Goal: Task Accomplishment & Management: Manage account settings

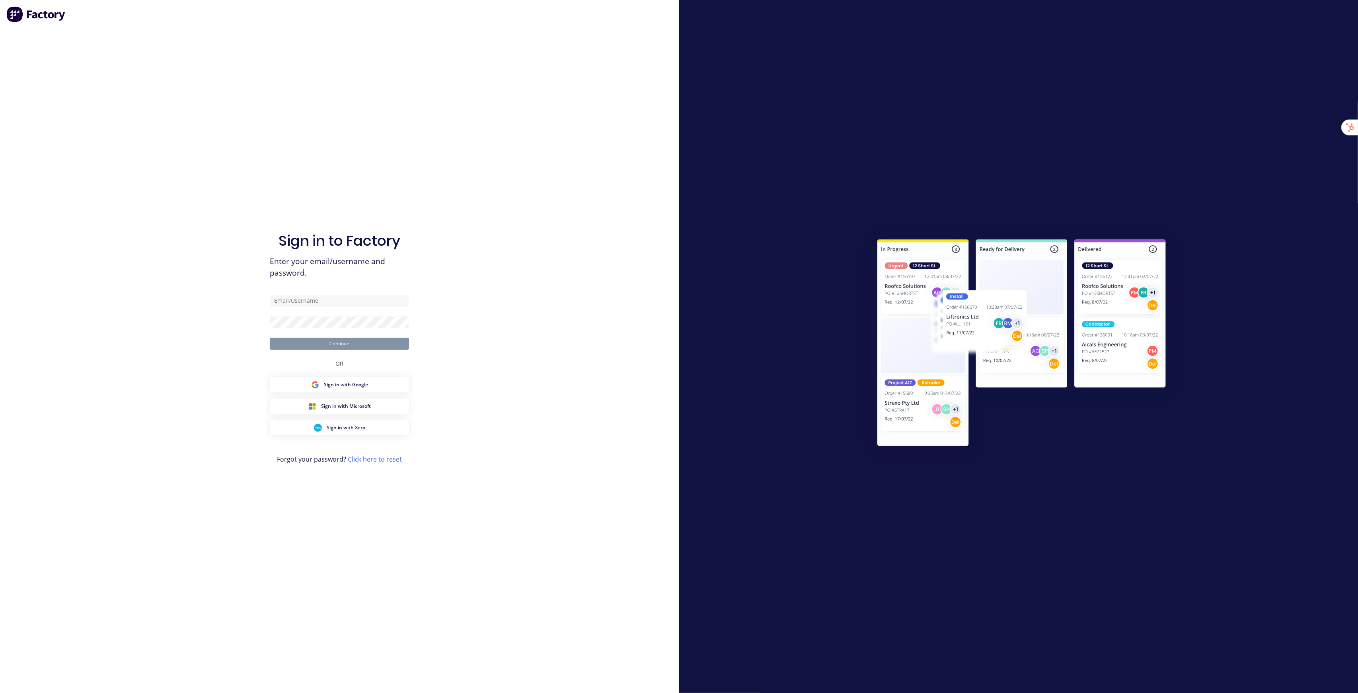
type input "[EMAIL_ADDRESS][DOMAIN_NAME]"
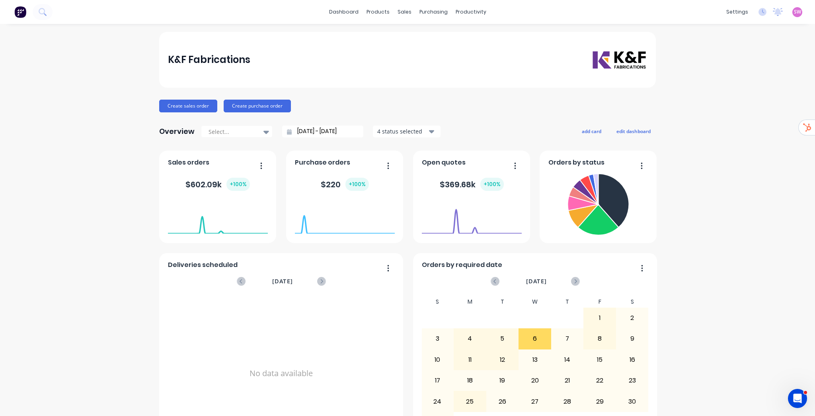
click at [688, 56] on link "Team" at bounding box center [694, 54] width 105 height 16
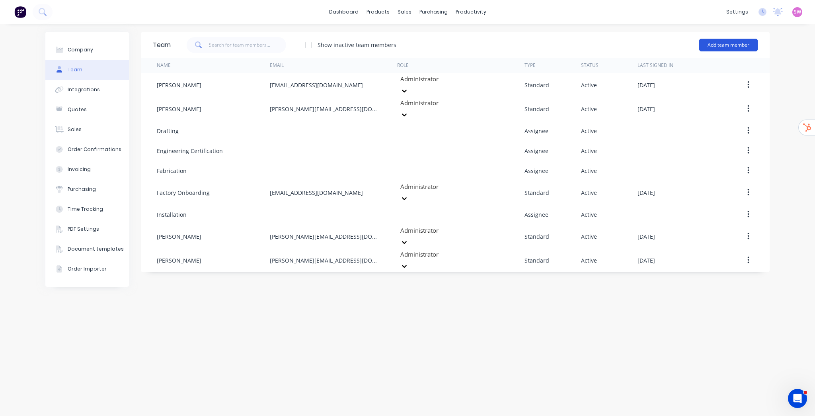
click at [728, 46] on button "Add team member" at bounding box center [728, 45] width 59 height 13
click at [605, 317] on div "Team Show inactive team members Add team member Name Email Role Type Status Las…" at bounding box center [455, 220] width 629 height 376
click at [721, 49] on button "Add team member" at bounding box center [728, 45] width 59 height 13
drag, startPoint x: 535, startPoint y: 331, endPoint x: 535, endPoint y: 323, distance: 8.0
click at [535, 331] on div "Team Show inactive team members Add team member Standard team member A team mem…" at bounding box center [455, 220] width 629 height 376
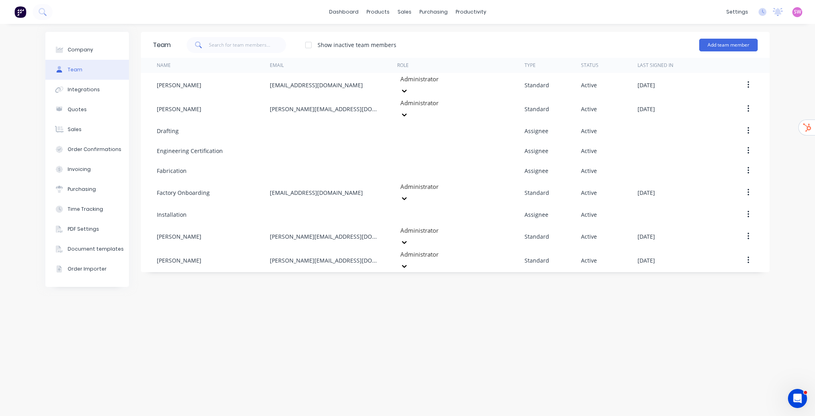
click at [685, 287] on div "Team Show inactive team members Add team member Name Email Role Type Status Las…" at bounding box center [455, 220] width 629 height 376
click at [717, 46] on button "Add team member" at bounding box center [728, 45] width 59 height 13
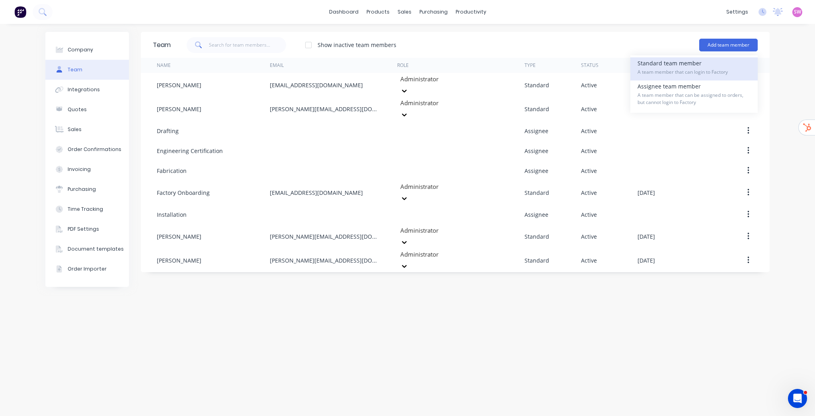
click at [681, 70] on span "A team member that can login to Factory" at bounding box center [694, 71] width 113 height 7
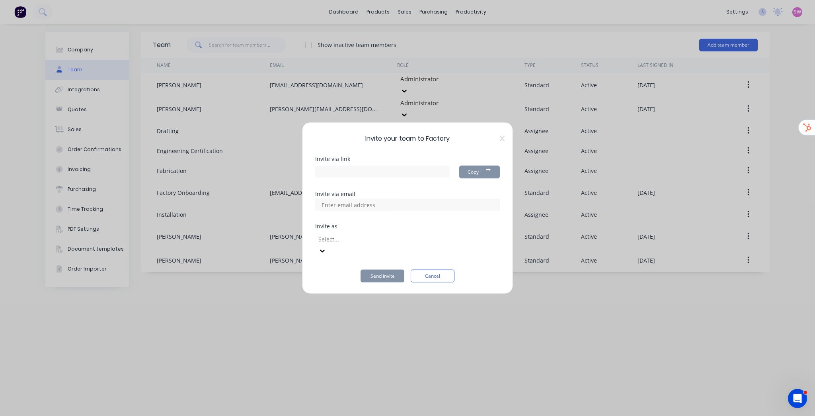
type input "https://app.factory.app/invite/4BUdDen1"
click at [414, 243] on div at bounding box center [375, 239] width 115 height 10
click at [602, 321] on div "Invite your team to Factory Invite via link https://app.factory.app/invite/4BUd…" at bounding box center [407, 208] width 815 height 416
click at [436, 275] on button "Cancel" at bounding box center [433, 275] width 44 height 13
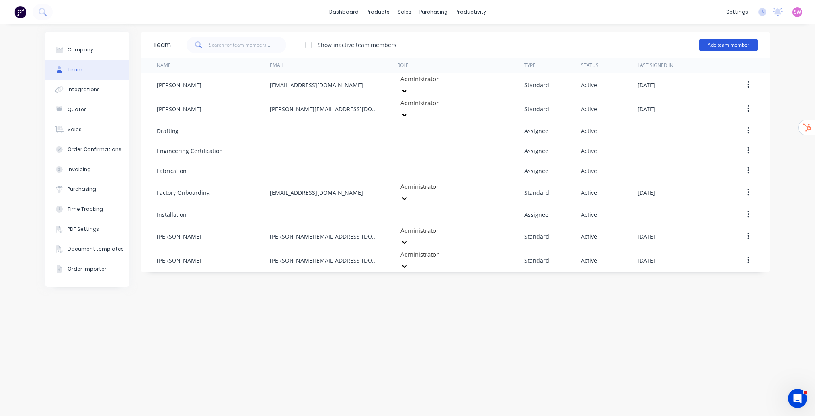
click at [740, 45] on button "Add team member" at bounding box center [728, 45] width 59 height 13
click at [717, 336] on div "Team Show inactive team members Add team member Standard team member A team mem…" at bounding box center [455, 220] width 629 height 376
click at [685, 291] on div "Team Show inactive team members Add team member Name Email Role Type Status Las…" at bounding box center [455, 220] width 629 height 376
click at [747, 44] on button "Add team member" at bounding box center [728, 45] width 59 height 13
click at [686, 306] on div "Team Show inactive team members Add team member Standard team member A team mem…" at bounding box center [455, 220] width 629 height 376
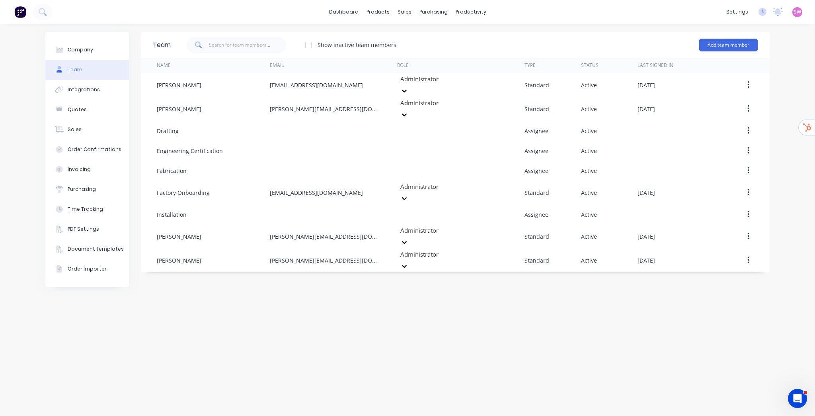
drag, startPoint x: 451, startPoint y: 358, endPoint x: 443, endPoint y: 365, distance: 10.1
click at [451, 358] on div "Team Show inactive team members Add team member Name Email Role Type Status Las…" at bounding box center [455, 220] width 629 height 376
click at [350, 14] on link "dashboard" at bounding box center [343, 12] width 37 height 12
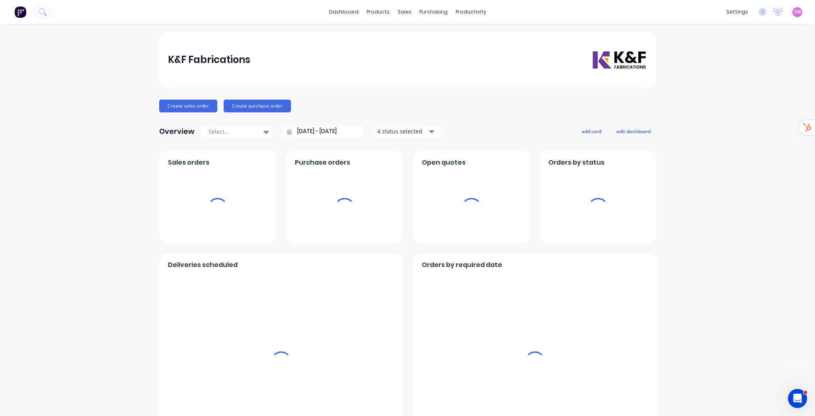
click at [795, 13] on span "SW" at bounding box center [797, 11] width 7 height 7
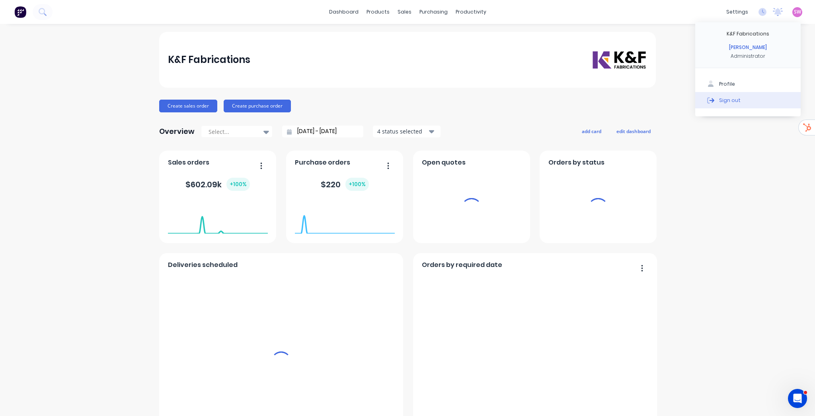
click at [728, 101] on div "Sign out" at bounding box center [729, 99] width 21 height 7
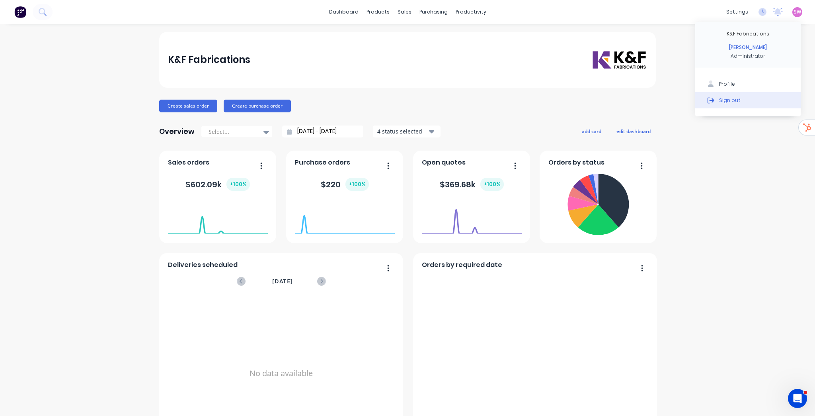
click at [726, 100] on div "Sign out" at bounding box center [729, 99] width 21 height 7
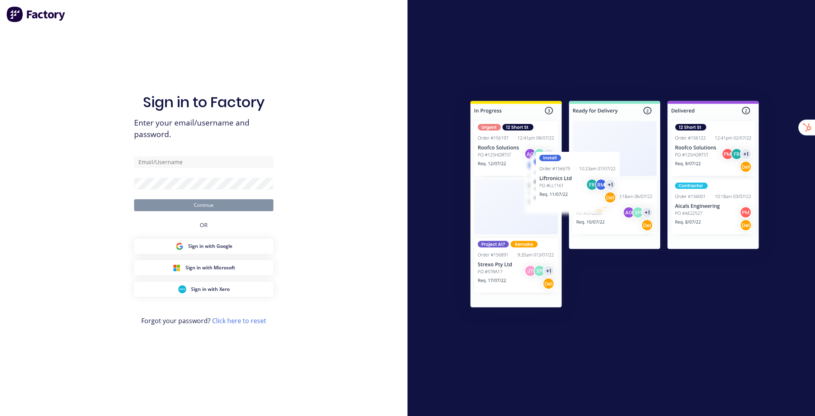
type input "[EMAIL_ADDRESS][DOMAIN_NAME]"
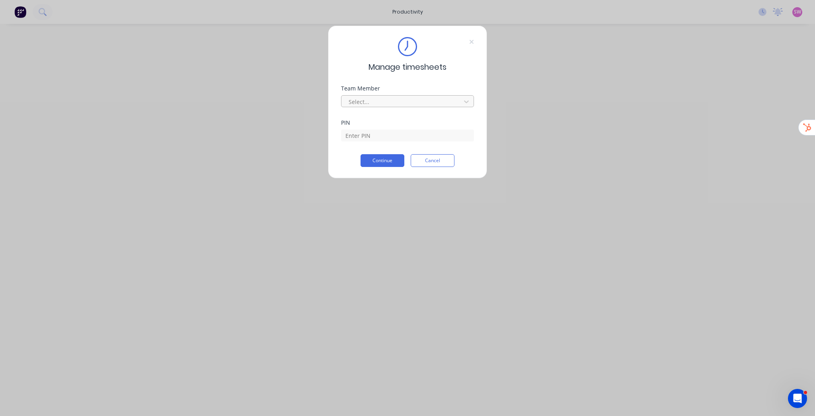
click at [427, 100] on div at bounding box center [402, 102] width 109 height 10
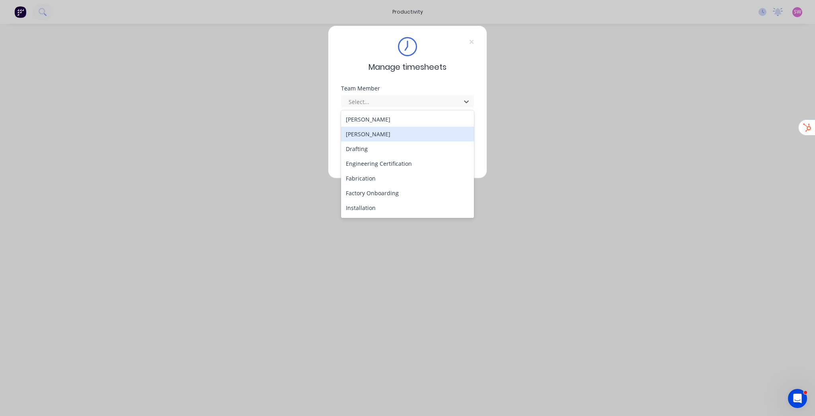
click at [408, 139] on div "[PERSON_NAME]" at bounding box center [407, 134] width 133 height 15
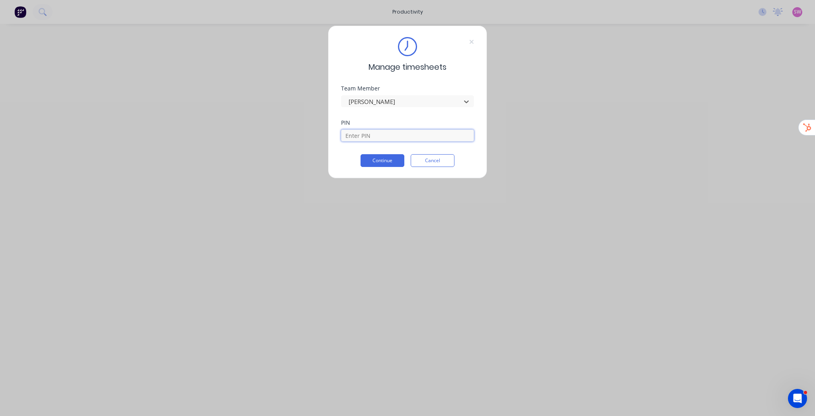
click at [375, 135] on input at bounding box center [407, 135] width 133 height 12
click at [396, 113] on div "Team Member Chris Schleusener" at bounding box center [407, 103] width 133 height 34
click at [424, 166] on button "Cancel" at bounding box center [433, 166] width 44 height 13
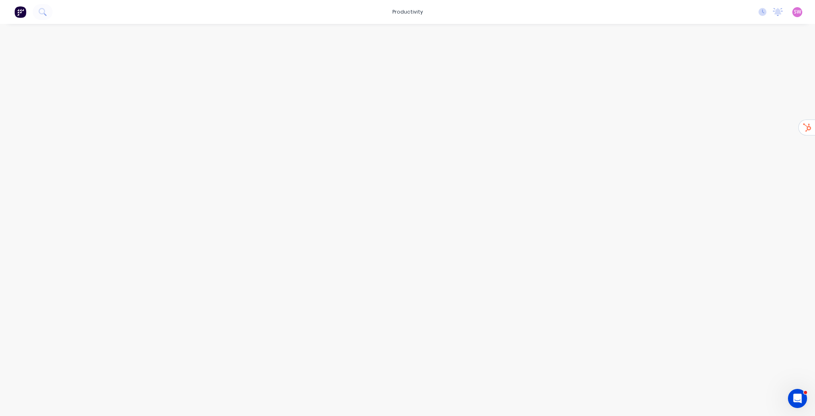
click at [711, 70] on div at bounding box center [407, 212] width 637 height 376
click at [762, 9] on icon at bounding box center [763, 12] width 8 height 8
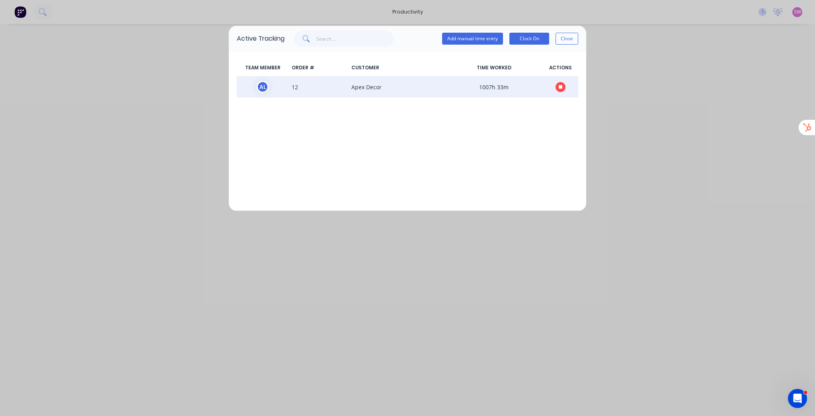
click at [562, 86] on icon "button" at bounding box center [561, 87] width 4 height 4
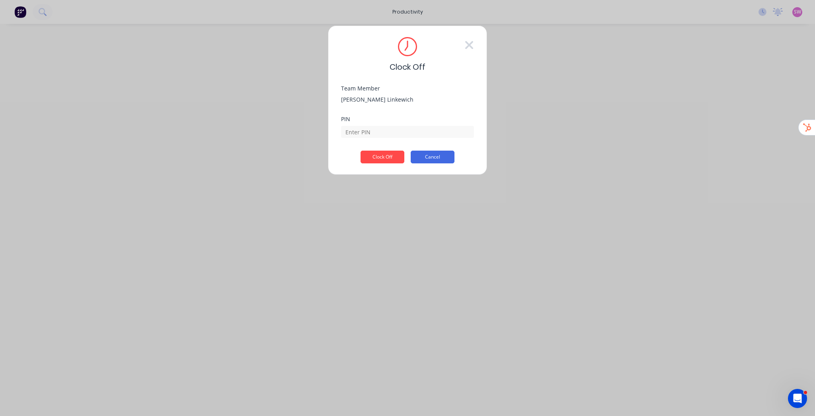
click at [420, 159] on button "Cancel" at bounding box center [433, 156] width 44 height 13
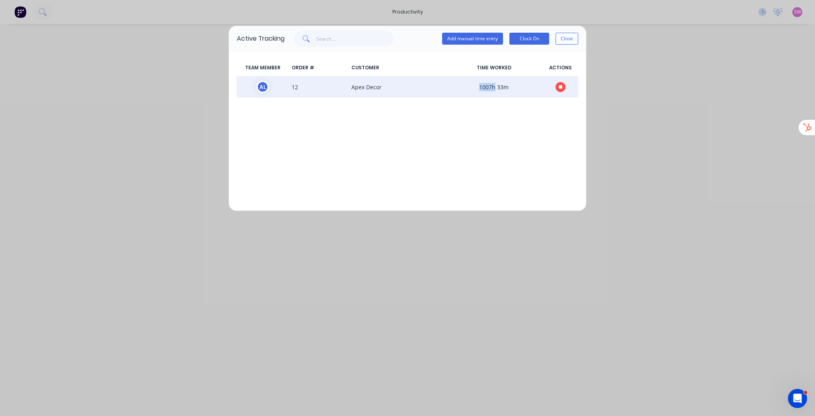
drag, startPoint x: 480, startPoint y: 88, endPoint x: 496, endPoint y: 86, distance: 16.0
click at [496, 86] on span "1007h 33m" at bounding box center [493, 87] width 97 height 12
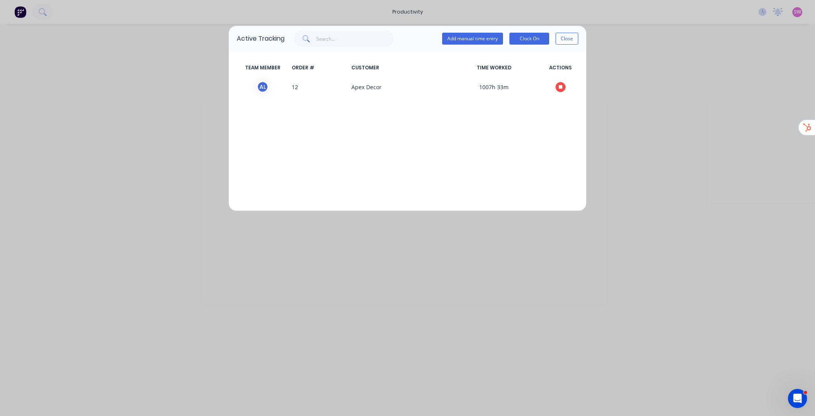
click at [519, 141] on div "TEAM MEMBER ORDER # CUSTOMER TIME WORKED ACTIONS A L 12 Apex Decor 1007h 33m" at bounding box center [407, 130] width 357 height 159
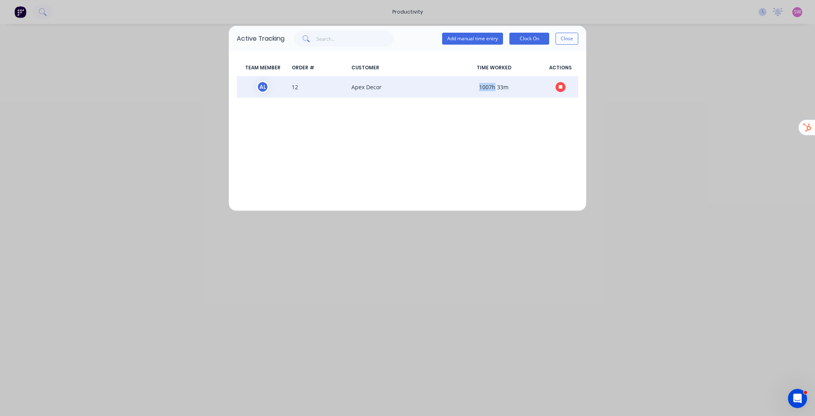
drag, startPoint x: 478, startPoint y: 86, endPoint x: 495, endPoint y: 85, distance: 16.4
click at [494, 85] on span "1007h 33m" at bounding box center [493, 87] width 97 height 12
drag, startPoint x: 504, startPoint y: 109, endPoint x: 505, endPoint y: 94, distance: 15.1
click at [505, 109] on div "TEAM MEMBER ORDER # CUSTOMER TIME WORKED ACTIONS A L 12 Apex Decor 1007h 33m" at bounding box center [407, 130] width 357 height 159
drag, startPoint x: 481, startPoint y: 88, endPoint x: 495, endPoint y: 88, distance: 14.3
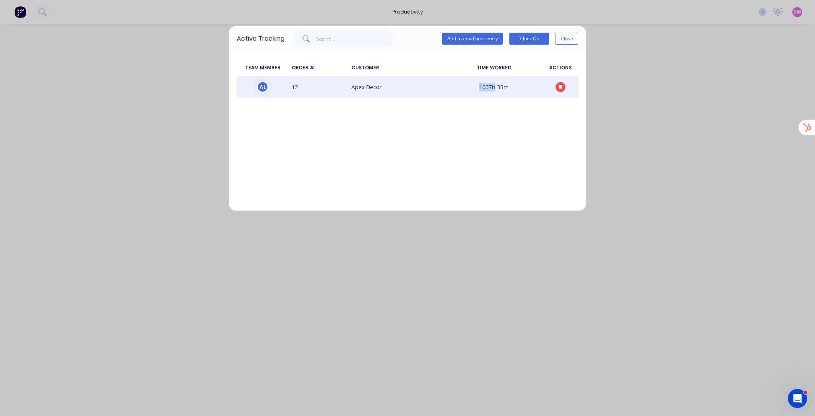
click at [495, 88] on span "1007h 33m" at bounding box center [493, 87] width 97 height 12
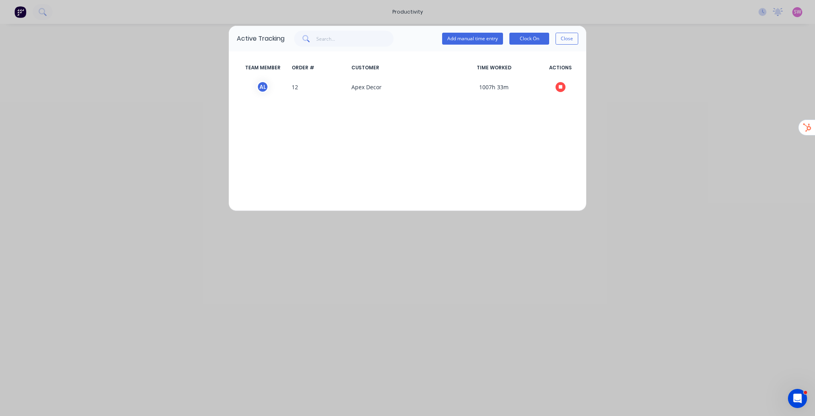
click at [529, 197] on div "TEAM MEMBER ORDER # CUSTOMER TIME WORKED ACTIONS A L 12 Apex Decor 1007h 33m" at bounding box center [407, 130] width 357 height 159
click at [476, 42] on button "Add manual time entry" at bounding box center [472, 39] width 61 height 12
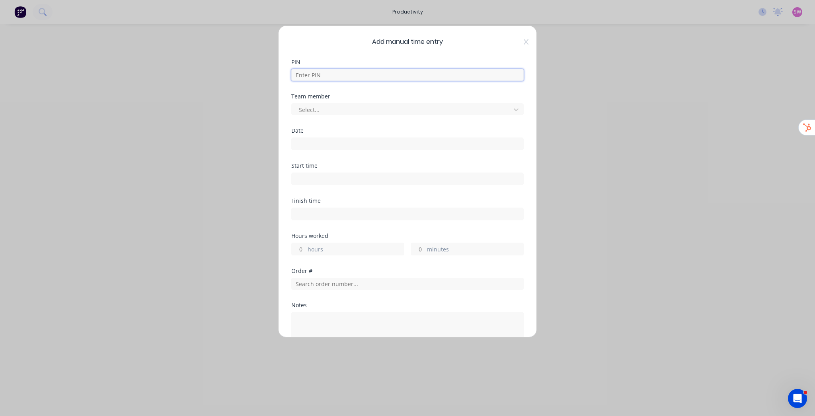
click at [374, 76] on input at bounding box center [407, 75] width 232 height 12
click at [441, 94] on form "PIN Team member Select... Date Start time Finish time Hours worked hours minute…" at bounding box center [407, 249] width 232 height 381
click at [395, 116] on div at bounding box center [402, 116] width 209 height 10
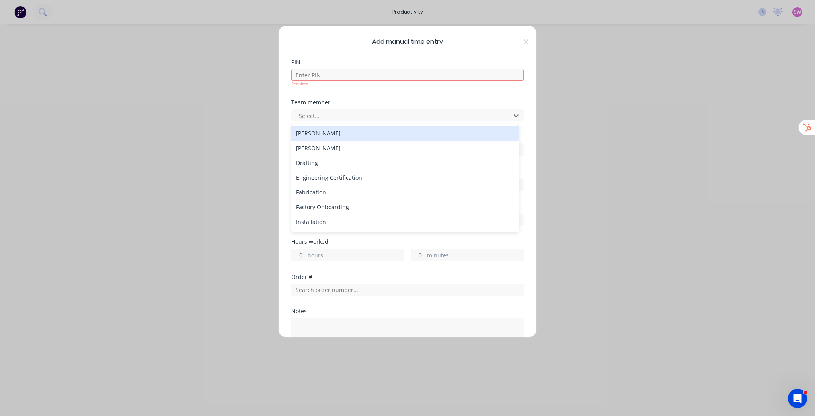
click at [382, 94] on div "PIN Required" at bounding box center [407, 79] width 232 height 40
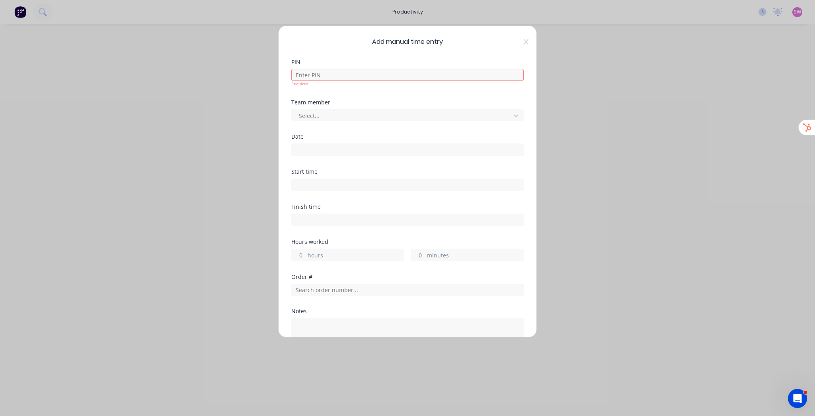
click at [317, 148] on input at bounding box center [408, 150] width 232 height 12
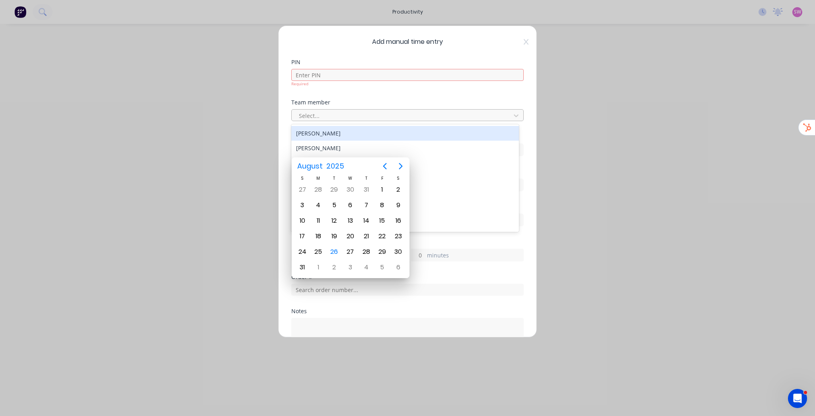
click at [393, 110] on div "Select..." at bounding box center [402, 115] width 213 height 12
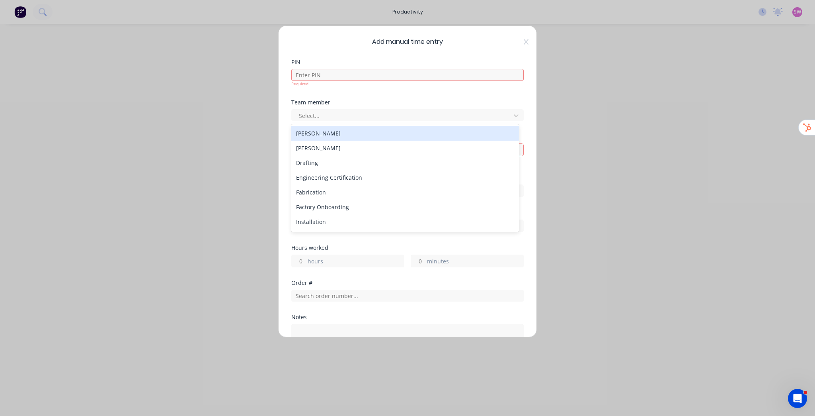
click at [381, 91] on div "PIN Required" at bounding box center [407, 79] width 232 height 40
click at [476, 94] on div "PIN Required" at bounding box center [407, 79] width 232 height 40
click at [500, 111] on div at bounding box center [402, 116] width 209 height 10
click at [509, 118] on div at bounding box center [516, 115] width 14 height 13
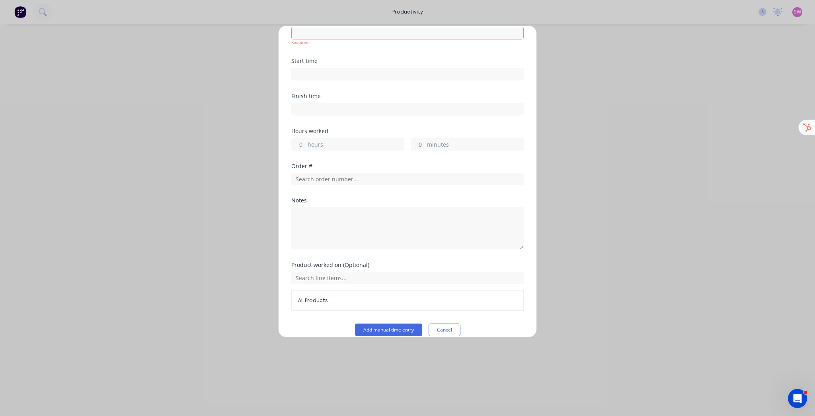
scroll to position [126, 0]
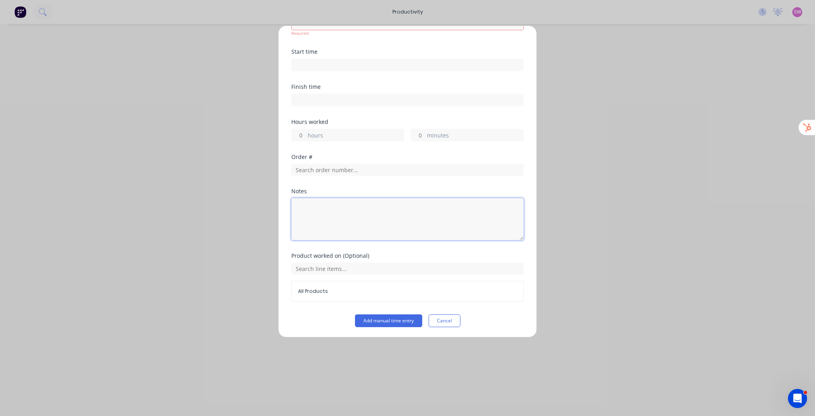
click at [321, 211] on textarea at bounding box center [407, 219] width 232 height 42
click at [345, 268] on input "text" at bounding box center [407, 268] width 232 height 12
click at [328, 166] on input "text" at bounding box center [407, 170] width 232 height 12
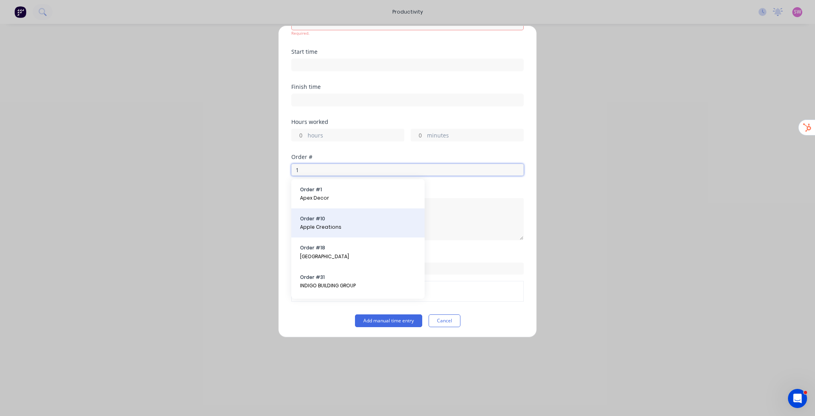
type input "1"
click at [336, 221] on span "Order # 10" at bounding box center [358, 218] width 116 height 7
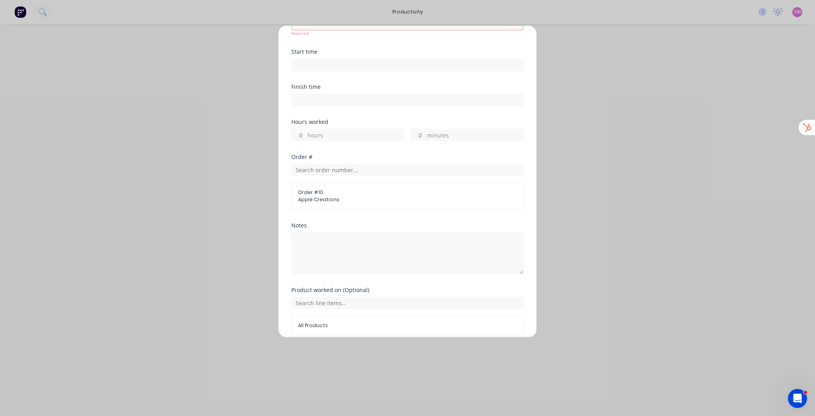
scroll to position [160, 0]
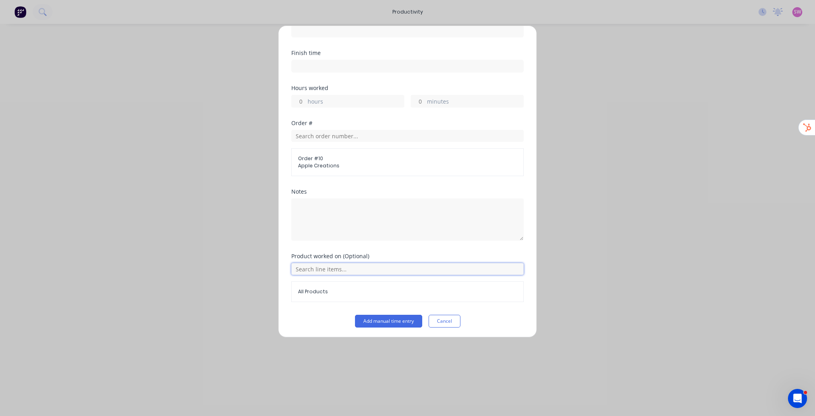
click at [353, 267] on input "text" at bounding box center [407, 269] width 232 height 12
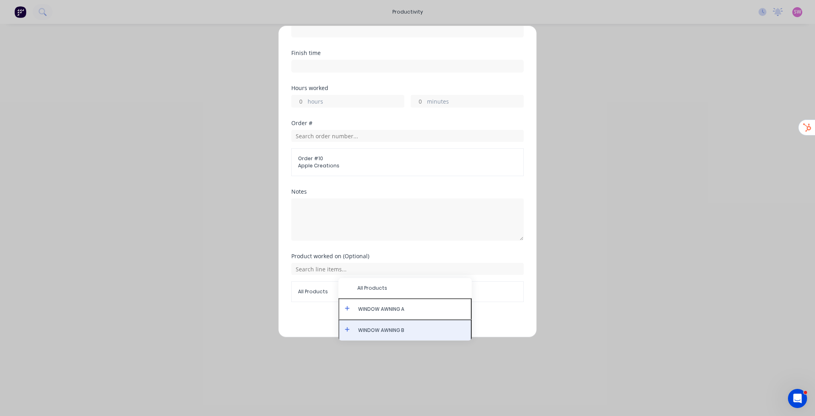
drag, startPoint x: 346, startPoint y: 328, endPoint x: 347, endPoint y: 319, distance: 9.2
click at [347, 328] on icon at bounding box center [347, 329] width 5 height 5
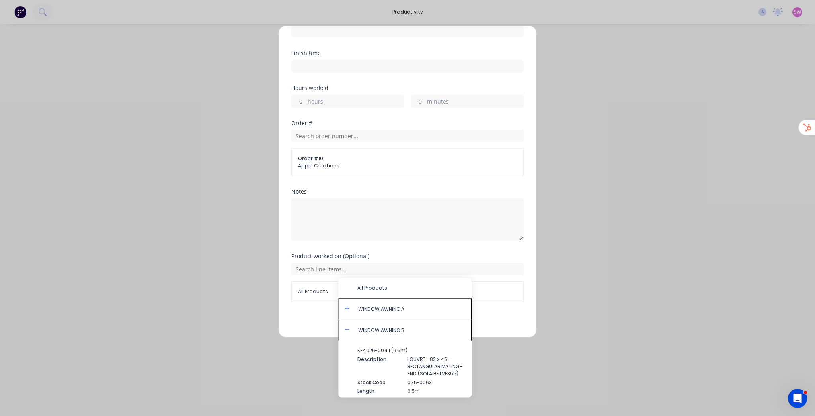
click at [347, 309] on icon at bounding box center [347, 308] width 5 height 5
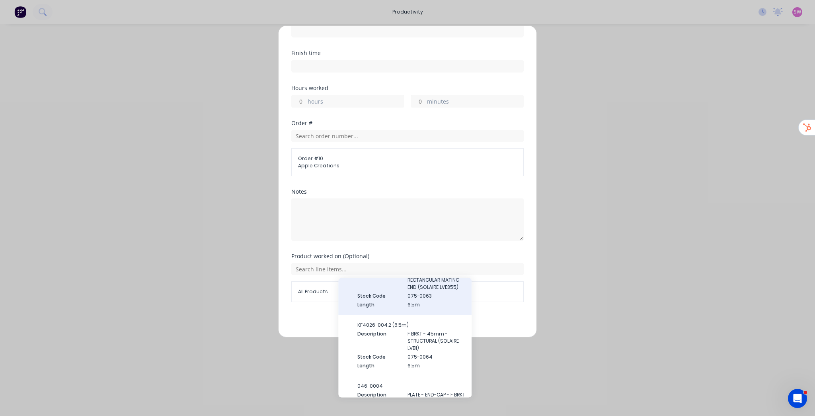
scroll to position [0, 0]
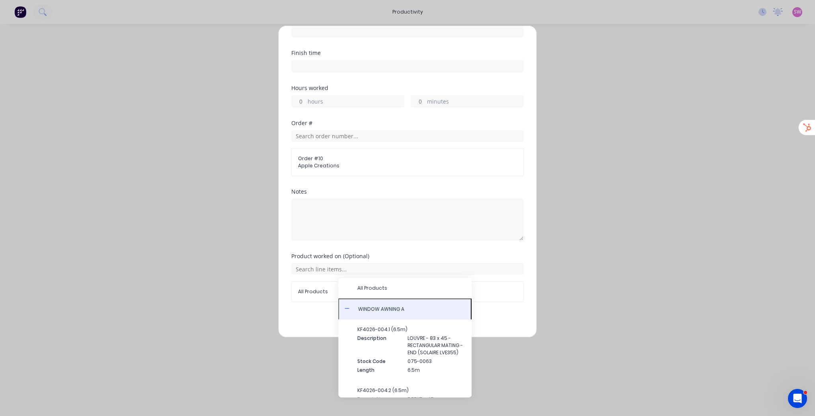
click at [398, 309] on span "WINDOW AWNING A" at bounding box center [411, 308] width 106 height 7
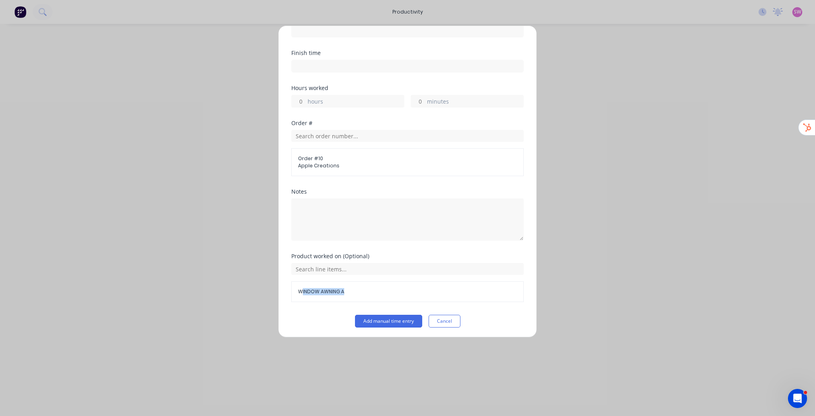
drag, startPoint x: 301, startPoint y: 291, endPoint x: 355, endPoint y: 291, distance: 54.1
click at [355, 291] on span "WINDOW AWNING A" at bounding box center [407, 291] width 219 height 7
click at [437, 320] on button "Cancel" at bounding box center [445, 320] width 32 height 13
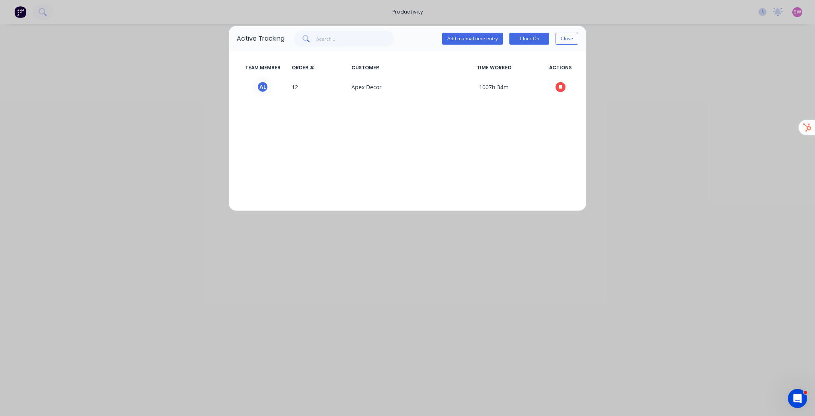
click at [559, 37] on button "Close" at bounding box center [567, 39] width 23 height 12
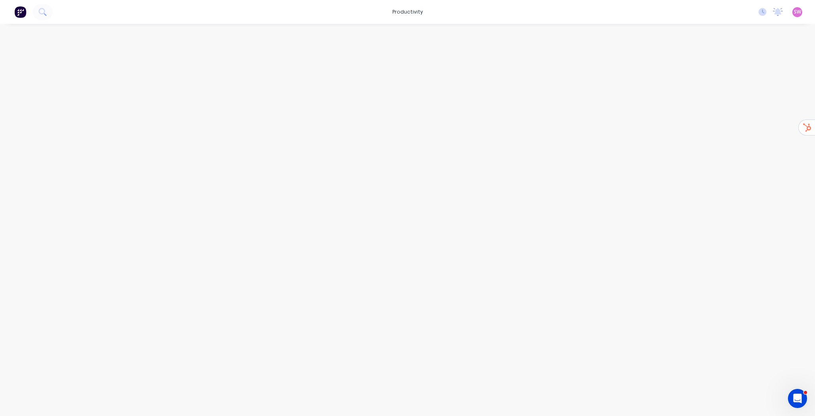
click at [801, 16] on div "SW K&F Fabrications Stuart Wheatley Time Tracking Only Profile Sign out" at bounding box center [797, 12] width 10 height 10
click at [798, 13] on span "SW" at bounding box center [797, 11] width 7 height 7
click at [739, 99] on button "Sign out" at bounding box center [747, 100] width 105 height 16
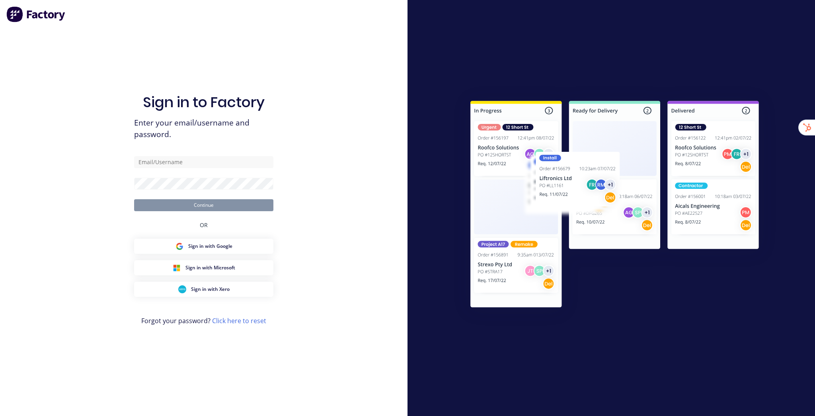
type input "[EMAIL_ADDRESS][DOMAIN_NAME]"
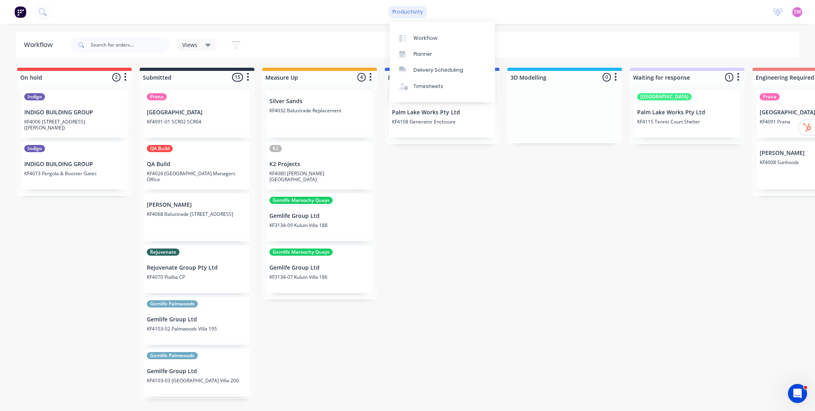
click at [411, 13] on div "productivity" at bounding box center [407, 12] width 39 height 12
click at [545, 21] on div "productivity productivity Workflow Planner Delivery Scheduling Timesheets No ne…" at bounding box center [407, 12] width 815 height 24
click at [798, 392] on icon "Open Intercom Messenger" at bounding box center [796, 392] width 13 height 13
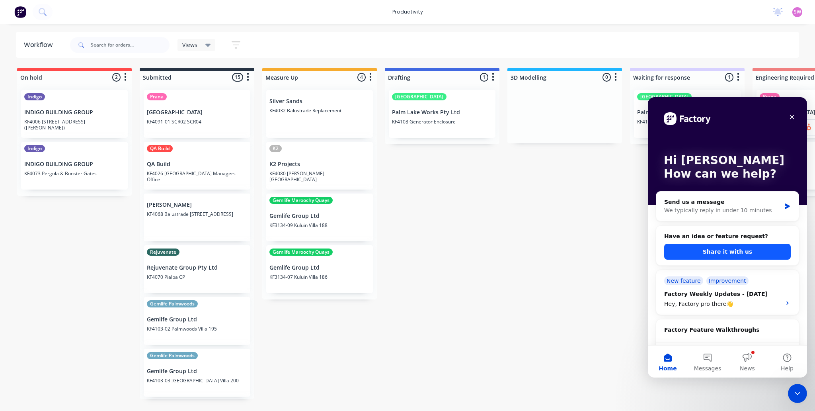
click at [733, 256] on button "Share it with us" at bounding box center [727, 252] width 127 height 16
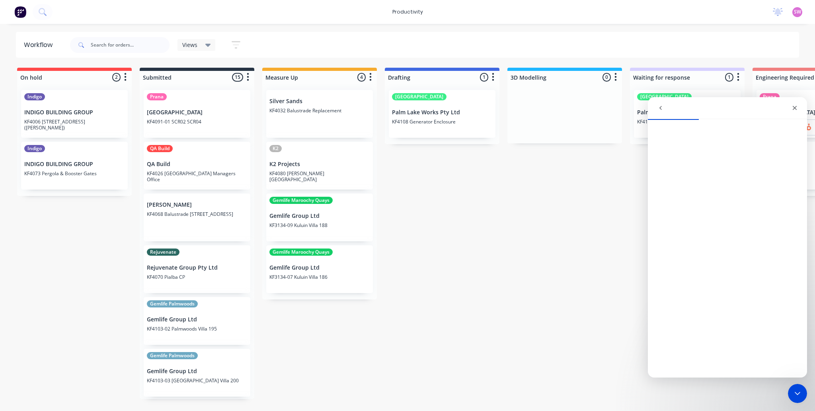
click at [662, 109] on icon "go back" at bounding box center [661, 108] width 6 height 6
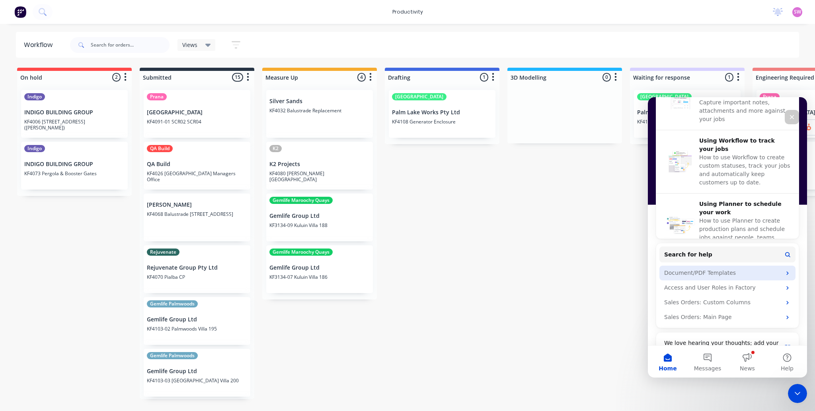
scroll to position [287, 0]
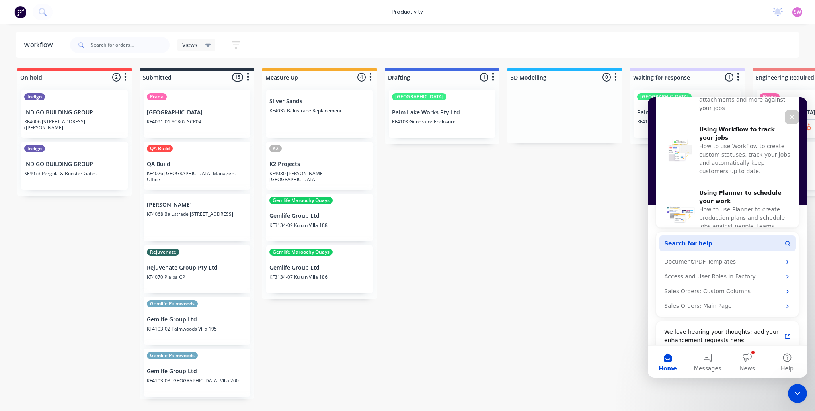
click at [713, 244] on button "Search for help" at bounding box center [728, 243] width 136 height 16
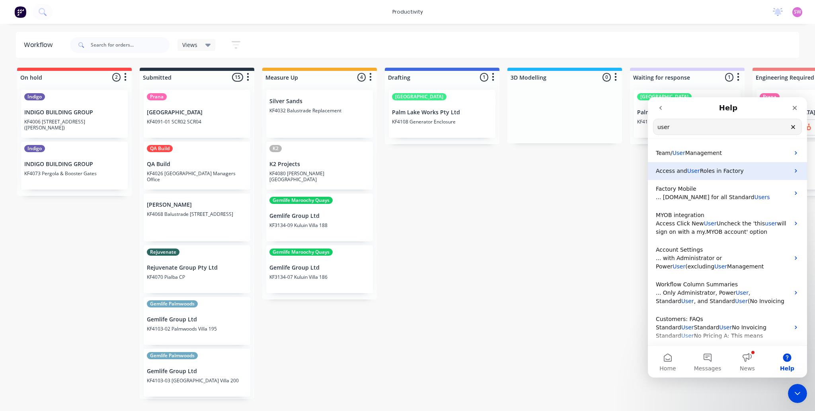
type input "user"
click at [703, 174] on span "Roles in Factory" at bounding box center [722, 171] width 44 height 6
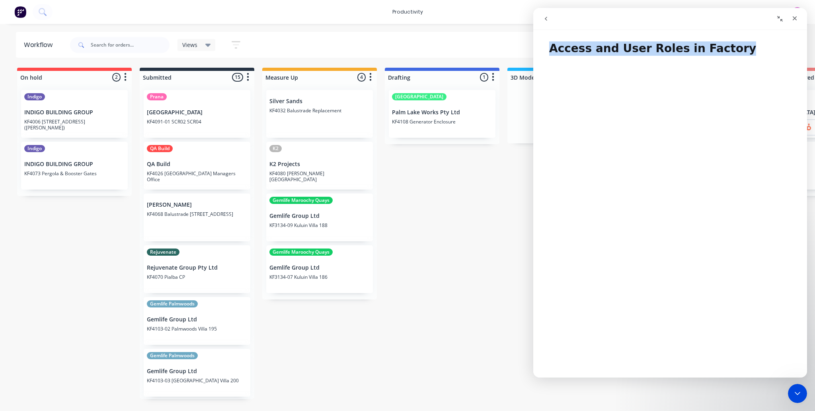
drag, startPoint x: 551, startPoint y: 48, endPoint x: 732, endPoint y: 49, distance: 181.5
click at [732, 49] on h1 "Access and User Roles in Factory" at bounding box center [670, 45] width 274 height 24
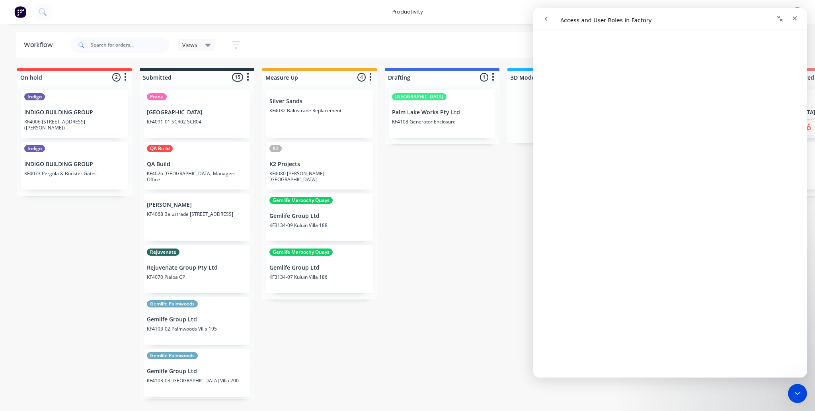
scroll to position [987, 0]
click at [542, 14] on button "go back" at bounding box center [546, 18] width 15 height 15
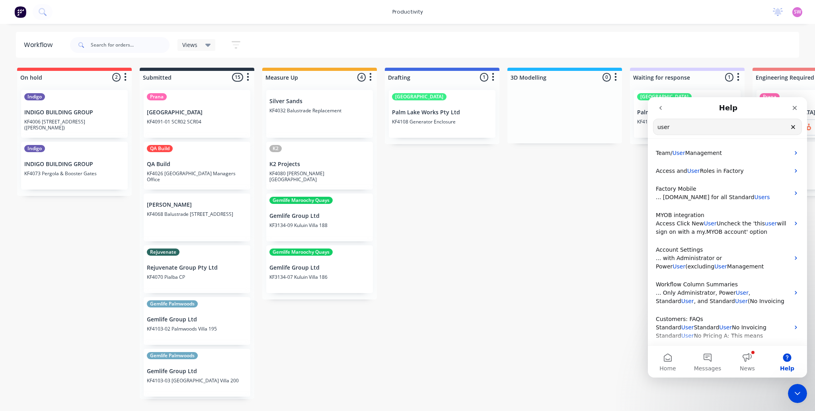
click at [663, 110] on icon "go back" at bounding box center [661, 108] width 6 height 6
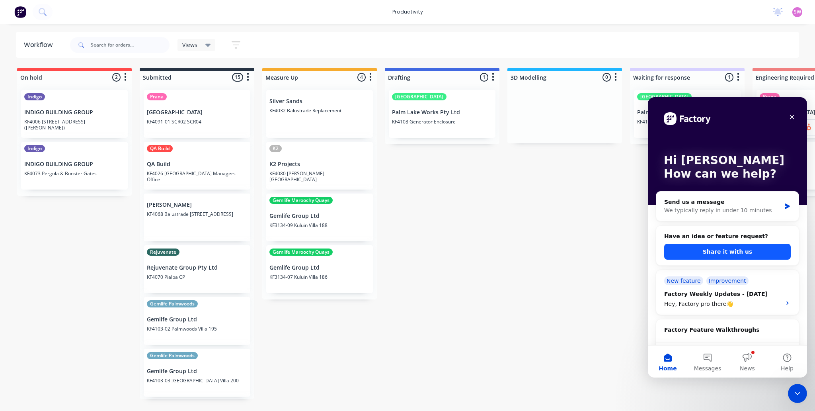
click at [727, 250] on button "Share it with us" at bounding box center [727, 252] width 127 height 16
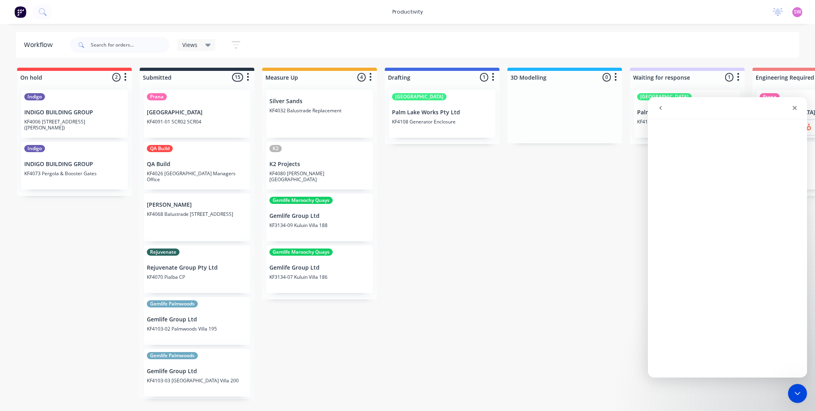
click at [659, 106] on icon "go back" at bounding box center [661, 108] width 6 height 6
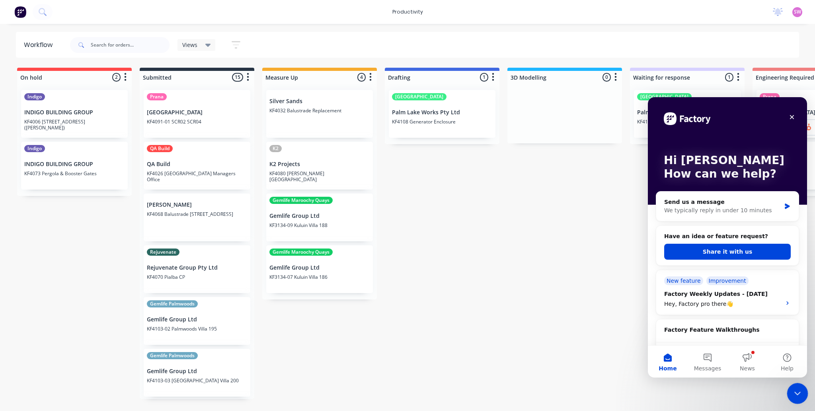
click at [799, 391] on icon "Close Intercom Messenger" at bounding box center [797, 391] width 6 height 3
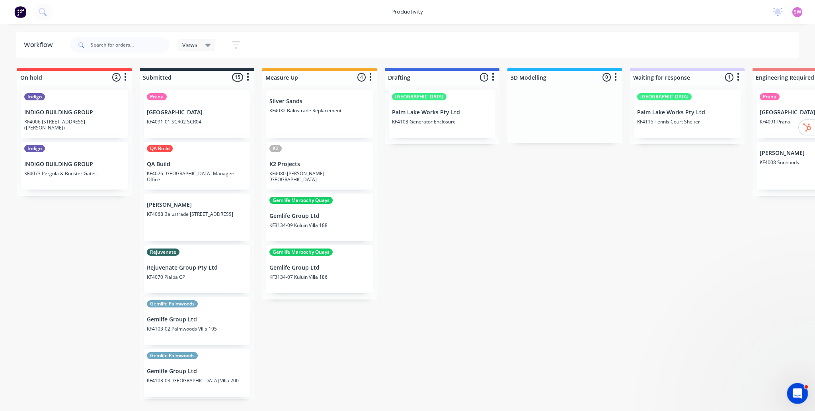
scroll to position [0, 0]
click at [473, 121] on p "KF4108 Generator Enclosure" at bounding box center [442, 122] width 100 height 6
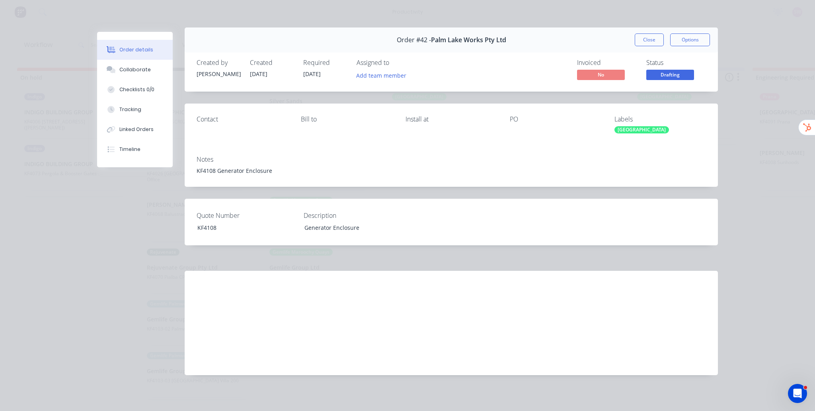
scroll to position [6, 0]
click at [130, 67] on div "Collaborate" at bounding box center [134, 69] width 31 height 7
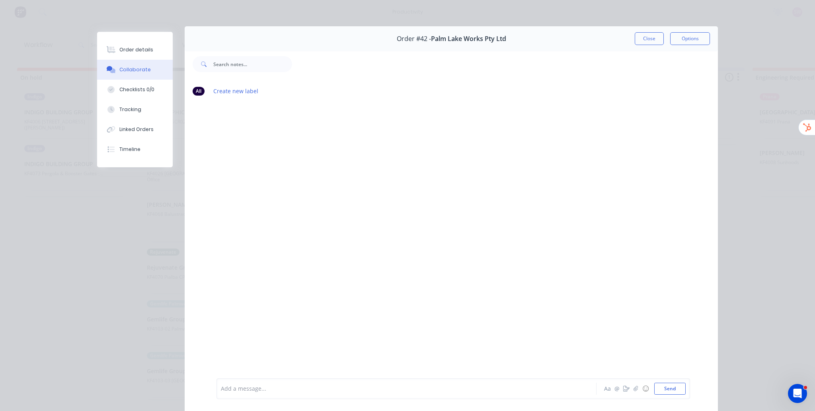
scroll to position [0, 0]
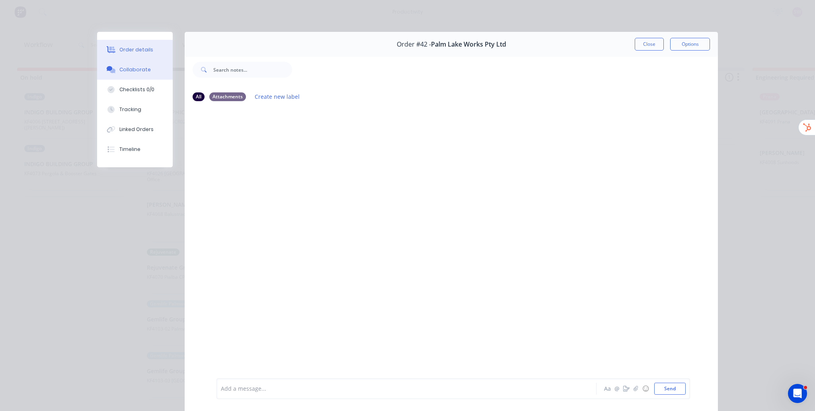
click at [126, 45] on button "Order details" at bounding box center [135, 50] width 76 height 20
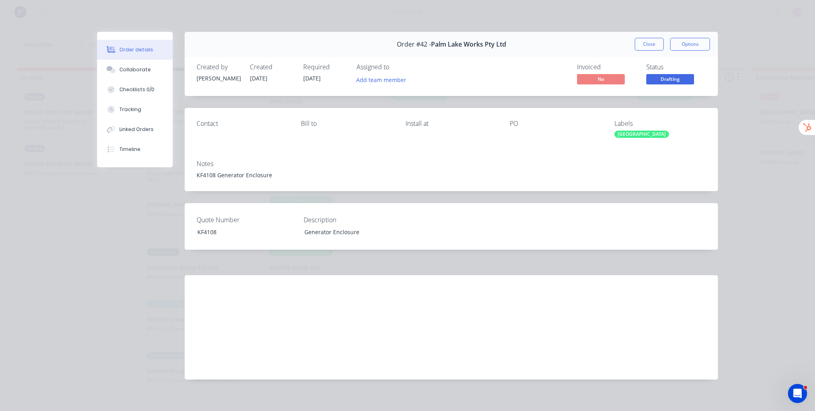
click at [662, 79] on span "Drafting" at bounding box center [670, 79] width 48 height 10
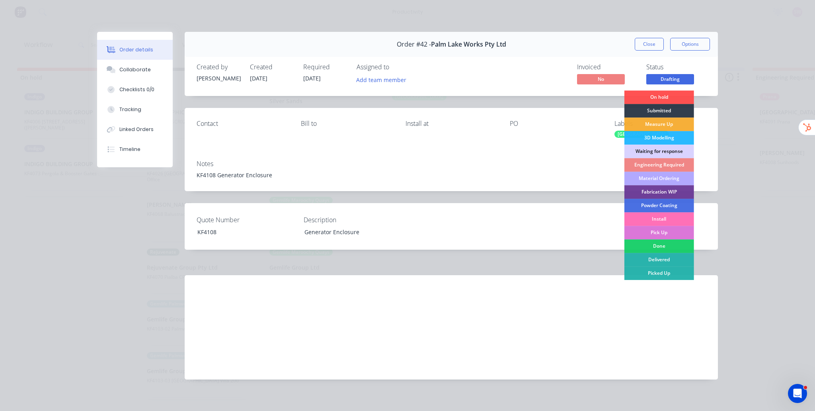
click at [751, 176] on div "Order details Collaborate Checklists 0/0 Tracking Linked Orders Timeline Order …" at bounding box center [407, 205] width 815 height 411
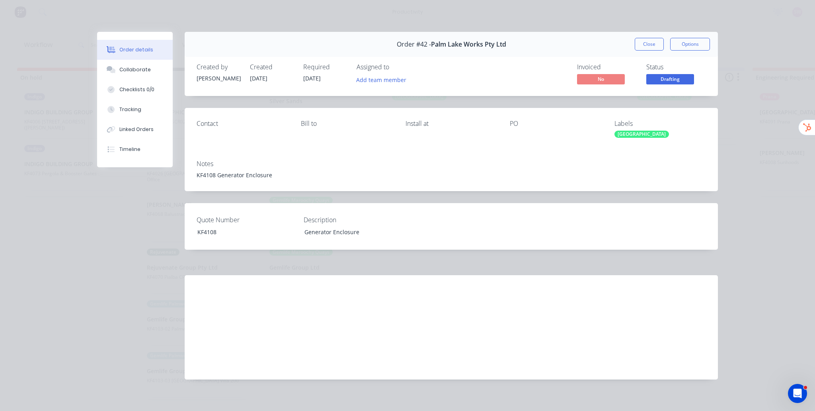
click at [662, 47] on div "Close Options" at bounding box center [672, 44] width 75 height 13
click at [654, 45] on button "Close" at bounding box center [649, 44] width 29 height 13
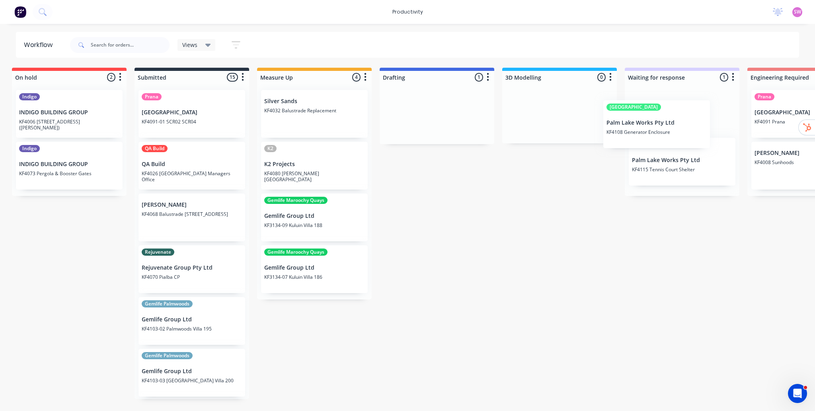
scroll to position [0, 12]
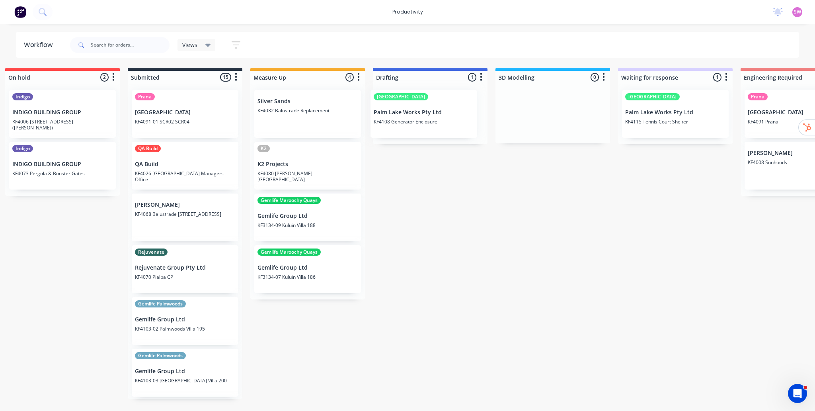
drag, startPoint x: 472, startPoint y: 124, endPoint x: 451, endPoint y: 117, distance: 22.2
click at [452, 116] on div "Palm Lake Palm Lake Works Pty Ltd KF4108 Generator Enclosure" at bounding box center [430, 114] width 115 height 61
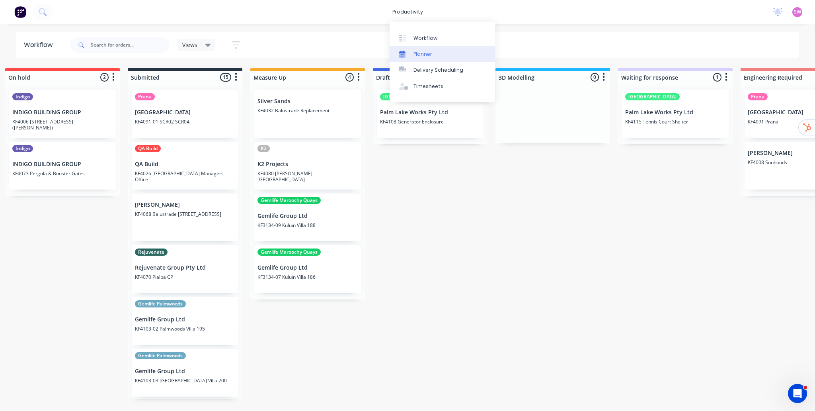
click at [425, 51] on div "Planner" at bounding box center [423, 54] width 19 height 7
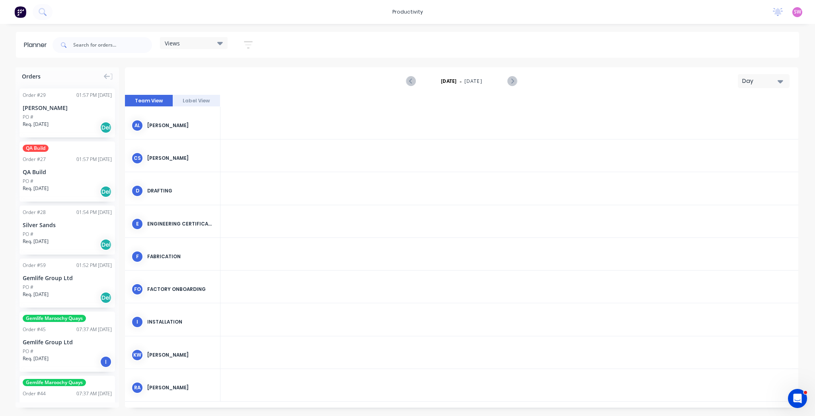
scroll to position [0, 1146]
click at [433, 73] on div "Delivery Scheduling" at bounding box center [439, 69] width 50 height 7
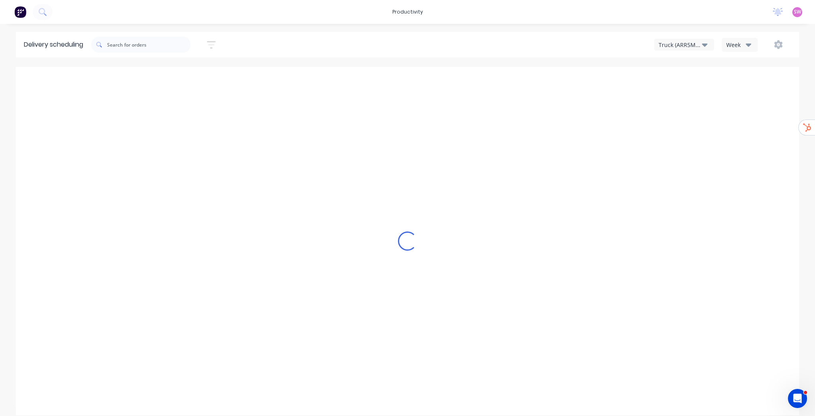
type input "Aug 24 - Aug 30"
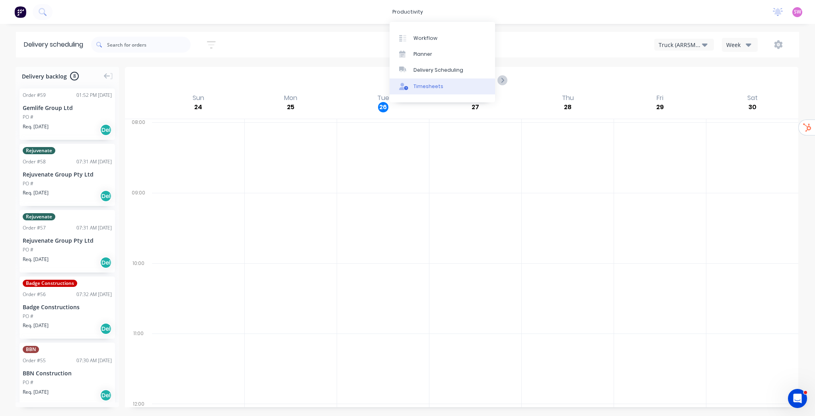
click at [422, 88] on div "Timesheets" at bounding box center [429, 86] width 30 height 7
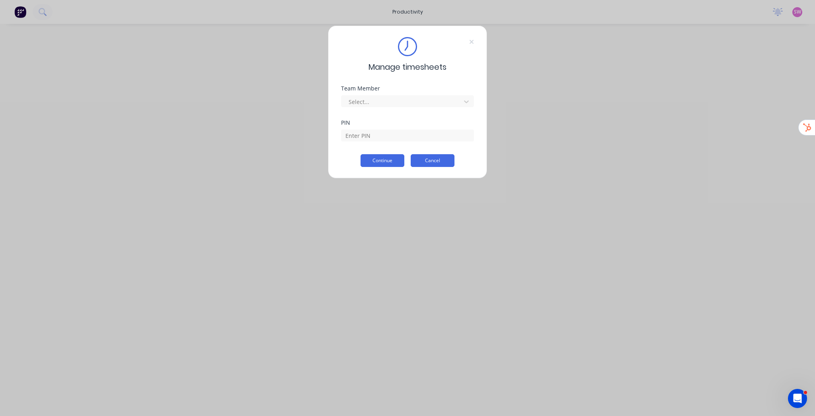
click at [435, 160] on button "Cancel" at bounding box center [433, 160] width 44 height 13
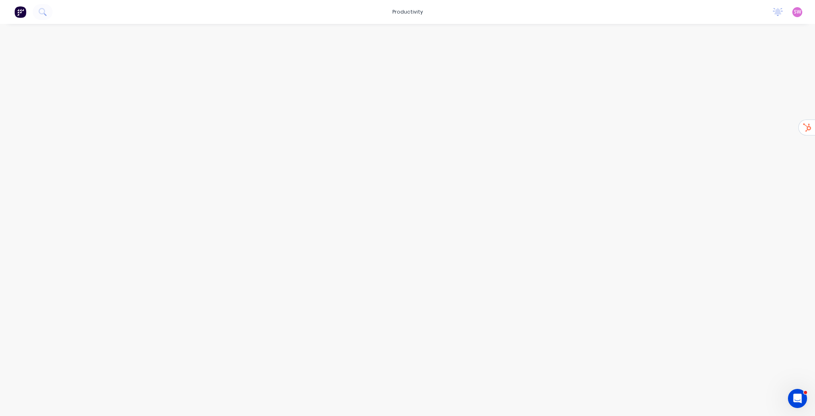
click at [795, 13] on span "SW" at bounding box center [797, 11] width 7 height 7
click at [732, 96] on button "Sign out" at bounding box center [747, 100] width 105 height 16
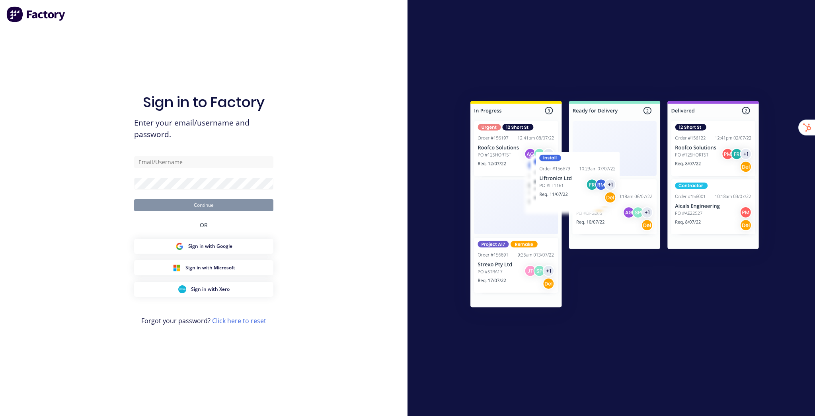
type input "[EMAIL_ADDRESS][DOMAIN_NAME]"
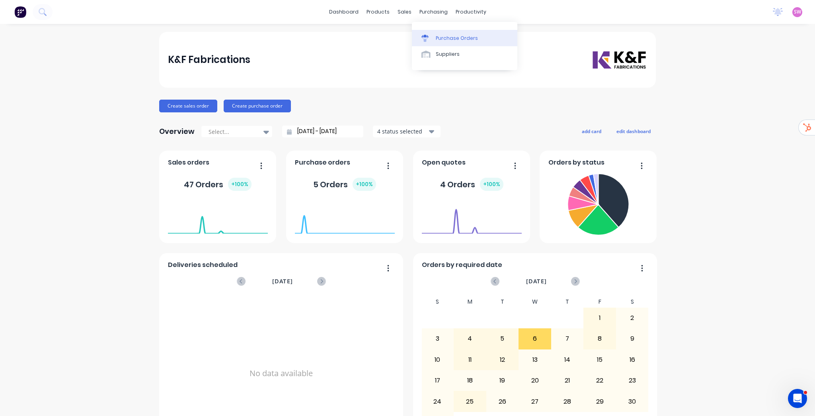
click at [440, 39] on div "Purchase Orders" at bounding box center [457, 38] width 42 height 7
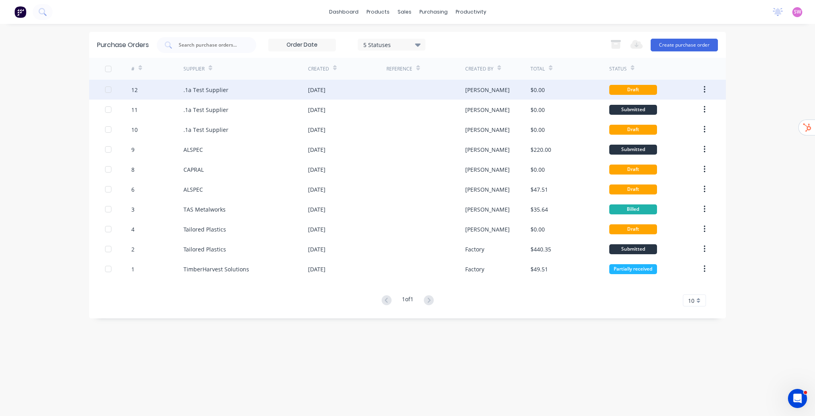
click at [343, 88] on div "[DATE]" at bounding box center [347, 90] width 78 height 20
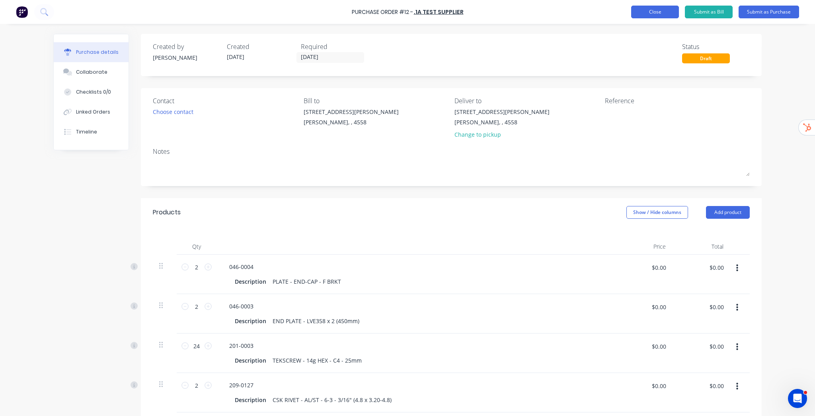
click at [644, 10] on button "Close" at bounding box center [655, 12] width 48 height 13
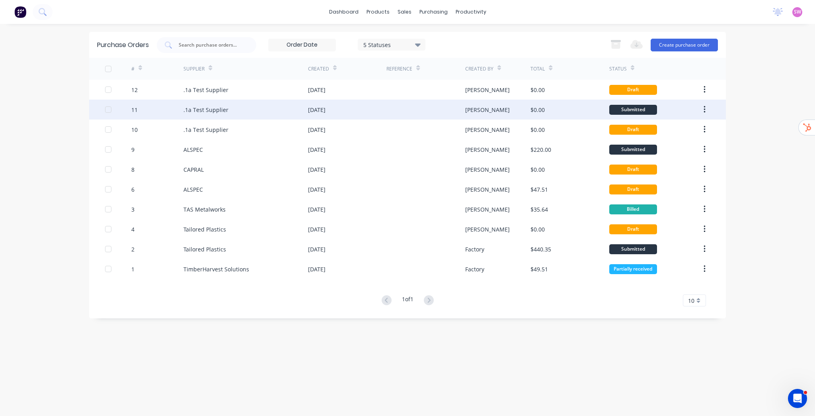
click at [409, 110] on div at bounding box center [425, 110] width 78 height 20
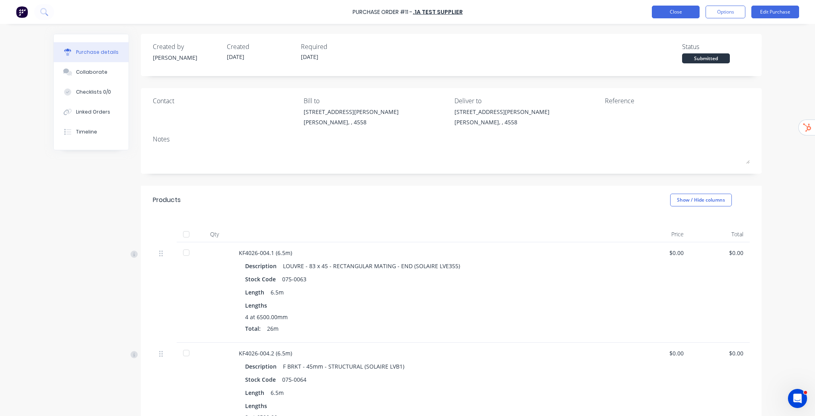
click at [664, 12] on button "Close" at bounding box center [676, 12] width 48 height 13
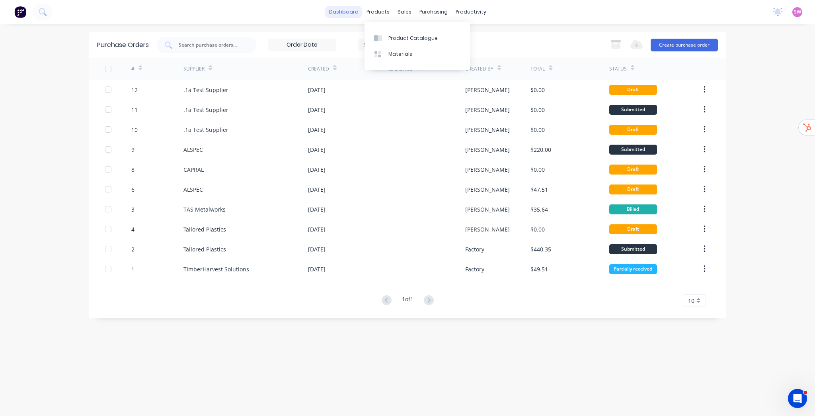
click at [345, 12] on link "dashboard" at bounding box center [343, 12] width 37 height 12
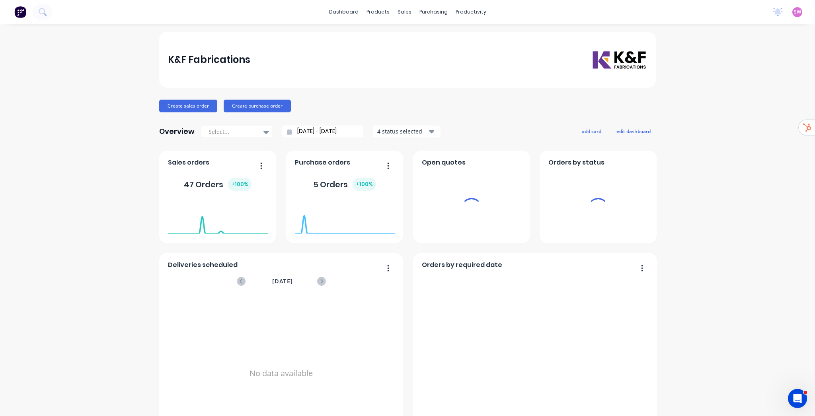
click at [794, 13] on span "SW" at bounding box center [797, 11] width 7 height 7
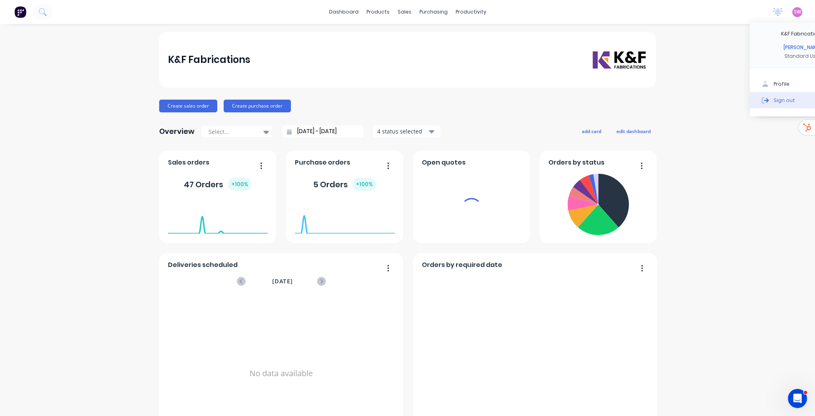
click at [777, 100] on div "Sign out" at bounding box center [784, 99] width 21 height 7
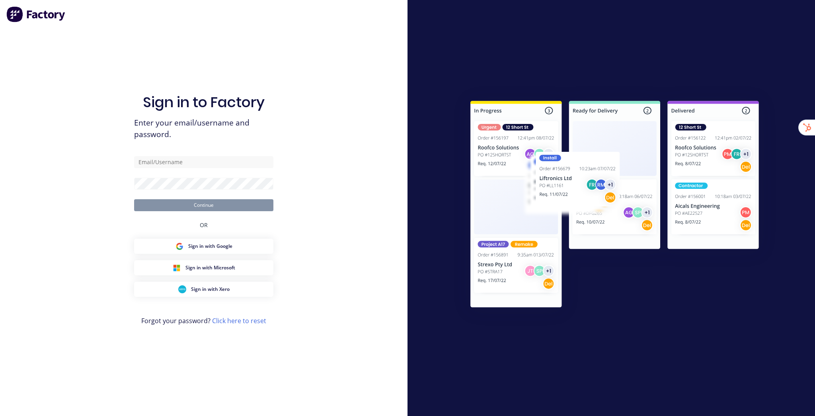
click at [263, 83] on div "Sign in to Factory Enter your email/username and password. Continue OR Sign in …" at bounding box center [203, 215] width 139 height 387
type input "[EMAIL_ADDRESS][DOMAIN_NAME]"
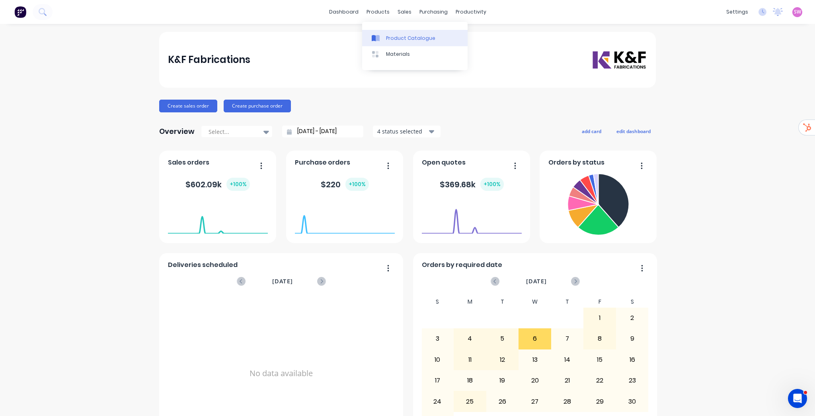
click at [391, 38] on div "Product Catalogue" at bounding box center [410, 38] width 49 height 7
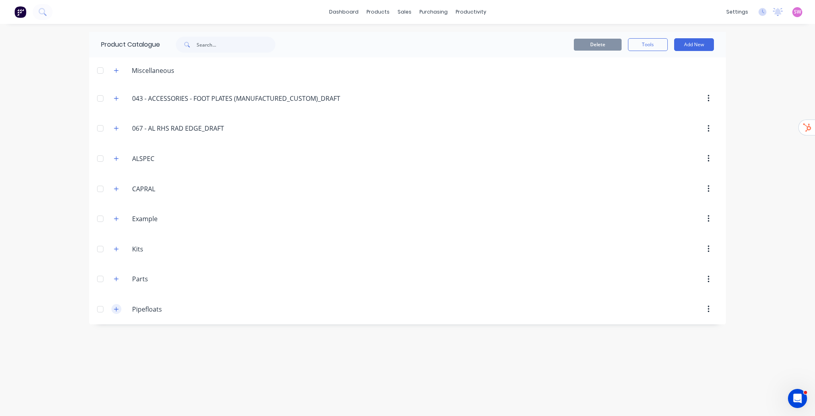
click at [118, 309] on icon "button" at bounding box center [116, 309] width 5 height 6
click at [117, 282] on button "button" at bounding box center [116, 279] width 10 height 10
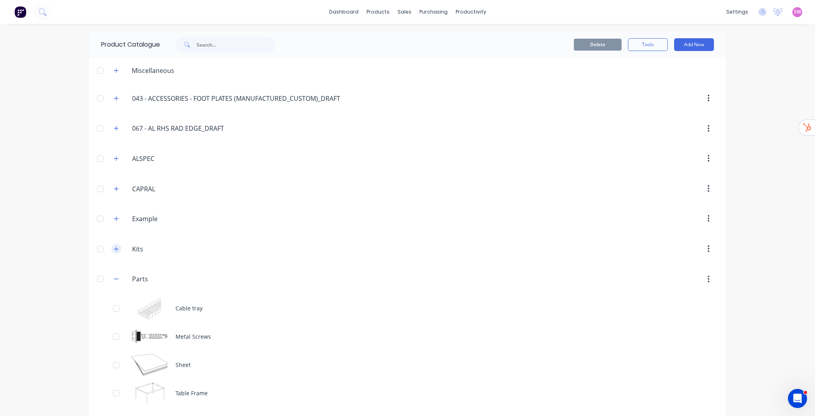
click at [115, 249] on icon "button" at bounding box center [116, 249] width 5 height 6
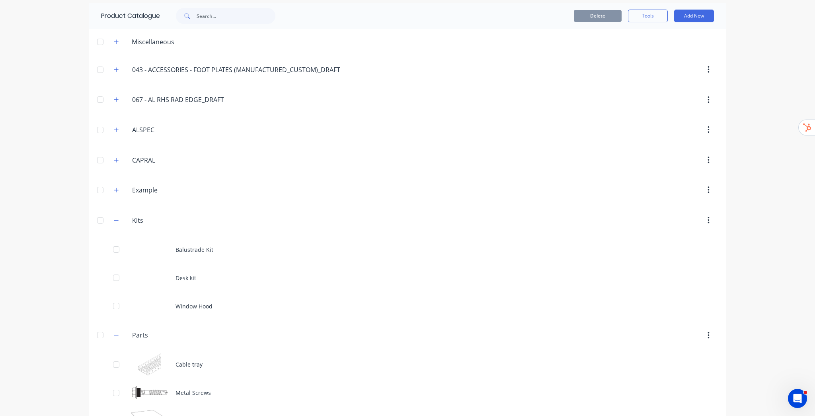
scroll to position [18, 0]
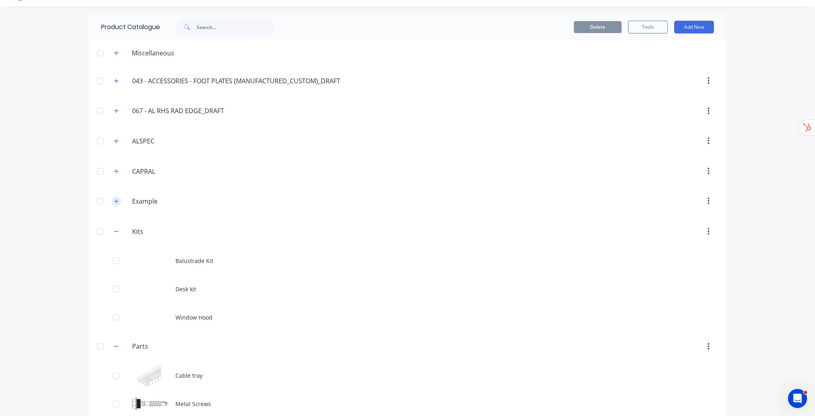
click at [116, 199] on icon "button" at bounding box center [116, 201] width 5 height 6
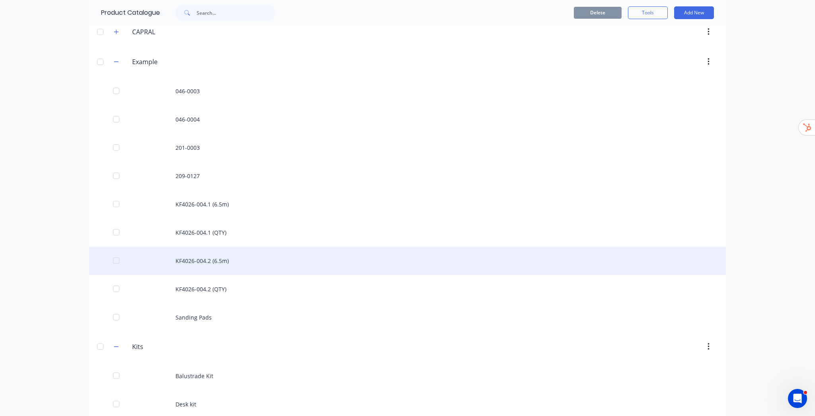
scroll to position [49, 0]
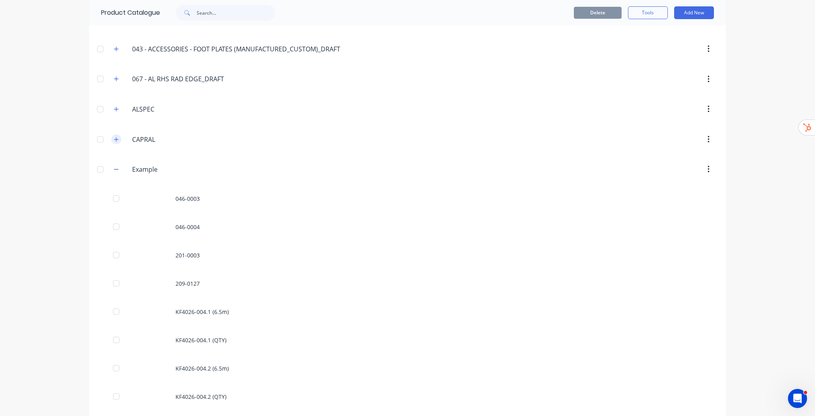
click at [119, 139] on button "button" at bounding box center [116, 139] width 10 height 10
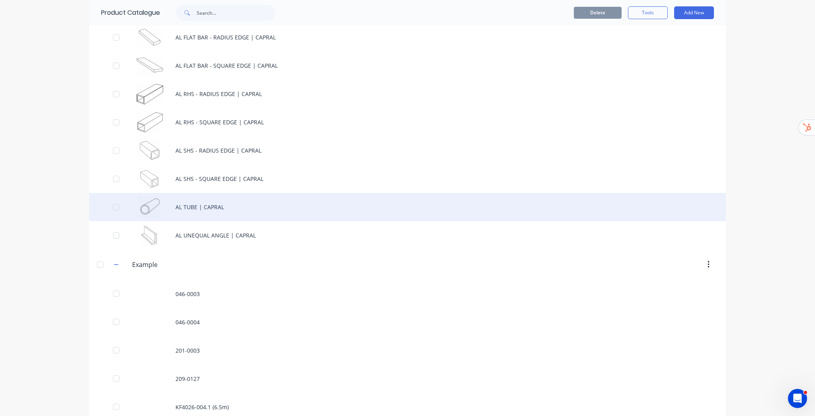
scroll to position [145, 0]
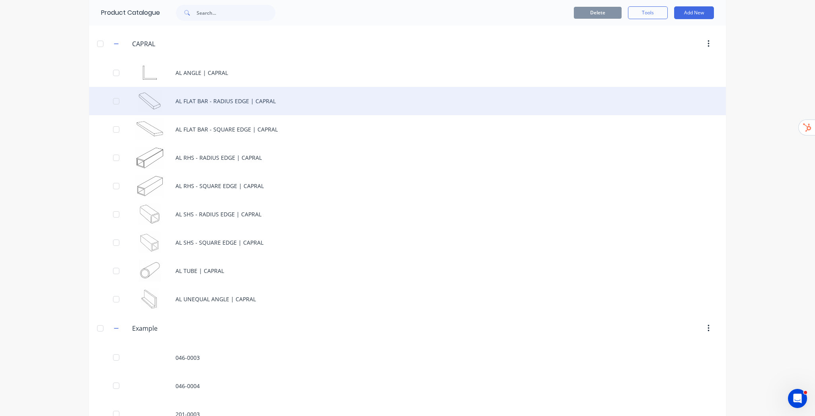
click at [195, 103] on div "AL FLAT BAR - RADIUS EDGE | CAPRAL" at bounding box center [407, 101] width 637 height 28
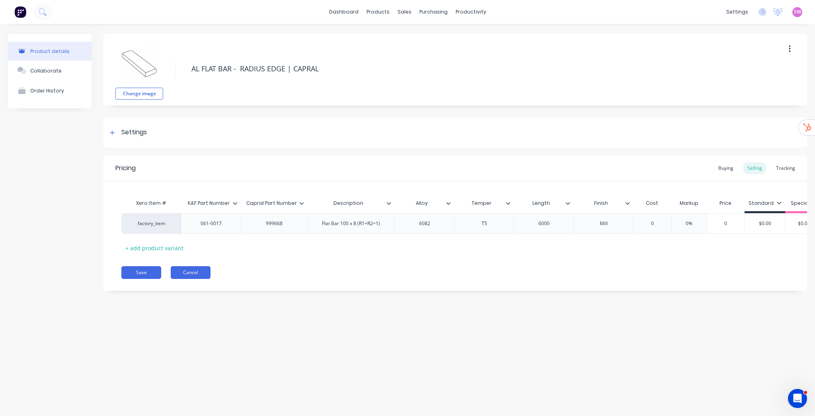
click at [193, 277] on button "Cancel" at bounding box center [191, 272] width 40 height 13
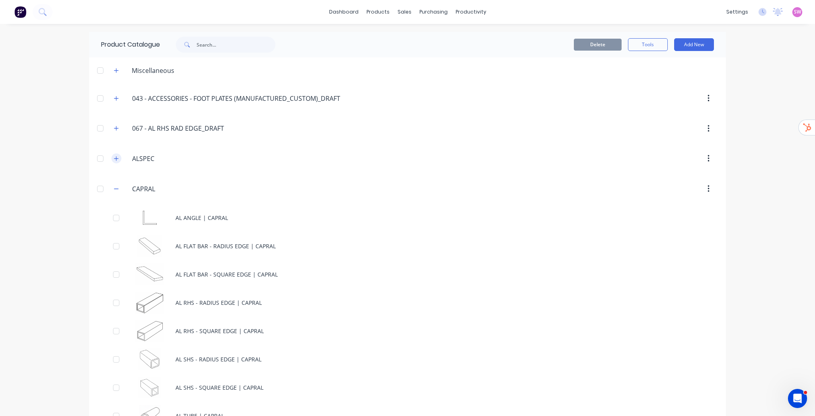
click at [115, 153] on button "button" at bounding box center [116, 158] width 10 height 10
click at [117, 131] on button "button" at bounding box center [116, 128] width 10 height 10
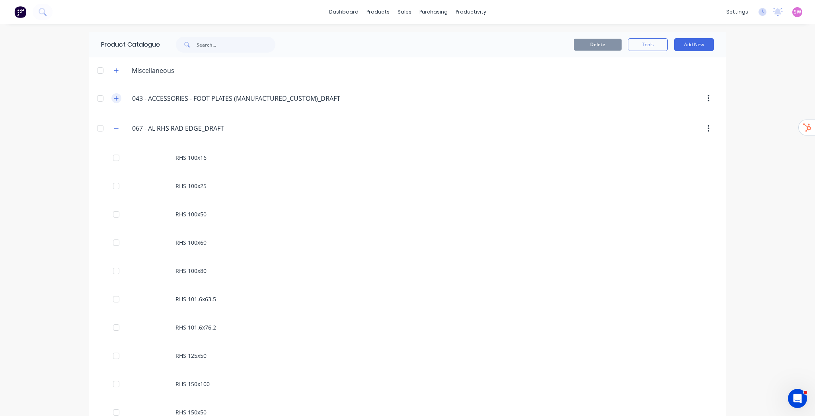
click at [114, 96] on icon "button" at bounding box center [116, 98] width 4 height 4
click at [111, 66] on button "button" at bounding box center [116, 70] width 10 height 10
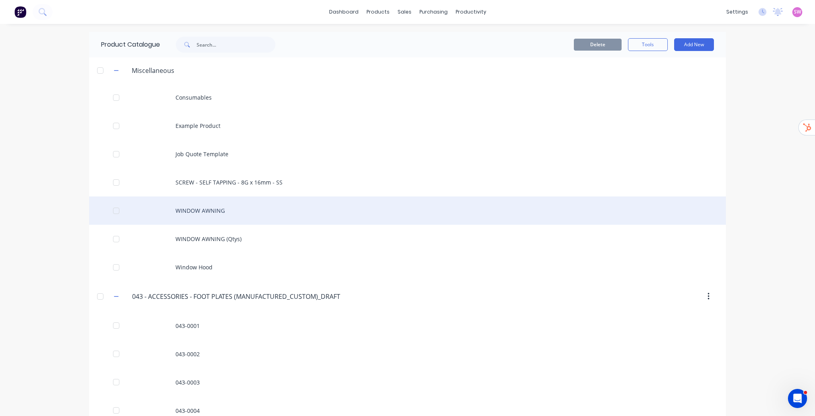
click at [205, 211] on div "WINDOW AWNING" at bounding box center [407, 210] width 637 height 28
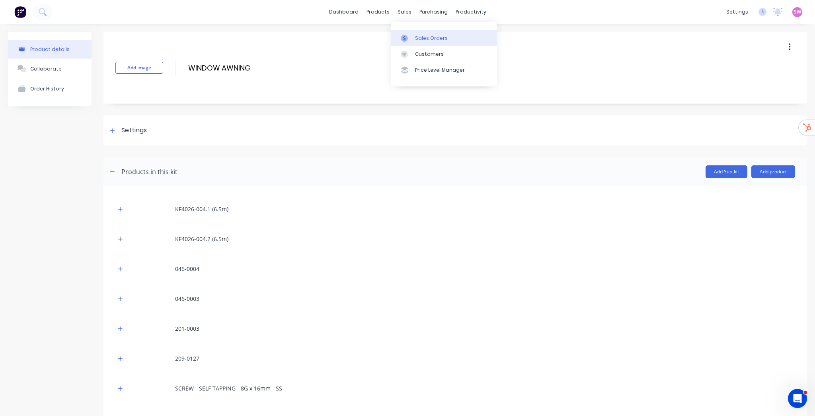
click at [416, 33] on link "Sales Orders" at bounding box center [443, 38] width 105 height 16
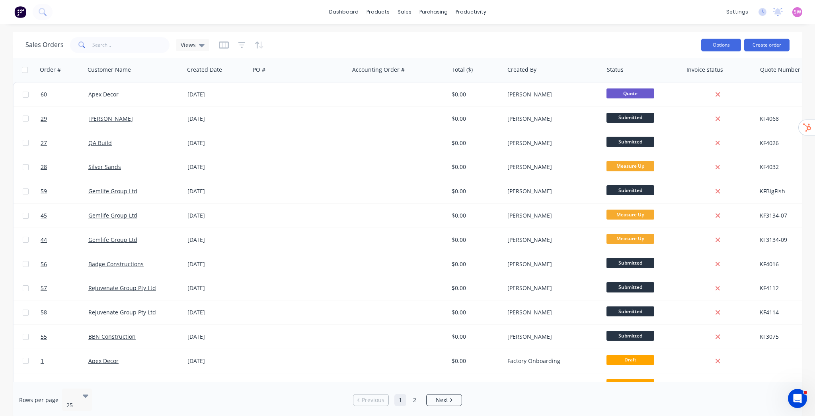
click at [726, 42] on button "Options" at bounding box center [721, 45] width 40 height 13
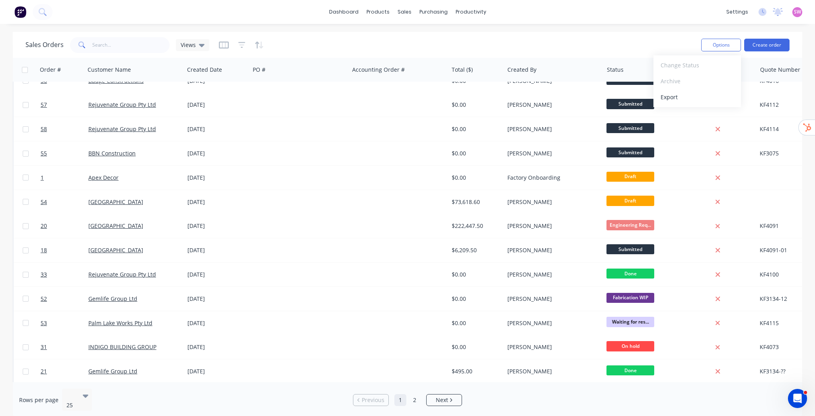
scroll to position [308, 0]
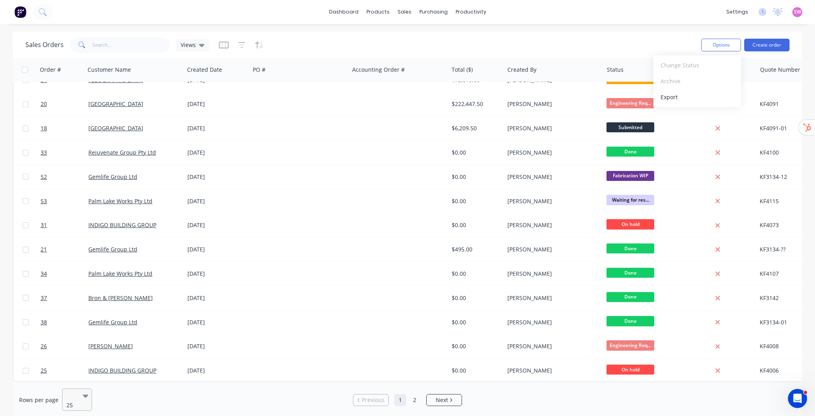
click at [85, 392] on icon at bounding box center [86, 395] width 6 height 9
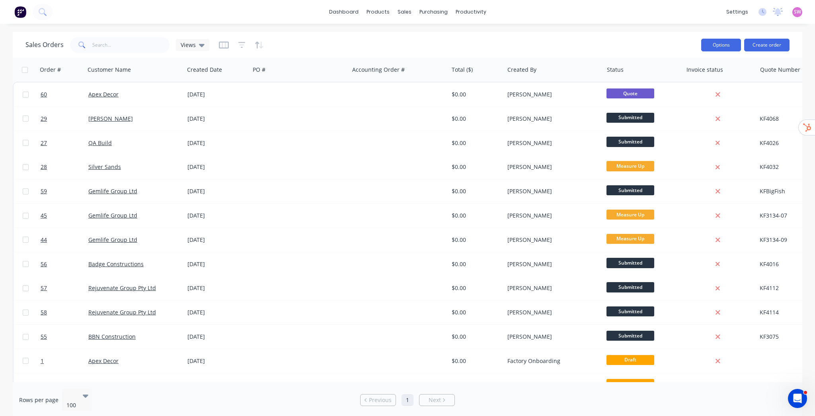
click at [726, 44] on button "Options" at bounding box center [721, 45] width 40 height 13
click at [673, 96] on div "Export" at bounding box center [697, 97] width 73 height 12
click at [351, 14] on link "dashboard" at bounding box center [343, 12] width 37 height 12
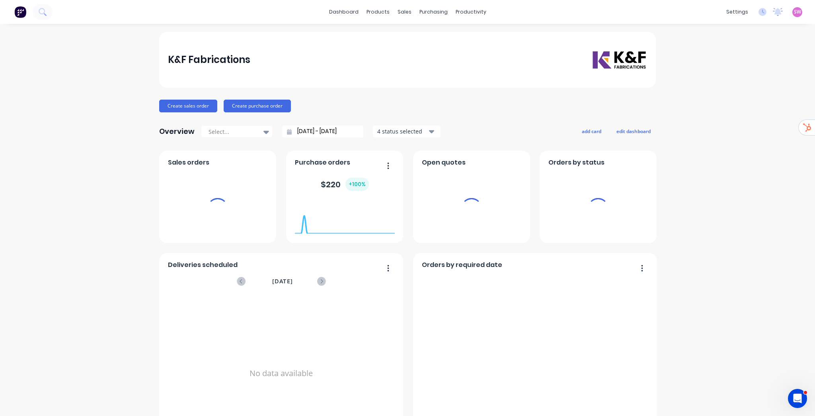
click at [794, 13] on span "SW" at bounding box center [797, 11] width 7 height 7
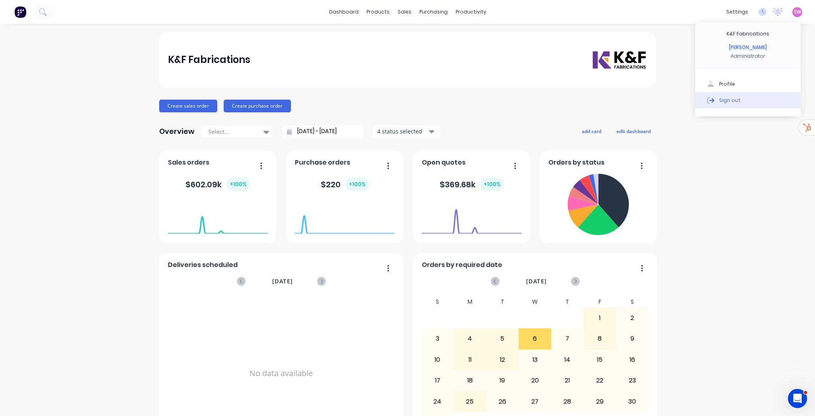
click at [734, 101] on button "Sign out" at bounding box center [747, 100] width 105 height 16
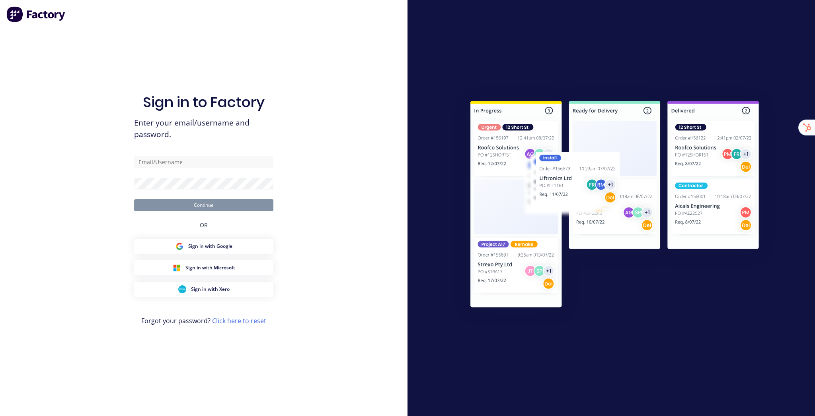
type input "stuart@factory.app"
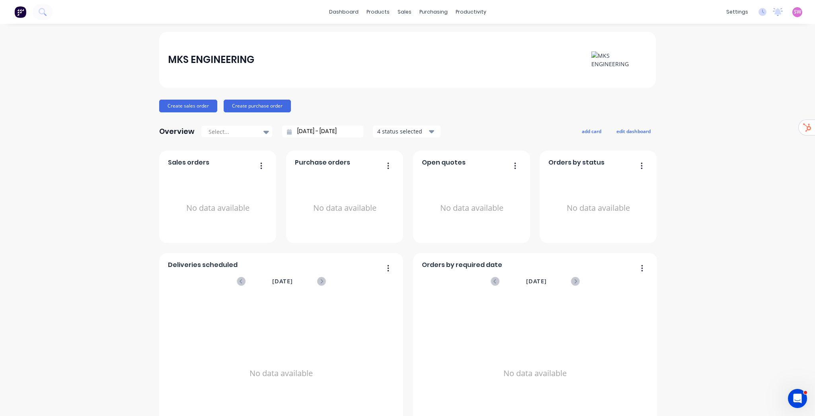
click at [690, 53] on link "Team" at bounding box center [694, 54] width 105 height 16
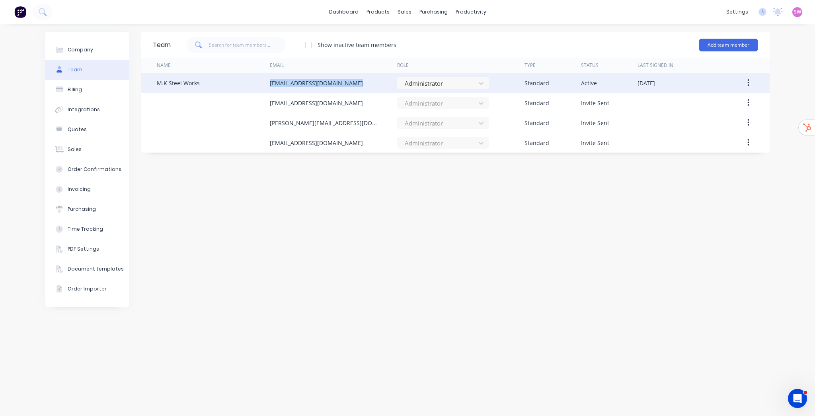
drag, startPoint x: 269, startPoint y: 84, endPoint x: 362, endPoint y: 82, distance: 92.8
click at [362, 82] on div "M.K Steel Works accounts@mksteelworks.com.au Administrator Standard Active Apri…" at bounding box center [455, 83] width 629 height 20
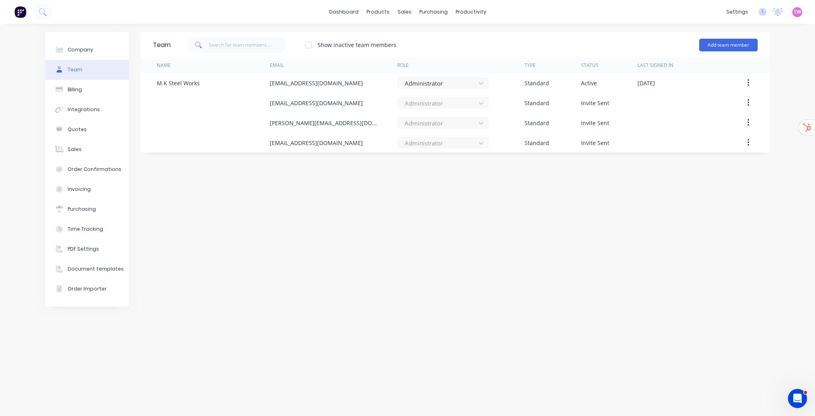
click at [799, 13] on span "SW" at bounding box center [797, 11] width 7 height 7
click at [731, 100] on div "Sign out" at bounding box center [729, 99] width 21 height 7
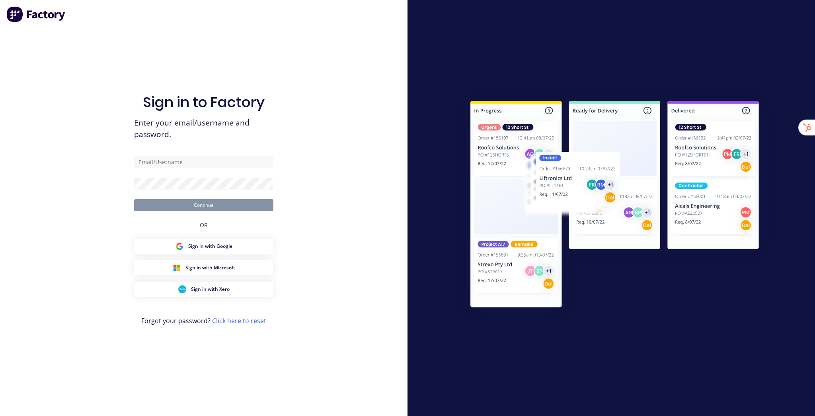
type input "stuart@factory.app"
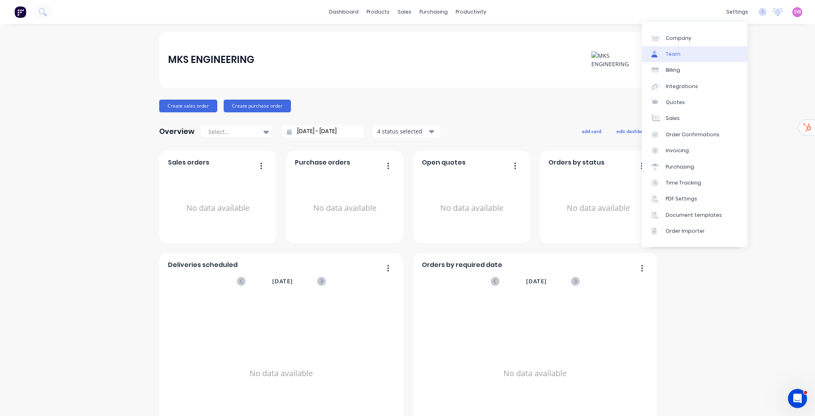
click at [688, 55] on link "Team" at bounding box center [694, 54] width 105 height 16
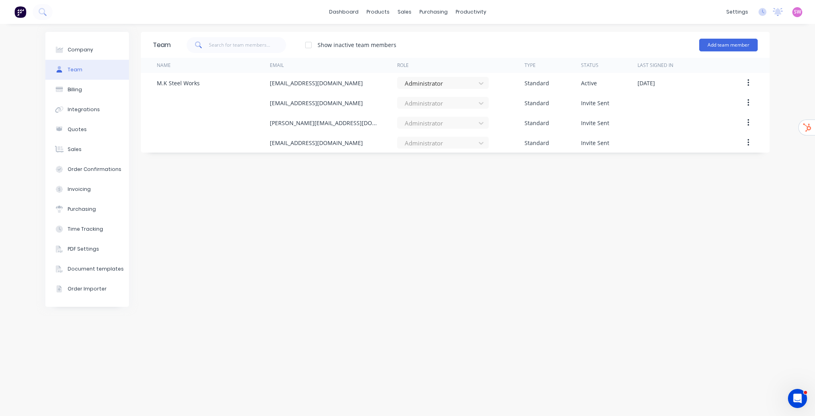
click at [308, 46] on div at bounding box center [309, 45] width 16 height 16
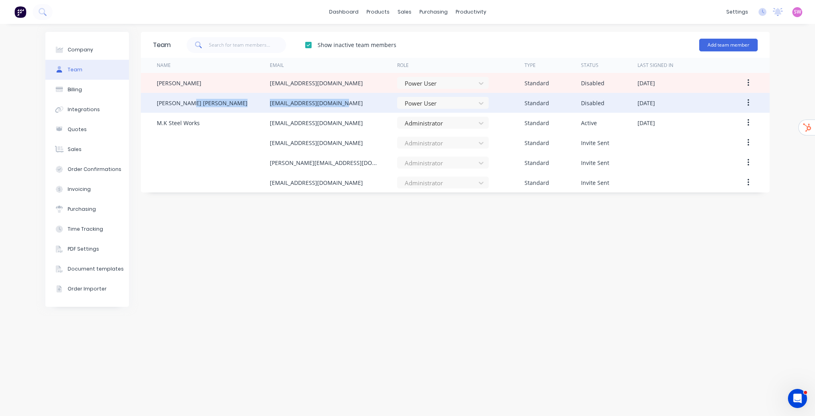
drag, startPoint x: 269, startPoint y: 101, endPoint x: 352, endPoint y: 104, distance: 83.2
click at [352, 104] on div "JOEAN PETER info@mksteelworks.com.au Power User Standard Disabled April 12th 20…" at bounding box center [455, 103] width 629 height 20
click at [749, 102] on button "button" at bounding box center [748, 103] width 19 height 14
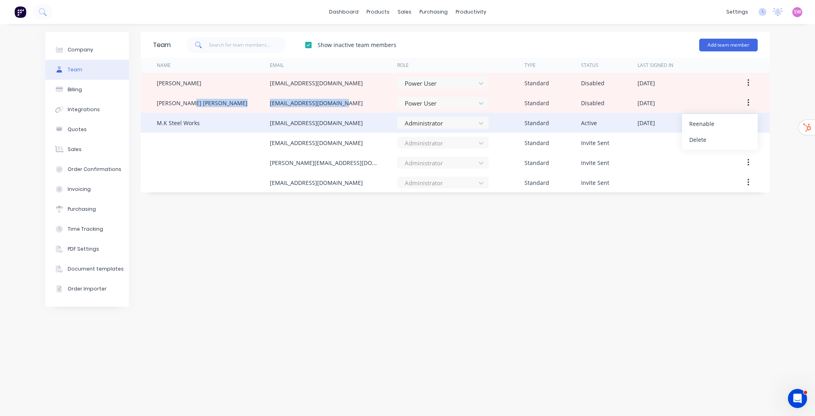
click at [709, 125] on div "Reenable" at bounding box center [719, 124] width 61 height 12
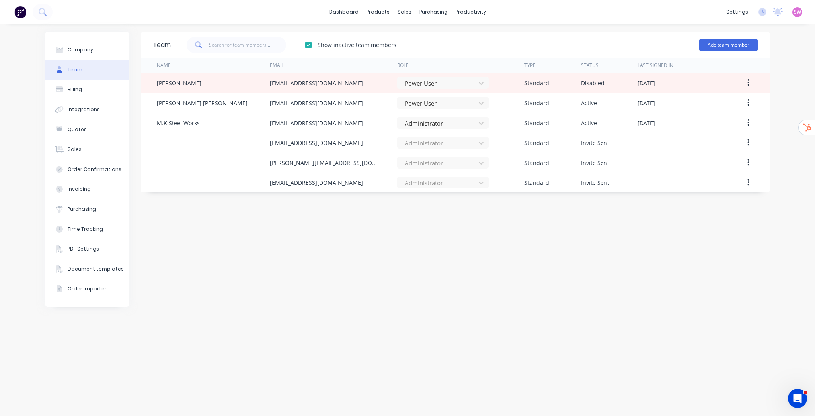
click at [324, 225] on div "Team Show inactive team members Add team member Name Email Role Type Status Las…" at bounding box center [455, 220] width 629 height 376
click at [388, 247] on div "Team Show inactive team members Add team member Name Email Role Type Status Las…" at bounding box center [455, 220] width 629 height 376
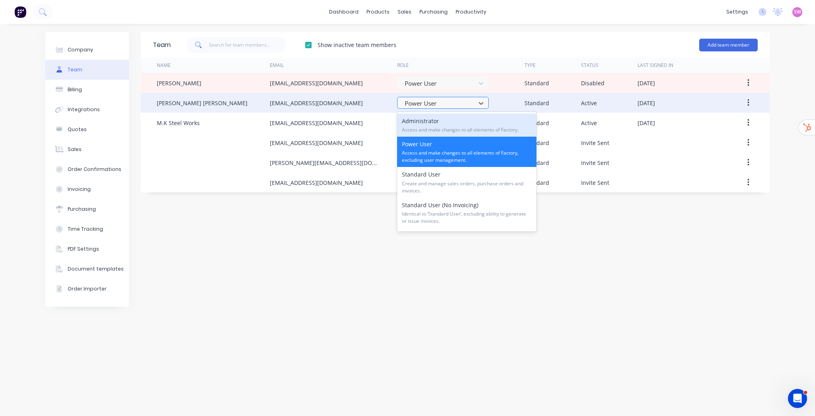
click at [466, 104] on div at bounding box center [438, 103] width 68 height 10
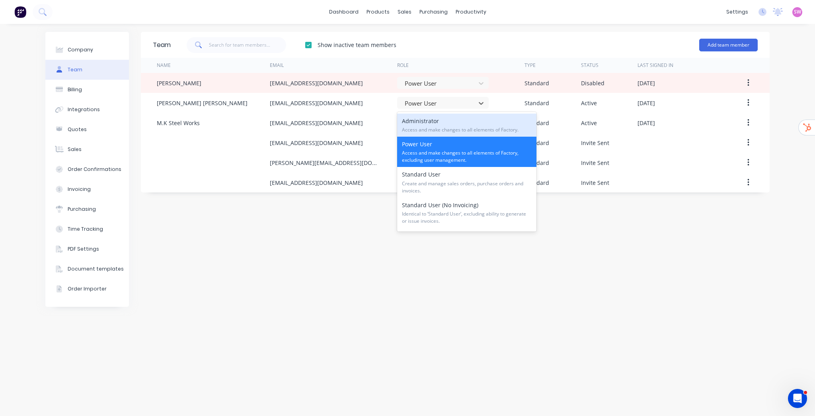
click at [434, 126] on div "Administrator Access and make changes to all elements of Factory." at bounding box center [466, 124] width 139 height 23
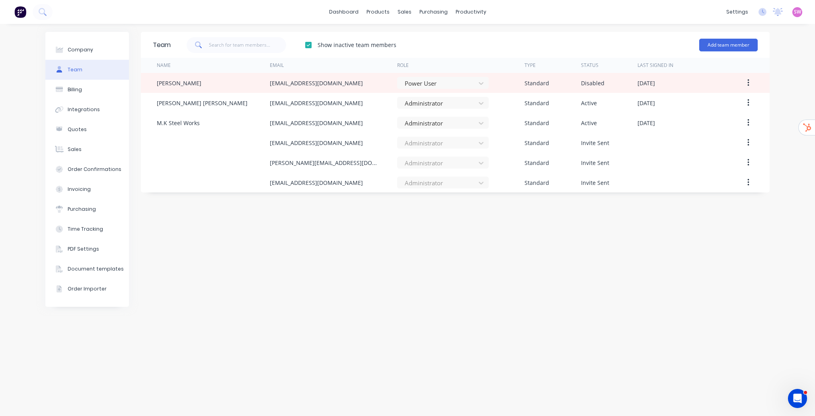
click at [460, 245] on div "Team Show inactive team members Add team member Name Email Role Type Status Las…" at bounding box center [455, 220] width 629 height 376
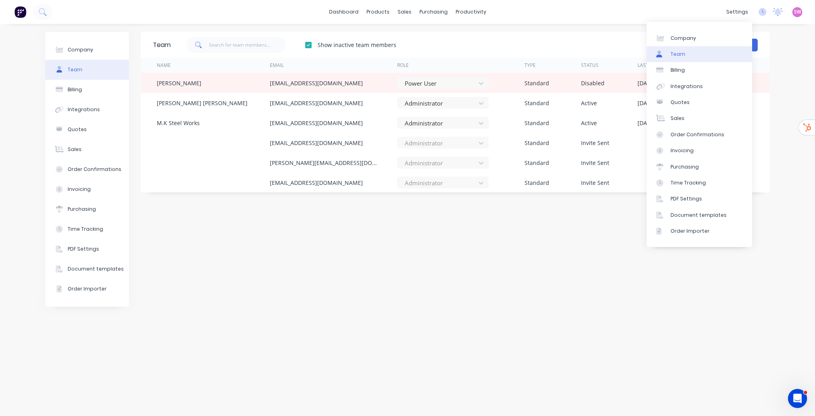
drag, startPoint x: 499, startPoint y: 272, endPoint x: 548, endPoint y: 201, distance: 86.8
click at [499, 271] on div "Team Show inactive team members Add team member Name Email Role Type Status Las…" at bounding box center [455, 220] width 629 height 376
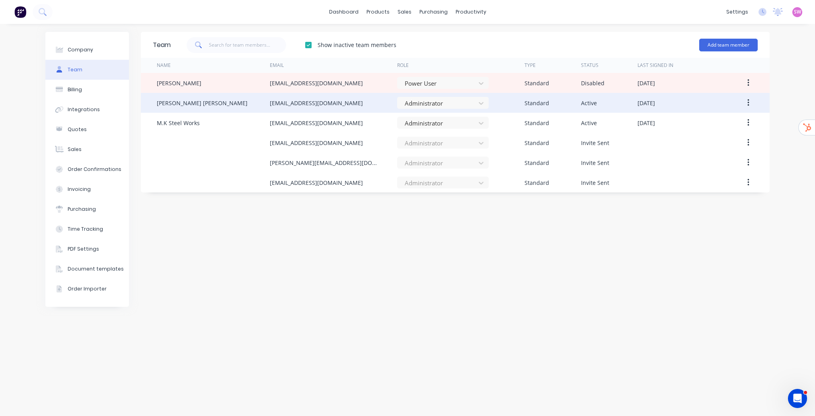
click at [747, 103] on button "button" at bounding box center [748, 103] width 19 height 14
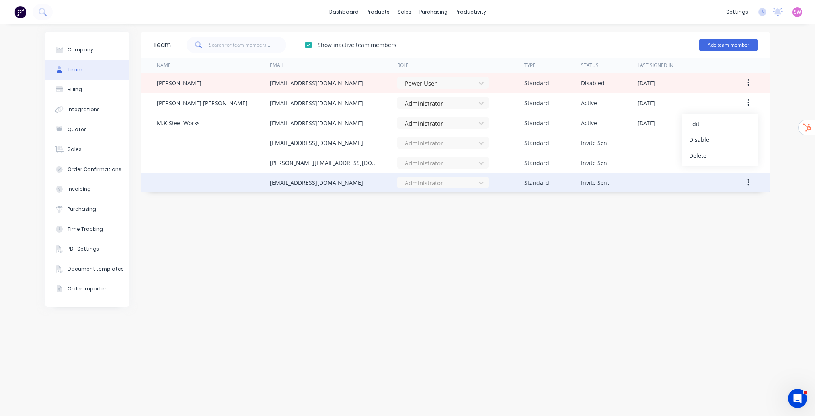
drag, startPoint x: 580, startPoint y: 239, endPoint x: 578, endPoint y: 174, distance: 64.9
click at [579, 239] on div "Team Show inactive team members Add team member Name Email Role Type Status Las…" at bounding box center [455, 220] width 629 height 376
click at [587, 192] on div "Team Show inactive team members Add team member Name Email Role Type Status Las…" at bounding box center [455, 220] width 629 height 376
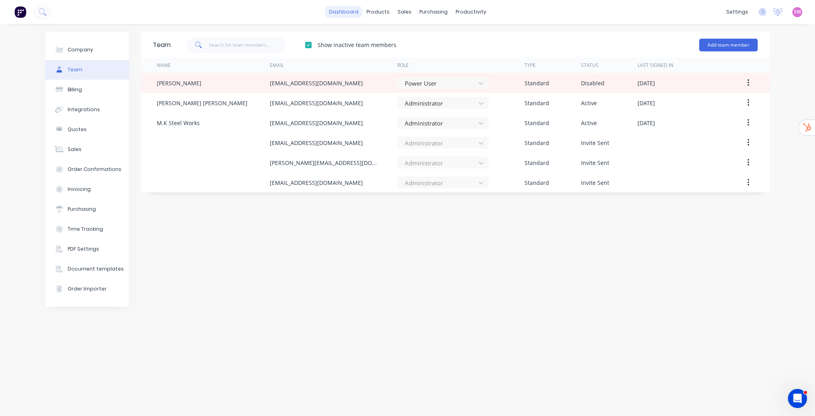
click at [355, 10] on link "dashboard" at bounding box center [343, 12] width 37 height 12
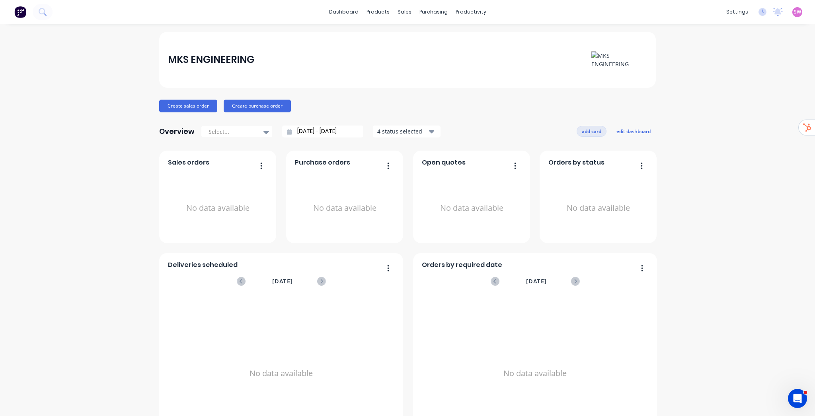
click at [591, 129] on button "add card" at bounding box center [592, 131] width 30 height 10
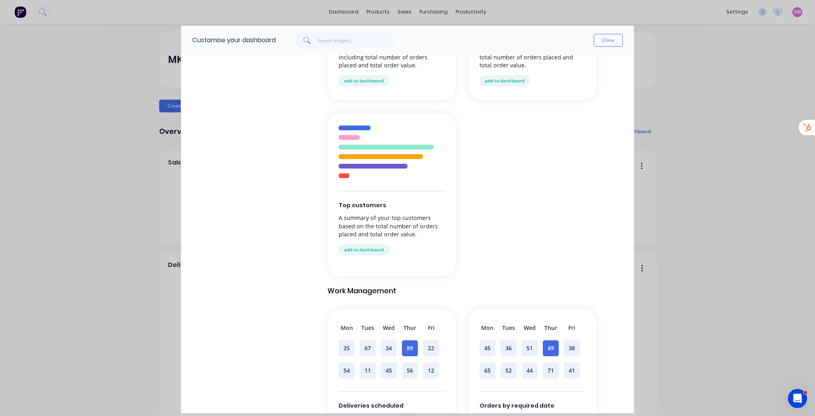
scroll to position [414, 0]
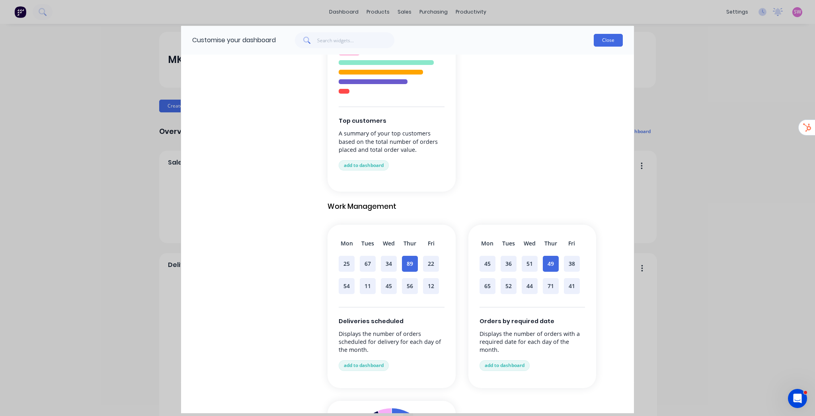
click at [616, 40] on button "Close" at bounding box center [608, 40] width 29 height 13
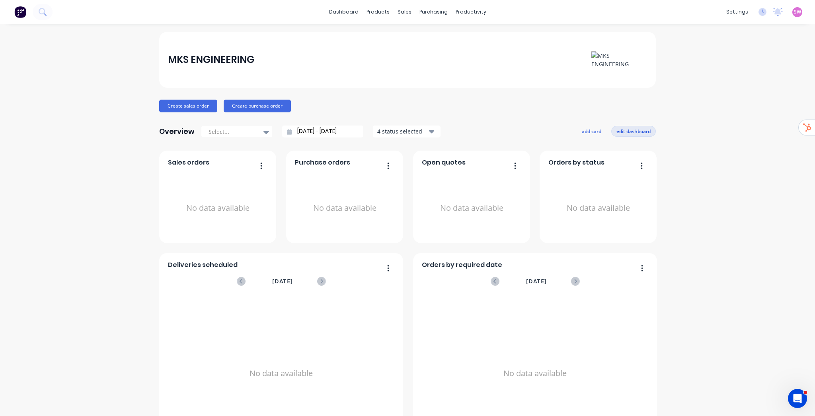
click at [634, 130] on button "edit dashboard" at bounding box center [633, 131] width 45 height 10
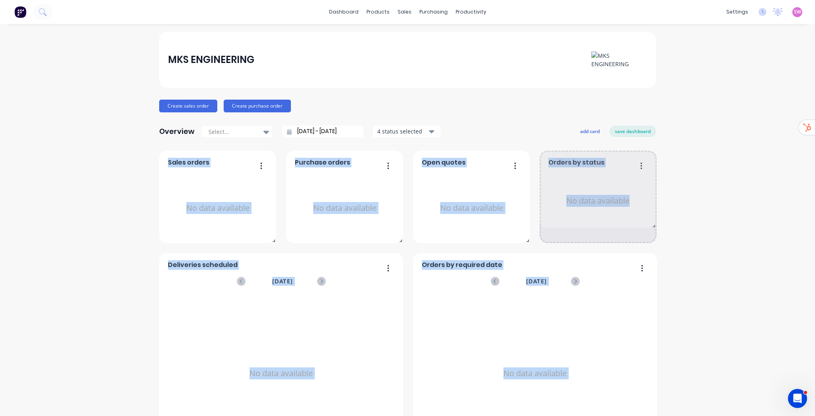
drag, startPoint x: 651, startPoint y: 239, endPoint x: 660, endPoint y: 224, distance: 17.6
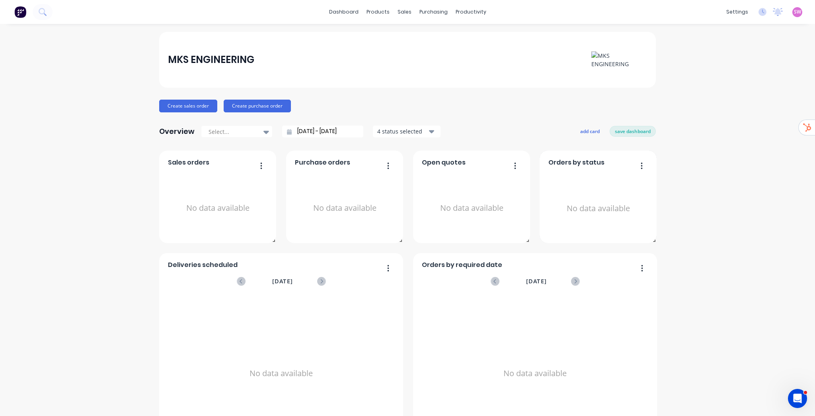
drag, startPoint x: 623, startPoint y: 192, endPoint x: 639, endPoint y: 181, distance: 20.1
click at [639, 181] on div "No data available" at bounding box center [598, 207] width 100 height 75
click at [638, 132] on button "save dashboard" at bounding box center [633, 131] width 46 height 10
click at [343, 131] on input "[DATE] - [DATE]" at bounding box center [326, 131] width 68 height 12
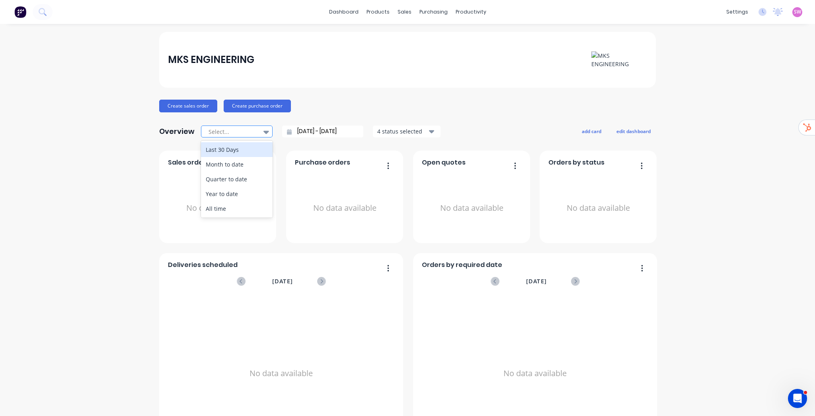
click at [263, 133] on icon at bounding box center [266, 131] width 6 height 9
click at [447, 103] on div "Create sales order Create purchase order" at bounding box center [407, 106] width 497 height 13
click at [190, 107] on button "Create sales order" at bounding box center [188, 106] width 58 height 13
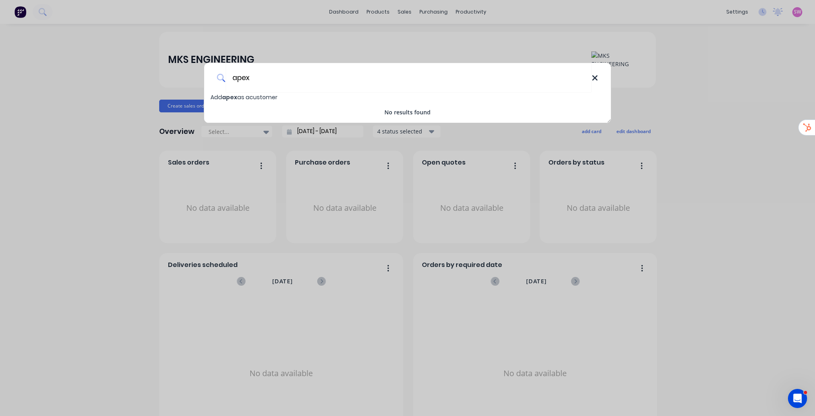
type input "apex"
click at [595, 78] on icon at bounding box center [594, 77] width 5 height 5
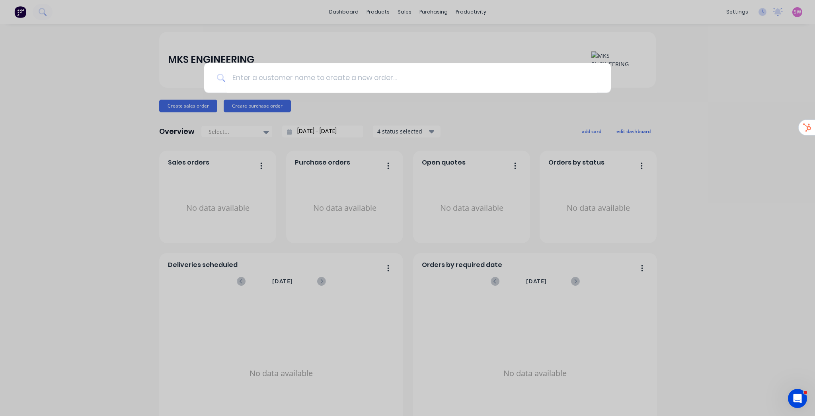
click at [681, 84] on div at bounding box center [407, 208] width 815 height 416
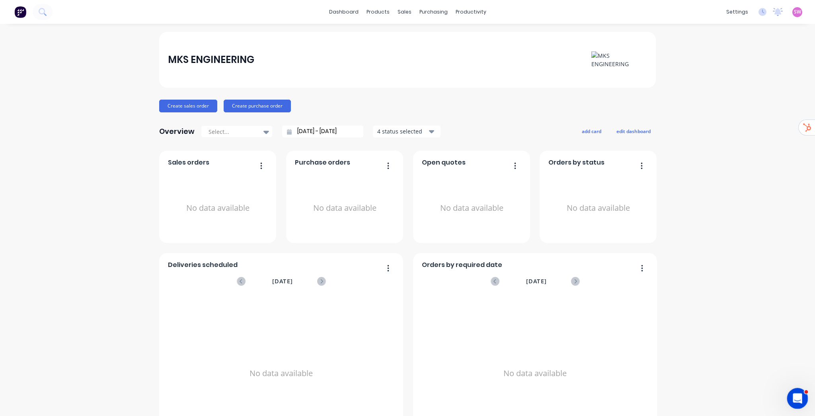
click at [796, 396] on icon "Open Intercom Messenger" at bounding box center [796, 396] width 13 height 13
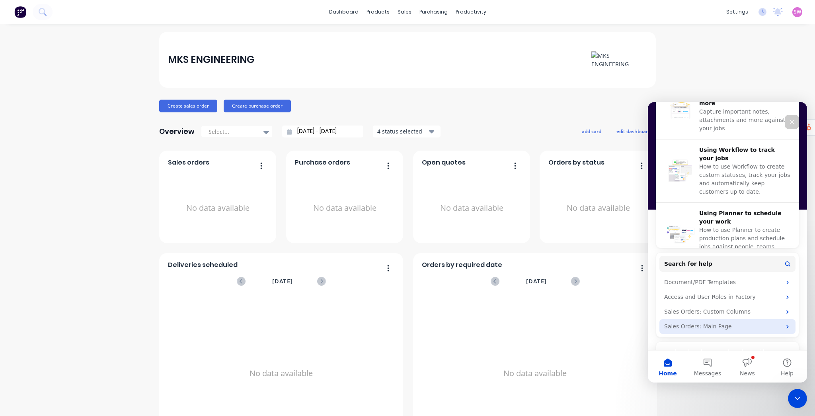
scroll to position [296, 0]
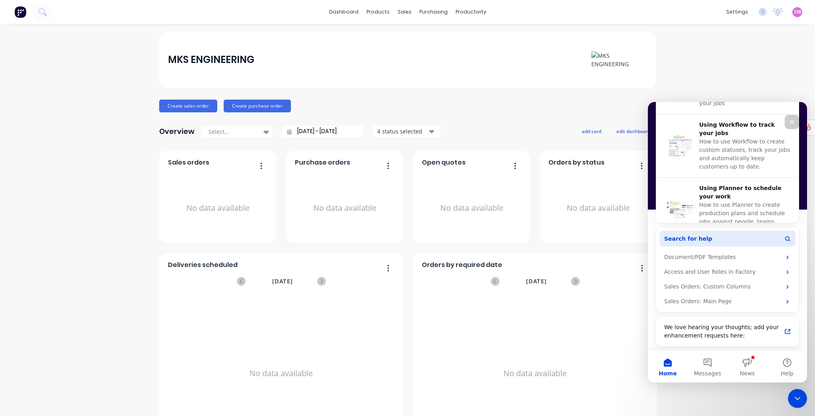
click at [702, 238] on span "Search for help" at bounding box center [688, 238] width 48 height 8
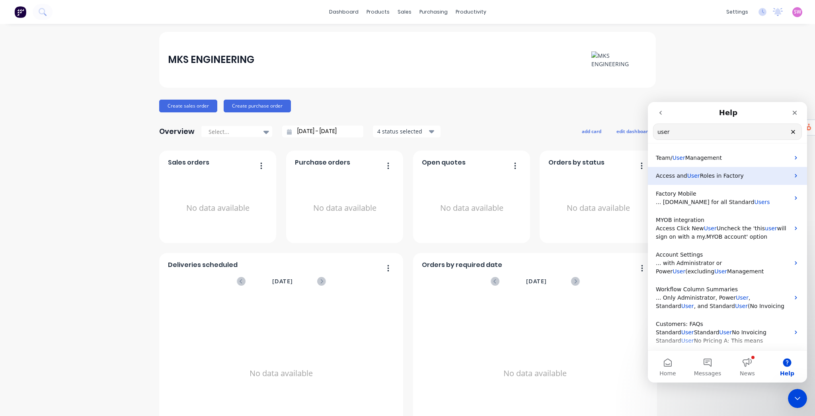
type input "user"
click at [705, 175] on span "Roles in Factory" at bounding box center [722, 175] width 44 height 6
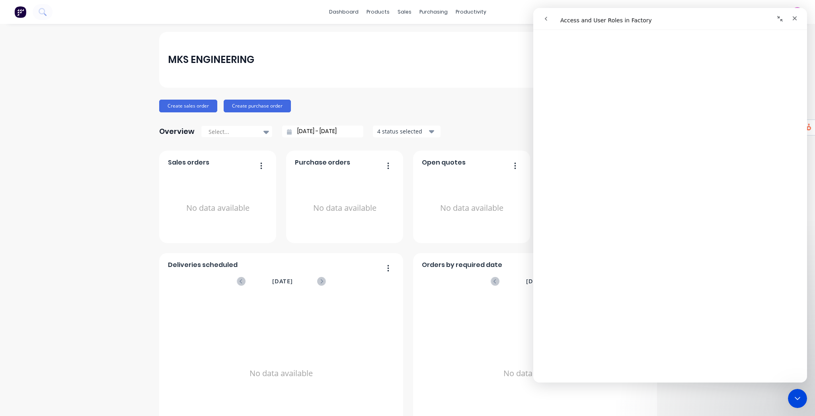
scroll to position [1401, 0]
click at [545, 19] on icon "go back" at bounding box center [546, 19] width 6 height 6
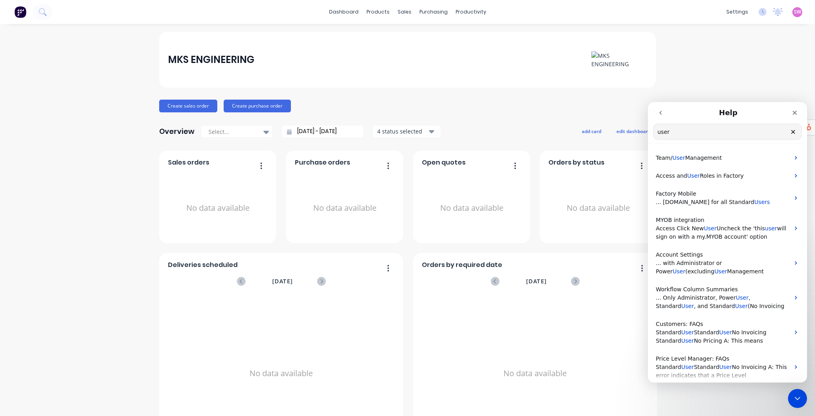
scroll to position [0, 0]
click at [663, 115] on icon "go back" at bounding box center [661, 112] width 6 height 6
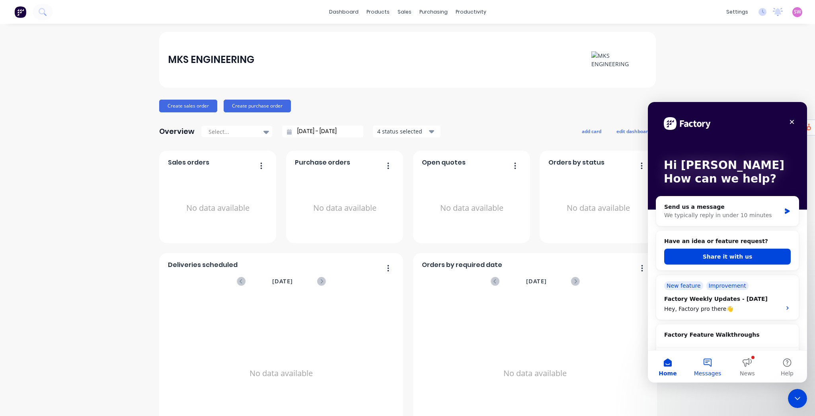
click at [709, 365] on button "Messages" at bounding box center [708, 366] width 40 height 32
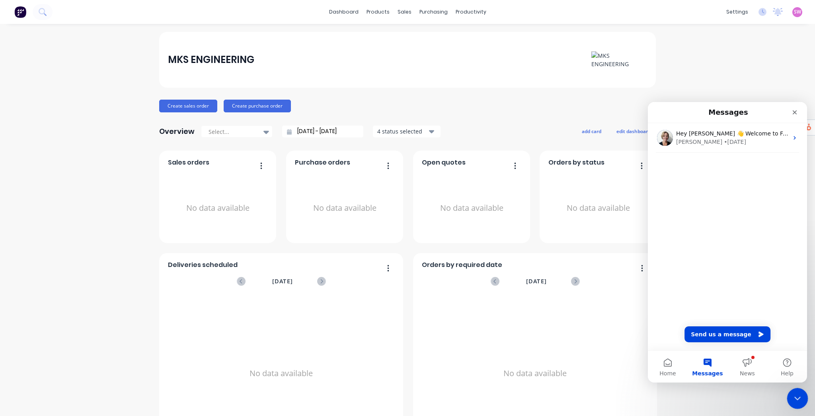
click at [791, 391] on div "Close Intercom Messenger" at bounding box center [796, 396] width 19 height 19
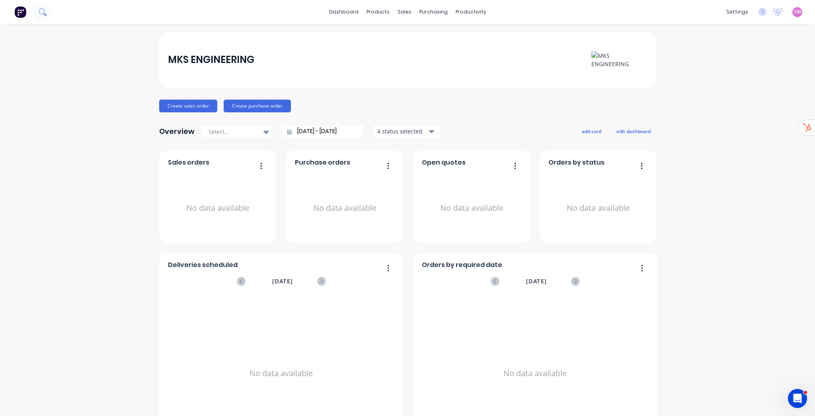
click at [41, 14] on icon at bounding box center [42, 11] width 6 height 6
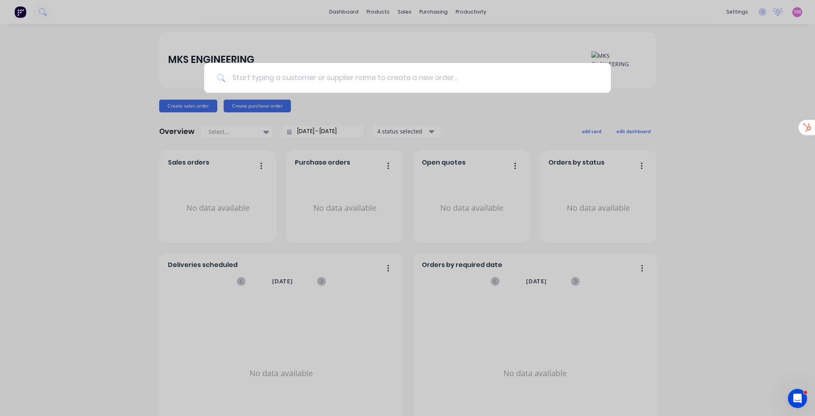
click at [285, 75] on input at bounding box center [412, 78] width 373 height 30
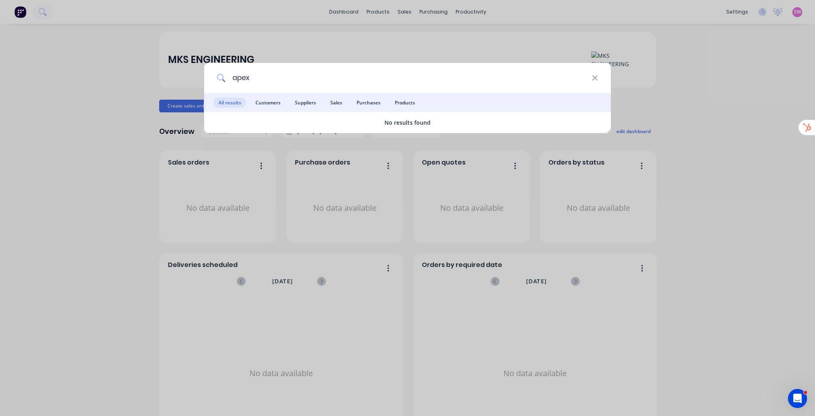
click at [591, 78] on input "apex" at bounding box center [409, 78] width 366 height 30
type input "apex"
click at [599, 78] on div "apex" at bounding box center [407, 78] width 407 height 30
click at [596, 78] on icon at bounding box center [594, 77] width 5 height 5
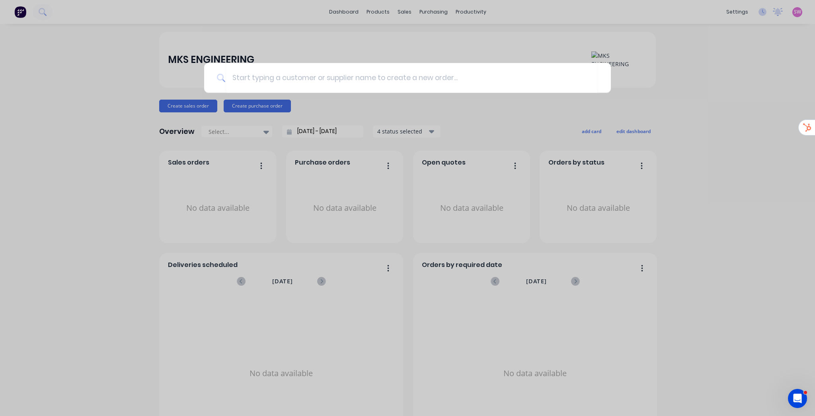
click at [430, 22] on div at bounding box center [407, 208] width 815 height 416
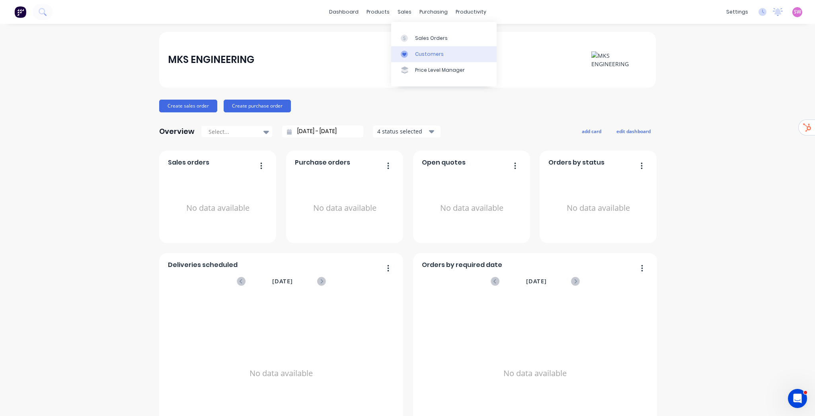
drag, startPoint x: 430, startPoint y: 53, endPoint x: 429, endPoint y: 59, distance: 6.6
click at [430, 53] on div "Customers" at bounding box center [429, 54] width 29 height 7
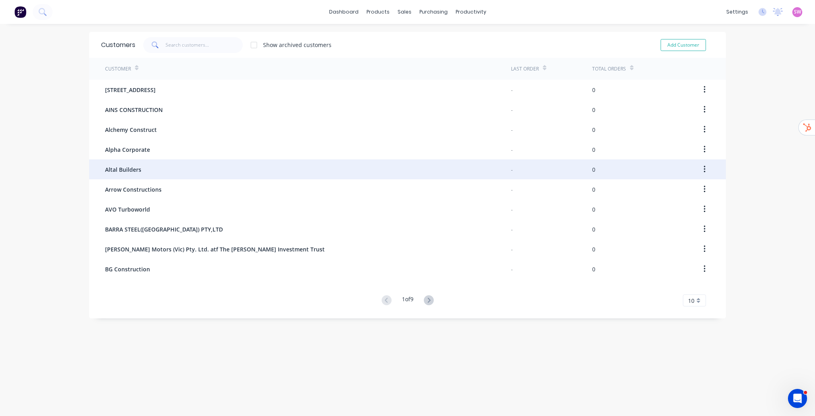
click at [137, 172] on span "Altal Builders" at bounding box center [123, 169] width 36 height 8
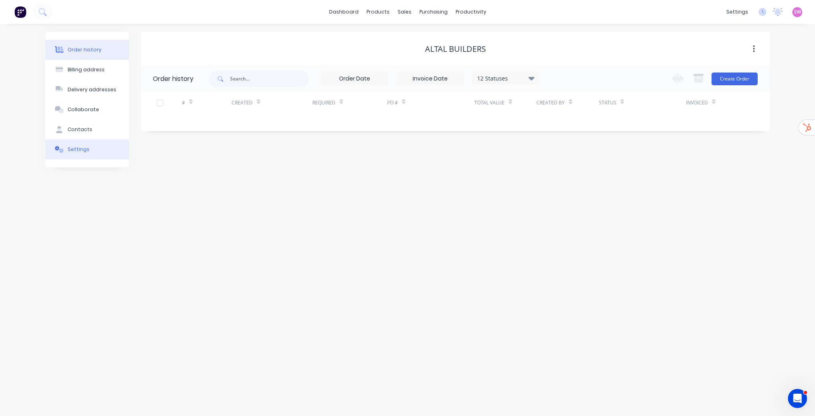
click at [95, 152] on button "Settings" at bounding box center [87, 149] width 84 height 20
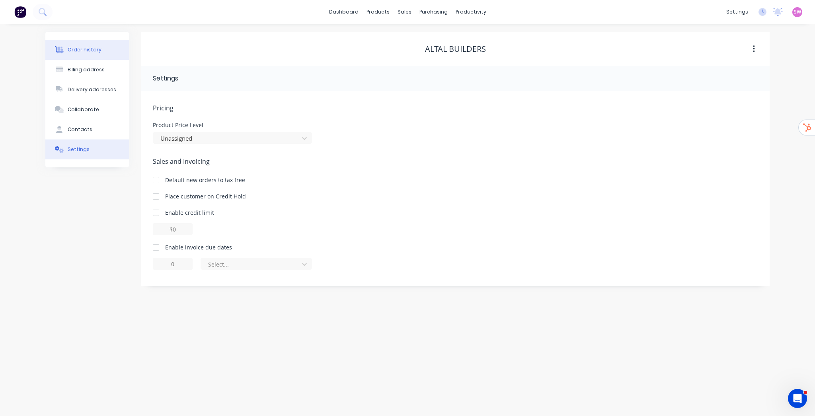
click at [87, 48] on div "Order history" at bounding box center [85, 49] width 34 height 7
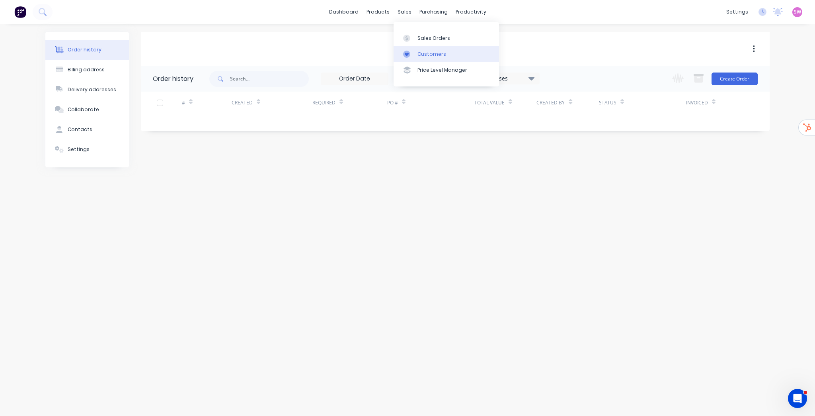
click at [427, 51] on div "Customers" at bounding box center [432, 54] width 29 height 7
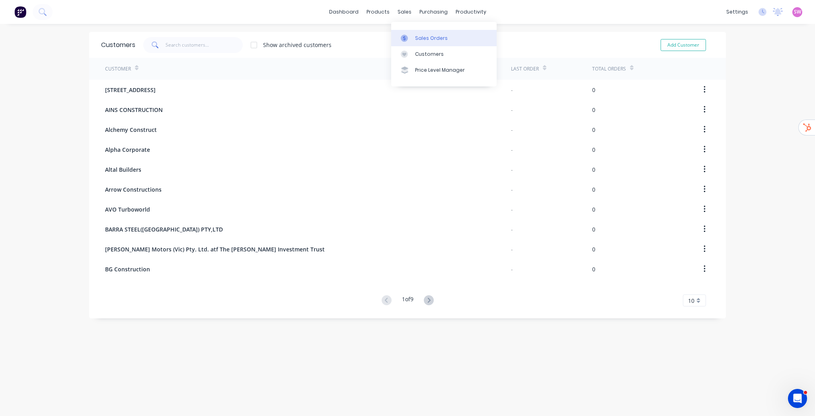
click at [416, 37] on div "Sales Orders" at bounding box center [431, 38] width 33 height 7
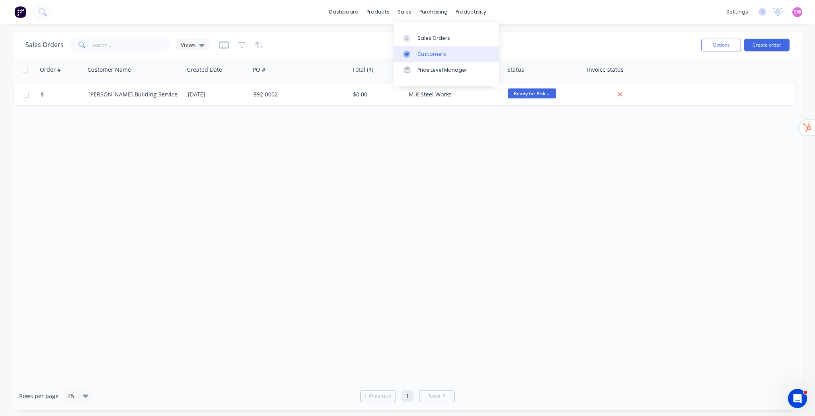
click at [435, 54] on div "Customers" at bounding box center [432, 54] width 29 height 7
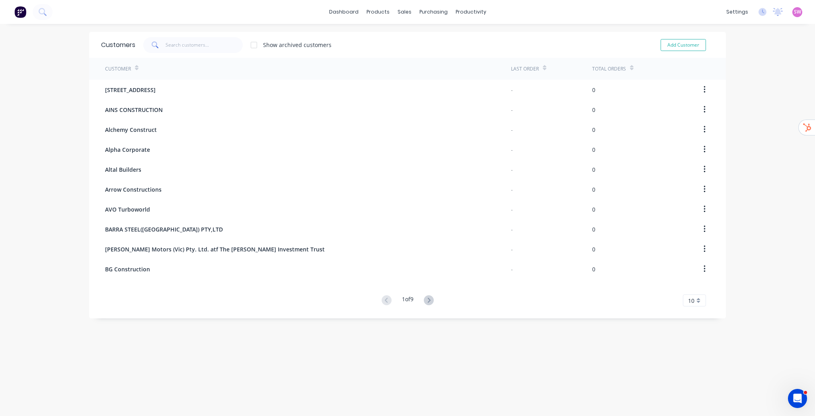
click at [24, 13] on img at bounding box center [20, 12] width 12 height 12
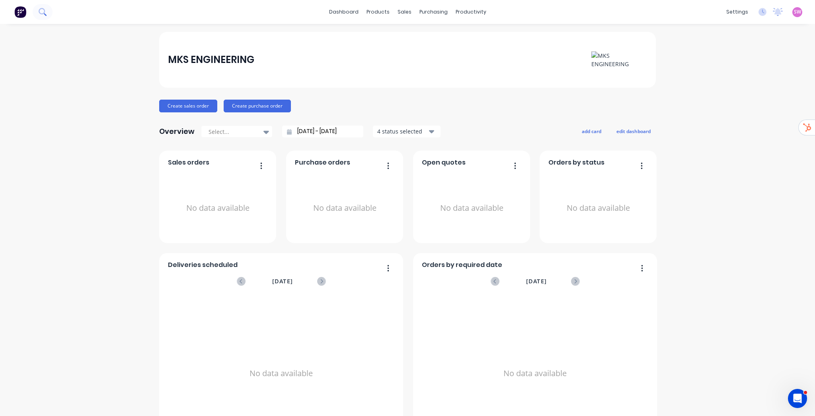
click at [49, 14] on button at bounding box center [43, 12] width 20 height 16
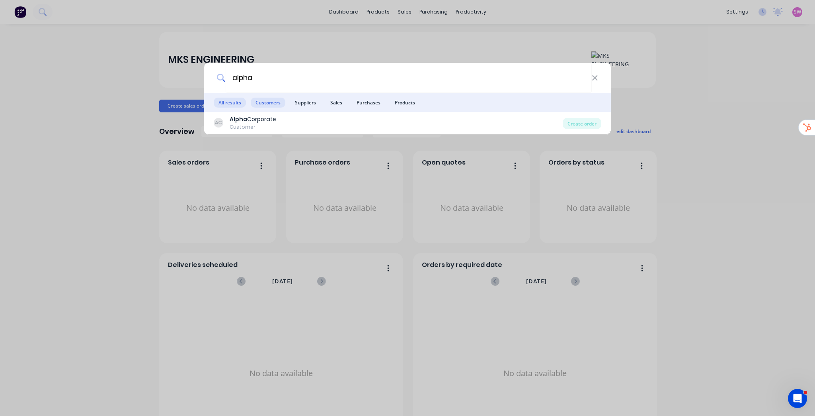
type input "alpha"
click at [272, 103] on span "Customers" at bounding box center [268, 103] width 35 height 10
click at [595, 77] on icon at bounding box center [594, 77] width 5 height 5
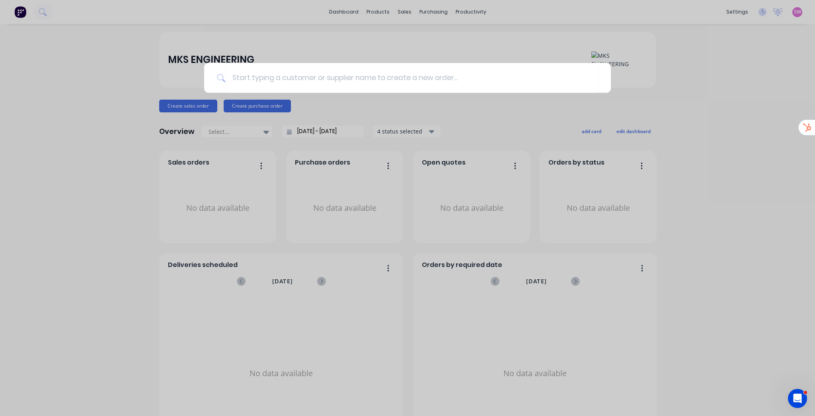
click at [682, 86] on div at bounding box center [407, 208] width 815 height 416
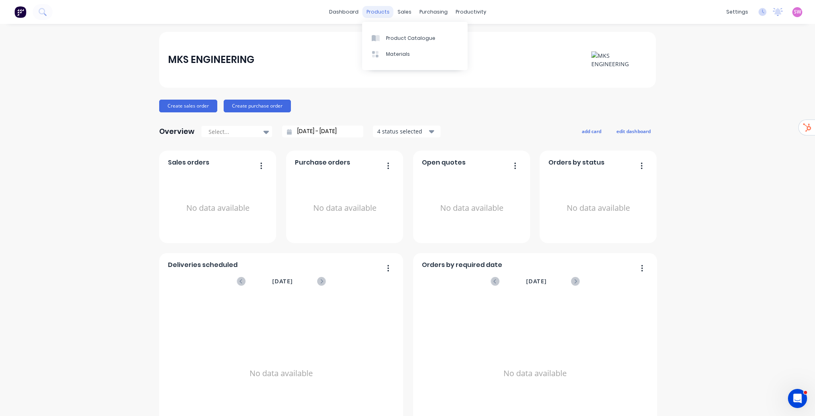
click at [380, 12] on div "products" at bounding box center [378, 12] width 31 height 12
click at [394, 40] on div "Product Catalogue" at bounding box center [410, 38] width 49 height 7
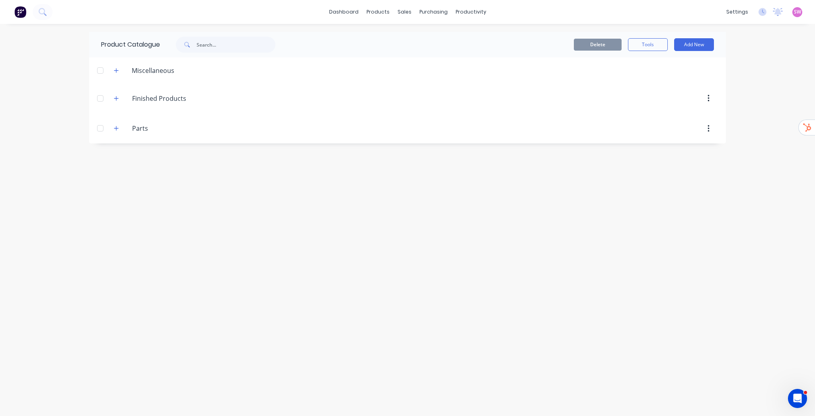
click at [804, 61] on div "dashboard products sales purchasing productivity dashboard products Product Cat…" at bounding box center [407, 208] width 815 height 416
click at [704, 43] on button "Add New" at bounding box center [694, 44] width 40 height 13
click at [756, 59] on div "dashboard products sales purchasing productivity dashboard products Product Cat…" at bounding box center [407, 208] width 815 height 416
click at [704, 43] on button "Add New" at bounding box center [694, 44] width 40 height 13
click at [115, 125] on icon "button" at bounding box center [116, 128] width 5 height 6
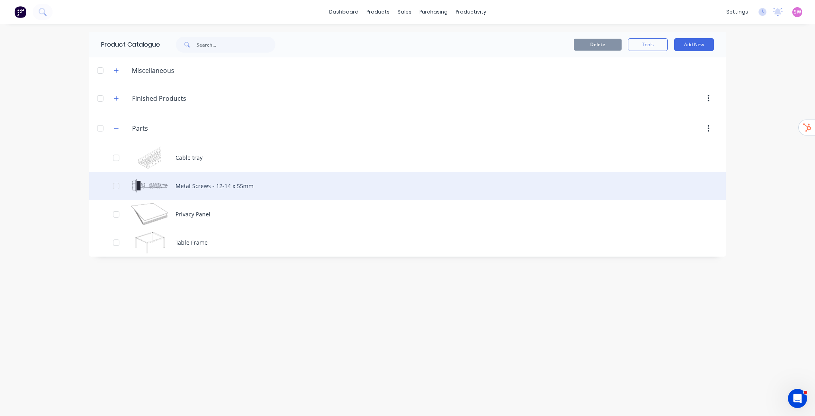
click at [210, 193] on div "Metal Screws - 12-14 x 55mm" at bounding box center [407, 186] width 637 height 28
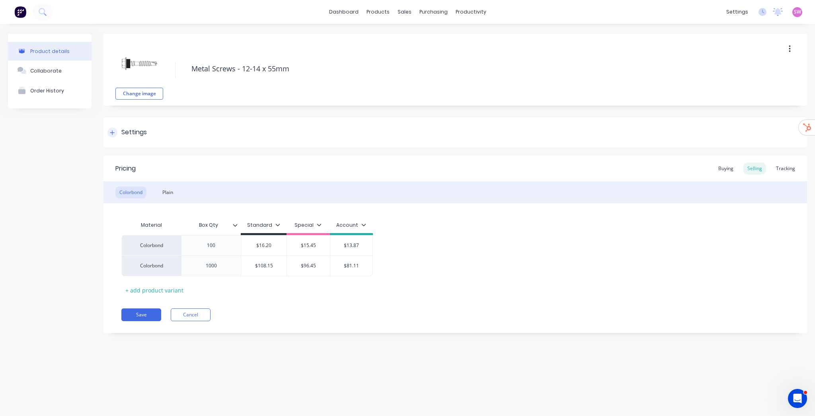
click at [126, 133] on div "Settings" at bounding box center [133, 132] width 25 height 10
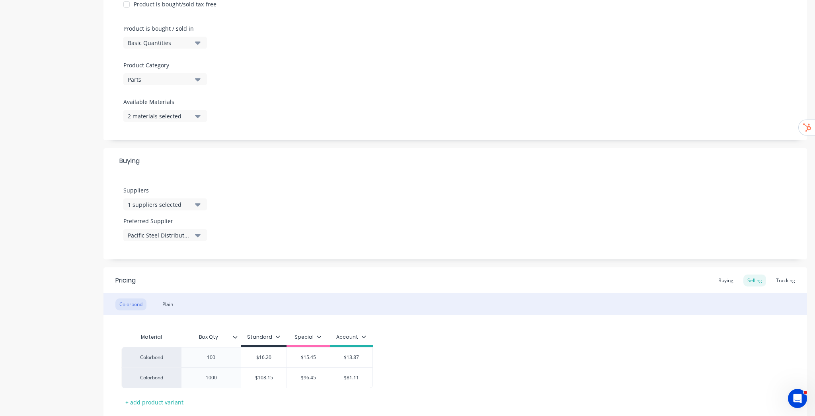
scroll to position [255, 0]
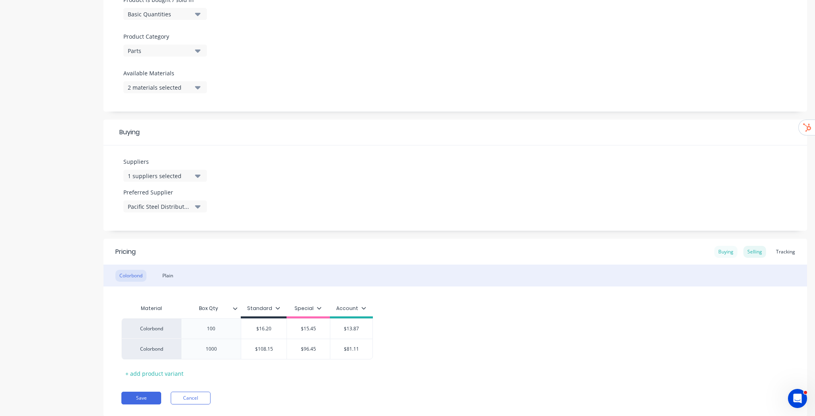
click at [728, 255] on div "Buying" at bounding box center [725, 252] width 23 height 12
click at [186, 176] on div "1 suppliers selected" at bounding box center [160, 176] width 64 height 8
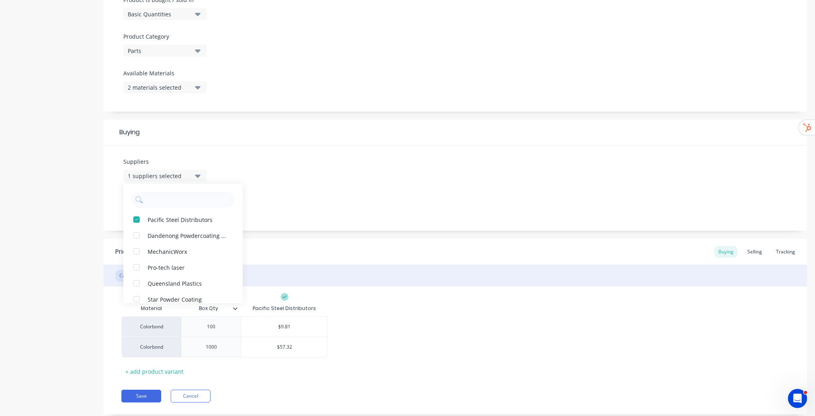
click at [305, 166] on div "Suppliers 1 suppliers selected Pacific Steel Distributors Dandenong Powdercoati…" at bounding box center [455, 187] width 704 height 85
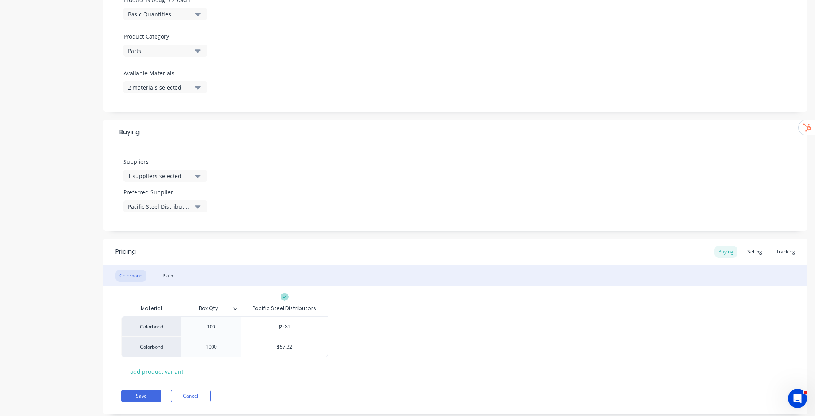
click at [191, 209] on div "Pacific Steel Distributors" at bounding box center [160, 206] width 64 height 8
click at [309, 148] on div "Suppliers 1 suppliers selected Preferred Supplier Pacific Steel Distributors Pa…" at bounding box center [455, 187] width 704 height 85
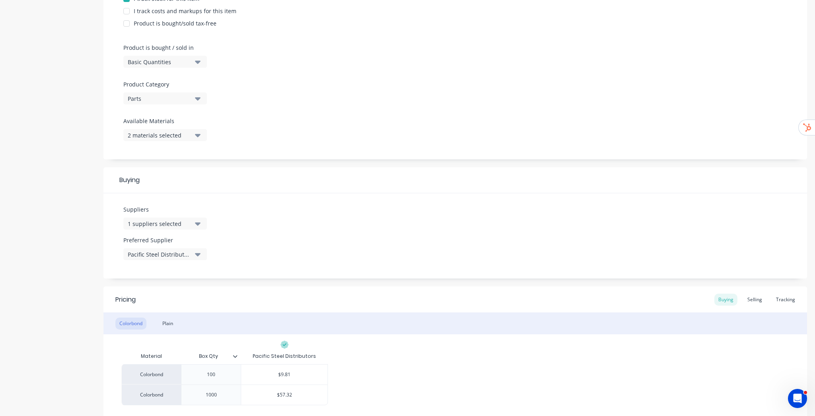
scroll to position [127, 0]
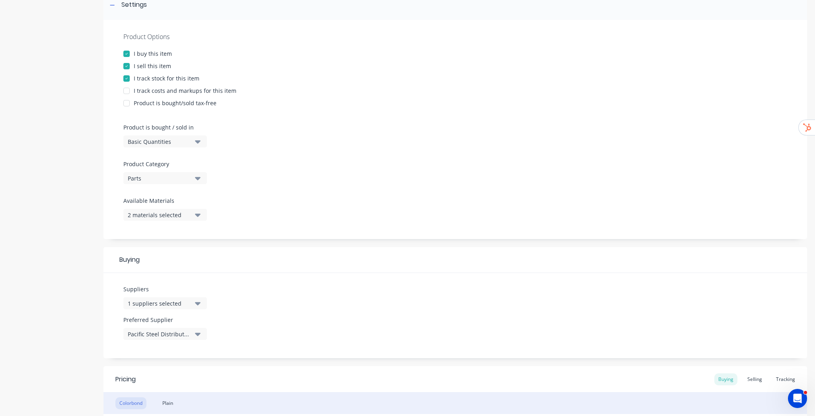
click at [126, 91] on div at bounding box center [127, 91] width 16 height 16
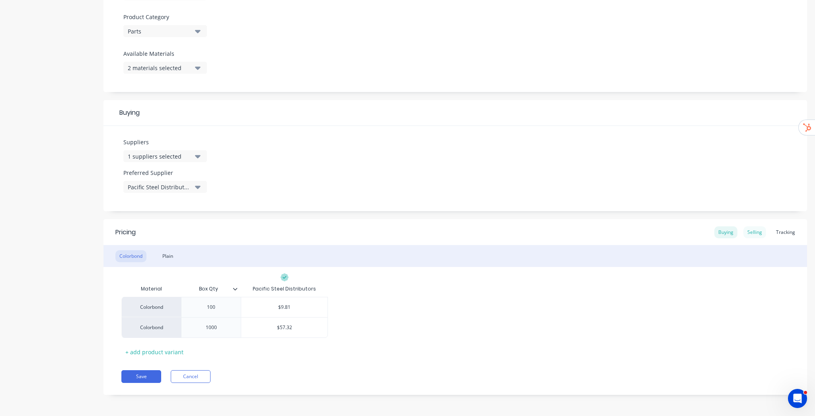
click at [751, 233] on div "Selling" at bounding box center [755, 232] width 23 height 12
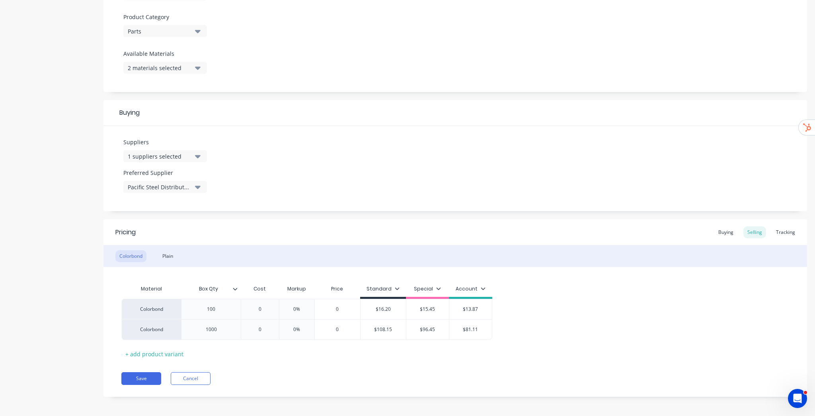
click at [782, 224] on div "Pricing Buying Selling Tracking" at bounding box center [455, 232] width 704 height 26
click at [782, 234] on div "Tracking" at bounding box center [785, 232] width 27 height 12
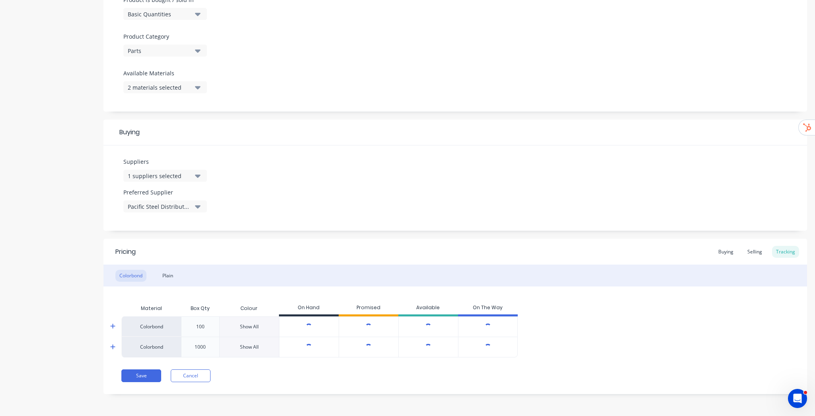
scroll to position [254, 0]
click at [140, 377] on button "Save" at bounding box center [141, 375] width 40 height 13
type textarea "x"
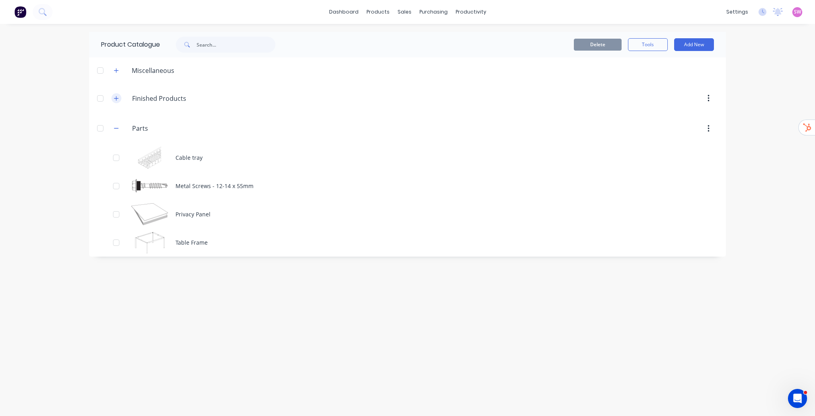
click at [118, 100] on icon "button" at bounding box center [116, 99] width 5 height 6
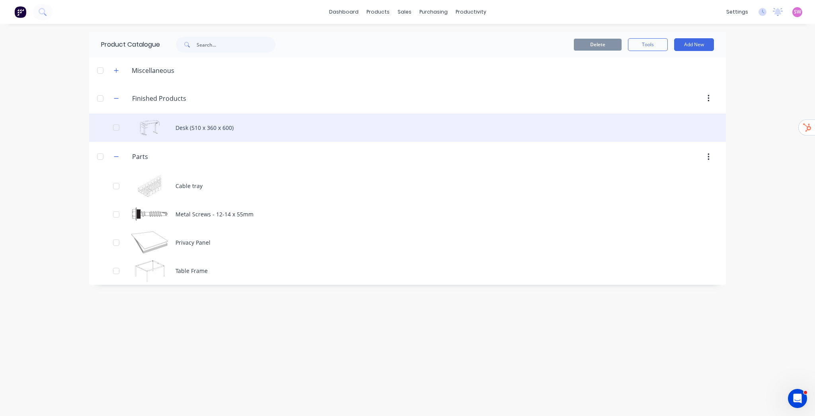
click at [220, 129] on div "Desk (510 x 360 x 600)" at bounding box center [407, 127] width 637 height 28
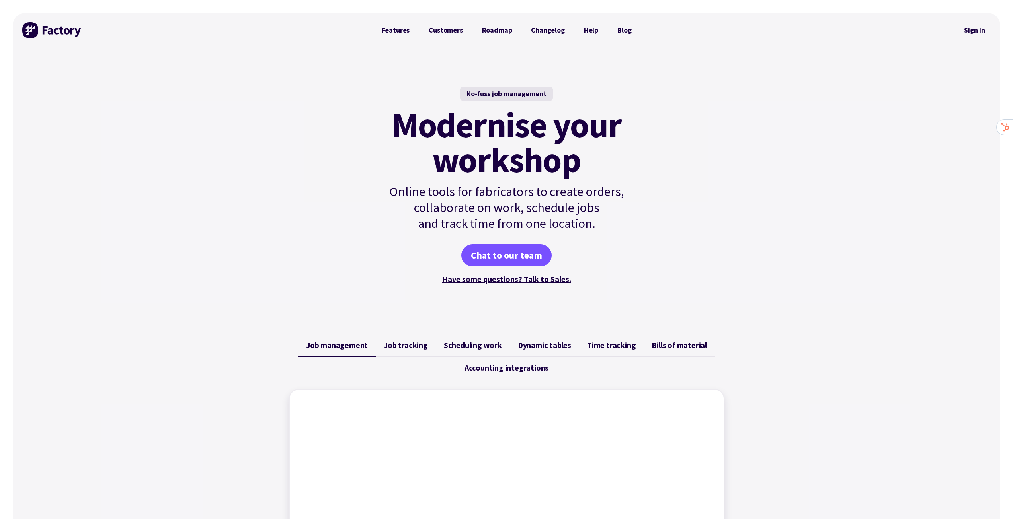
drag, startPoint x: 966, startPoint y: 32, endPoint x: 962, endPoint y: 33, distance: 4.5
click at [966, 32] on link "Sign in" at bounding box center [974, 30] width 32 height 18
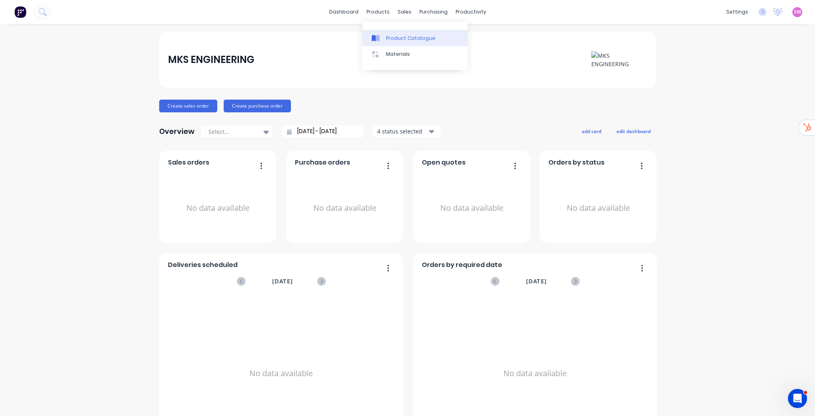
click at [393, 38] on div "Product Catalogue" at bounding box center [410, 38] width 49 height 7
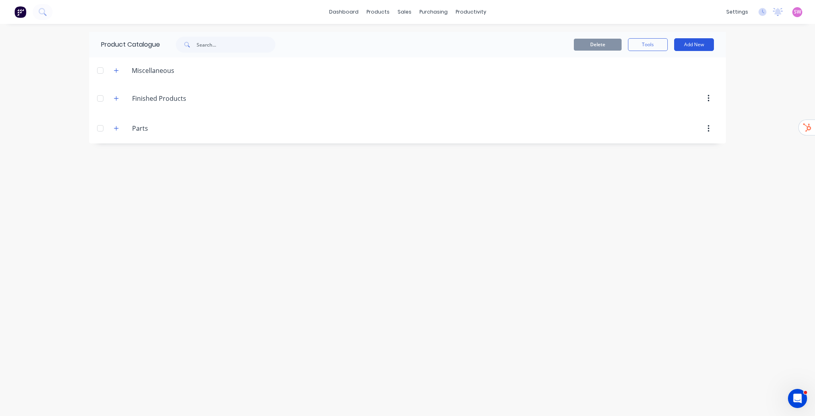
drag, startPoint x: 702, startPoint y: 45, endPoint x: 702, endPoint y: 49, distance: 4.0
click at [702, 45] on button "Add New" at bounding box center [694, 44] width 40 height 13
click at [678, 93] on div "Product Kit" at bounding box center [676, 97] width 61 height 12
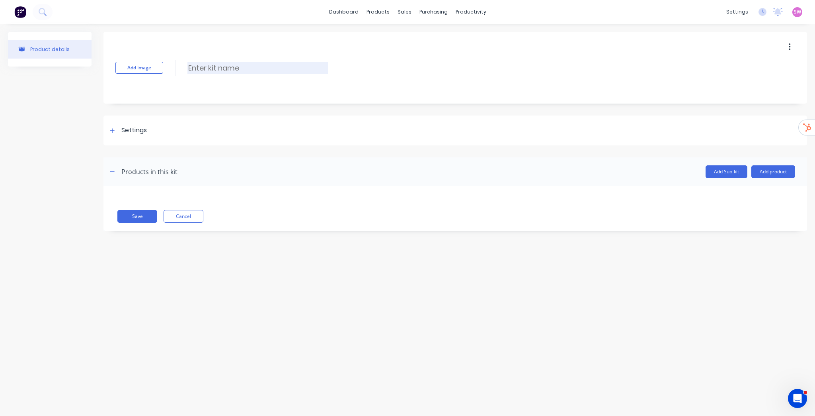
click at [210, 68] on input at bounding box center [257, 68] width 141 height 12
type input "Desk Example Kit"
click at [122, 133] on div "Settings" at bounding box center [133, 130] width 25 height 10
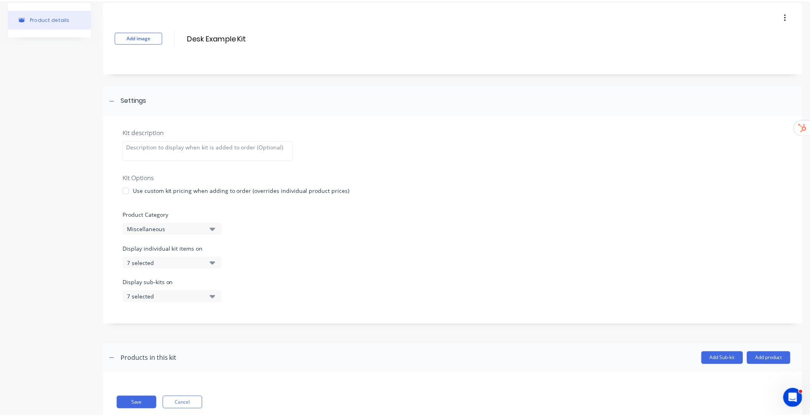
scroll to position [51, 0]
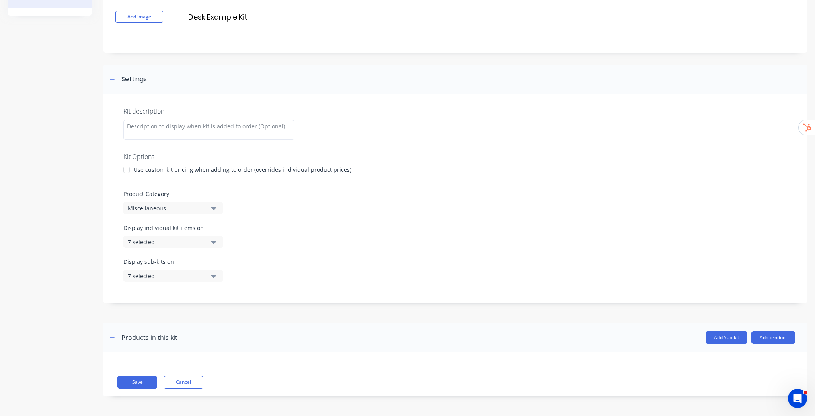
click at [209, 241] on button "7 selected" at bounding box center [173, 242] width 100 height 12
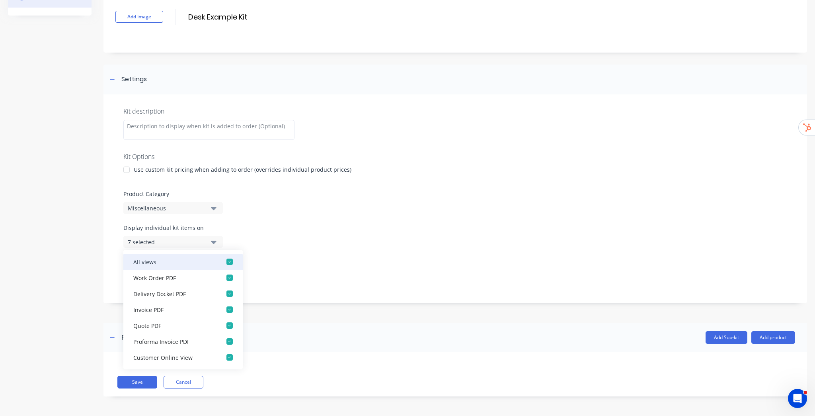
click at [209, 264] on button "All views" at bounding box center [182, 262] width 119 height 16
click at [261, 231] on div "Display individual kit items on None" at bounding box center [455, 240] width 664 height 34
click at [209, 245] on button "None" at bounding box center [173, 242] width 100 height 12
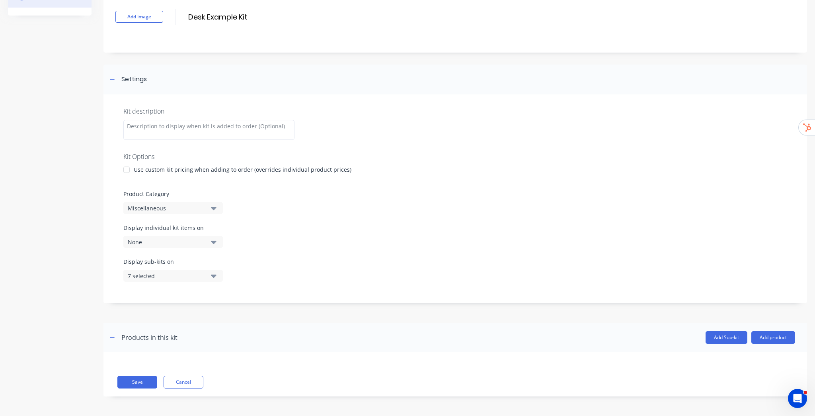
click at [209, 272] on button "7 selected" at bounding box center [173, 275] width 100 height 12
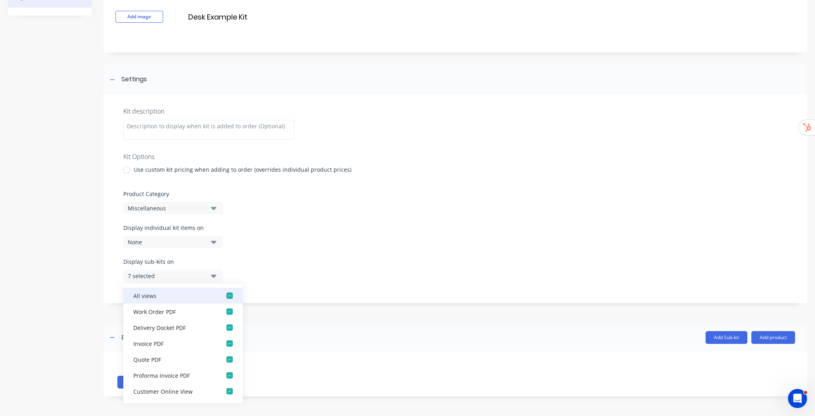
click at [222, 291] on div "button" at bounding box center [230, 295] width 16 height 16
click at [251, 244] on div "Display individual kit items on None" at bounding box center [455, 240] width 664 height 34
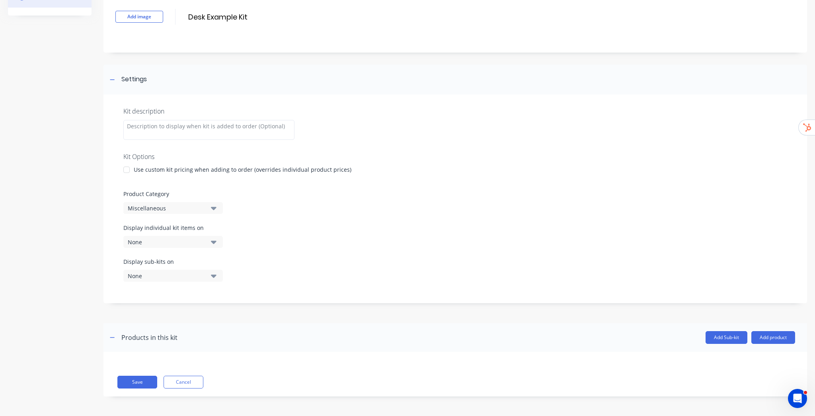
click at [215, 208] on icon "button" at bounding box center [214, 208] width 6 height 3
click at [279, 199] on div "Product Category Miscellaneous" at bounding box center [455, 201] width 664 height 24
click at [200, 179] on div at bounding box center [455, 184] width 664 height 12
click at [769, 342] on button "Add product" at bounding box center [773, 337] width 44 height 13
click at [751, 359] on div "Product catalogue" at bounding box center [757, 358] width 61 height 12
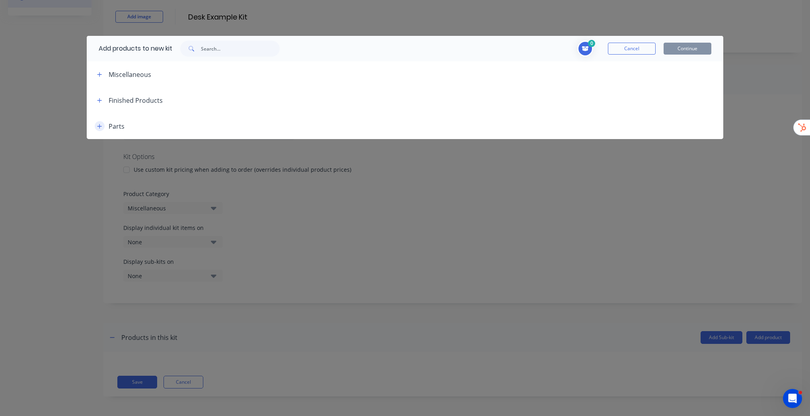
click at [101, 126] on icon "button" at bounding box center [99, 126] width 5 height 6
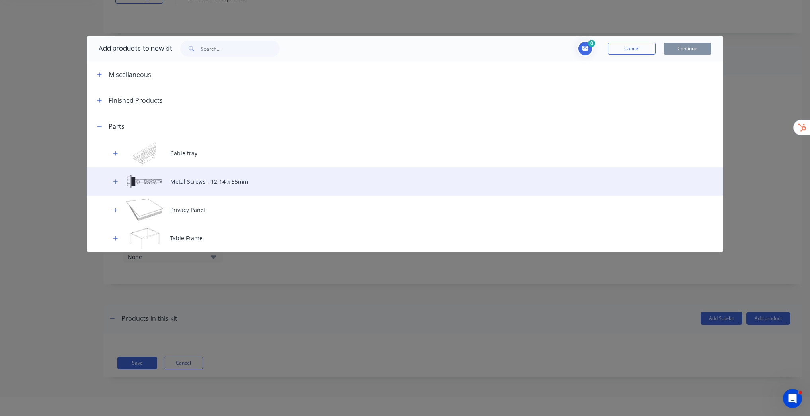
scroll to position [40, 0]
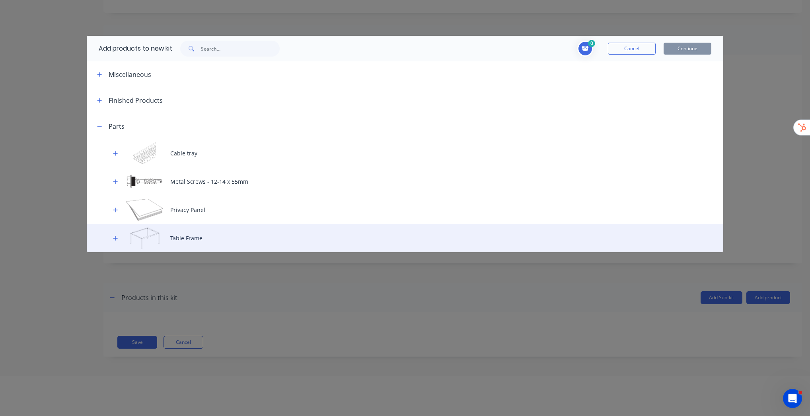
click at [115, 231] on div "Table Frame" at bounding box center [405, 238] width 637 height 28
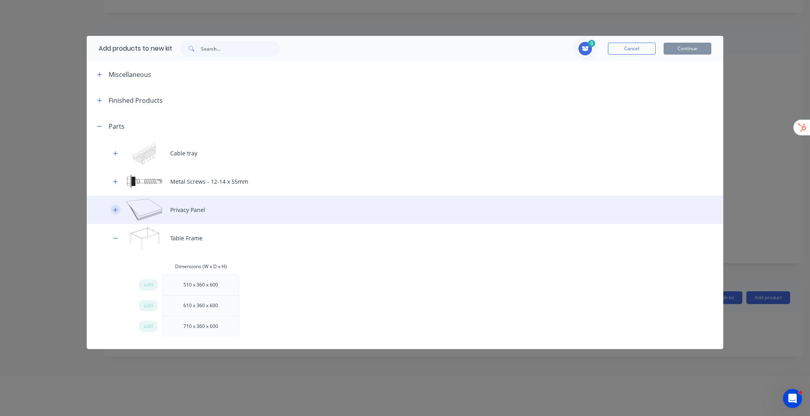
click at [116, 212] on icon "button" at bounding box center [115, 210] width 5 height 6
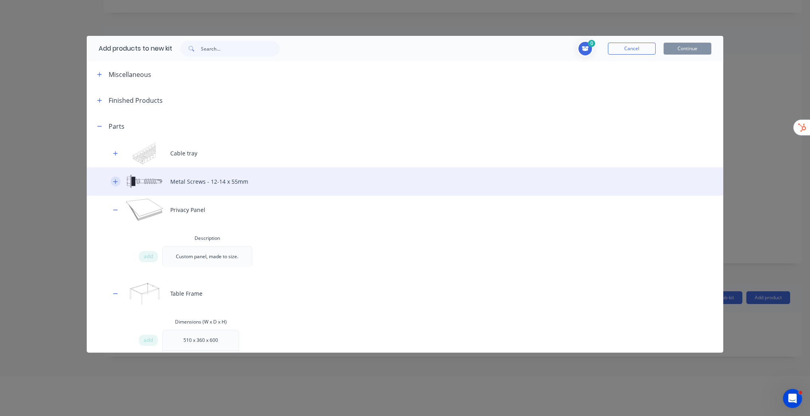
click at [114, 182] on icon "button" at bounding box center [115, 181] width 4 height 4
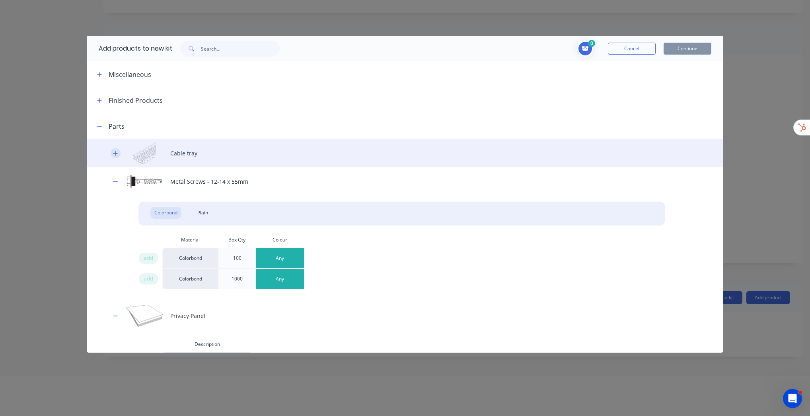
click at [115, 154] on icon "button" at bounding box center [115, 153] width 4 height 4
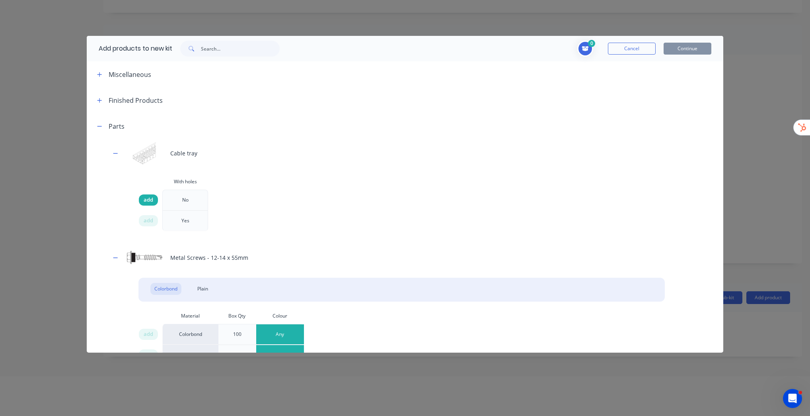
click at [151, 200] on span "add" at bounding box center [149, 200] width 10 height 8
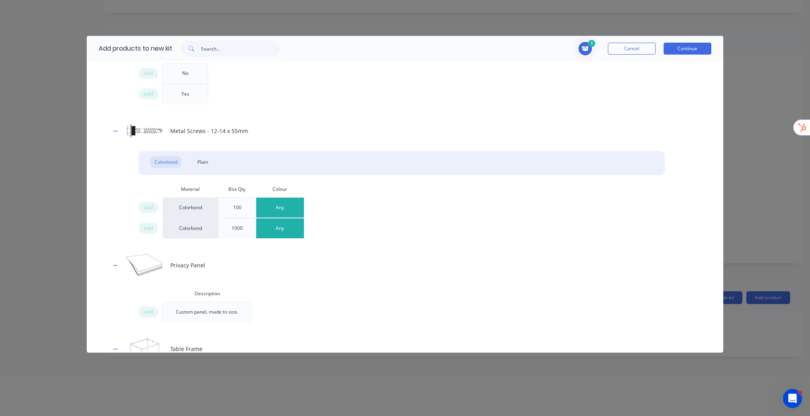
scroll to position [127, 0]
click at [148, 206] on span "add" at bounding box center [149, 207] width 10 height 8
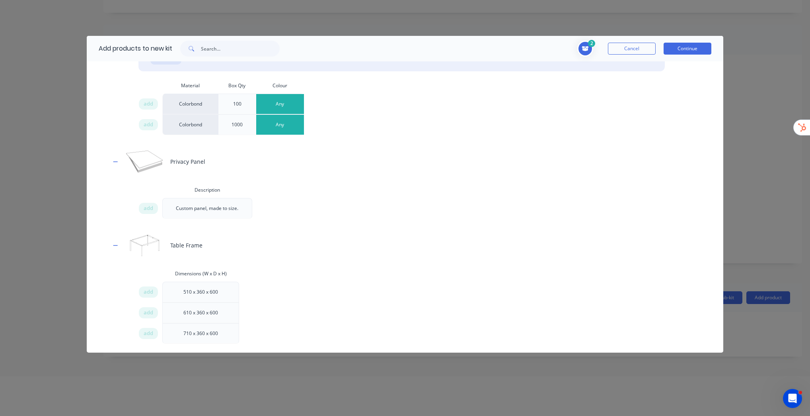
scroll to position [232, 0]
click at [148, 205] on span "add" at bounding box center [149, 206] width 10 height 8
click at [148, 288] on span "add" at bounding box center [149, 289] width 10 height 8
click at [691, 51] on button "Continue" at bounding box center [688, 49] width 48 height 12
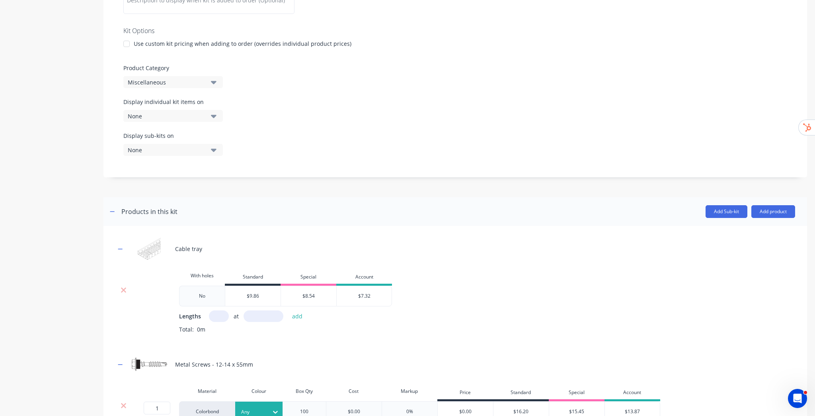
scroll to position [306, 0]
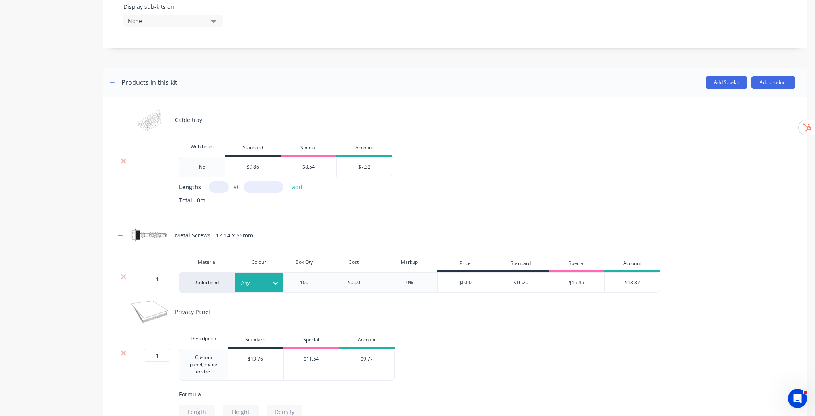
click at [215, 179] on div "No $9.86 $8.54 $7.32 Lengths at add Total: 0m" at bounding box center [455, 186] width 680 height 60
click at [217, 185] on input "text" at bounding box center [219, 187] width 20 height 12
type input "2"
click at [262, 191] on input "text" at bounding box center [264, 187] width 40 height 12
type input "1000"
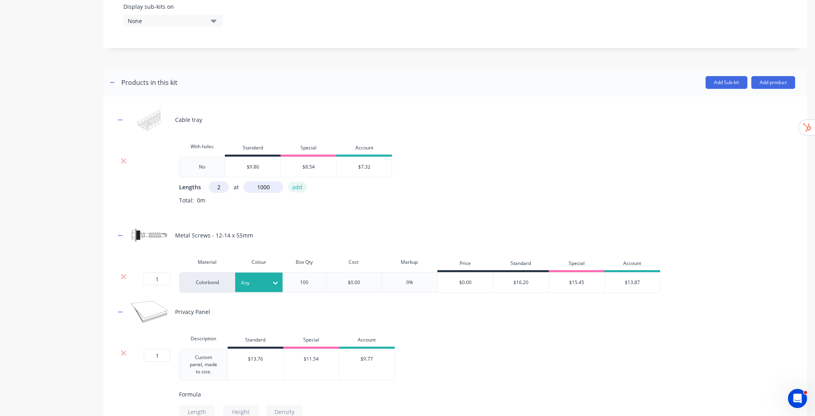
click at [300, 189] on button "add" at bounding box center [297, 187] width 19 height 11
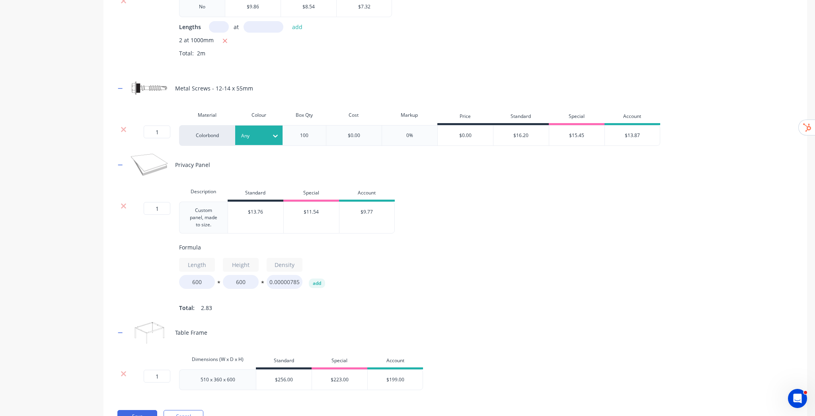
scroll to position [497, 0]
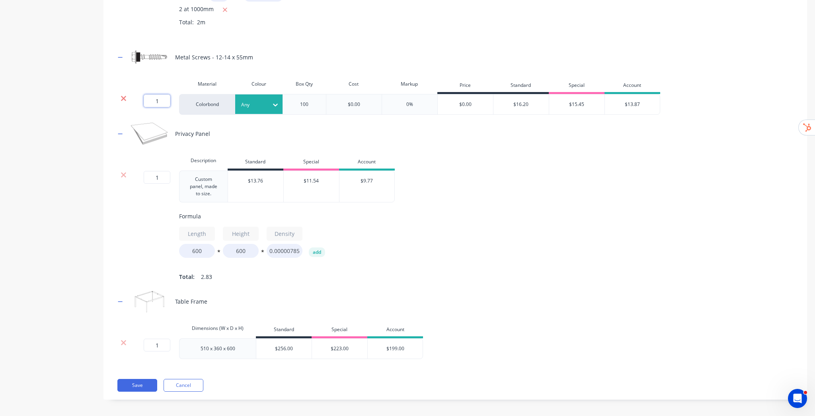
drag, startPoint x: 160, startPoint y: 100, endPoint x: 121, endPoint y: 99, distance: 39.0
click at [127, 99] on div "1 1 ? Colorbond Any 100 $0.00 0% $0.00 $16.20 $15.45 $13.87" at bounding box center [387, 104] width 545 height 21
type input "2"
click at [527, 45] on div "Cable tray With holes Standard Special Account No $9.86 $8.54 $7.32 Lengths at …" at bounding box center [455, 138] width 680 height 441
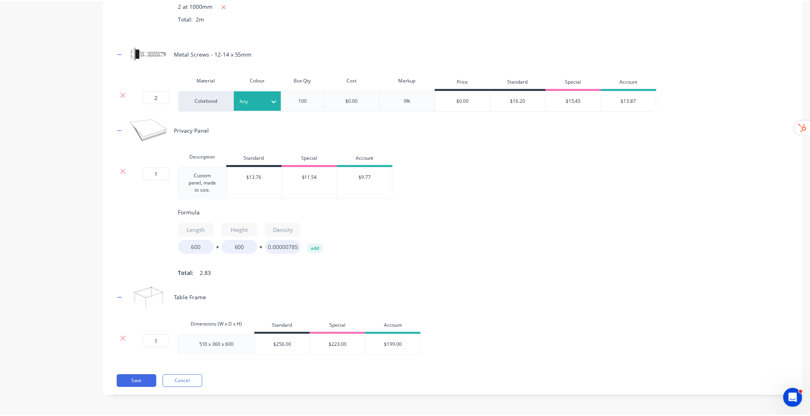
scroll to position [504, 0]
click at [319, 244] on button "add" at bounding box center [317, 249] width 16 height 10
click at [345, 221] on icon "button" at bounding box center [345, 224] width 6 height 6
click at [140, 383] on button "Save" at bounding box center [137, 381] width 40 height 13
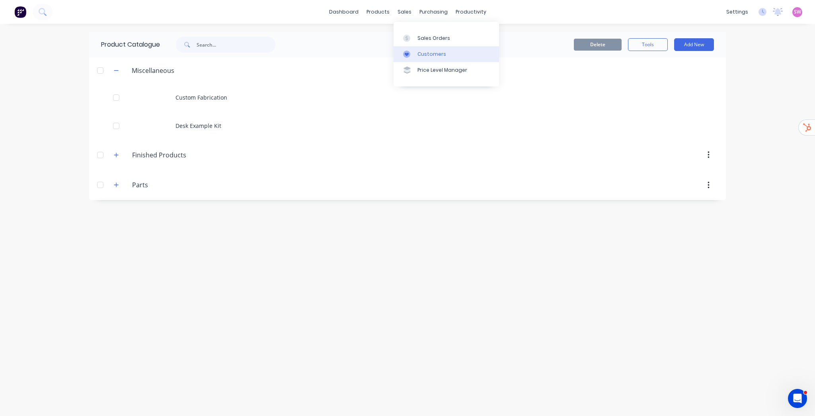
click at [429, 53] on div "Customers" at bounding box center [432, 54] width 29 height 7
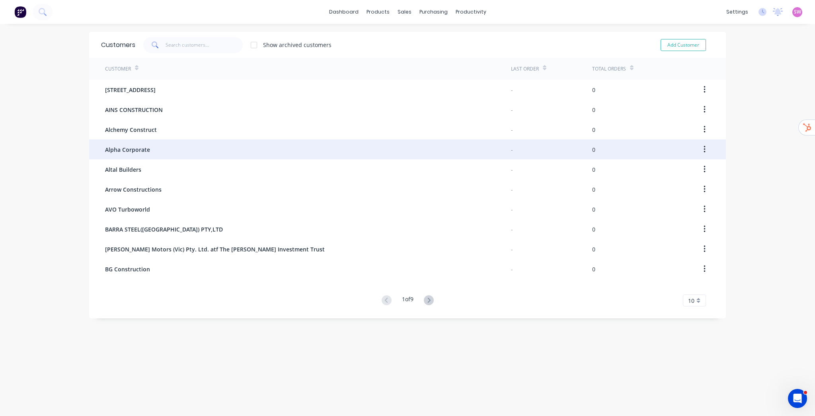
click at [153, 150] on div "Alpha Corporate" at bounding box center [308, 149] width 406 height 20
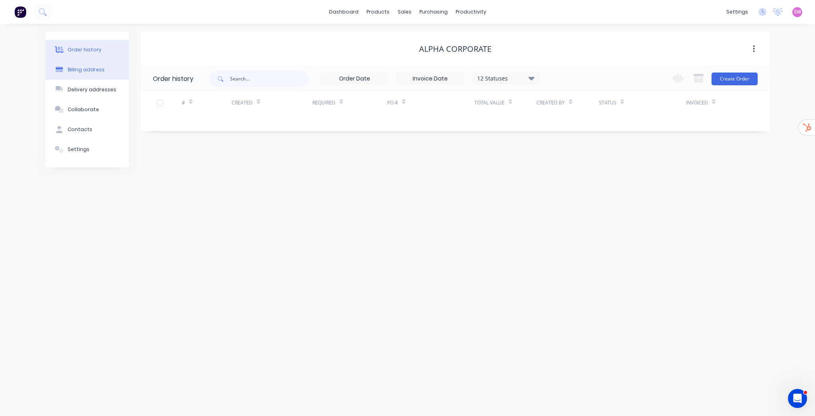
click at [91, 67] on div "Billing address" at bounding box center [86, 69] width 37 height 7
select select "AU"
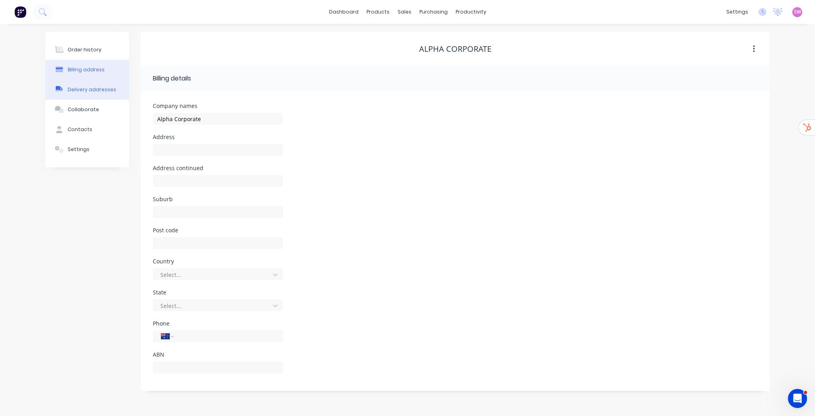
click at [77, 89] on div "Delivery addresses" at bounding box center [92, 89] width 49 height 7
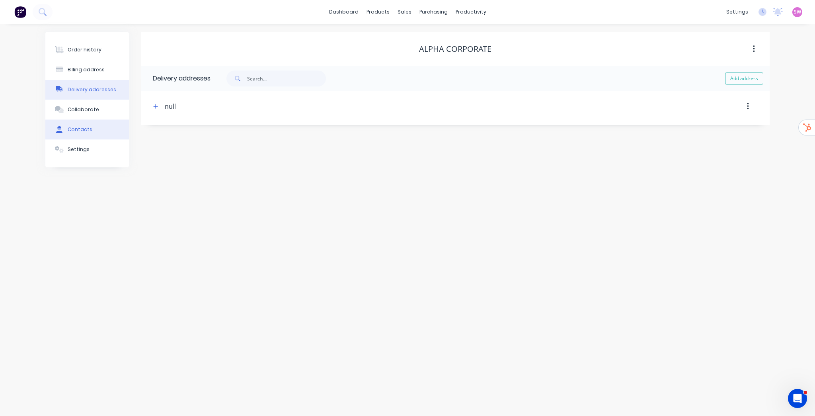
click at [74, 124] on button "Contacts" at bounding box center [87, 129] width 84 height 20
click at [96, 52] on div "Order history" at bounding box center [85, 49] width 34 height 7
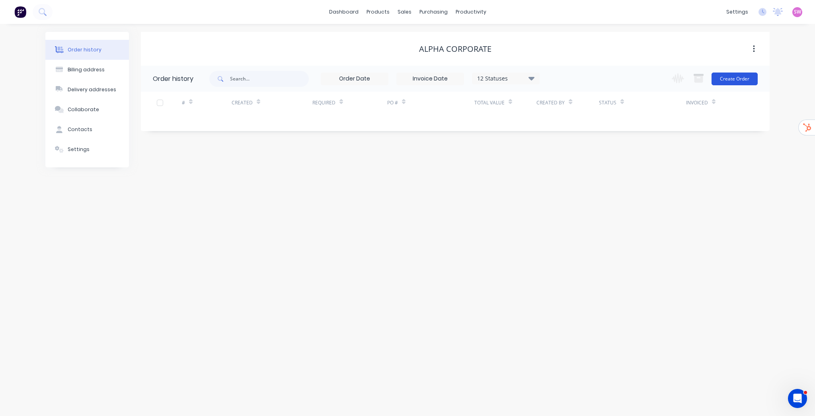
click at [739, 78] on button "Create Order" at bounding box center [735, 78] width 46 height 13
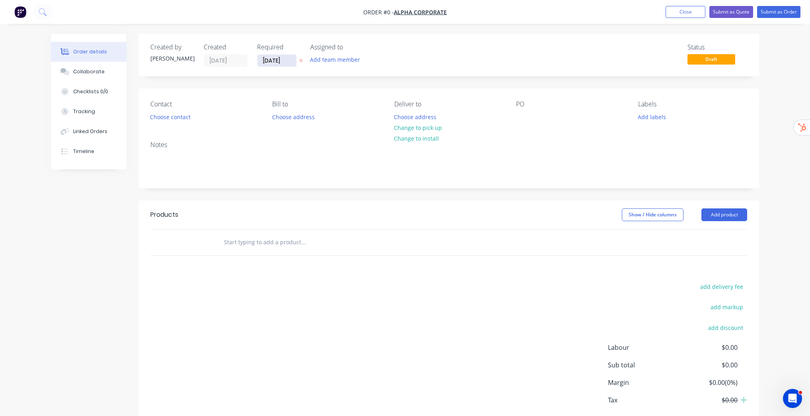
click at [280, 59] on input "[DATE]" at bounding box center [277, 61] width 39 height 12
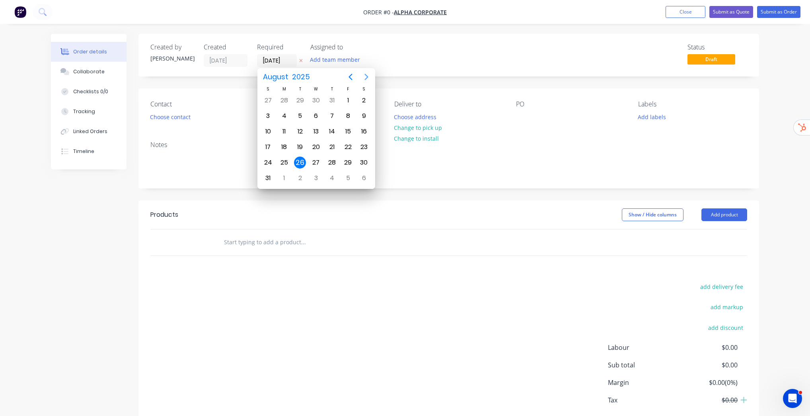
click at [366, 78] on icon "Next page" at bounding box center [367, 77] width 4 height 6
click at [303, 160] on div "30" at bounding box center [300, 162] width 12 height 12
type input "[DATE]"
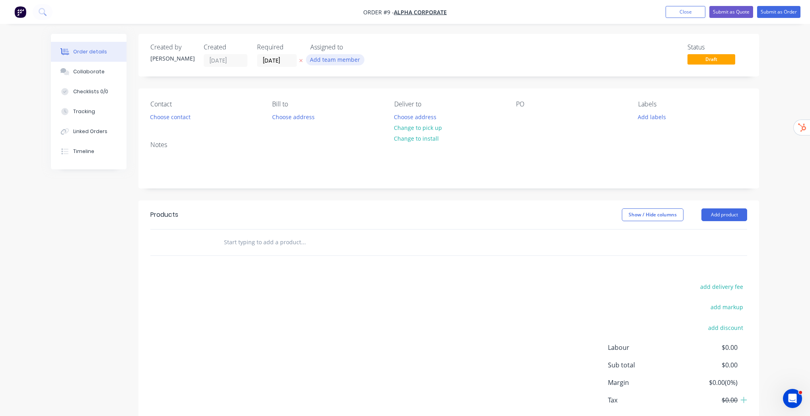
click at [353, 60] on button "Add team member" at bounding box center [335, 59] width 59 height 11
click at [458, 57] on div "Status Draft" at bounding box center [568, 54] width 357 height 23
click at [183, 118] on button "Choose contact" at bounding box center [170, 116] width 49 height 11
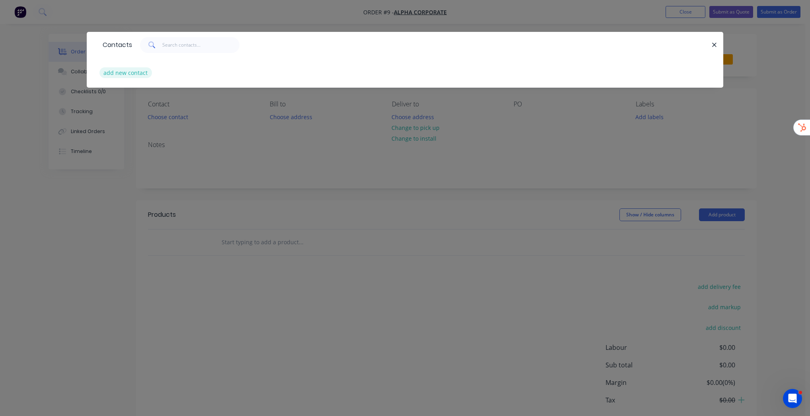
click at [135, 75] on button "add new contact" at bounding box center [126, 72] width 53 height 11
select select "AU"
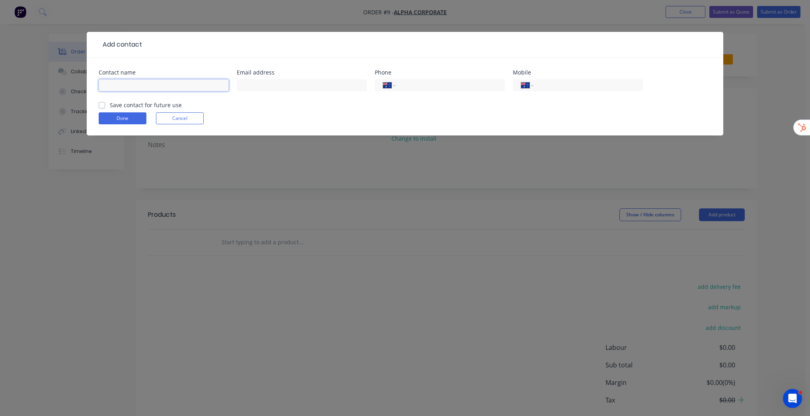
click at [139, 84] on input "text" at bounding box center [164, 85] width 130 height 12
type input "[PERSON_NAME] Bloggs"
click at [278, 78] on div at bounding box center [302, 88] width 130 height 23
click at [279, 81] on input "text" at bounding box center [302, 85] width 130 height 12
type input "[EMAIL_ADDRESS][DOMAIN_NAME]"
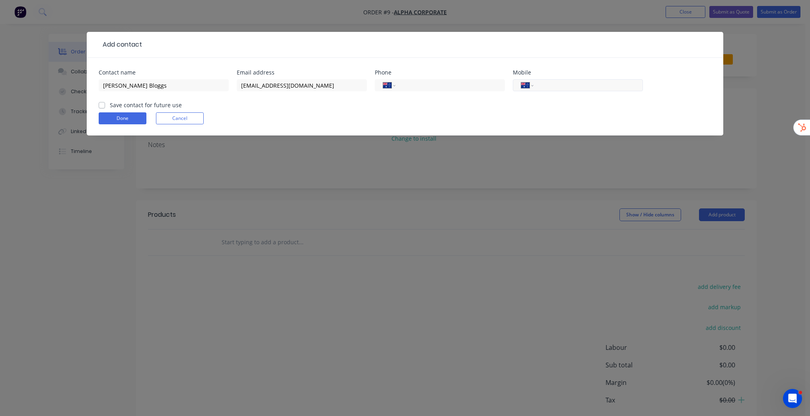
click at [580, 87] on input "tel" at bounding box center [587, 85] width 96 height 9
click at [110, 103] on label "Save contact for future use" at bounding box center [146, 105] width 72 height 8
click at [102, 103] on input "Save contact for future use" at bounding box center [102, 105] width 6 height 8
checkbox input "true"
click at [573, 85] on input "tel" at bounding box center [587, 85] width 96 height 9
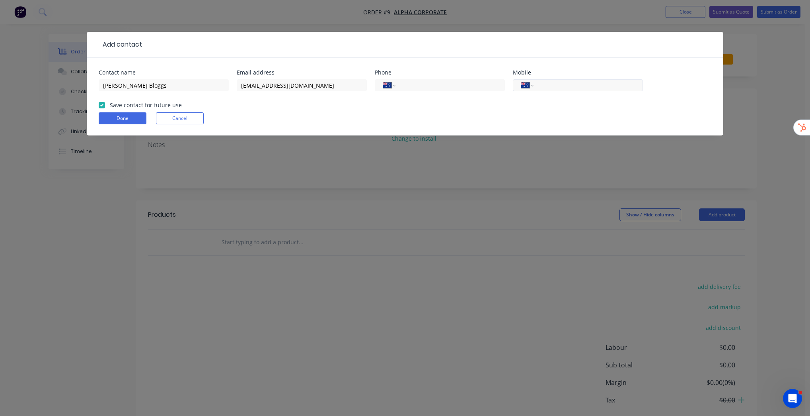
type input "0408 825 537"
click at [125, 122] on button "Done" at bounding box center [123, 118] width 48 height 12
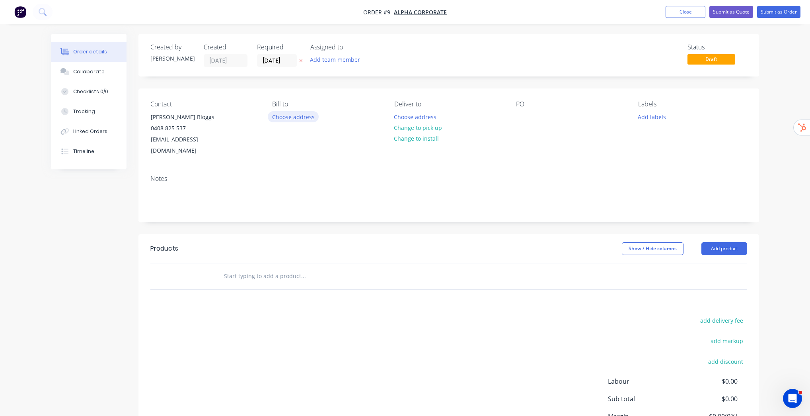
click at [308, 118] on button "Choose address" at bounding box center [293, 116] width 51 height 11
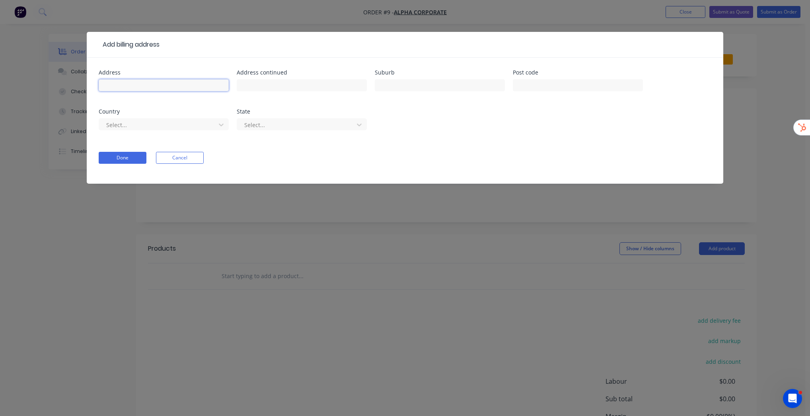
click at [170, 86] on input "text" at bounding box center [164, 85] width 130 height 12
click at [207, 152] on div "Done Cancel" at bounding box center [405, 158] width 613 height 12
drag, startPoint x: 184, startPoint y: 159, endPoint x: 150, endPoint y: 169, distance: 36.0
click at [184, 159] on button "Cancel" at bounding box center [180, 158] width 48 height 12
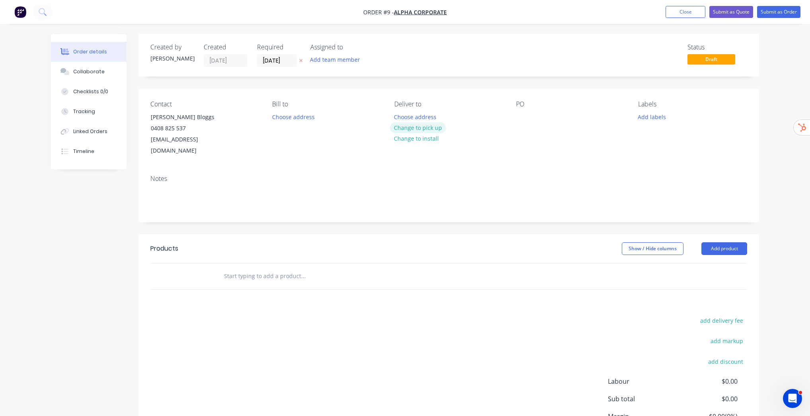
click at [427, 127] on button "Change to pick up" at bounding box center [418, 127] width 57 height 11
click at [525, 118] on div at bounding box center [522, 117] width 13 height 12
click at [575, 135] on div "PO 123456" at bounding box center [570, 128] width 109 height 56
click at [654, 118] on button "Add labels" at bounding box center [652, 116] width 37 height 11
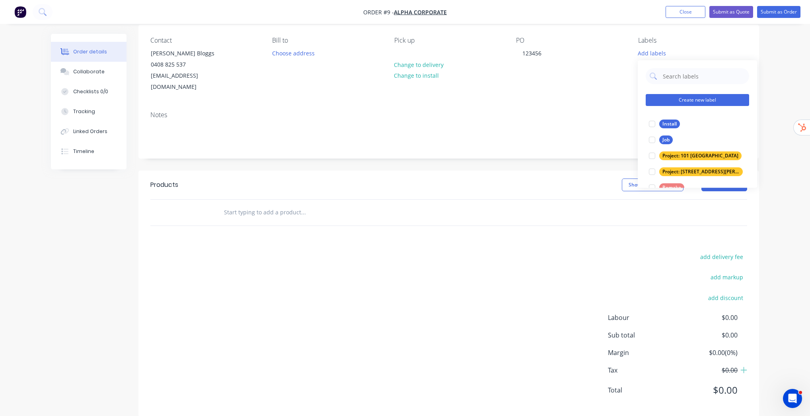
click at [693, 98] on button "Create new label" at bounding box center [697, 100] width 103 height 12
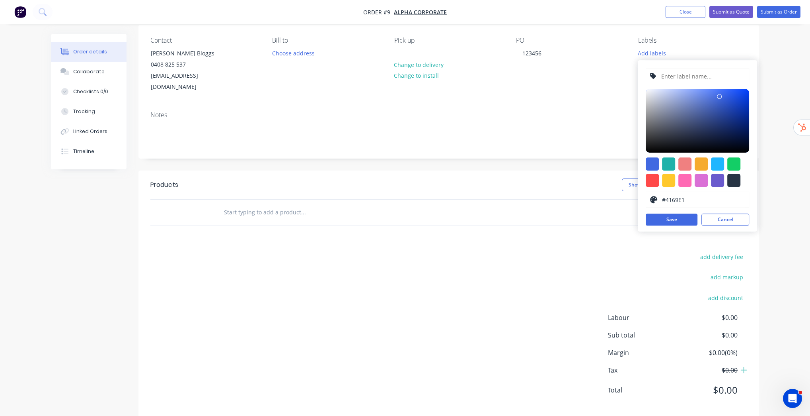
click at [689, 76] on input "text" at bounding box center [703, 75] width 85 height 15
click at [732, 219] on button "Cancel" at bounding box center [726, 219] width 48 height 12
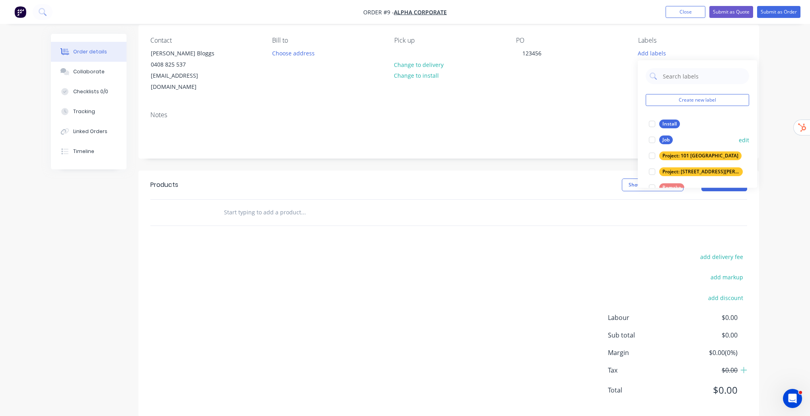
scroll to position [32, 0]
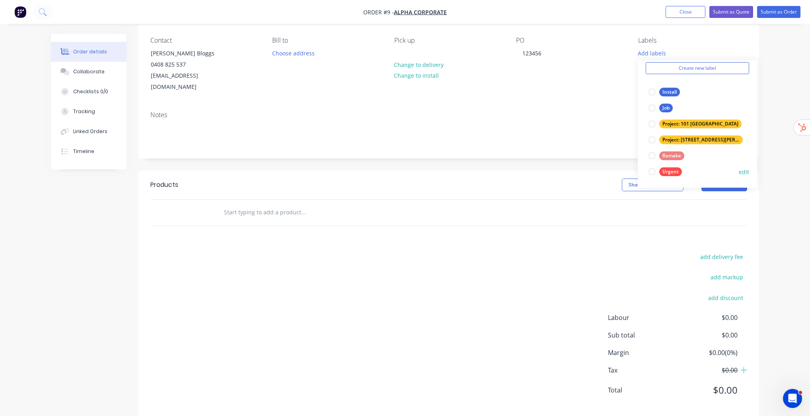
click at [653, 170] on div at bounding box center [652, 172] width 16 height 16
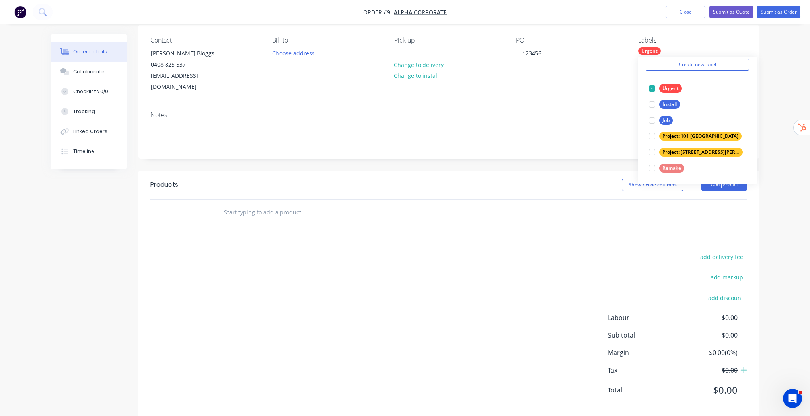
click at [550, 105] on div "Notes" at bounding box center [449, 131] width 621 height 53
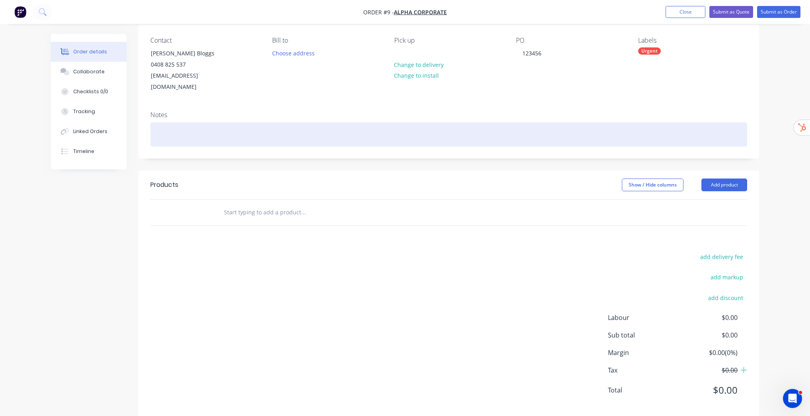
click at [207, 122] on div at bounding box center [448, 134] width 597 height 24
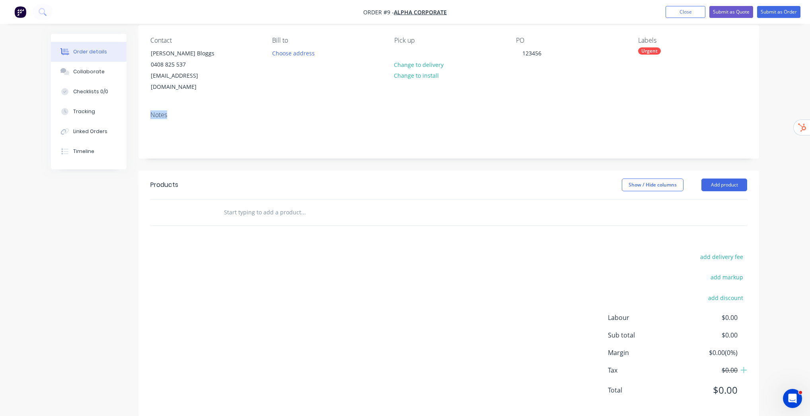
drag, startPoint x: 151, startPoint y: 104, endPoint x: 170, endPoint y: 103, distance: 18.7
click at [170, 111] on div "Notes" at bounding box center [448, 115] width 597 height 8
click at [277, 204] on input "text" at bounding box center [303, 212] width 159 height 16
click at [256, 204] on input "example product" at bounding box center [303, 212] width 159 height 16
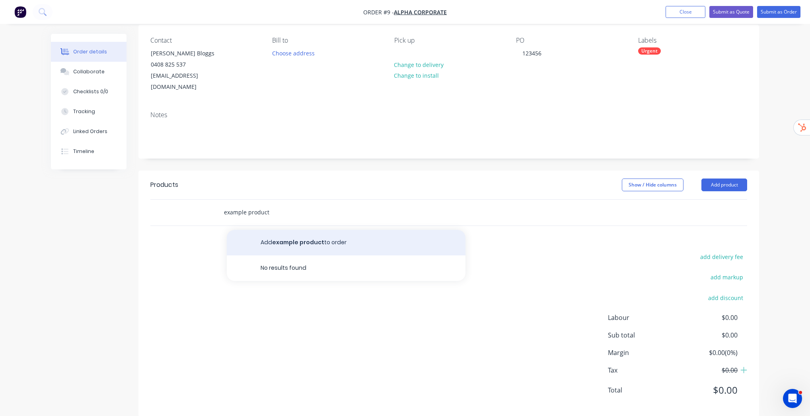
drag, startPoint x: 256, startPoint y: 199, endPoint x: 336, endPoint y: 228, distance: 85.0
click at [256, 204] on input "example product" at bounding box center [303, 212] width 159 height 16
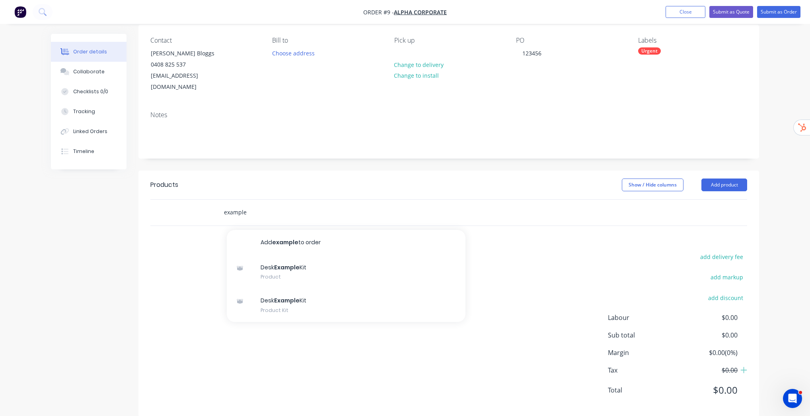
paste input "product"
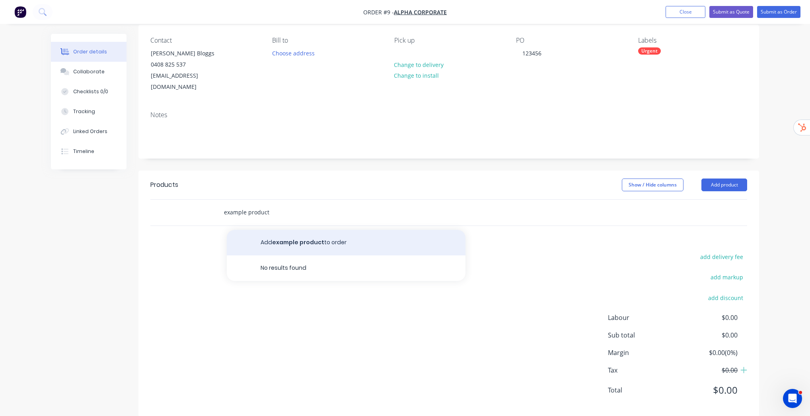
type input "example product"
click at [305, 232] on button "Add example product to order" at bounding box center [346, 242] width 239 height 25
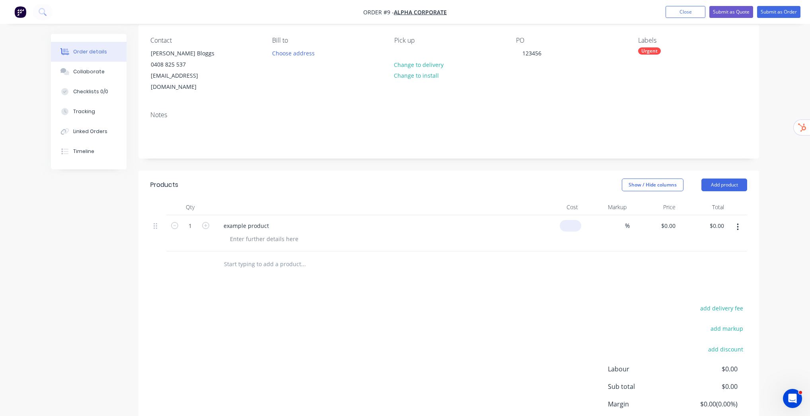
click at [567, 215] on div "$0.00" at bounding box center [557, 233] width 49 height 36
type input "$100.00"
click at [617, 220] on input at bounding box center [620, 226] width 9 height 12
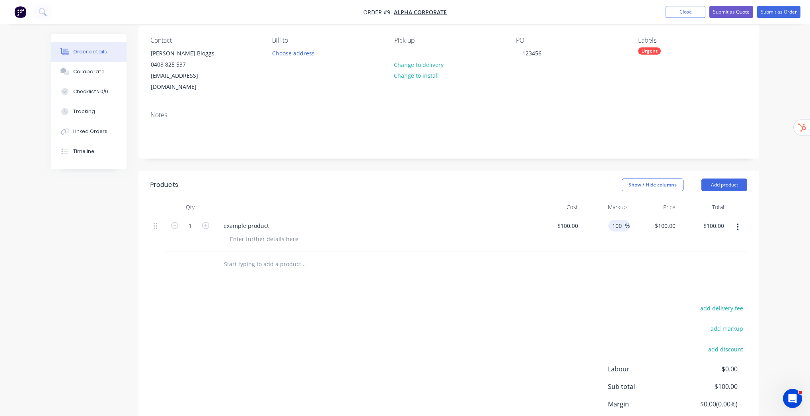
type input "100"
type input "$200.00"
click at [789, 252] on div "Order details Collaborate Checklists 0/0 Tracking Linked Orders Timeline Order …" at bounding box center [405, 208] width 810 height 544
click at [739, 222] on icon "button" at bounding box center [738, 226] width 2 height 9
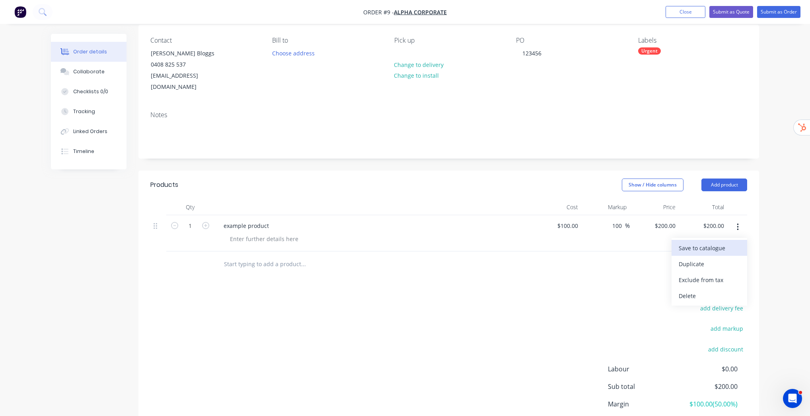
click at [711, 242] on div "Save to catalogue" at bounding box center [709, 248] width 61 height 12
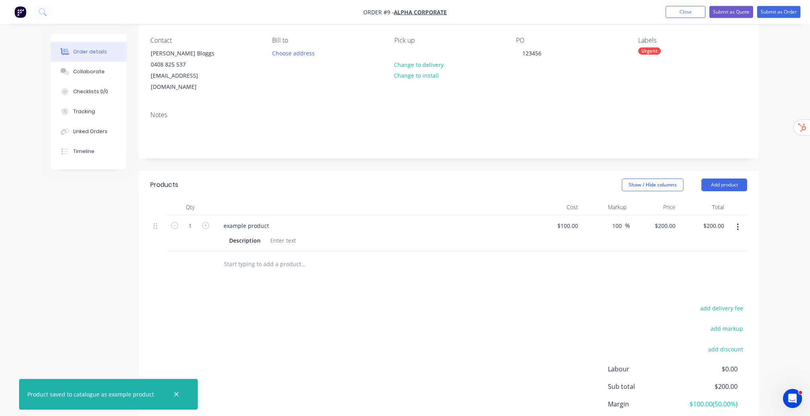
click at [776, 123] on div "Order details Collaborate Checklists 0/0 Tracking Linked Orders Timeline Order …" at bounding box center [405, 208] width 810 height 544
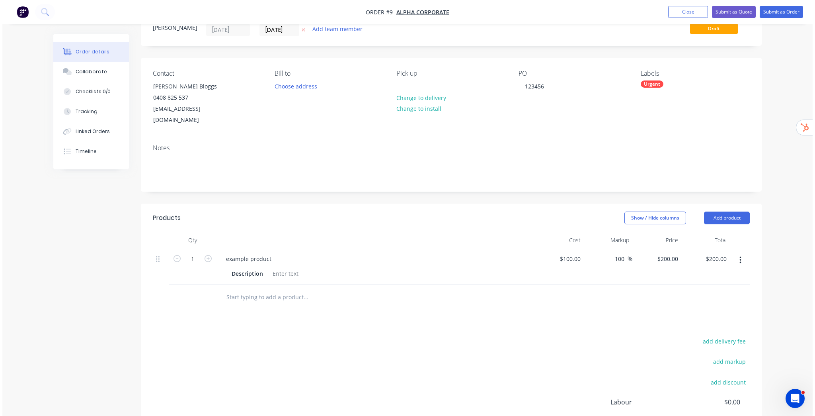
scroll to position [0, 0]
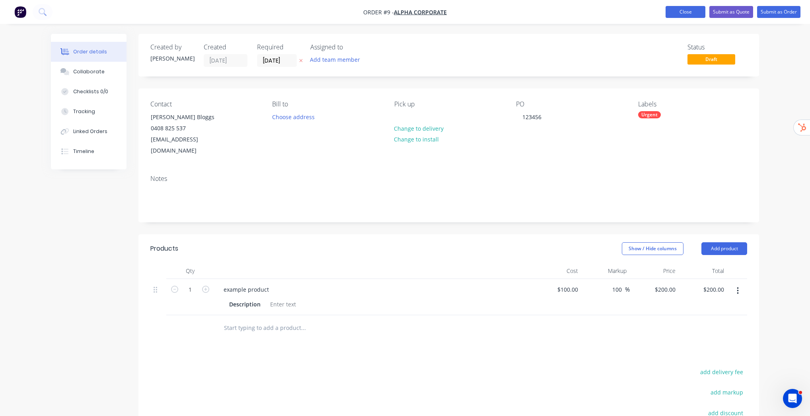
click at [689, 12] on button "Close" at bounding box center [686, 12] width 40 height 12
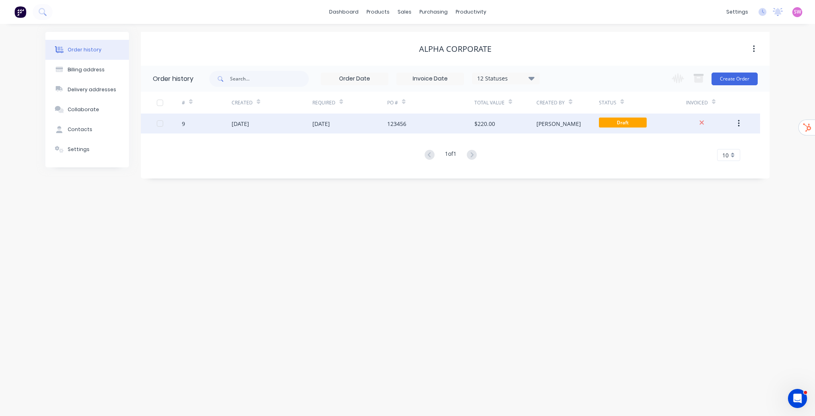
click at [440, 127] on div "123456" at bounding box center [430, 123] width 87 height 20
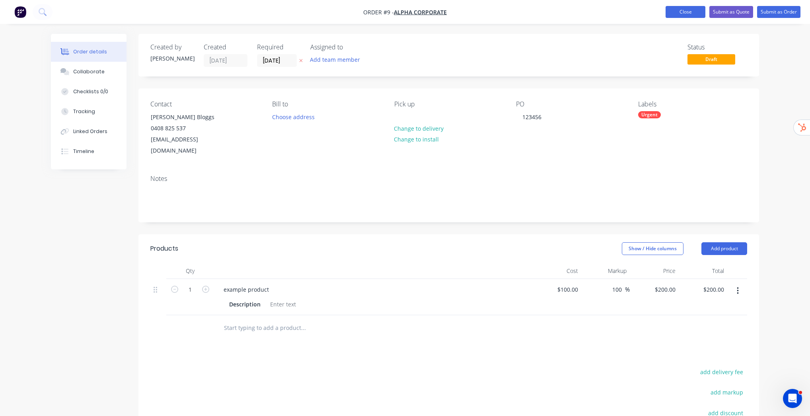
click at [681, 12] on button "Close" at bounding box center [686, 12] width 40 height 12
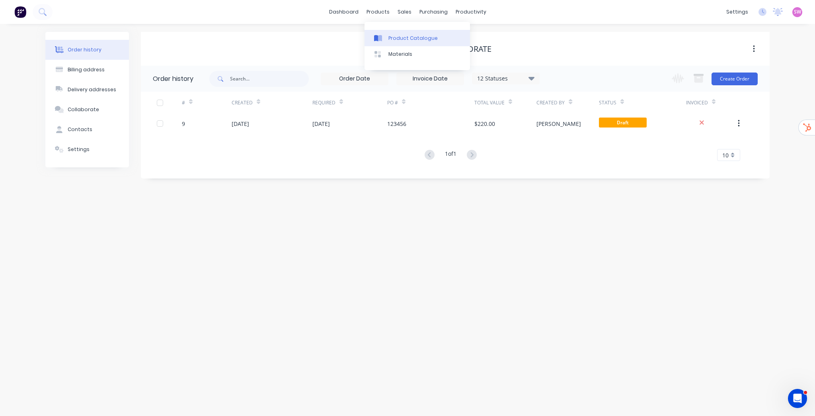
click at [401, 37] on div "Product Catalogue" at bounding box center [412, 38] width 49 height 7
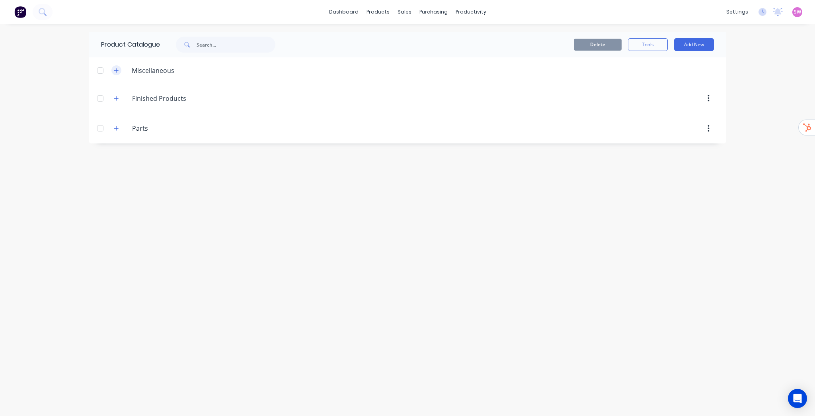
click at [114, 69] on icon "button" at bounding box center [116, 71] width 5 height 6
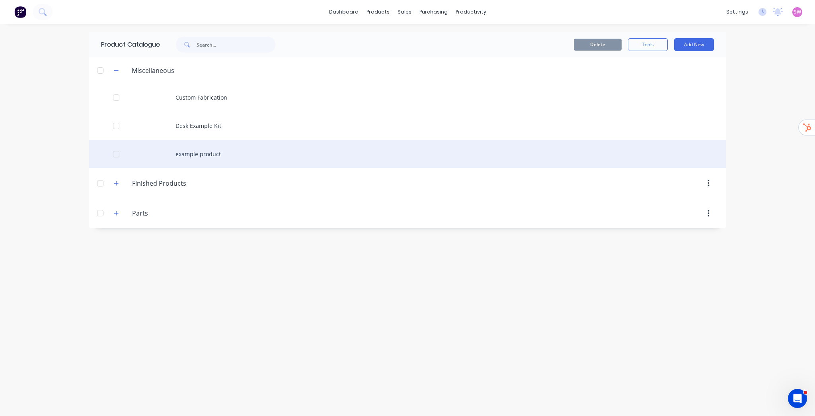
click at [208, 161] on div "example product" at bounding box center [407, 154] width 637 height 28
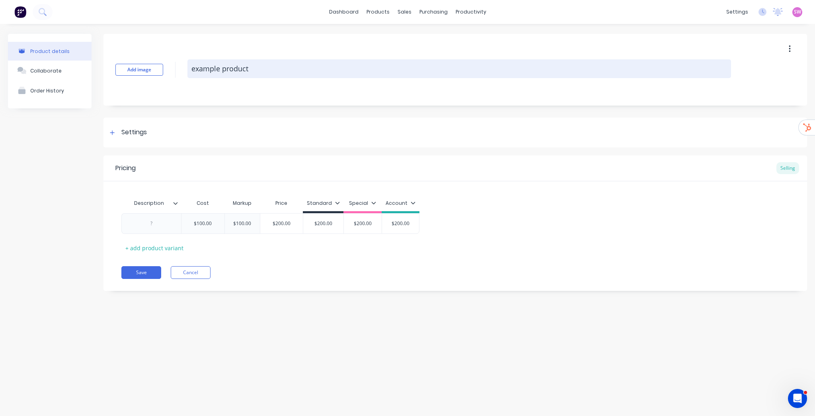
drag, startPoint x: 191, startPoint y: 67, endPoint x: 285, endPoint y: 66, distance: 93.5
click at [285, 66] on textarea "example product" at bounding box center [459, 68] width 544 height 19
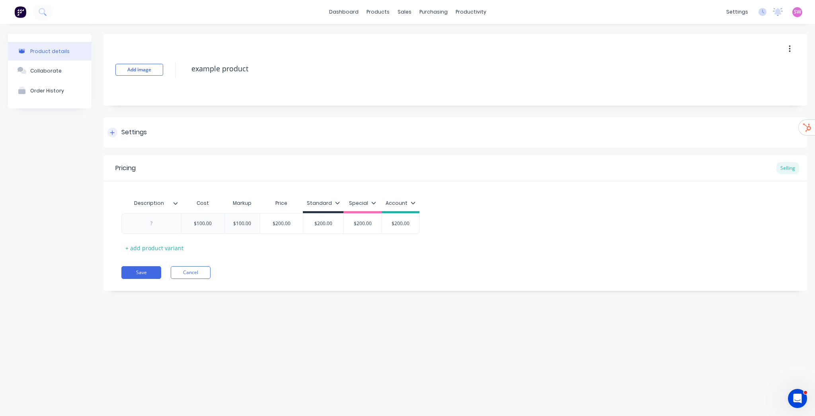
click at [107, 134] on div "Settings" at bounding box center [126, 132] width 39 height 10
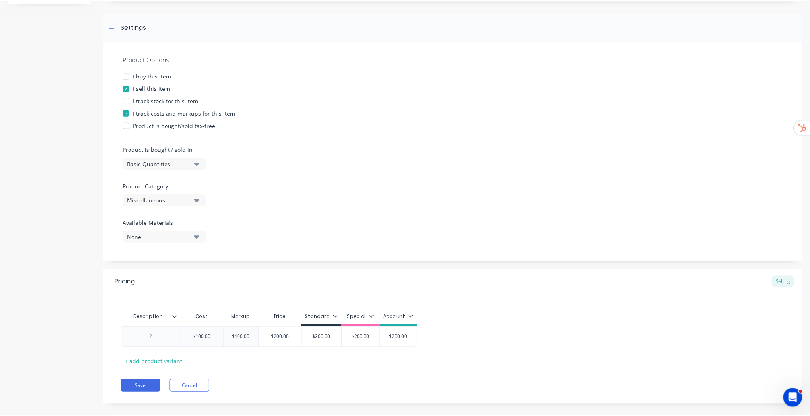
scroll to position [115, 0]
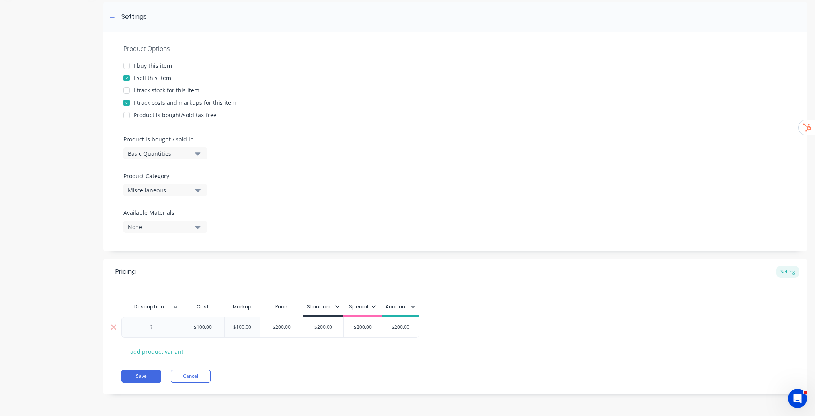
click at [155, 328] on div at bounding box center [152, 327] width 40 height 10
click at [191, 377] on button "Cancel" at bounding box center [191, 375] width 40 height 13
type textarea "x"
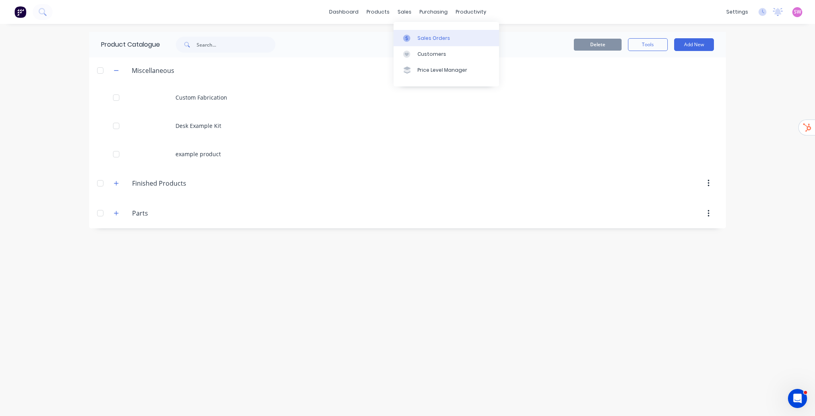
click at [429, 40] on div "Sales Orders" at bounding box center [434, 38] width 33 height 7
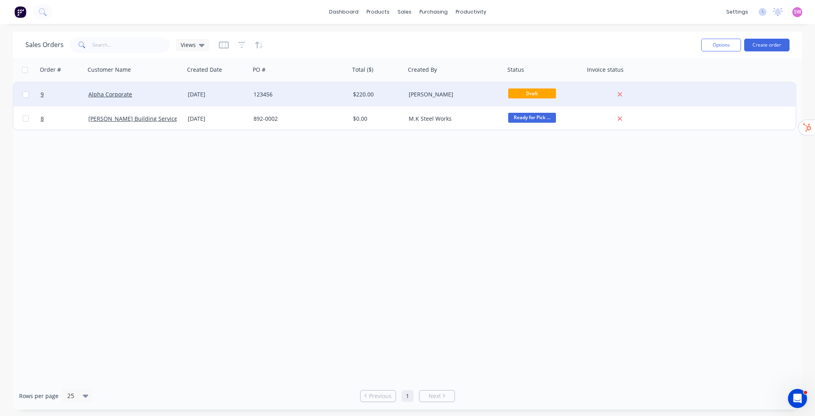
click at [303, 92] on div "123456" at bounding box center [298, 94] width 88 height 8
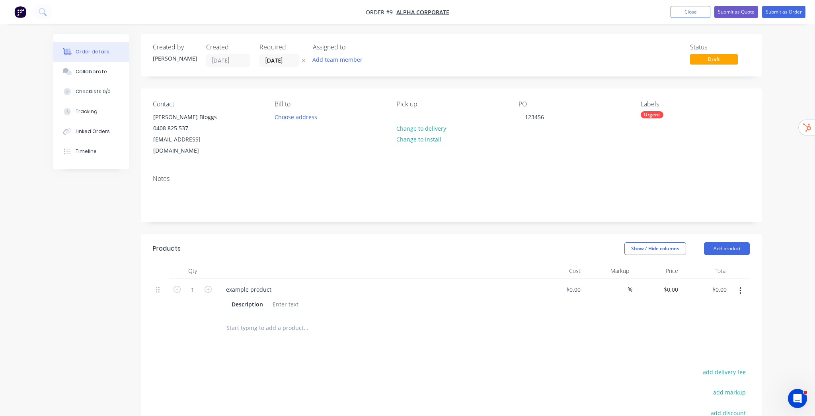
type input "$100.00"
type input "100"
type input "$200.00"
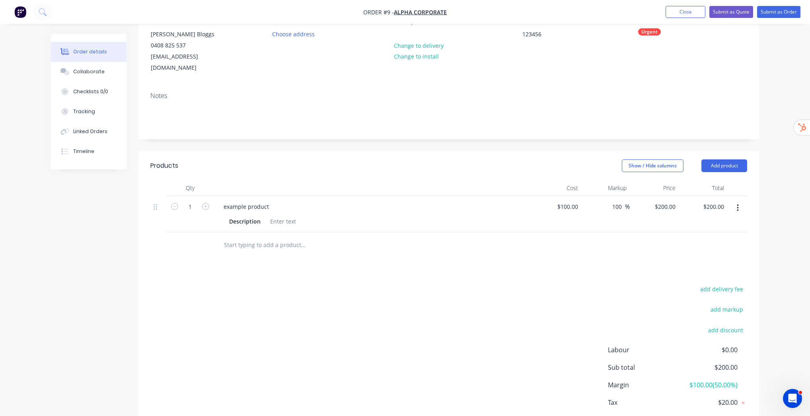
scroll to position [116, 0]
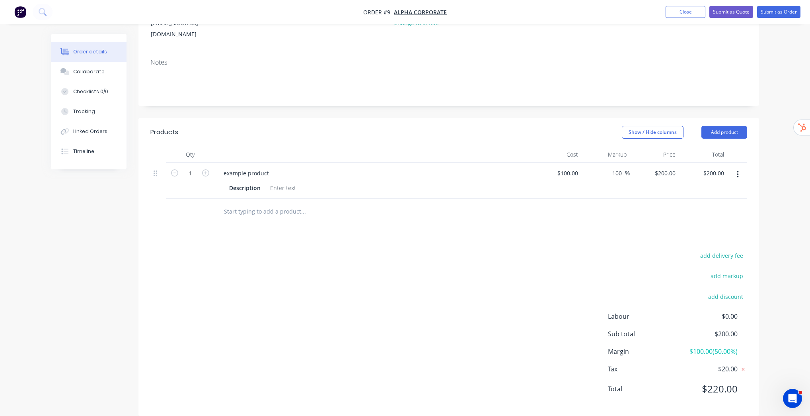
click at [271, 203] on input "text" at bounding box center [303, 211] width 159 height 16
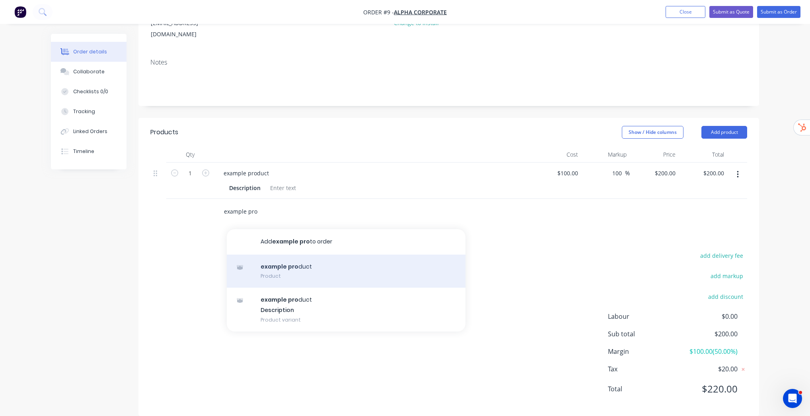
type input "example pro"
click at [315, 260] on div "example pro duct Product" at bounding box center [346, 270] width 239 height 33
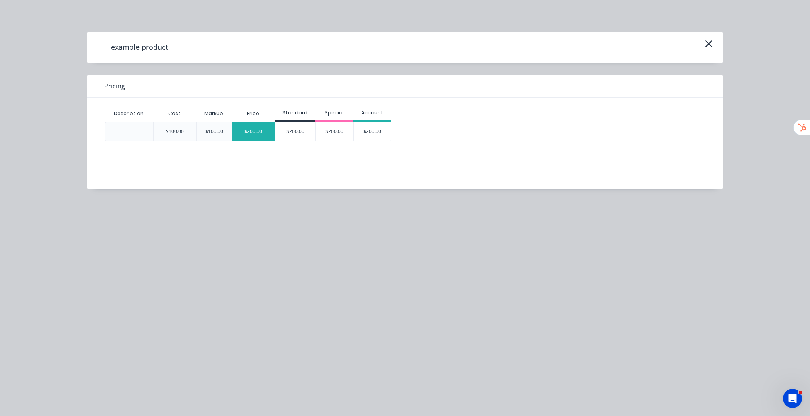
click at [255, 133] on div "$200.00" at bounding box center [253, 131] width 43 height 19
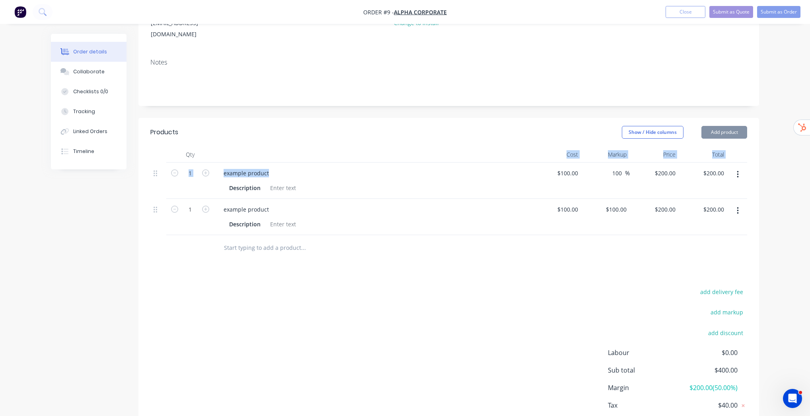
drag, startPoint x: 333, startPoint y: 150, endPoint x: 447, endPoint y: 176, distance: 117.7
click at [401, 166] on div "Qty Cost Markup Price Total 1 example product Description $100.00 $100.00 100 1…" at bounding box center [448, 190] width 597 height 88
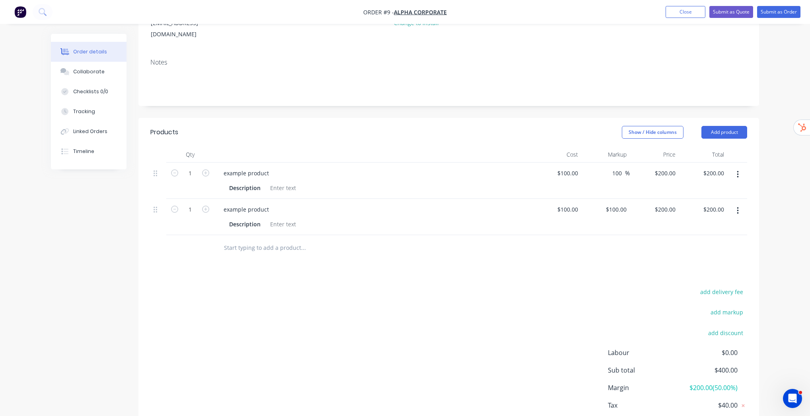
click at [326, 240] on input "text" at bounding box center [303, 248] width 159 height 16
click at [618, 203] on input "100" at bounding box center [617, 209] width 25 height 12
type input "20"
type input "$120.00"
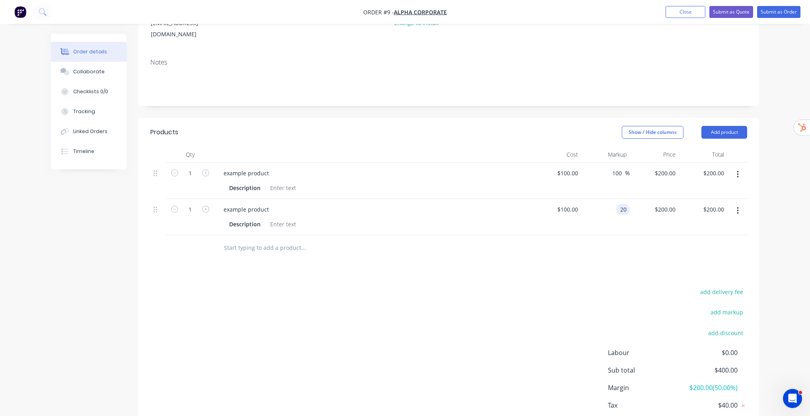
type input "$120.00"
click at [676, 255] on div "Products Show / Hide columns Add product Qty Cost Markup Price Total 1 example …" at bounding box center [449, 285] width 621 height 334
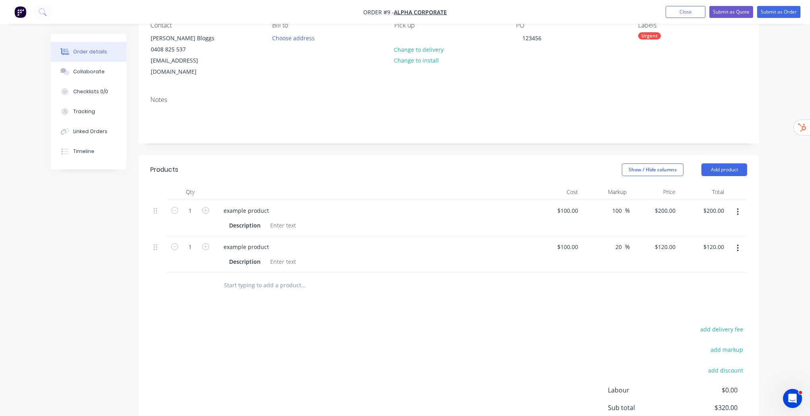
scroll to position [0, 0]
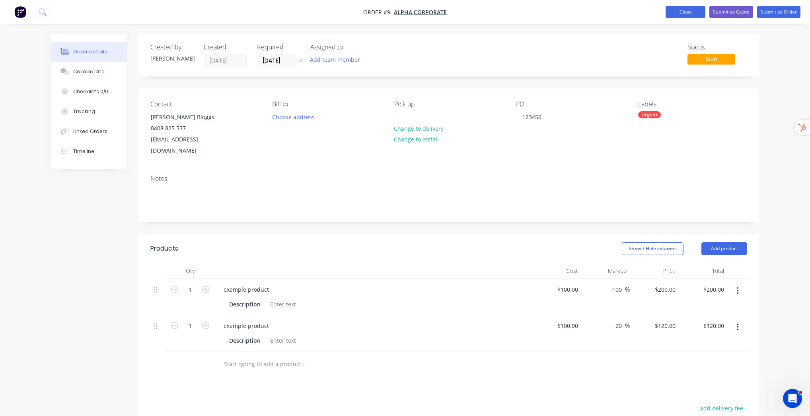
click at [685, 15] on button "Close" at bounding box center [686, 12] width 40 height 12
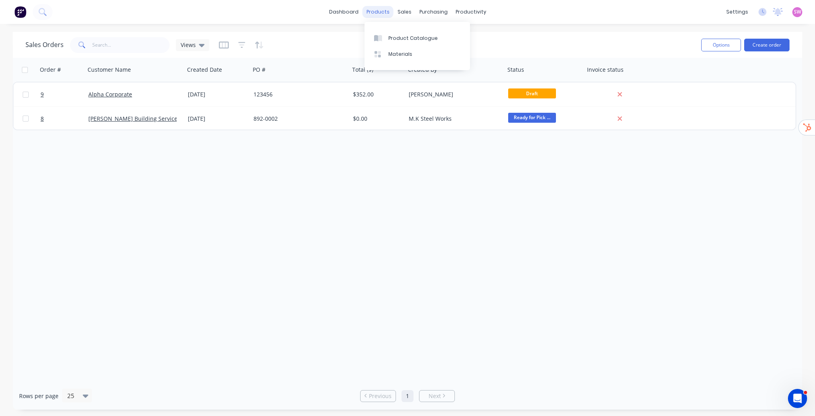
click at [377, 10] on div "products" at bounding box center [378, 12] width 31 height 12
click at [398, 34] on link "Product Catalogue" at bounding box center [417, 38] width 105 height 16
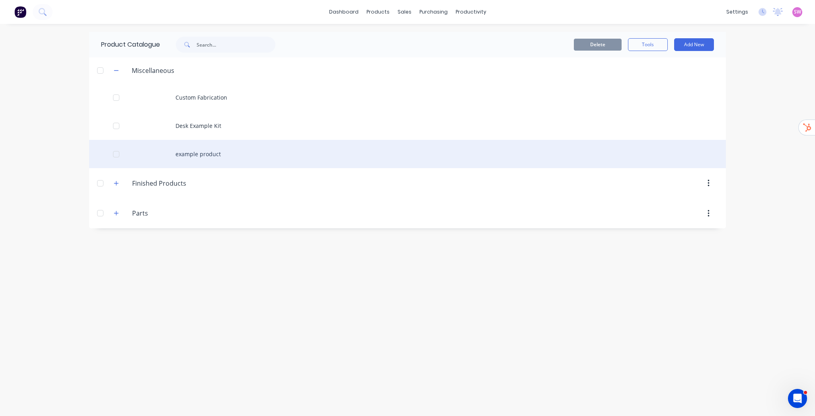
click at [206, 155] on div "example product" at bounding box center [407, 154] width 637 height 28
type textarea "x"
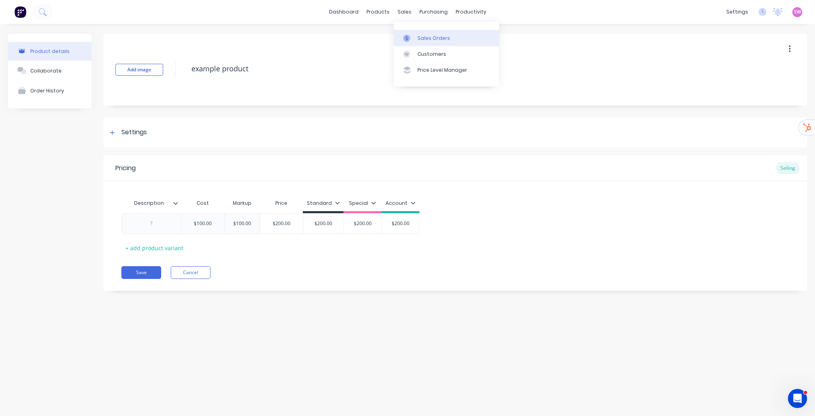
click at [420, 37] on div "Sales Orders" at bounding box center [434, 38] width 33 height 7
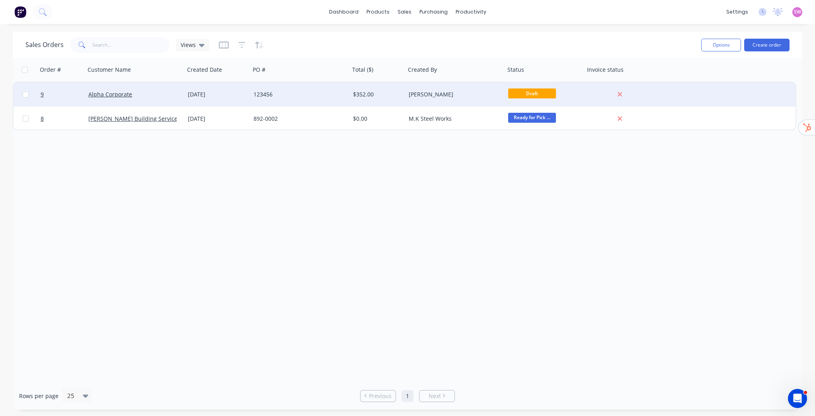
click at [398, 94] on div "$352.00" at bounding box center [376, 94] width 47 height 8
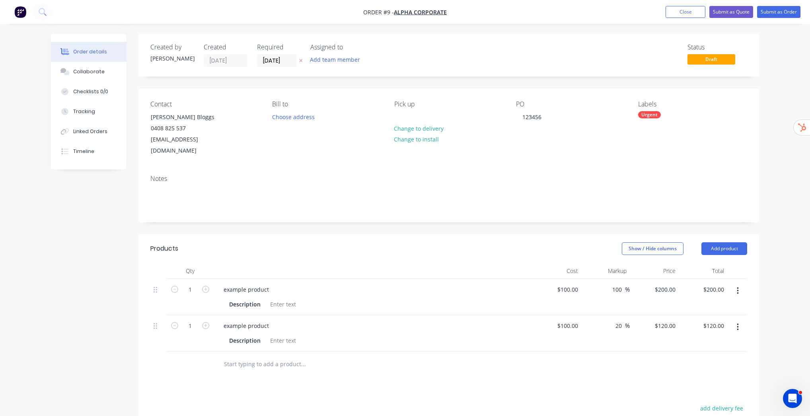
click at [773, 275] on div "Order details Collaborate Checklists 0/0 Tracking Linked Orders Timeline Order …" at bounding box center [405, 290] width 810 height 580
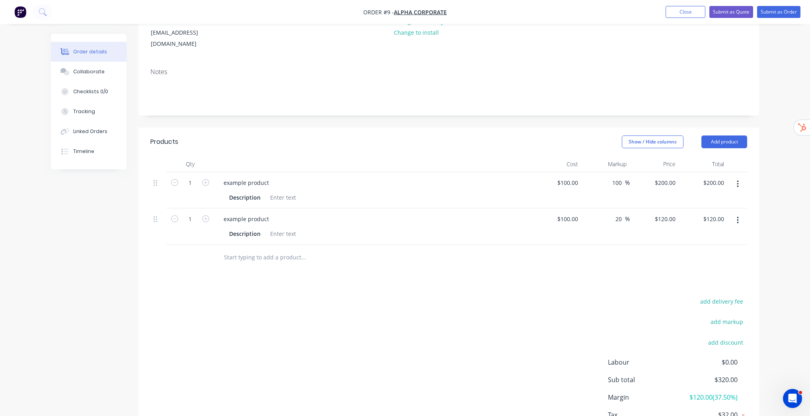
scroll to position [96, 0]
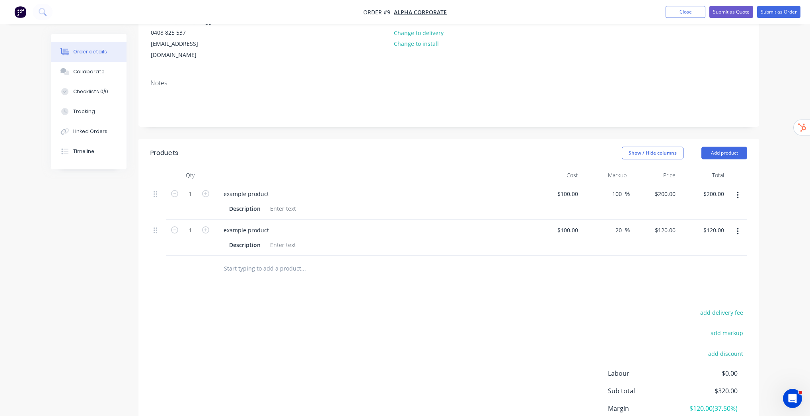
click at [779, 211] on div "Order details Collaborate Checklists 0/0 Tracking Linked Orders Timeline Order …" at bounding box center [405, 194] width 810 height 580
click at [564, 219] on div "100 $100.00" at bounding box center [557, 237] width 49 height 36
click at [564, 219] on div "$100.00 $100.00" at bounding box center [557, 237] width 49 height 36
click at [573, 224] on input "100" at bounding box center [569, 230] width 25 height 12
click at [573, 224] on input "100" at bounding box center [575, 230] width 14 height 12
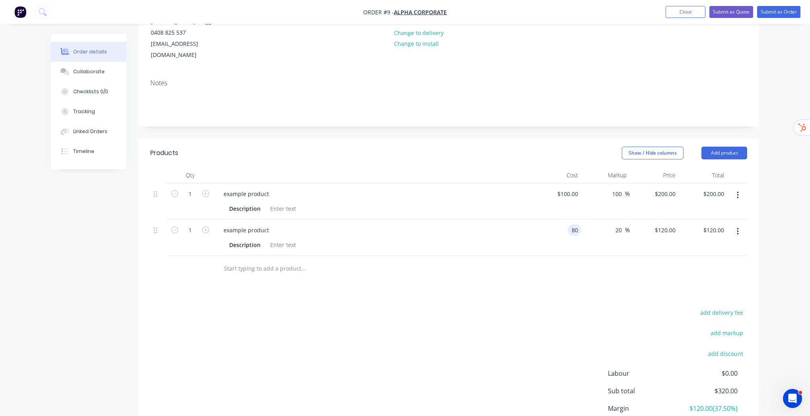
type input "$80.00"
type input "$96.00"
click at [590, 261] on div at bounding box center [448, 269] width 597 height 26
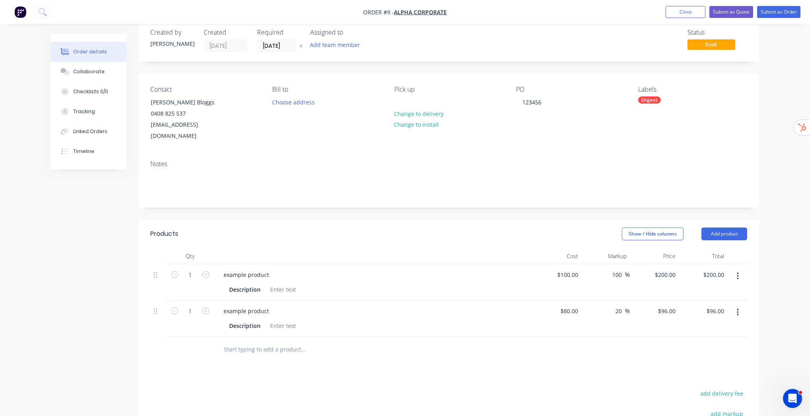
scroll to position [0, 0]
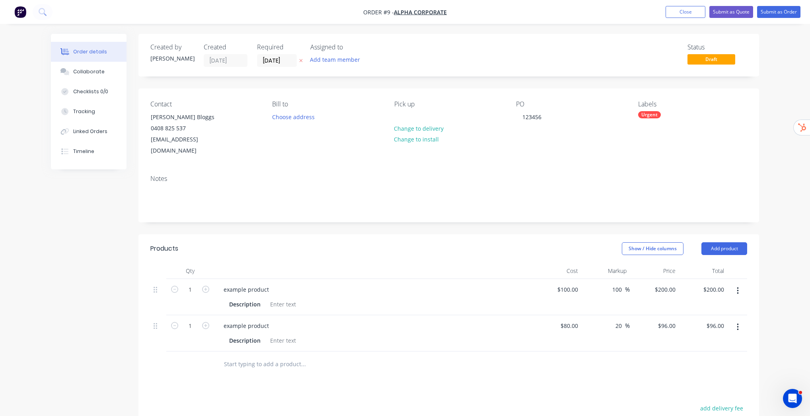
click at [775, 301] on div "Order details Collaborate Checklists 0/0 Tracking Linked Orders Timeline Order …" at bounding box center [405, 290] width 810 height 580
click at [783, 267] on div "Order details Collaborate Checklists 0/0 Tracking Linked Orders Timeline Order …" at bounding box center [405, 290] width 810 height 580
click at [545, 263] on div "Cost" at bounding box center [557, 271] width 49 height 16
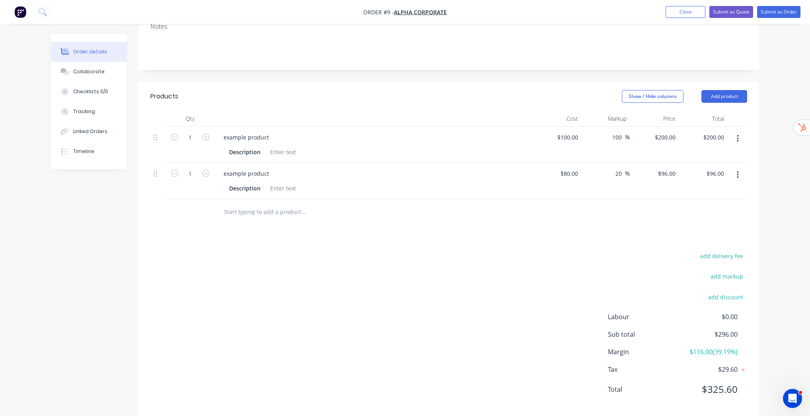
scroll to position [152, 0]
drag, startPoint x: 681, startPoint y: 338, endPoint x: 742, endPoint y: 336, distance: 60.5
click at [742, 346] on div "Margin $116.00 ( 39.19 %)" at bounding box center [677, 351] width 139 height 10
click at [777, 322] on div "Order details Collaborate Checklists 0/0 Tracking Linked Orders Timeline Order …" at bounding box center [405, 138] width 810 height 580
drag, startPoint x: 693, startPoint y: 339, endPoint x: 710, endPoint y: 337, distance: 17.6
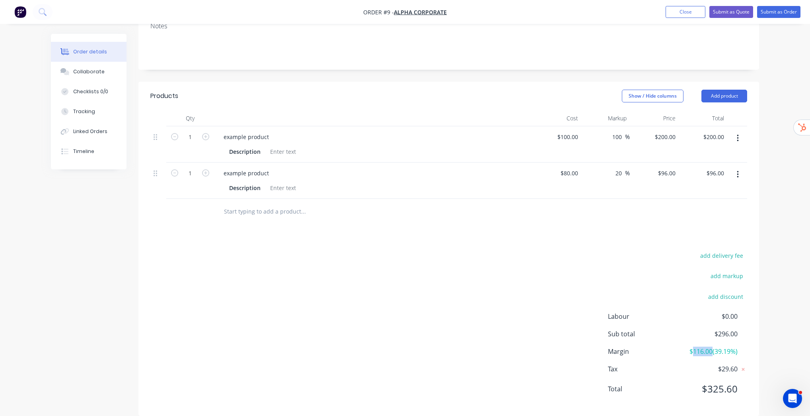
click at [710, 346] on span "$116.00 ( 39.19 %)" at bounding box center [708, 351] width 59 height 10
drag, startPoint x: 715, startPoint y: 340, endPoint x: 734, endPoint y: 339, distance: 18.7
click at [734, 346] on span "$116.00 ( 39.19 %)" at bounding box center [708, 351] width 59 height 10
click at [784, 267] on div "Order details Collaborate Checklists 0/0 Tracking Linked Orders Timeline Order …" at bounding box center [405, 138] width 810 height 580
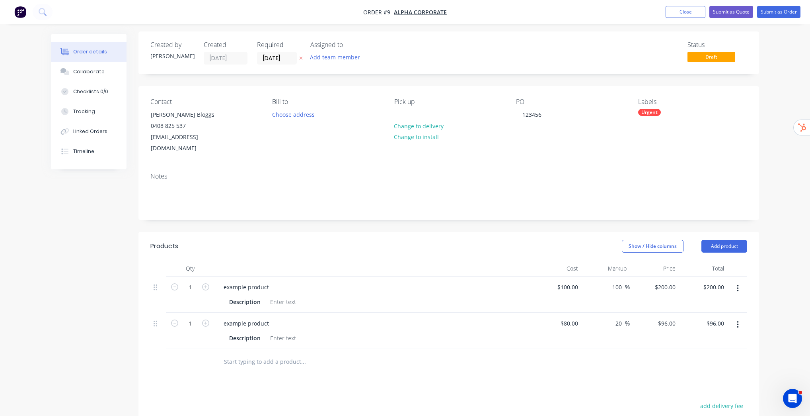
scroll to position [0, 0]
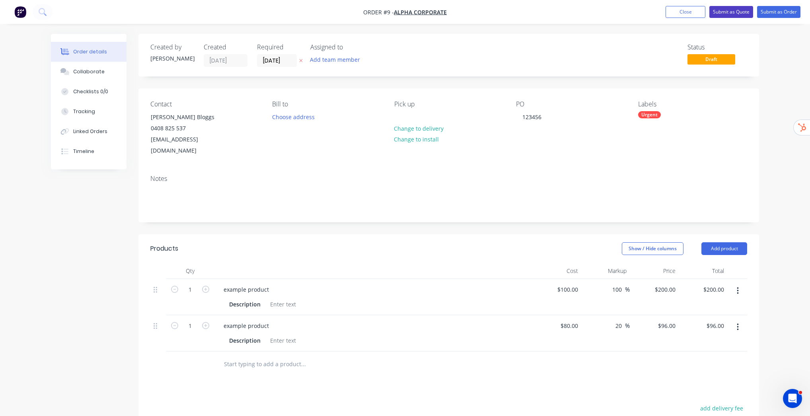
click at [731, 12] on button "Submit as Quote" at bounding box center [732, 12] width 44 height 12
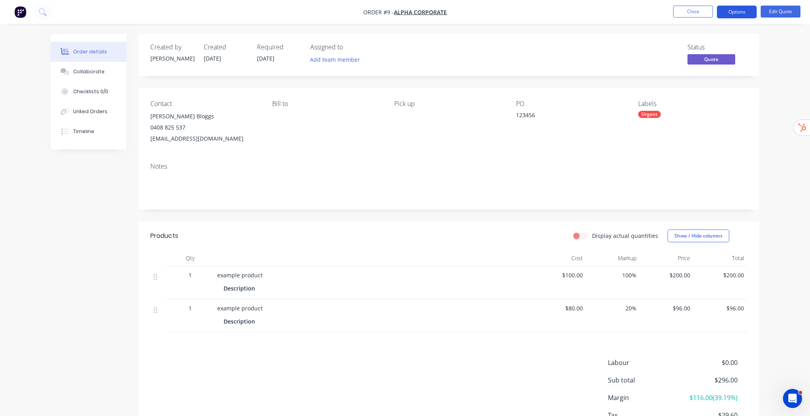
click at [744, 13] on button "Options" at bounding box center [737, 12] width 40 height 13
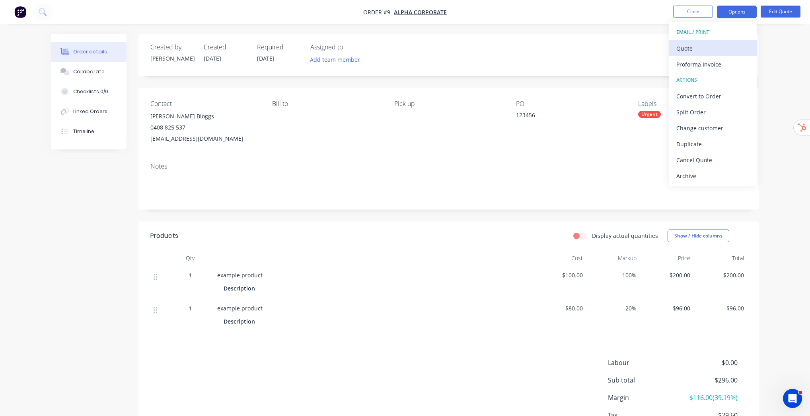
click at [688, 48] on div "Quote" at bounding box center [713, 49] width 73 height 12
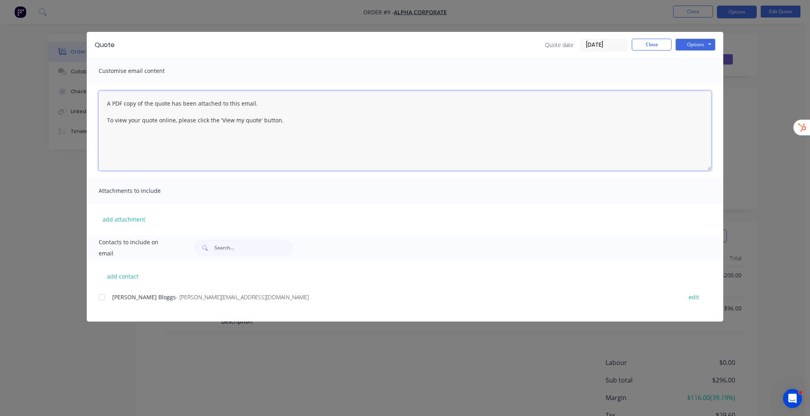
drag, startPoint x: 103, startPoint y: 103, endPoint x: 317, endPoint y: 127, distance: 215.0
click at [317, 127] on textarea "A PDF copy of the quote has been attached to this email. To view your quote onl…" at bounding box center [405, 131] width 613 height 80
click at [297, 127] on textarea "A PDF copy of the quote has been attached to this email. To view your quote onl…" at bounding box center [405, 131] width 613 height 80
click at [103, 297] on div at bounding box center [102, 297] width 16 height 16
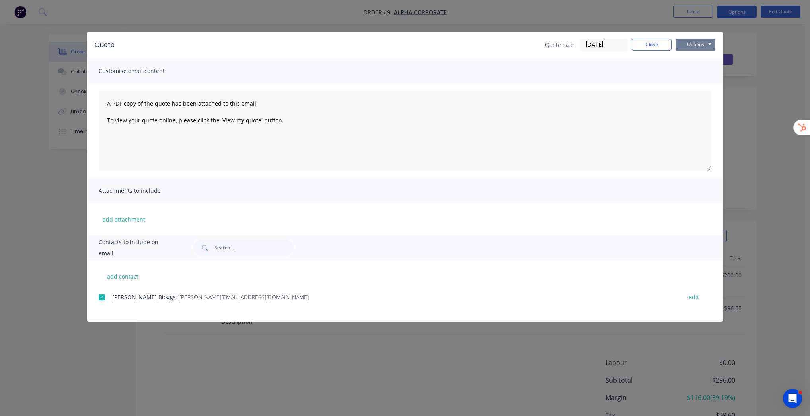
click at [701, 43] on button "Options" at bounding box center [696, 45] width 40 height 12
click at [703, 57] on button "Preview" at bounding box center [701, 58] width 51 height 13
click at [648, 44] on button "Close" at bounding box center [652, 45] width 40 height 12
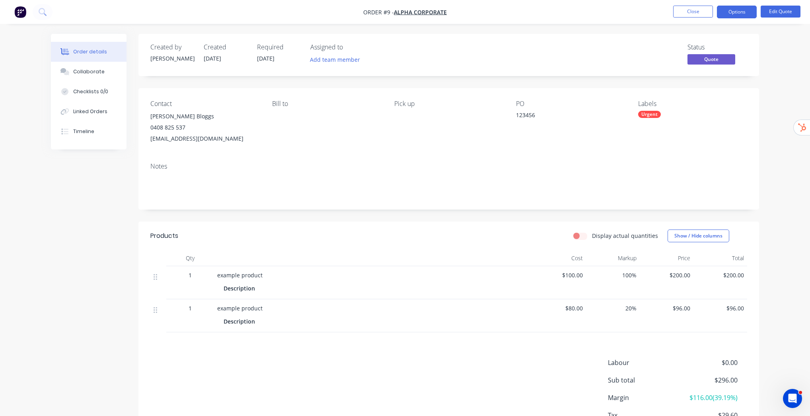
click at [783, 59] on div "Order details Collaborate Checklists 0/0 Linked Orders Timeline Order details C…" at bounding box center [405, 237] width 810 height 474
click at [748, 8] on button "Options" at bounding box center [737, 12] width 40 height 13
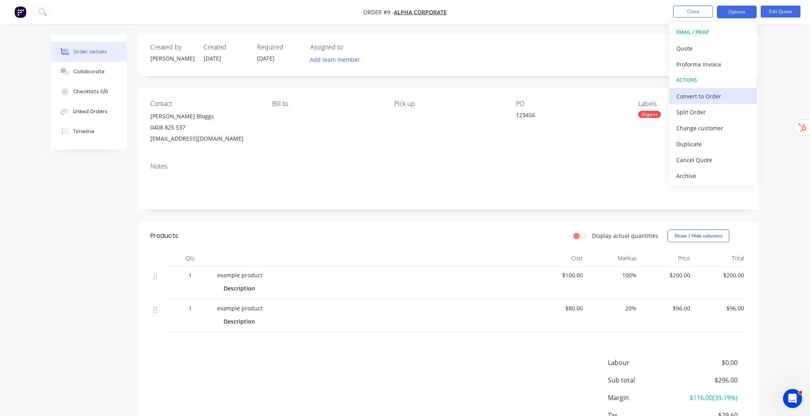
click at [715, 94] on div "Convert to Order" at bounding box center [713, 96] width 73 height 12
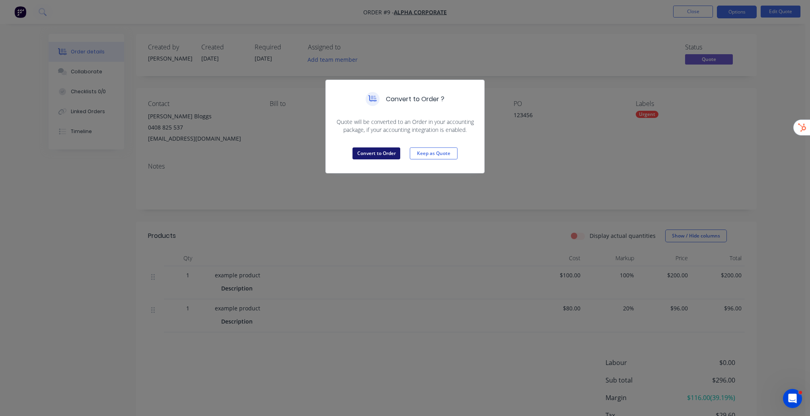
click at [385, 153] on button "Convert to Order" at bounding box center [377, 153] width 48 height 12
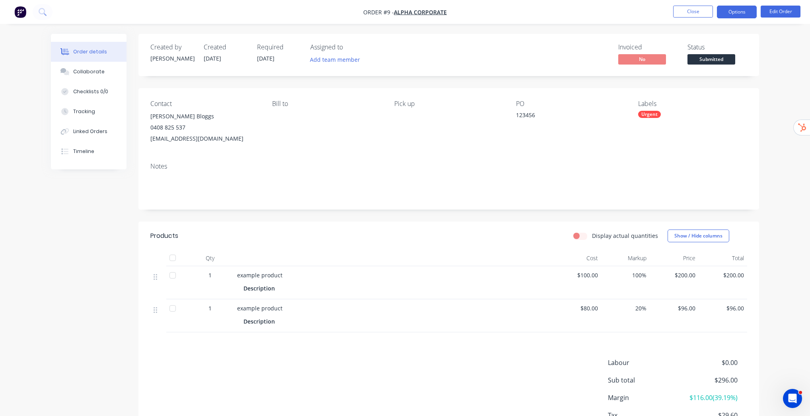
click at [741, 13] on button "Options" at bounding box center [737, 12] width 40 height 13
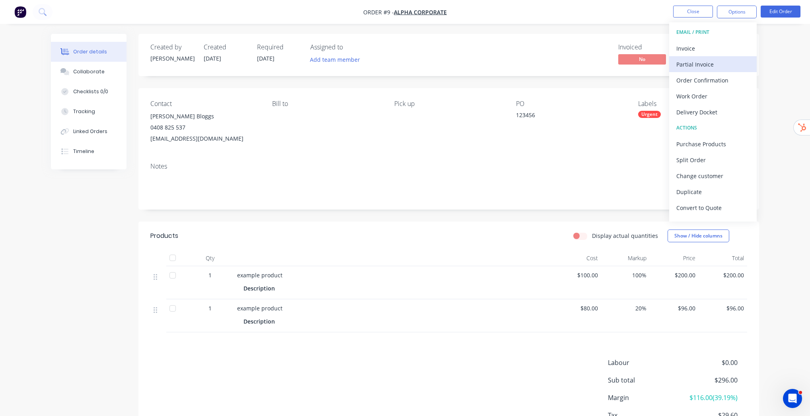
click at [713, 63] on div "Partial Invoice" at bounding box center [713, 65] width 73 height 12
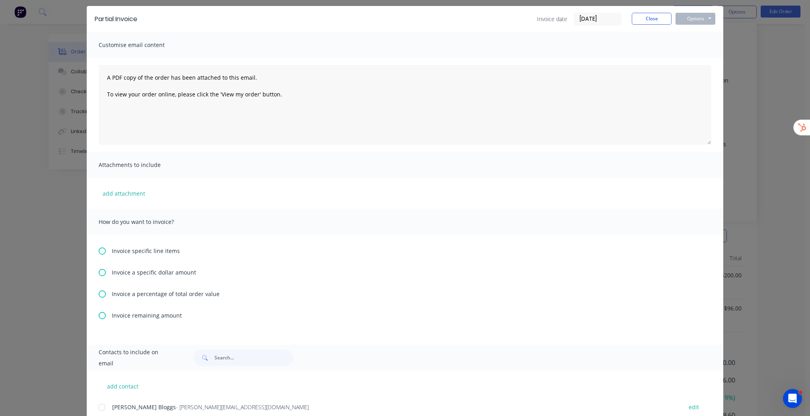
scroll to position [53, 0]
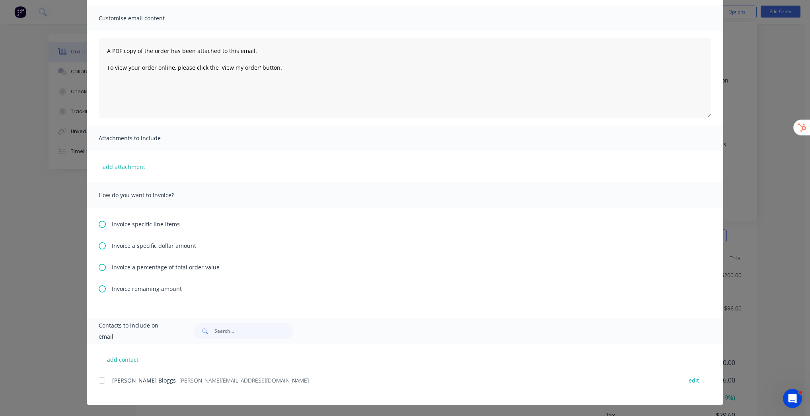
click at [100, 268] on icon at bounding box center [102, 266] width 7 height 7
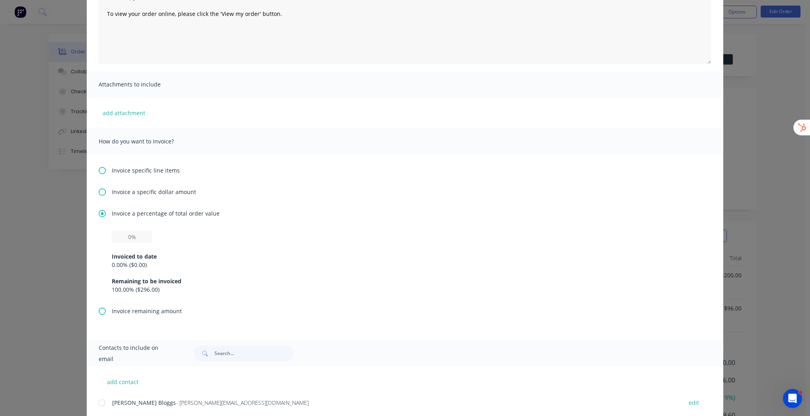
scroll to position [127, 0]
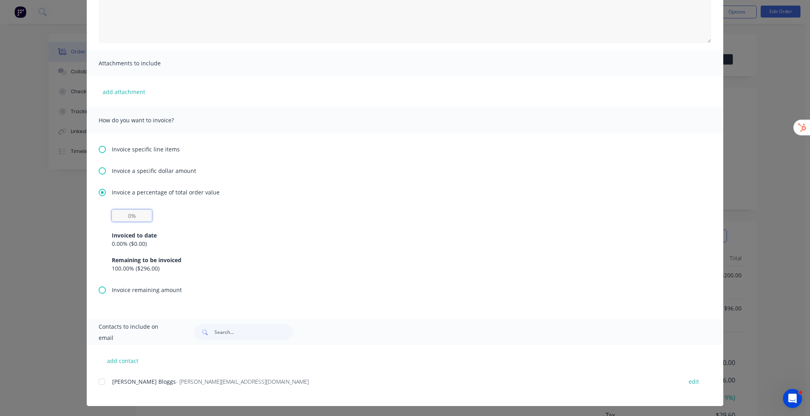
click at [125, 215] on input "text" at bounding box center [132, 215] width 40 height 12
type input "10%"
click at [280, 228] on div "Invoiced to date 0.00 % ( $0.00 ) Remaining to be invoiced 100.00 % ( $296.00 )" at bounding box center [405, 246] width 587 height 51
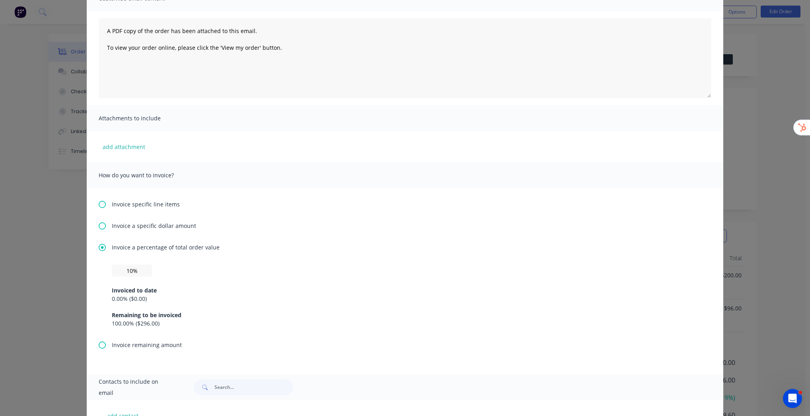
scroll to position [0, 0]
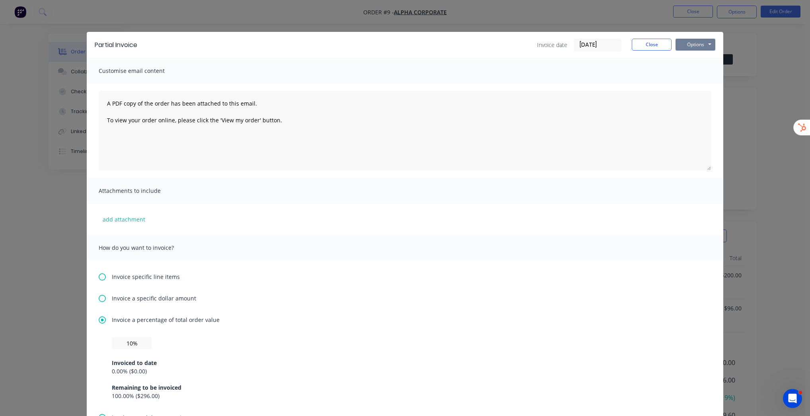
click at [703, 43] on button "Options" at bounding box center [696, 45] width 40 height 12
click at [699, 73] on button "Print" at bounding box center [701, 71] width 51 height 13
click at [654, 42] on button "Close" at bounding box center [652, 45] width 40 height 12
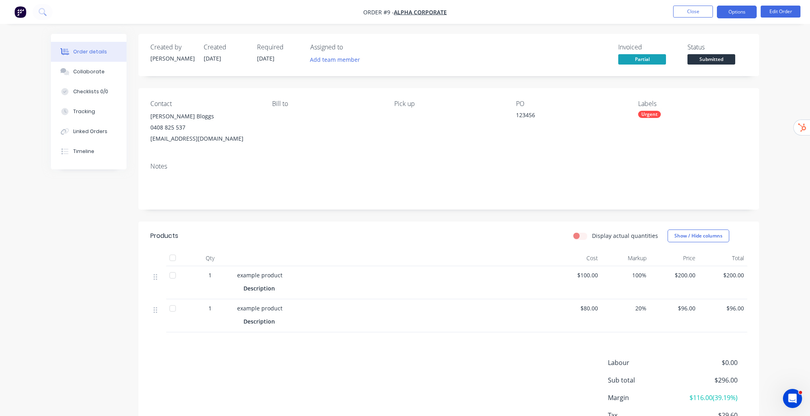
click at [745, 12] on button "Options" at bounding box center [737, 12] width 40 height 13
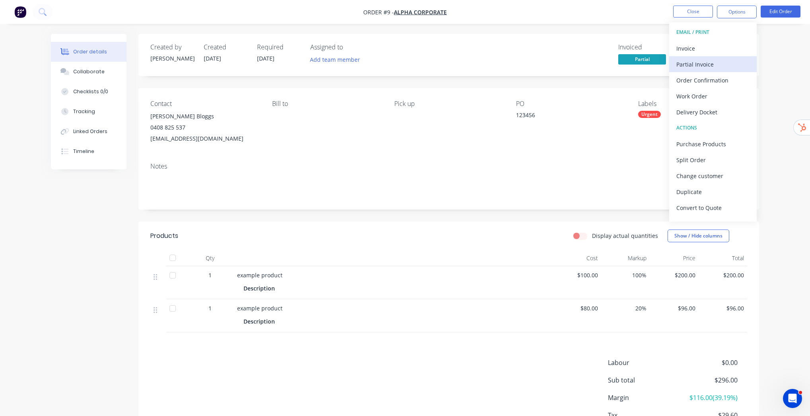
click at [709, 63] on div "Partial Invoice" at bounding box center [713, 65] width 73 height 12
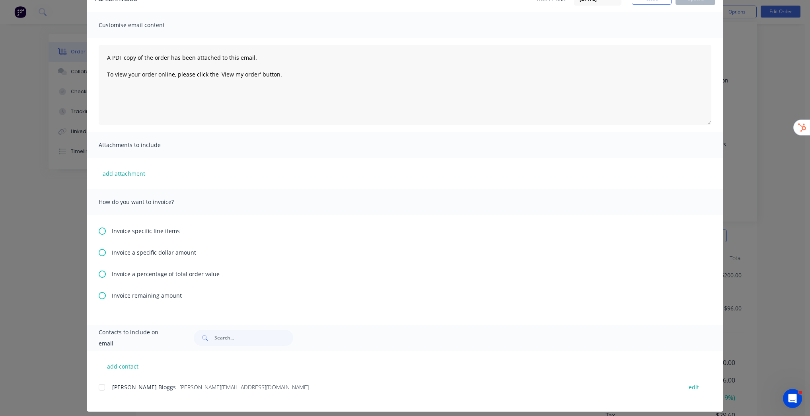
scroll to position [53, 0]
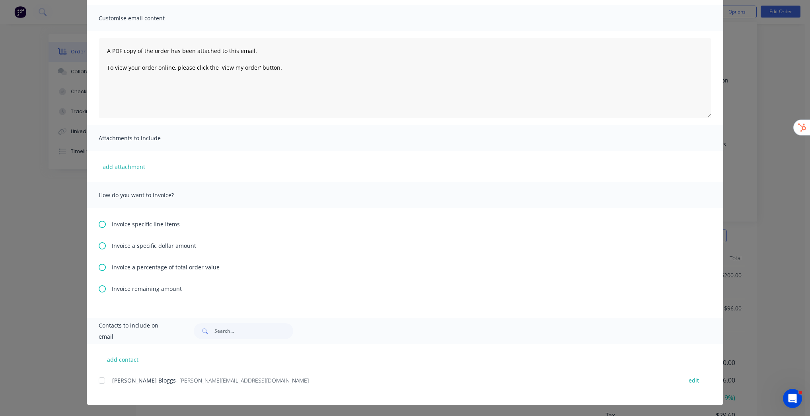
click at [102, 290] on icon at bounding box center [102, 288] width 7 height 7
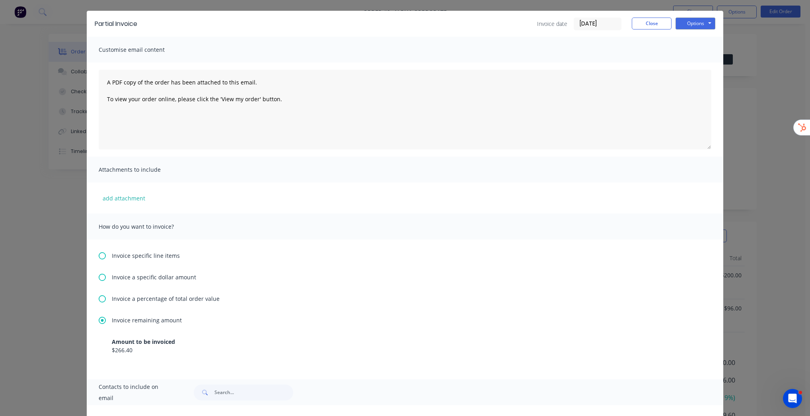
scroll to position [0, 0]
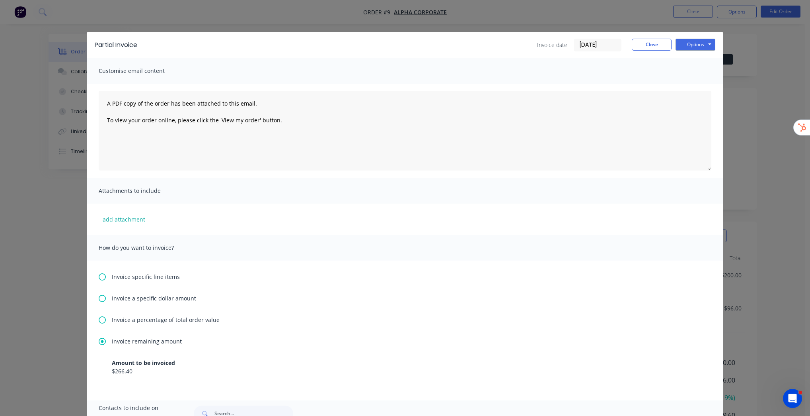
click at [771, 73] on div "Partial Invoice Invoice date 26/08/25 Close Options Preview Print Email Customi…" at bounding box center [405, 208] width 810 height 416
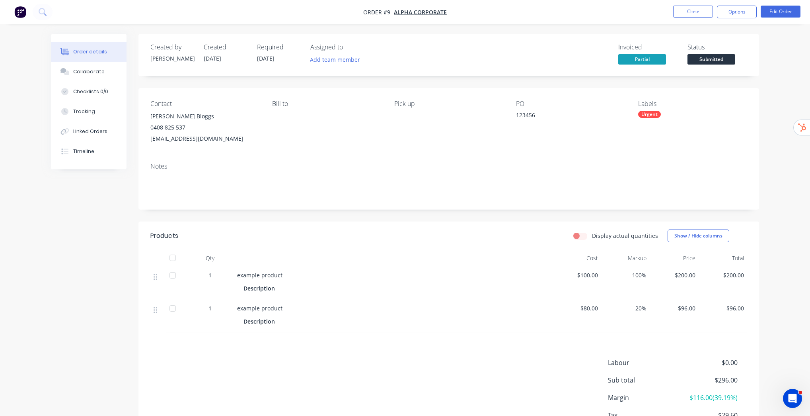
click at [771, 108] on div "Order details Collaborate Checklists 0/0 Tracking Linked Orders Timeline Order …" at bounding box center [405, 237] width 810 height 474
click at [745, 14] on button "Options" at bounding box center [737, 12] width 40 height 13
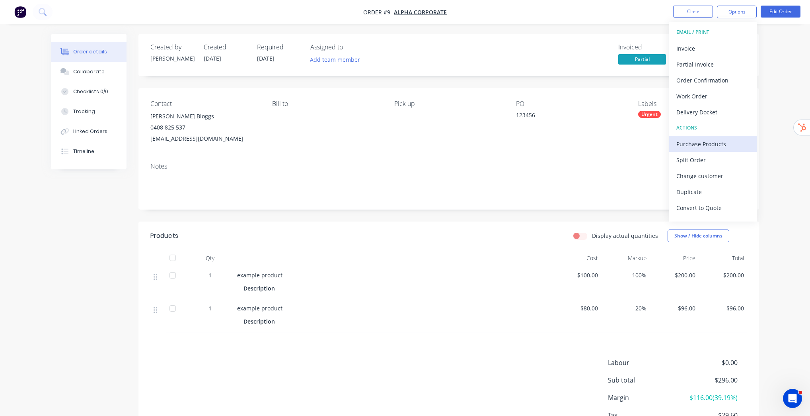
click at [712, 147] on div "Purchase Products" at bounding box center [713, 144] width 73 height 12
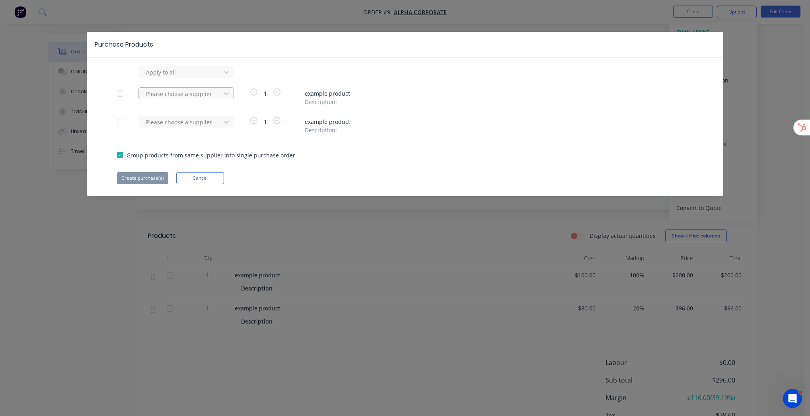
click at [195, 77] on div at bounding box center [181, 72] width 72 height 10
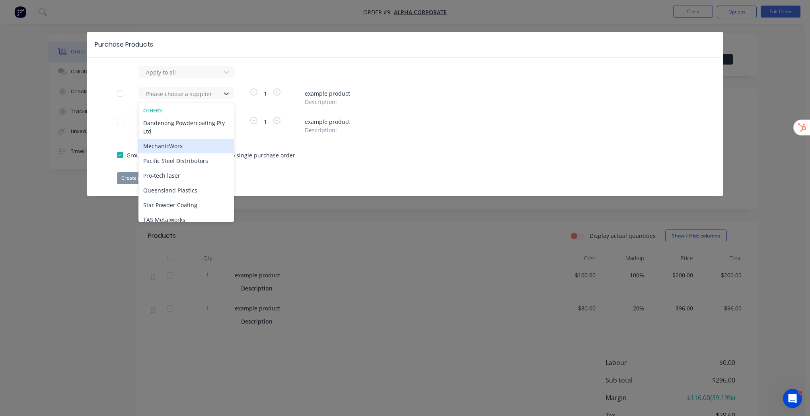
click at [193, 131] on div "Dandenong Powdercoating Pty Ltd" at bounding box center [187, 126] width 96 height 23
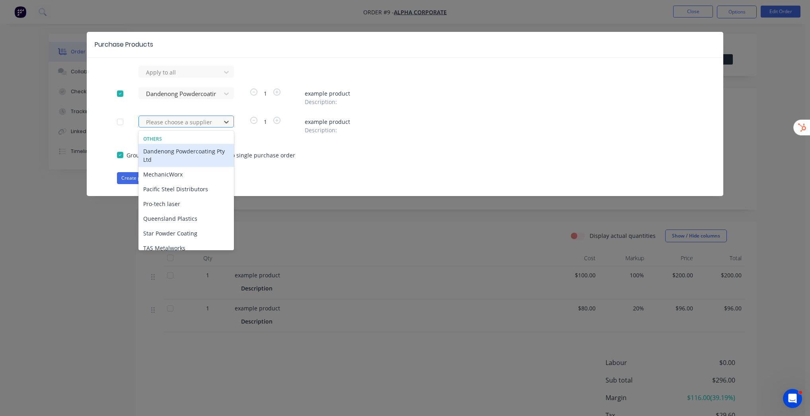
click at [200, 123] on div at bounding box center [181, 122] width 72 height 10
click at [184, 180] on div "MechanicWorx" at bounding box center [187, 174] width 96 height 15
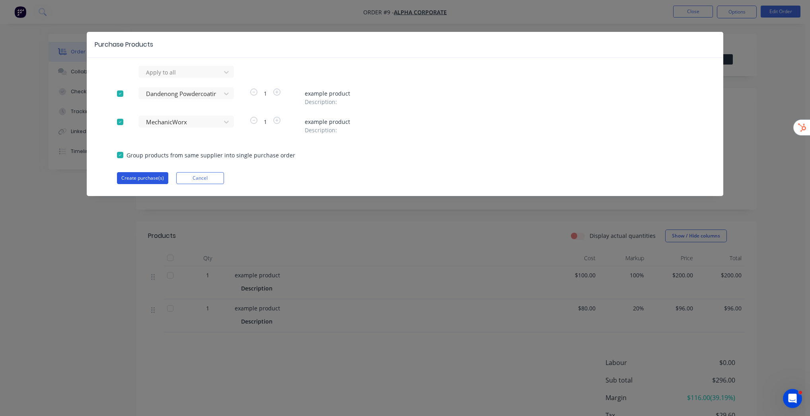
click at [137, 176] on button "Create purchase(s)" at bounding box center [142, 178] width 51 height 12
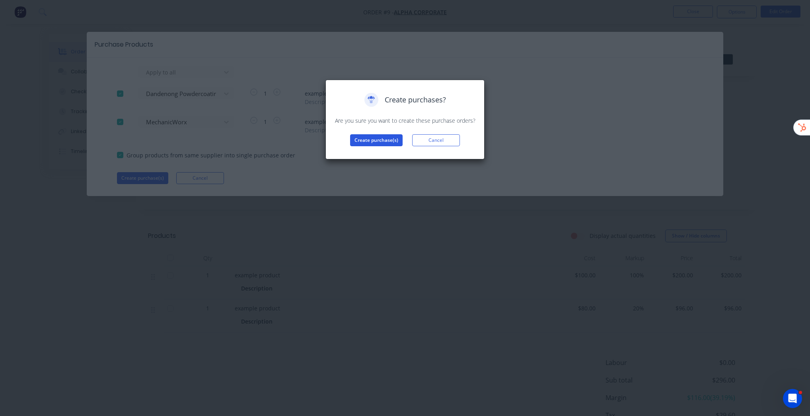
click at [369, 137] on button "Create purchase(s)" at bounding box center [376, 140] width 53 height 12
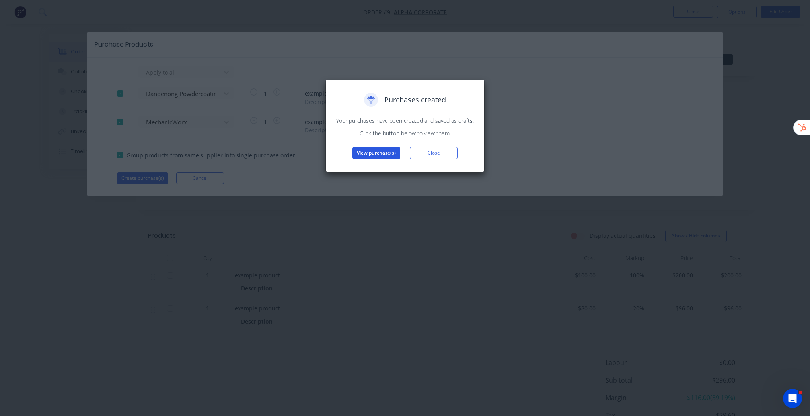
click at [371, 156] on button "View purchase(s)" at bounding box center [377, 153] width 48 height 12
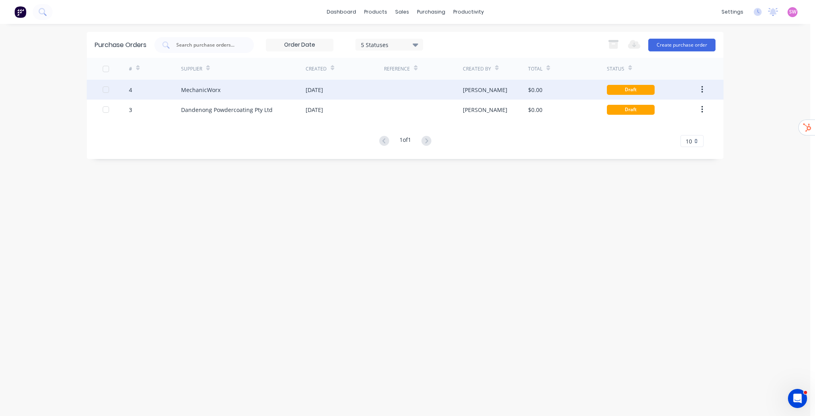
click at [255, 92] on div "MechanicWorx" at bounding box center [243, 90] width 125 height 20
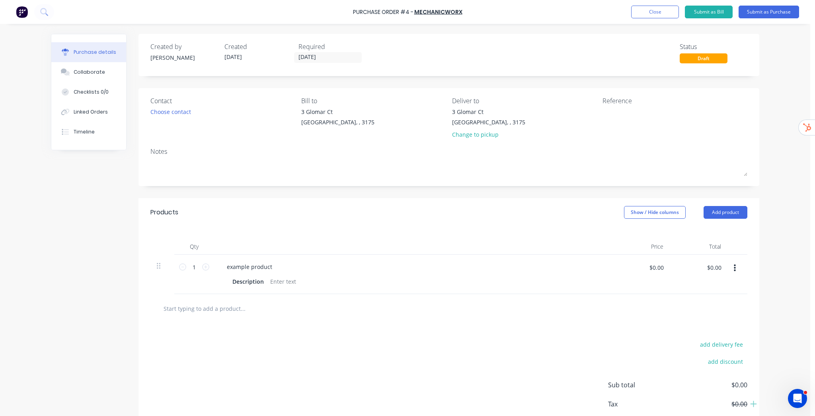
click at [775, 98] on div "Purchase Order #4 - MechanicWorx Add product Close Submit as Bill Submit as Pur…" at bounding box center [405, 208] width 810 height 416
click at [206, 267] on icon at bounding box center [205, 266] width 7 height 7
type input "4"
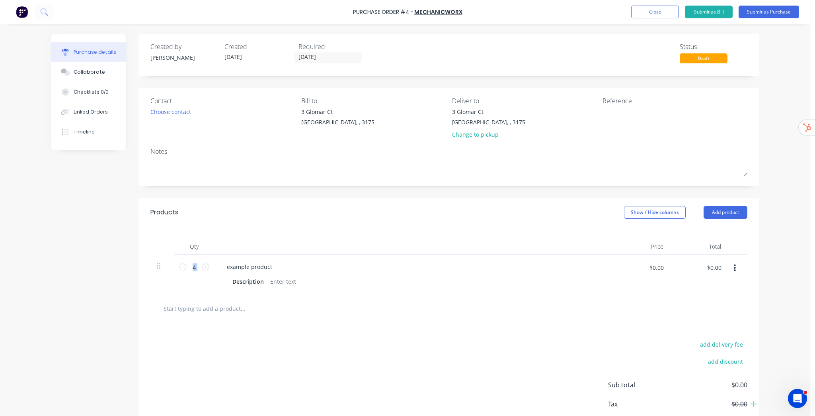
click at [209, 304] on input "text" at bounding box center [242, 308] width 159 height 16
type input "additional product"
click at [251, 338] on div "add delivery fee add discount Sub total $0.00 Tax $0.00 Total $0.00" at bounding box center [449, 388] width 621 height 131
click at [196, 308] on input "additional product" at bounding box center [242, 308] width 159 height 16
click at [228, 336] on button "Add additional product to order" at bounding box center [285, 338] width 239 height 25
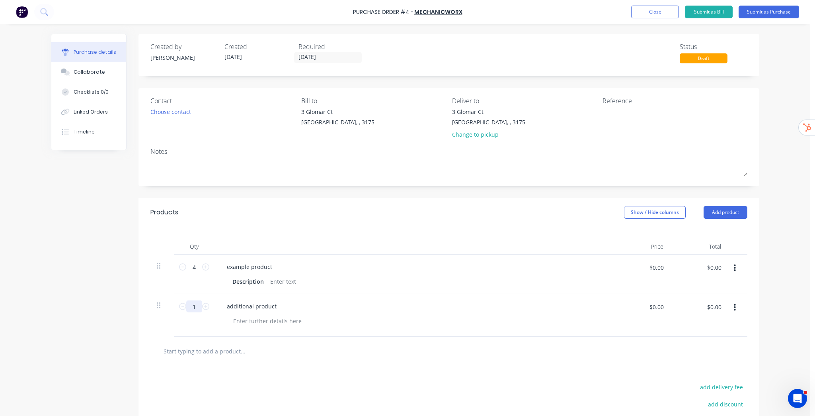
drag, startPoint x: 183, startPoint y: 306, endPoint x: 169, endPoint y: 306, distance: 14.7
click at [170, 306] on div "1 1 additional product $0.00 $0.00 $0.00 $0.00" at bounding box center [448, 315] width 597 height 43
type input "30"
click at [766, 291] on div "Purchase Order #4 - MechanicWorx Add product Close Submit as Bill Submit as Pur…" at bounding box center [405, 208] width 810 height 416
click at [778, 13] on button "Submit as Purchase" at bounding box center [769, 12] width 61 height 13
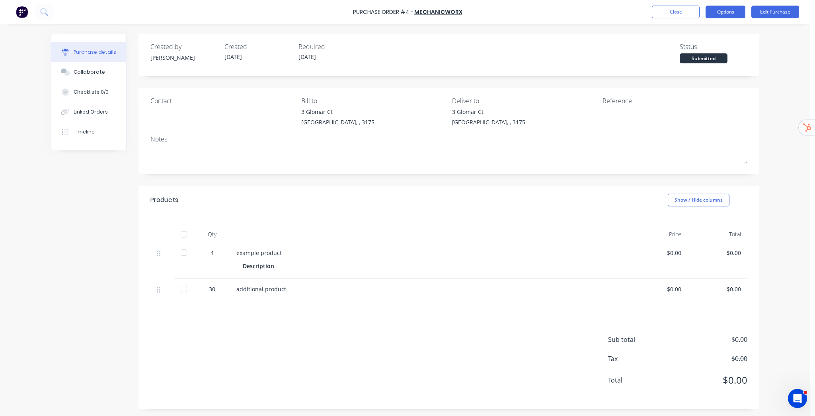
click at [731, 15] on button "Options" at bounding box center [726, 12] width 40 height 13
click at [704, 35] on div "Print / Email" at bounding box center [707, 33] width 61 height 12
click at [704, 51] on div "With pricing" at bounding box center [707, 49] width 61 height 12
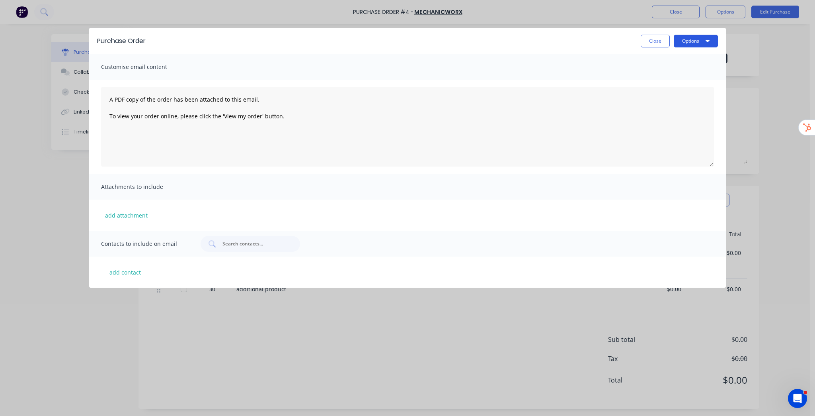
click at [708, 43] on icon "button" at bounding box center [708, 40] width 4 height 6
click at [661, 38] on button "Close" at bounding box center [655, 41] width 29 height 13
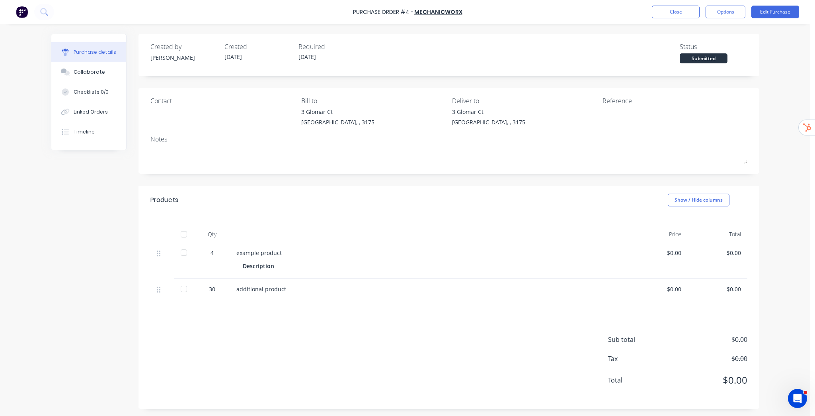
click at [182, 253] on div at bounding box center [184, 252] width 16 height 16
click at [181, 290] on div at bounding box center [184, 289] width 16 height 16
click at [748, 47] on div "Created by Stuart Created 26/08/25 Required 26/08/25 Status Received" at bounding box center [449, 55] width 621 height 42
click at [732, 7] on button "Options" at bounding box center [726, 12] width 40 height 13
click at [704, 50] on div "Convert to Bill" at bounding box center [707, 49] width 61 height 12
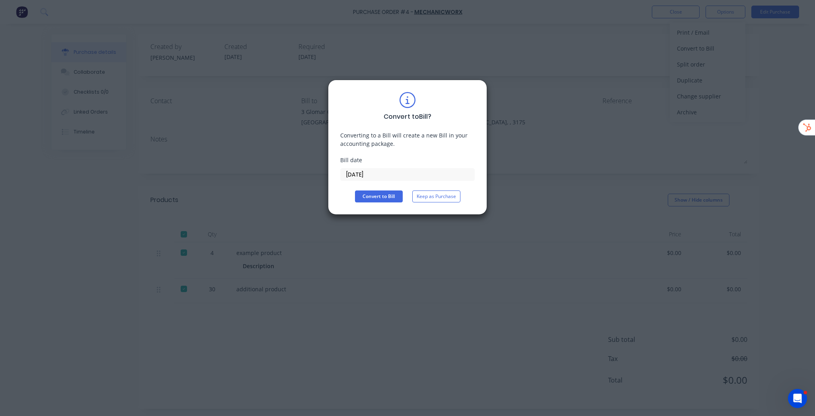
click at [374, 176] on input "[DATE]" at bounding box center [408, 174] width 134 height 12
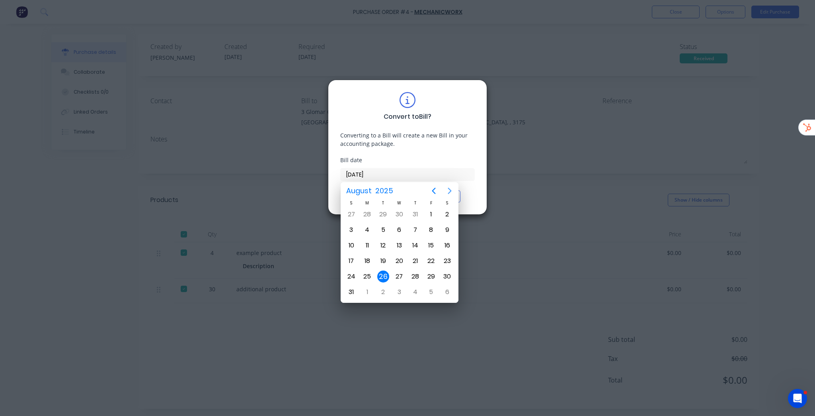
click at [450, 196] on button "Next page" at bounding box center [450, 191] width 16 height 16
click at [388, 269] on div "30" at bounding box center [383, 276] width 16 height 15
type input "30/09/25"
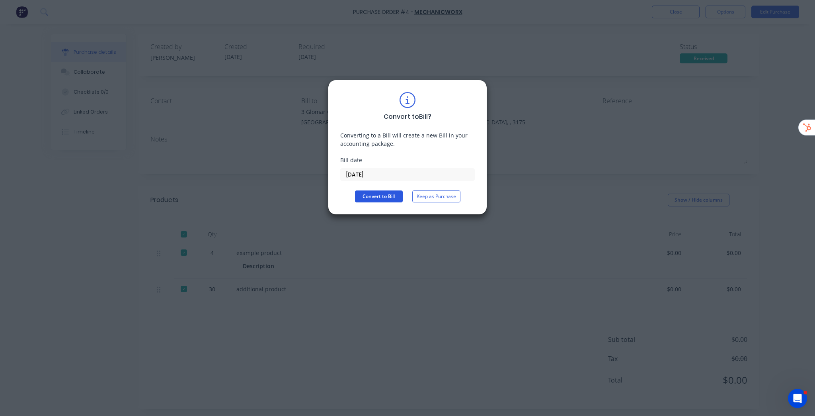
click at [392, 196] on button "Convert to Bill" at bounding box center [379, 196] width 48 height 12
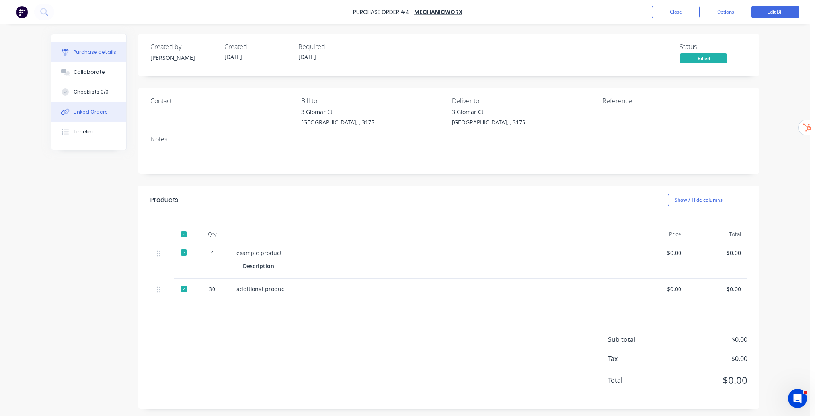
click at [87, 109] on div "Linked Orders" at bounding box center [91, 111] width 34 height 7
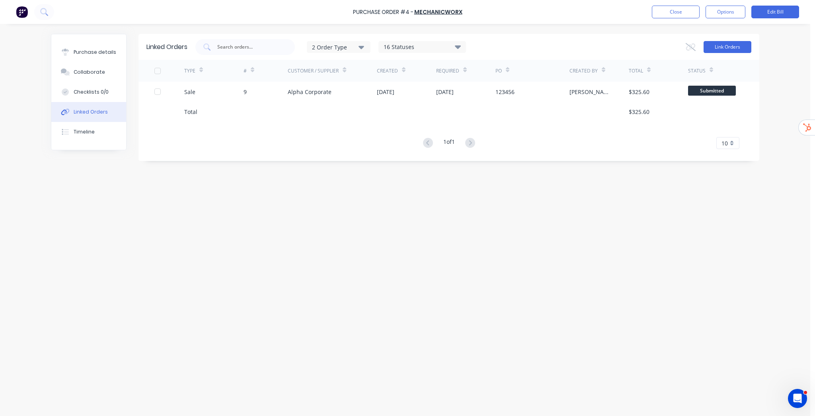
click at [748, 46] on button "Link Orders" at bounding box center [728, 47] width 48 height 12
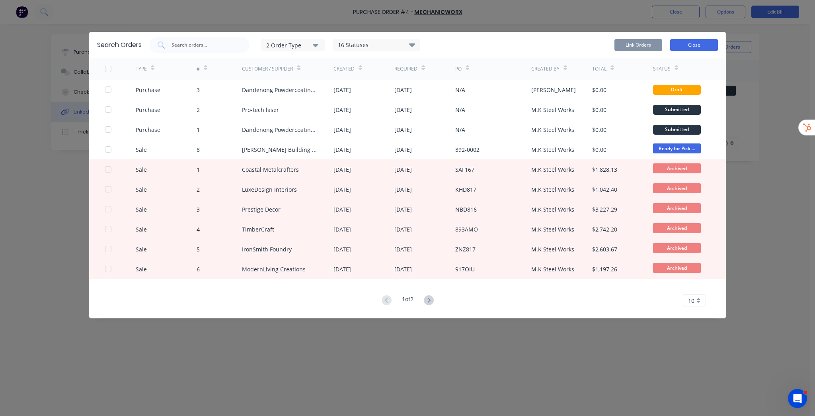
click at [694, 45] on button "Close" at bounding box center [694, 45] width 48 height 12
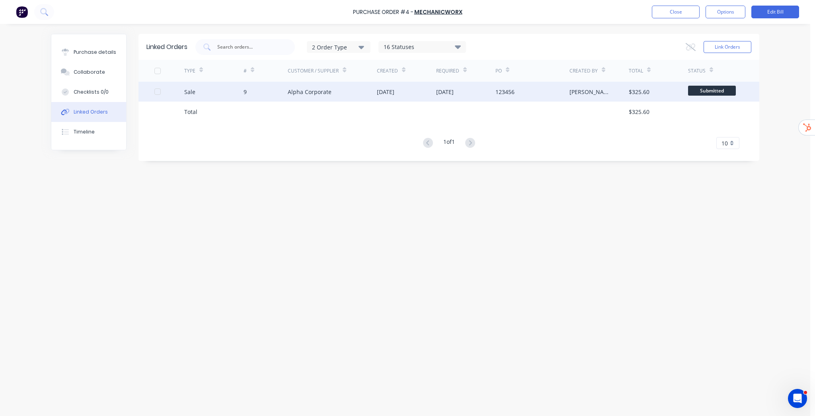
click at [353, 94] on div "Alpha Corporate" at bounding box center [332, 92] width 89 height 20
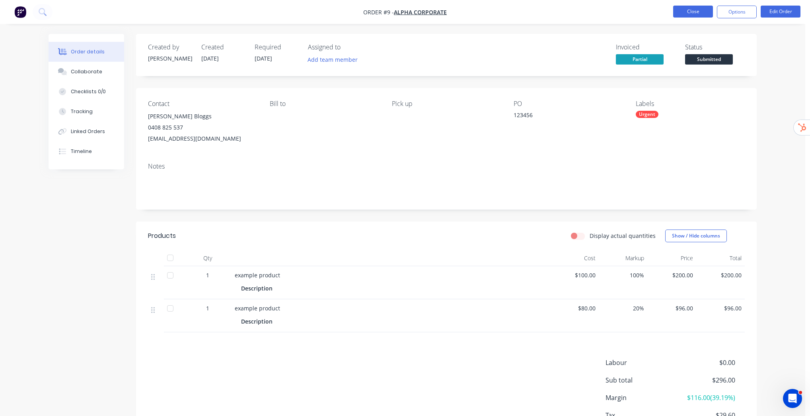
click at [694, 14] on button "Close" at bounding box center [693, 12] width 40 height 12
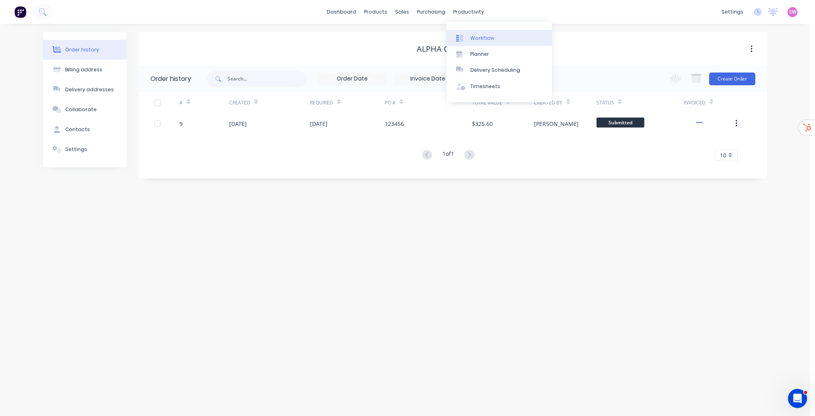
click at [481, 36] on div "Workflow" at bounding box center [482, 38] width 24 height 7
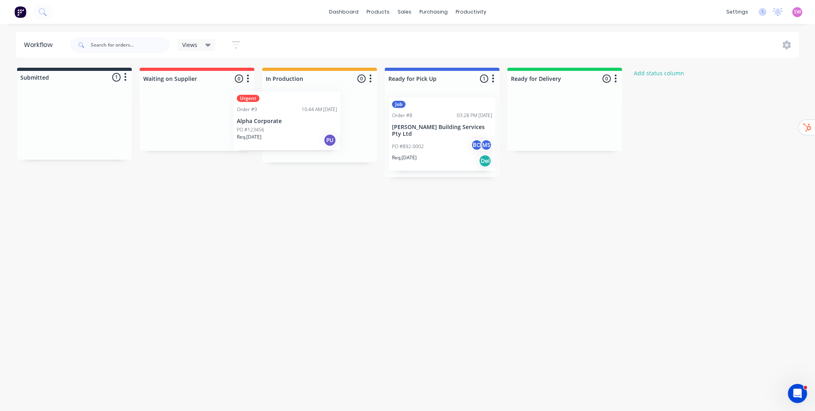
drag, startPoint x: 78, startPoint y: 135, endPoint x: 298, endPoint y: 135, distance: 220.1
click at [298, 135] on div "Submitted 1 Status colour #273444 hex #273444 Save Cancel Summaries Total order…" at bounding box center [427, 122] width 866 height 109
click at [322, 119] on div "Order #9 10:44 AM 26/08/25" at bounding box center [319, 115] width 100 height 7
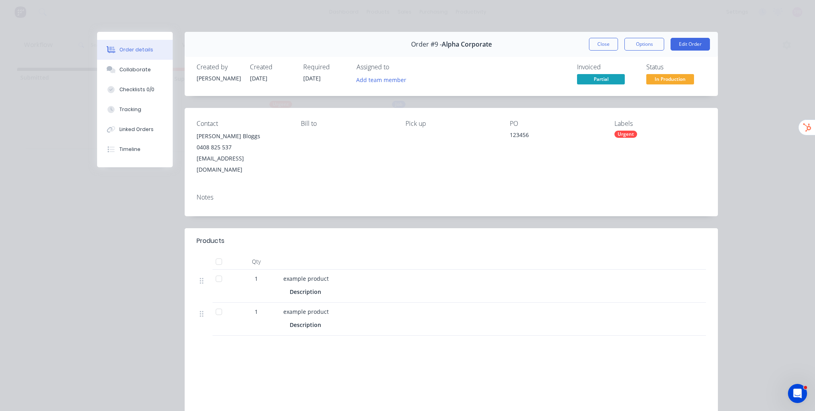
click at [670, 81] on span "In Production" at bounding box center [670, 79] width 48 height 10
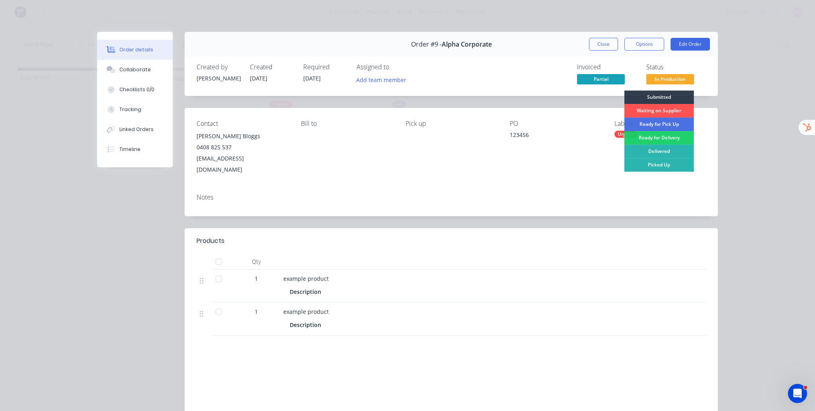
click at [548, 51] on div "Order #9 - Alpha Corporate Close Options Edit Order" at bounding box center [451, 44] width 533 height 25
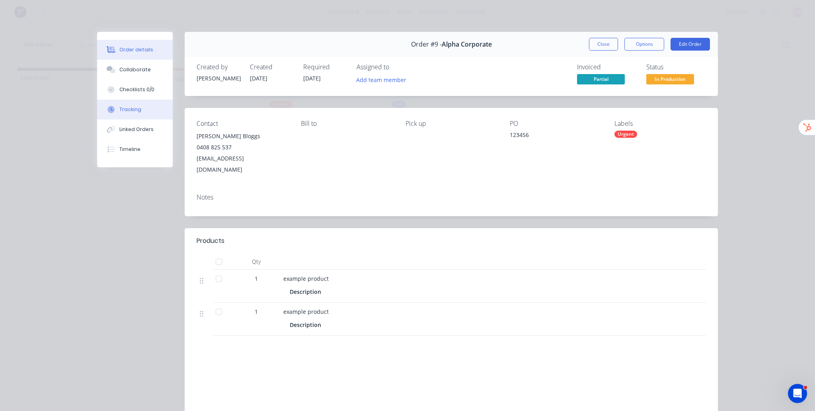
click at [133, 111] on div "Tracking" at bounding box center [130, 109] width 22 height 7
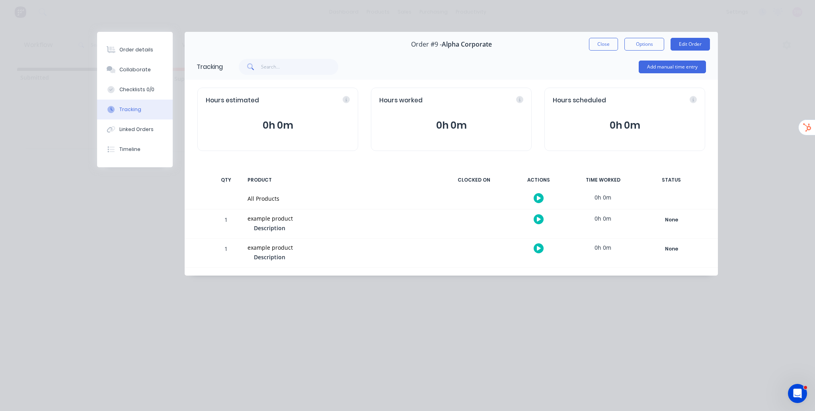
click at [538, 248] on icon "button" at bounding box center [539, 248] width 4 height 4
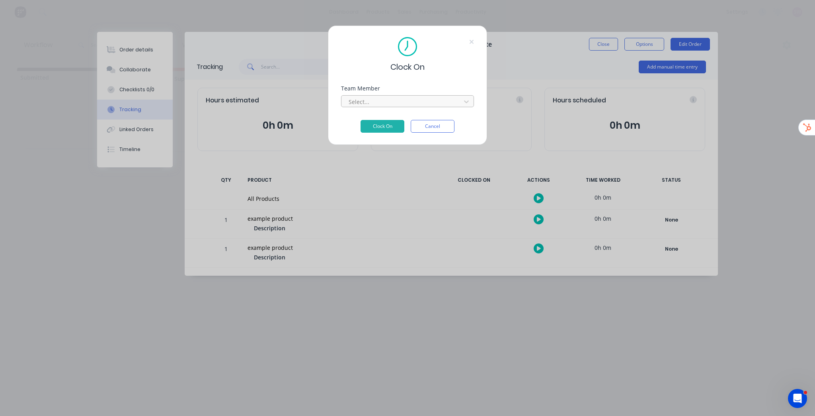
click at [391, 101] on div at bounding box center [402, 102] width 109 height 10
click at [379, 135] on div "M.K Steel Works" at bounding box center [407, 134] width 133 height 15
click at [377, 124] on button "Clock On" at bounding box center [383, 126] width 44 height 13
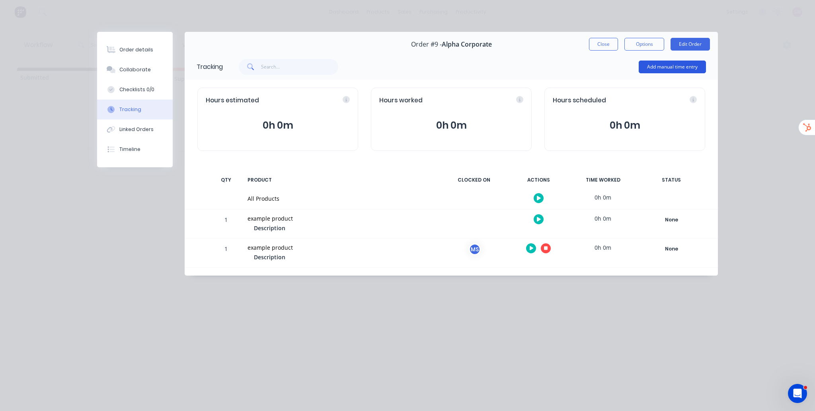
click at [682, 70] on button "Add manual time entry" at bounding box center [672, 67] width 67 height 13
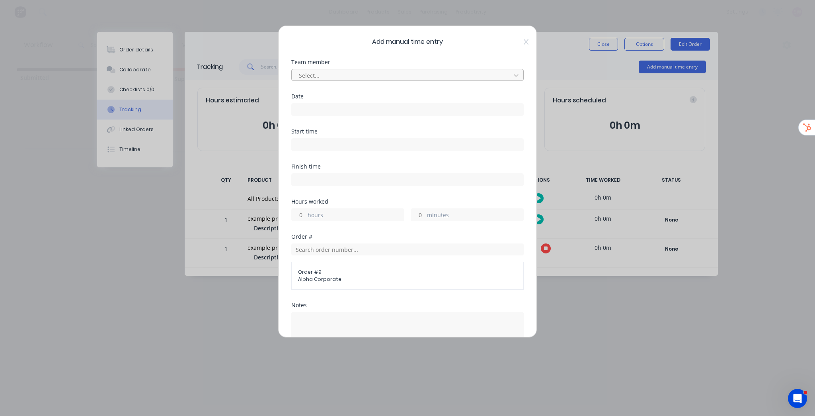
click at [412, 76] on div at bounding box center [402, 75] width 209 height 10
click at [323, 95] on div "JOEAN PETER" at bounding box center [405, 93] width 228 height 15
click at [324, 110] on input at bounding box center [408, 109] width 232 height 12
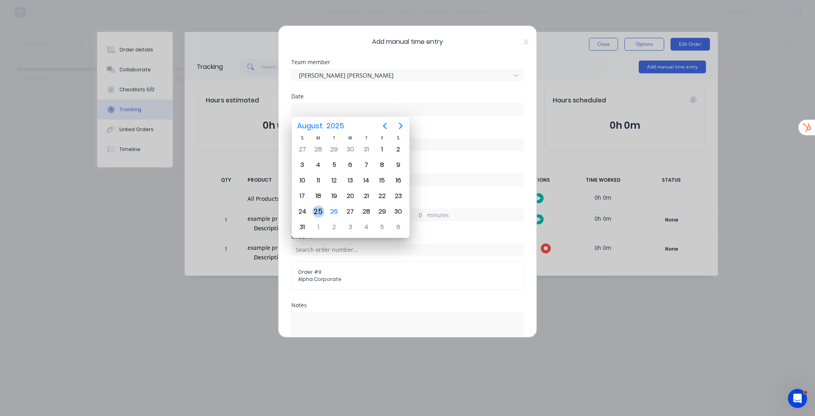
click at [321, 205] on div "25" at bounding box center [318, 211] width 12 height 12
type input "25/08/2025"
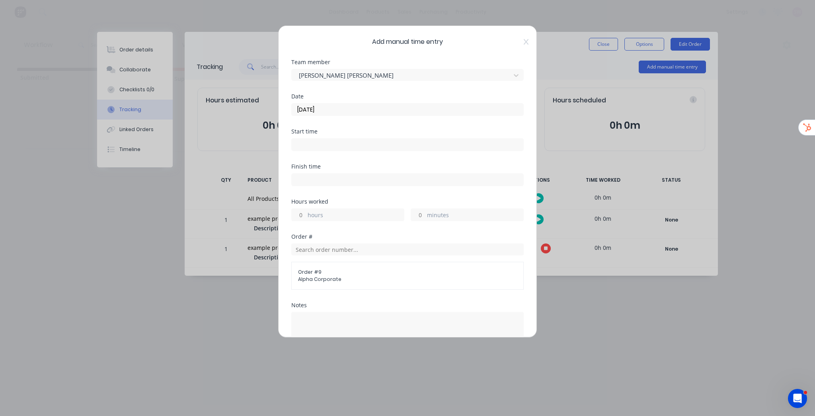
click at [319, 143] on input at bounding box center [408, 145] width 232 height 12
type input "10:47 AM"
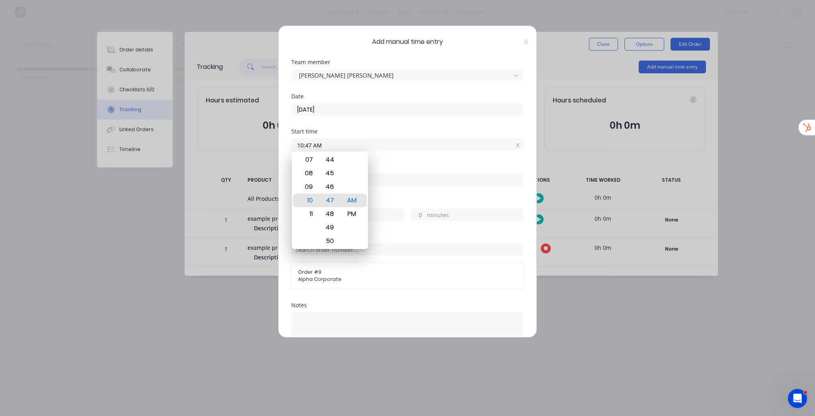
click at [385, 128] on div "Date 25/08/2025" at bounding box center [407, 111] width 232 height 35
click at [328, 146] on input "10:47 AM" at bounding box center [408, 145] width 232 height 12
click at [312, 203] on div "10" at bounding box center [308, 200] width 20 height 14
click at [326, 199] on div "47" at bounding box center [330, 200] width 20 height 14
click at [385, 139] on input "10:47 AM" at bounding box center [408, 145] width 232 height 12
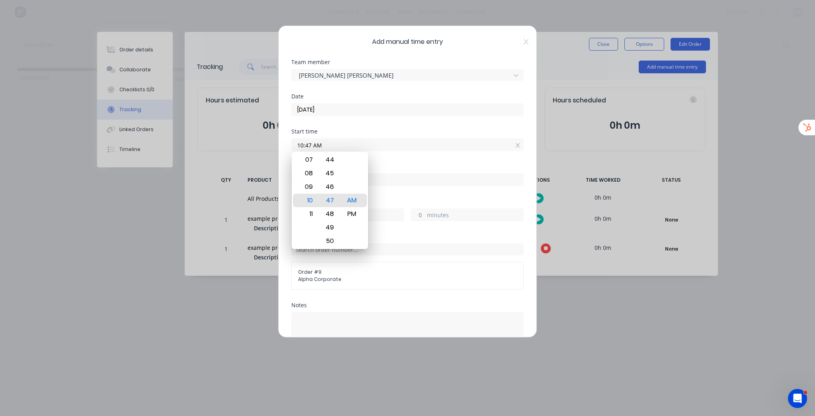
click at [384, 143] on input "10:47 AM" at bounding box center [408, 145] width 232 height 12
click at [390, 221] on label "hours" at bounding box center [356, 222] width 96 height 10
click at [306, 221] on input "hours" at bounding box center [299, 221] width 14 height 12
type input "10:47 AM"
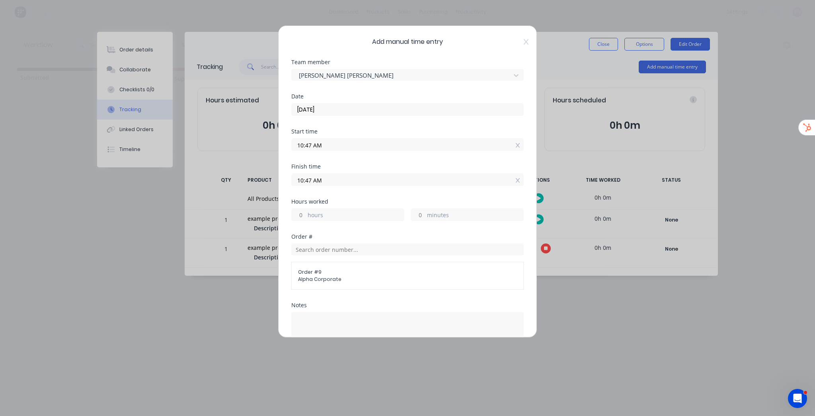
click at [320, 214] on label "hours" at bounding box center [356, 216] width 96 height 10
click at [306, 214] on input "hours" at bounding box center [299, 215] width 14 height 12
type input "4"
type input "02:47 PM"
click at [390, 157] on div "Start time 10:47 AM" at bounding box center [407, 146] width 232 height 35
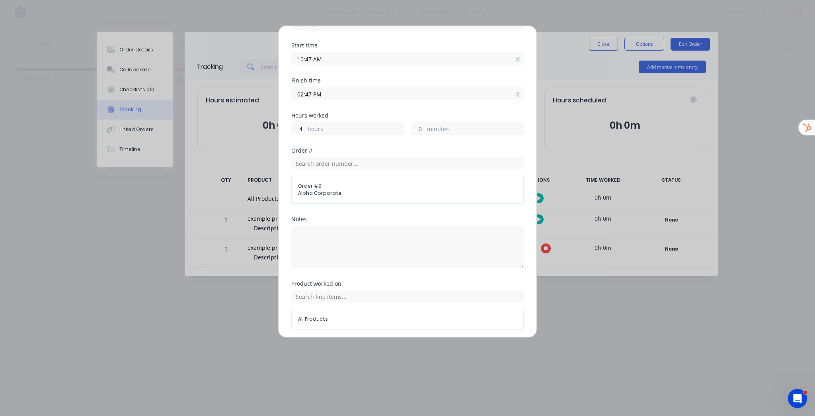
scroll to position [113, 0]
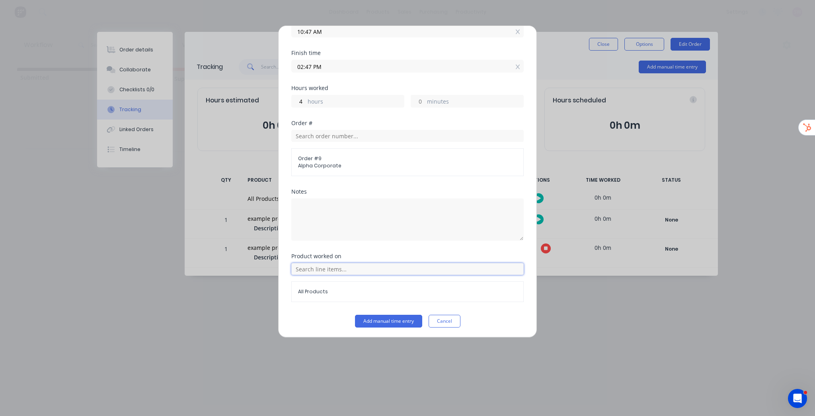
click at [342, 266] on input "text" at bounding box center [407, 269] width 232 height 12
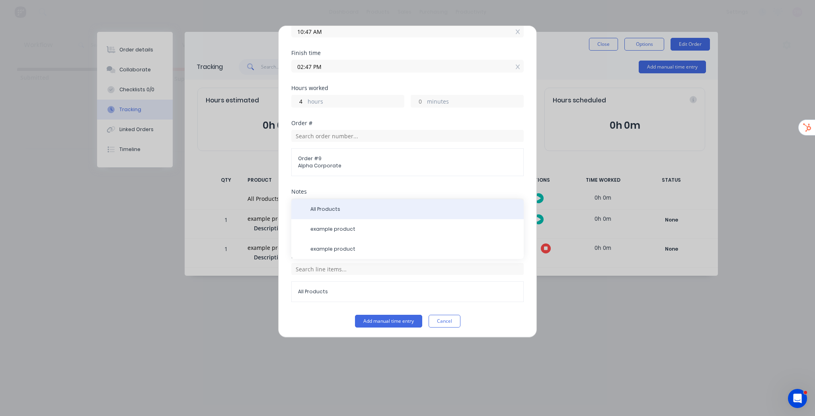
click at [338, 209] on span "All Products" at bounding box center [413, 208] width 207 height 7
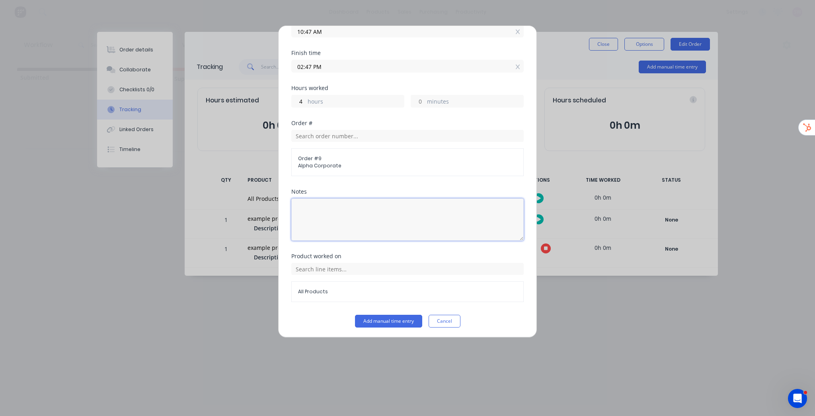
click at [338, 216] on textarea at bounding box center [407, 219] width 232 height 42
click at [373, 315] on button "Add manual time entry" at bounding box center [388, 320] width 67 height 13
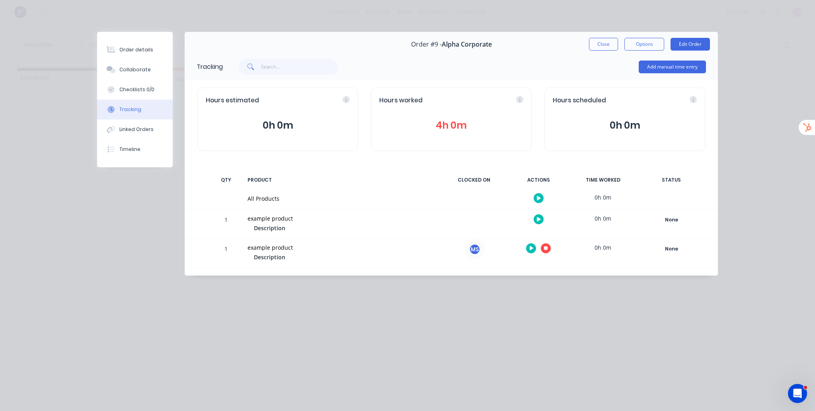
click at [546, 248] on icon "button" at bounding box center [546, 248] width 4 height 4
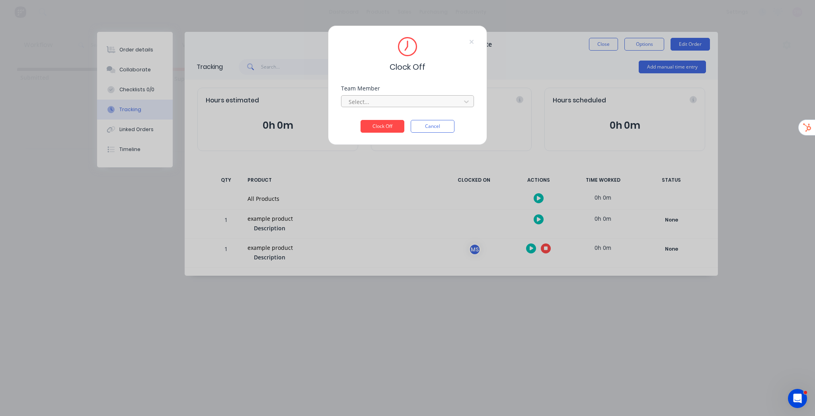
click at [382, 105] on div at bounding box center [402, 102] width 109 height 10
click at [378, 123] on div "M.K Steel Works" at bounding box center [407, 119] width 133 height 15
click at [381, 128] on button "Clock Off" at bounding box center [383, 126] width 44 height 13
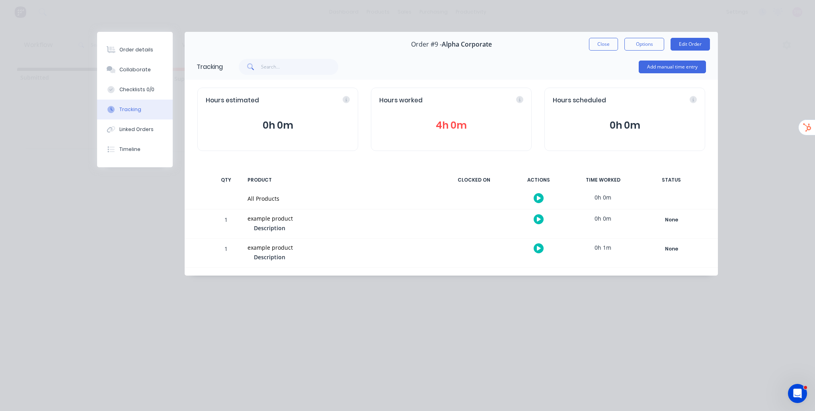
click at [462, 127] on button "4h 0m" at bounding box center [451, 125] width 144 height 15
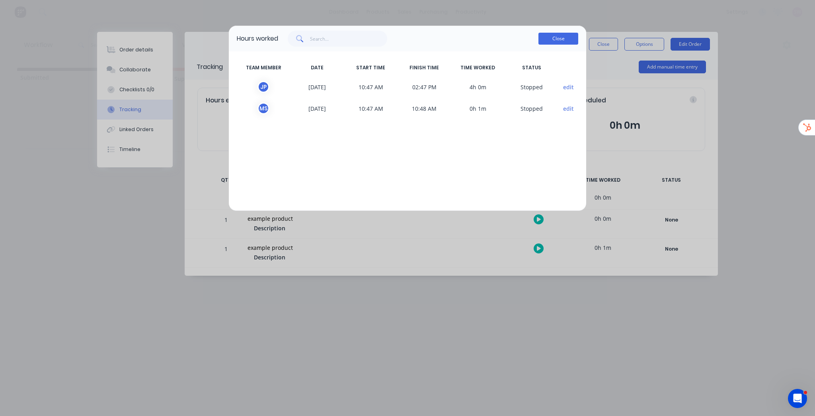
click at [562, 38] on button "Close" at bounding box center [559, 39] width 40 height 12
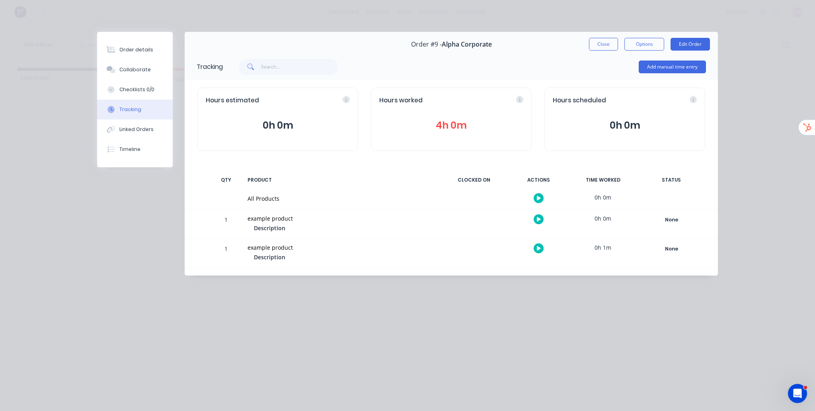
click at [460, 126] on button "4h 0m" at bounding box center [451, 125] width 144 height 15
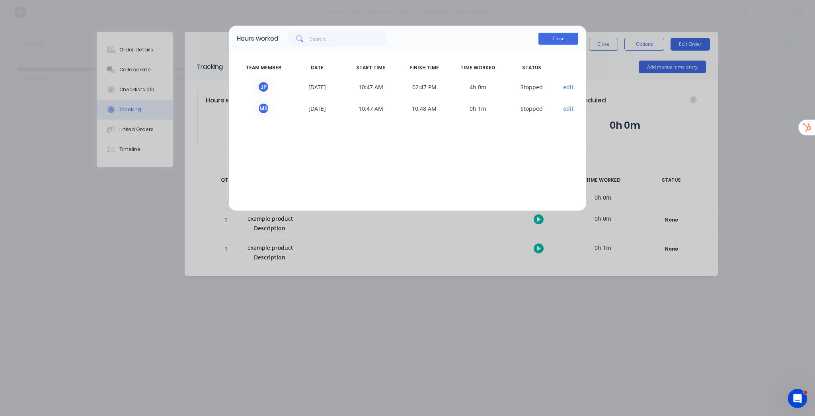
click at [555, 37] on button "Close" at bounding box center [559, 39] width 40 height 12
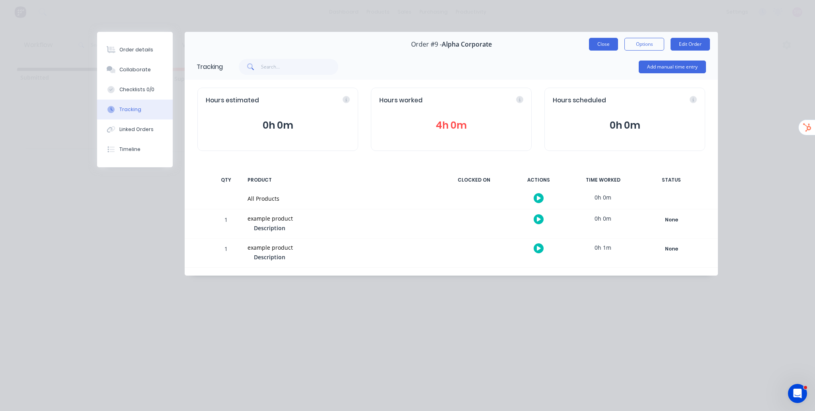
click at [610, 42] on button "Close" at bounding box center [603, 44] width 29 height 13
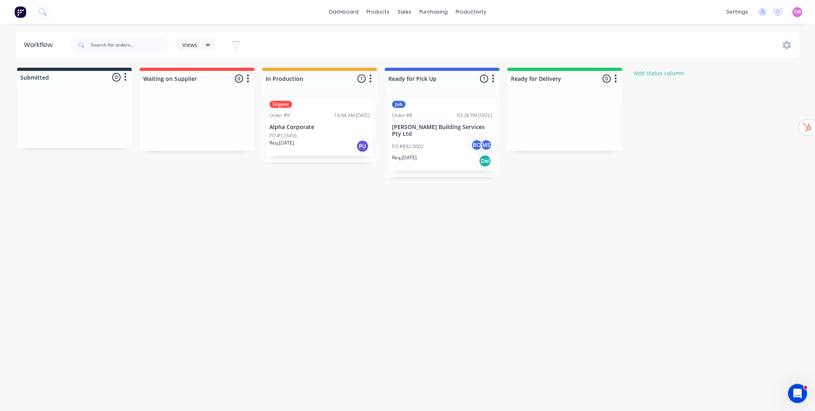
click at [586, 200] on div "Workflow Views Save new view None (Default) edit Show/Hide statuses Show line i…" at bounding box center [405, 213] width 810 height 363
click at [666, 74] on button "Add status column" at bounding box center [659, 73] width 59 height 11
click at [615, 201] on div "Workflow Views Save new view None (Default) edit Show/Hide statuses Show line i…" at bounding box center [405, 213] width 810 height 363
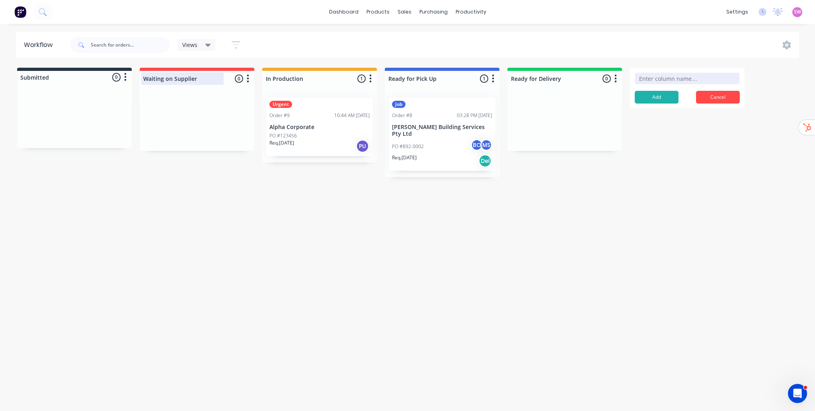
click at [203, 80] on div at bounding box center [197, 79] width 115 height 16
drag, startPoint x: 202, startPoint y: 78, endPoint x: 41, endPoint y: 75, distance: 160.4
click at [44, 75] on div "Submitted 0 Status colour #273444 hex #273444 Save Cancel Summaries Total order…" at bounding box center [427, 122] width 866 height 109
click at [624, 175] on div "Workflow Views Save new view None (Default) edit Show/Hide statuses Show line i…" at bounding box center [405, 213] width 810 height 363
click at [726, 94] on button "Cancel" at bounding box center [718, 97] width 44 height 13
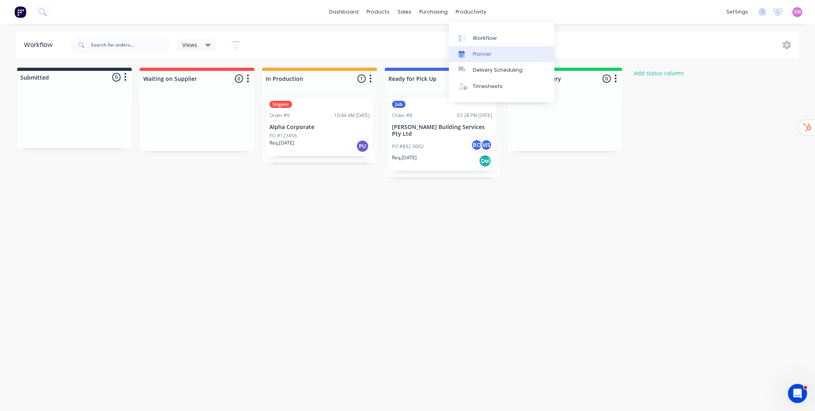
click at [482, 57] on div "Planner" at bounding box center [482, 54] width 19 height 7
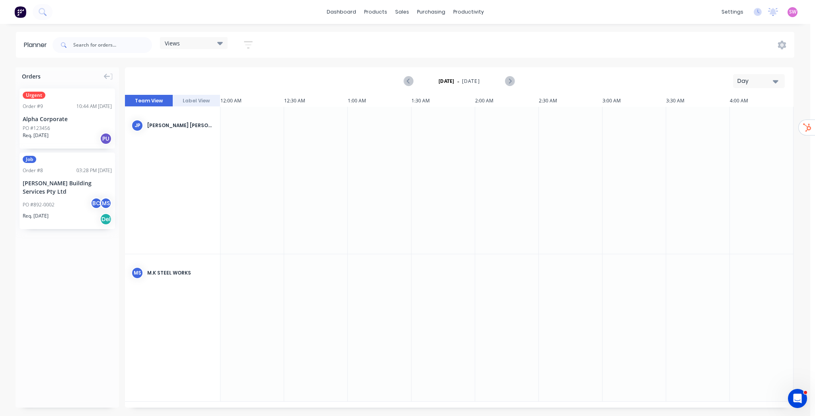
scroll to position [0, 1274]
drag, startPoint x: 72, startPoint y: 129, endPoint x: 375, endPoint y: 180, distance: 307.2
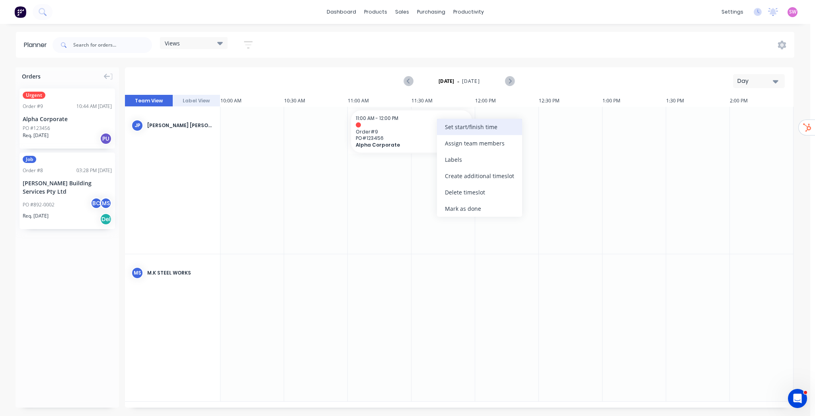
click at [474, 128] on div "Set start/finish time" at bounding box center [479, 127] width 85 height 16
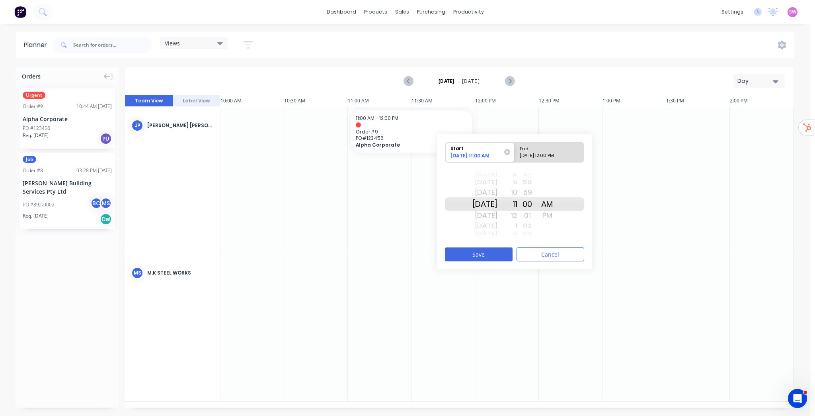
click at [550, 154] on div "08/26/2025 12:00 PM" at bounding box center [546, 157] width 58 height 10
click at [515, 154] on input "End 08/26/2025 12:00 PM" at bounding box center [515, 152] width 0 height 20
radio input "true"
click at [548, 250] on button "Cancel" at bounding box center [551, 254] width 68 height 14
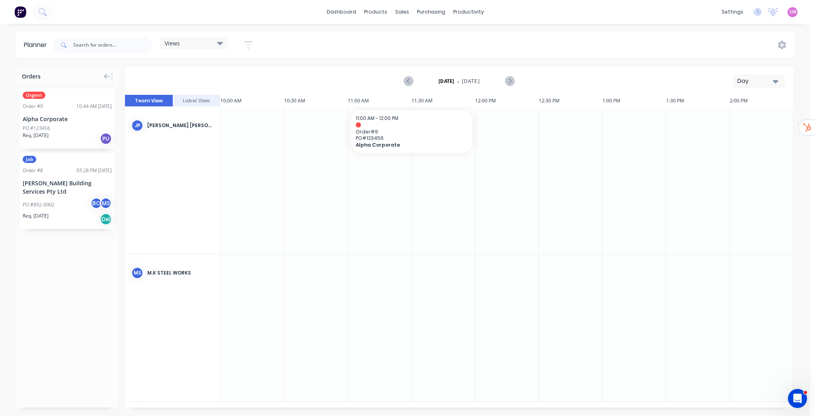
click at [777, 81] on icon "button" at bounding box center [776, 81] width 6 height 3
click at [751, 115] on div "Week" at bounding box center [744, 118] width 79 height 16
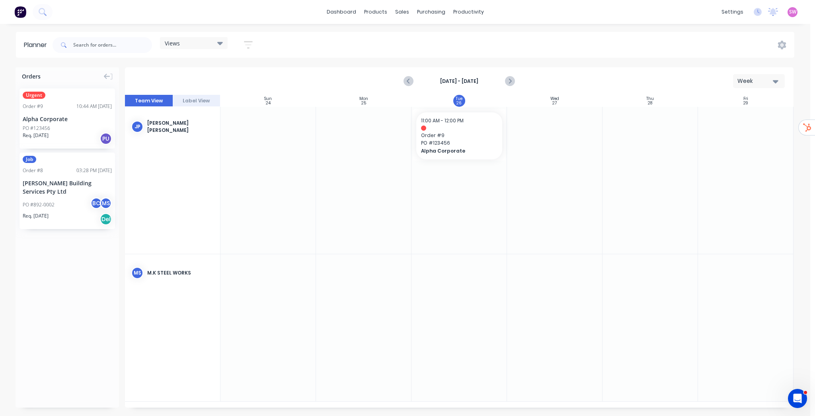
scroll to position [0, 0]
click at [772, 85] on div "Week" at bounding box center [756, 81] width 37 height 8
click at [758, 135] on div "Month" at bounding box center [744, 134] width 79 height 16
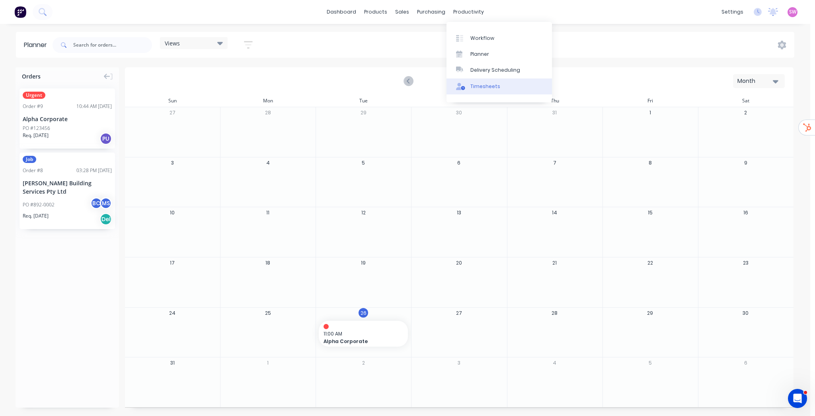
click at [506, 86] on link "Timesheets" at bounding box center [499, 86] width 105 height 16
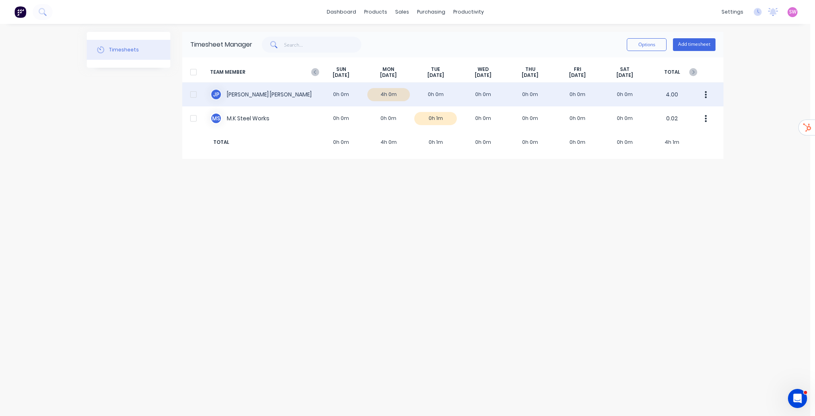
click at [272, 93] on div "J P JOEAN PETER 0h 0m 4h 0m 0h 0m 0h 0m 0h 0m 0h 0m 0h 0m 4.00" at bounding box center [452, 94] width 541 height 24
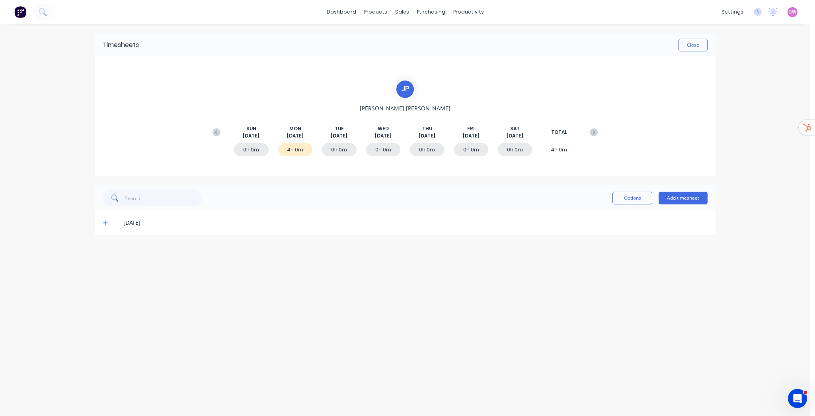
click at [103, 221] on icon at bounding box center [105, 223] width 5 height 6
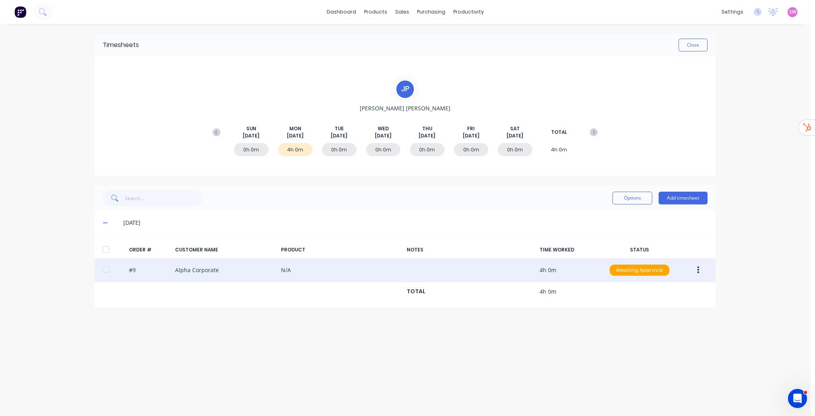
click at [105, 271] on div at bounding box center [106, 269] width 16 height 16
click at [702, 269] on button "button" at bounding box center [698, 270] width 19 height 14
click at [675, 289] on div "Approve" at bounding box center [669, 291] width 61 height 12
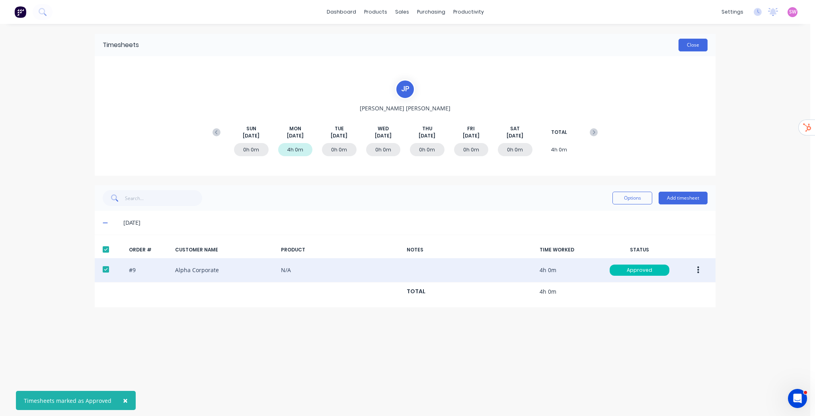
click at [691, 47] on button "Close" at bounding box center [693, 45] width 29 height 13
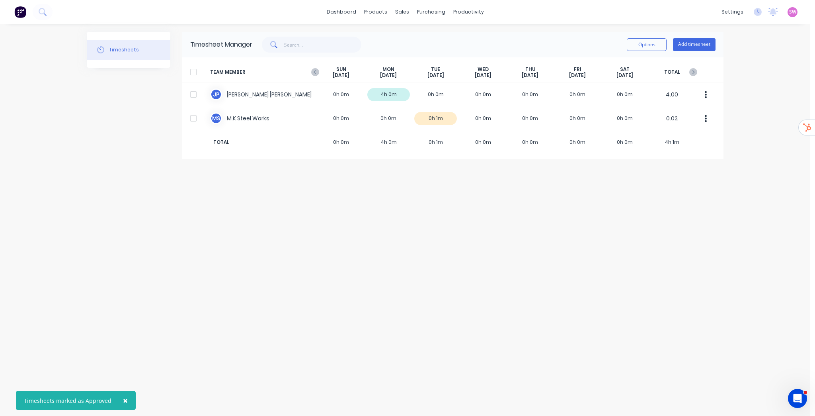
click at [193, 70] on div at bounding box center [193, 72] width 16 height 16
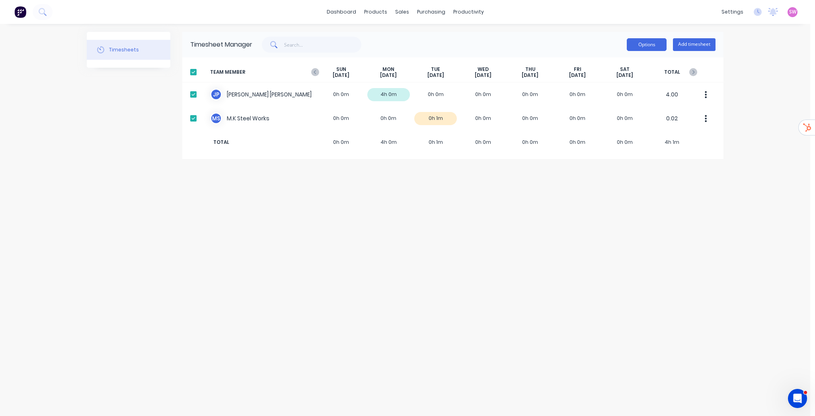
click at [642, 48] on button "Options" at bounding box center [647, 44] width 40 height 13
click at [621, 63] on div "Approve" at bounding box center [628, 65] width 61 height 12
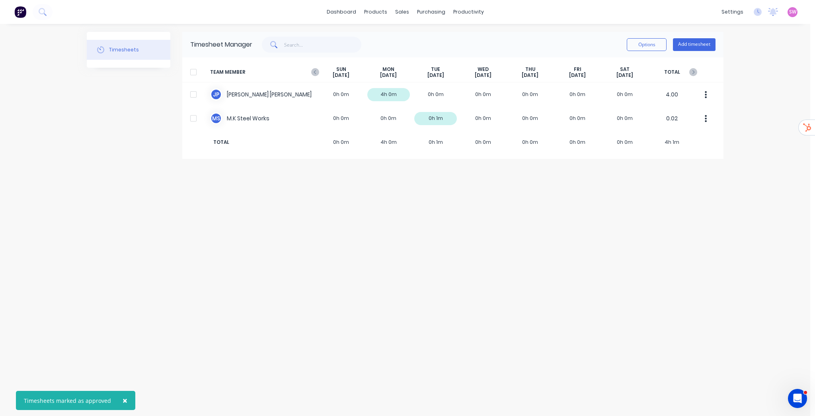
click at [475, 209] on div "Timesheets Timesheet Manager Options Add timesheet TEAM MEMBER SUN Aug 24th MON…" at bounding box center [405, 220] width 637 height 376
click at [644, 43] on button "Options" at bounding box center [647, 44] width 40 height 13
click at [194, 73] on div at bounding box center [193, 72] width 16 height 16
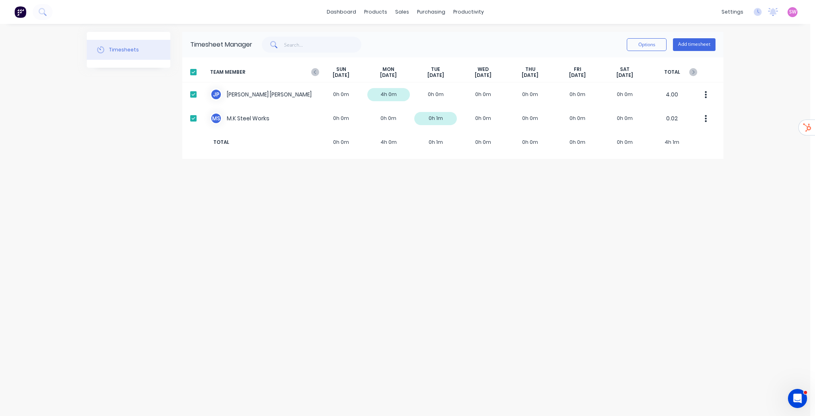
drag, startPoint x: 515, startPoint y: 53, endPoint x: 528, endPoint y: 54, distance: 12.4
click at [516, 53] on div "Timesheet Manager Options Add timesheet" at bounding box center [452, 44] width 541 height 25
click at [642, 46] on button "Options" at bounding box center [647, 44] width 40 height 13
click at [497, 178] on div "Timesheets Timesheet Manager Options Approve Unapprove Download Add timesheet T…" at bounding box center [405, 220] width 637 height 376
click at [632, 43] on button "Options" at bounding box center [647, 44] width 40 height 13
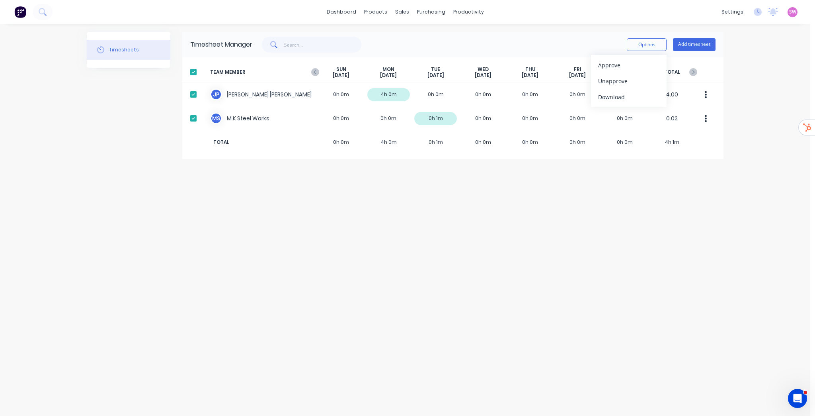
click at [760, 65] on div "dashboard products sales purchasing productivity dashboard products Product Cat…" at bounding box center [405, 208] width 810 height 416
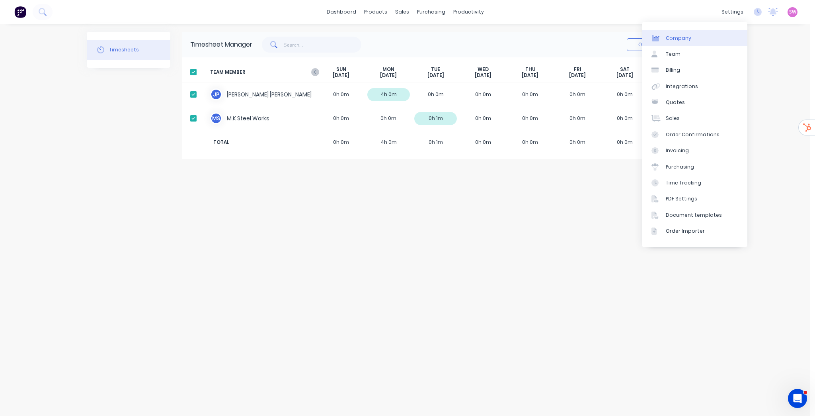
click at [701, 31] on link "Company" at bounding box center [694, 38] width 105 height 16
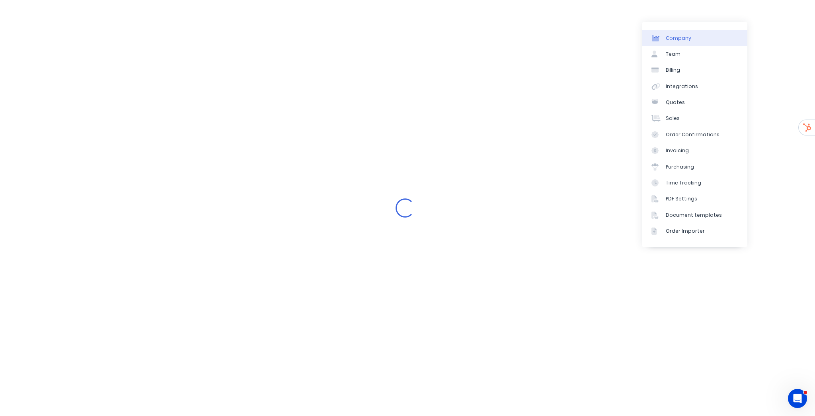
select select "AU"
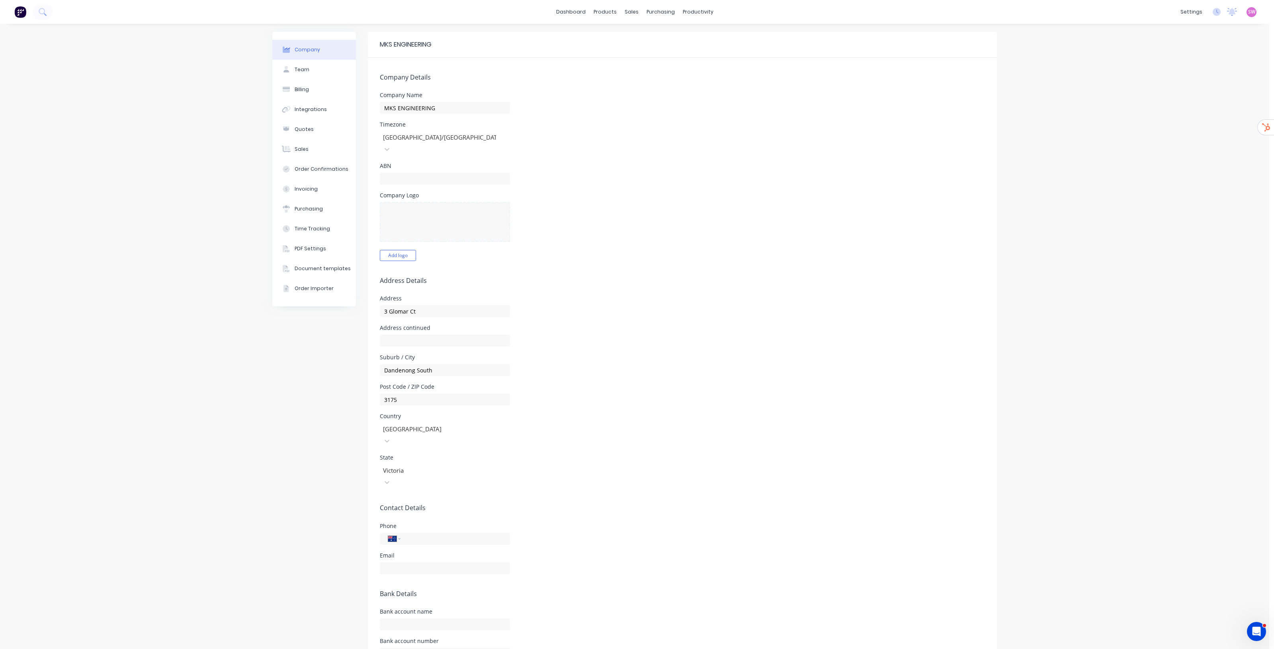
click at [621, 277] on h5 "Address Details" at bounding box center [682, 281] width 605 height 8
click at [815, 185] on div "Company Team Billing Integrations Quotes Sales Order Confirmations Invoicing Pu…" at bounding box center [634, 374] width 1269 height 701
click at [576, 8] on link "dashboard" at bounding box center [570, 12] width 37 height 12
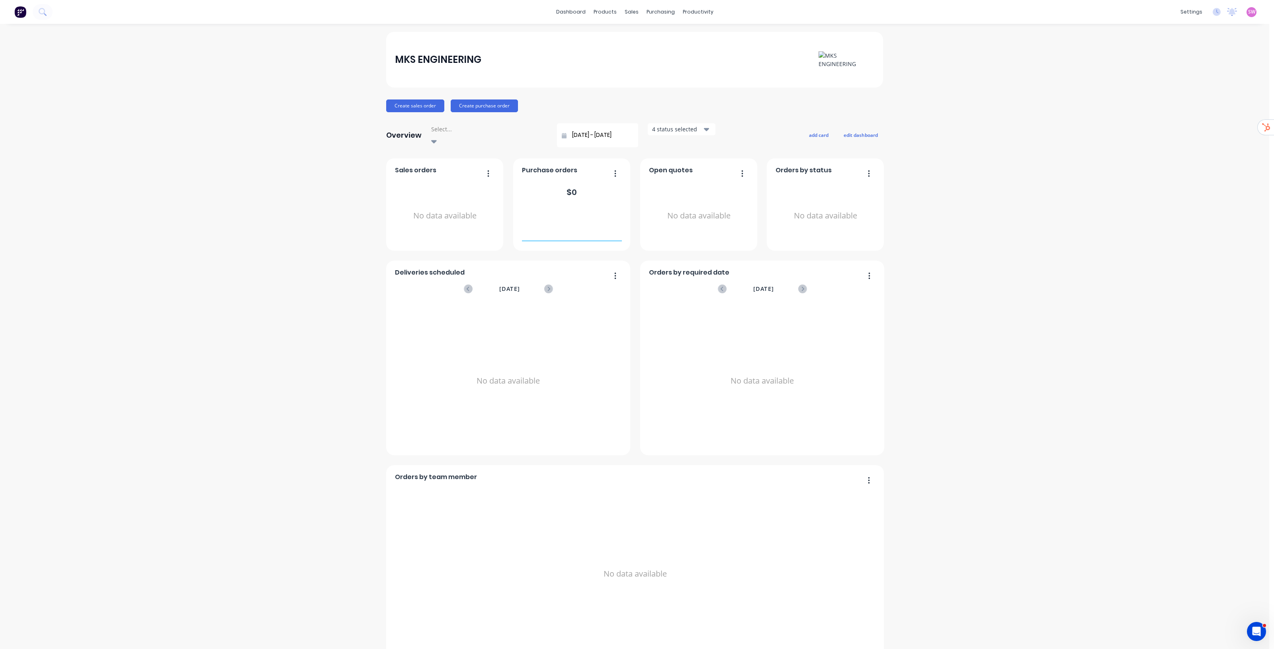
click at [815, 10] on div "SW MKS ENGINEERING Stuart Wheatley Administrator Profile Sign out" at bounding box center [1251, 12] width 10 height 10
click at [815, 16] on div "SW MKS ENGINEERING Stuart Wheatley Administrator Profile Sign out" at bounding box center [1251, 12] width 10 height 10
click at [815, 10] on span "SW" at bounding box center [1251, 11] width 7 height 7
click at [815, 96] on button "Sign out" at bounding box center [1201, 100] width 105 height 16
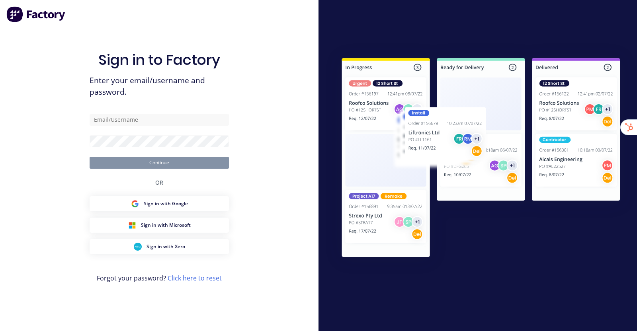
type input "[EMAIL_ADDRESS][DOMAIN_NAME]"
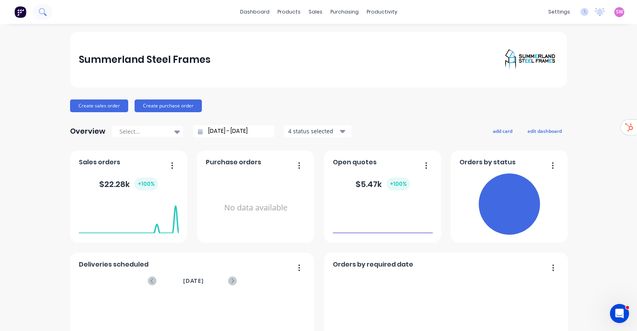
click at [41, 9] on icon at bounding box center [43, 12] width 8 height 8
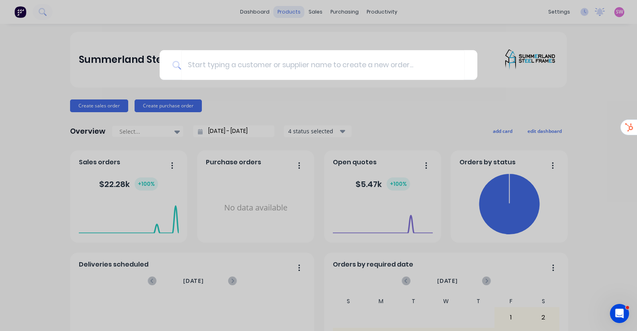
drag, startPoint x: 289, startPoint y: 9, endPoint x: 291, endPoint y: 13, distance: 4.8
click at [289, 9] on div at bounding box center [318, 165] width 637 height 331
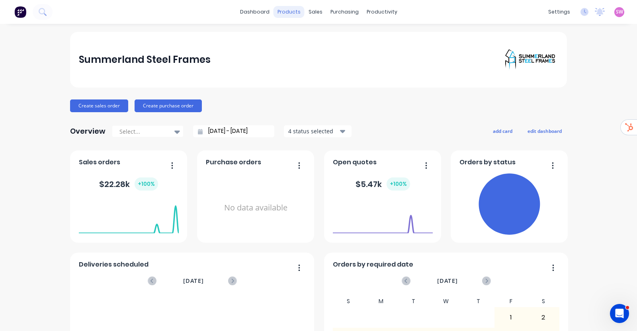
click at [291, 14] on div "products" at bounding box center [288, 12] width 31 height 12
click at [301, 36] on div "Product Catalogue" at bounding box center [320, 38] width 49 height 7
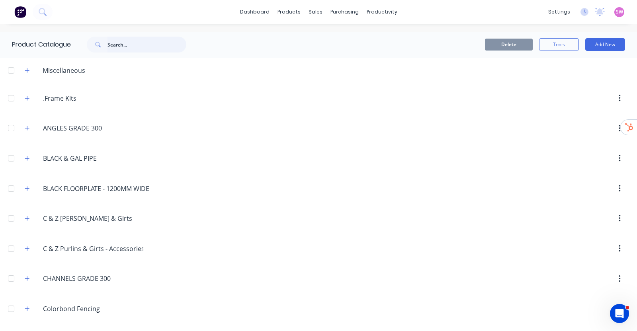
click at [126, 41] on input "text" at bounding box center [146, 45] width 79 height 16
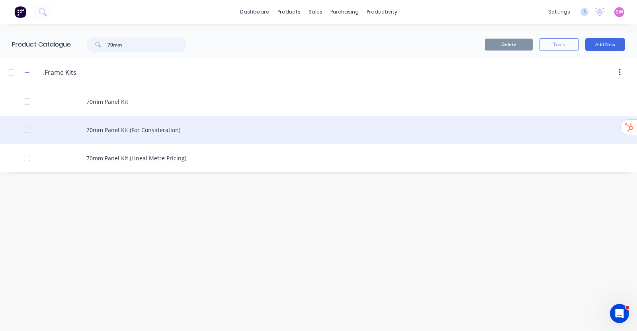
type input "70mm"
click at [162, 128] on div "70mm Panel Kit (For Consideration)" at bounding box center [318, 130] width 637 height 28
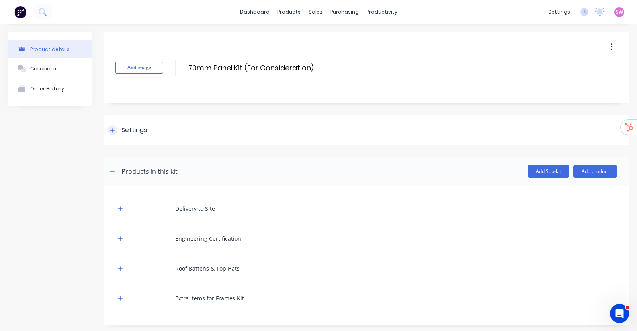
click at [108, 125] on div "Settings" at bounding box center [126, 130] width 39 height 10
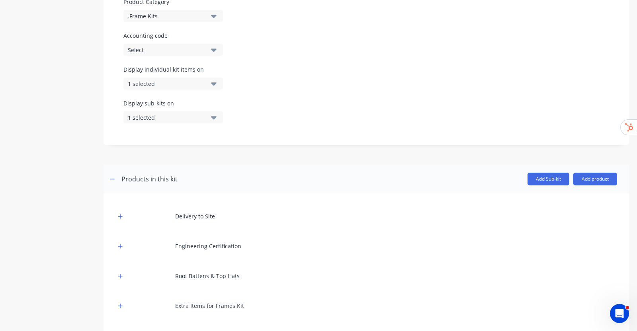
scroll to position [199, 0]
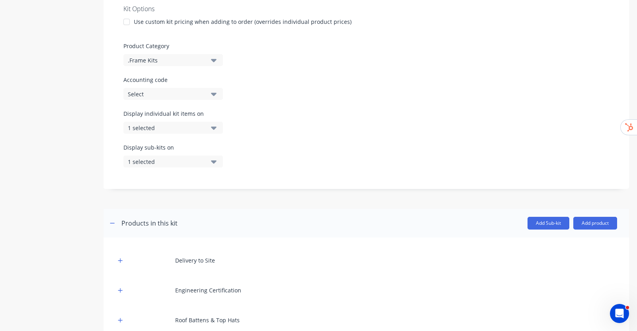
click at [217, 130] on button "1 selected" at bounding box center [173, 128] width 100 height 12
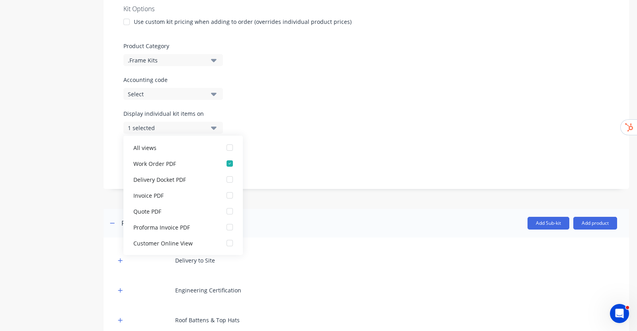
click at [261, 113] on div "Display individual kit items on 1 selected" at bounding box center [366, 126] width 486 height 34
click at [336, 53] on div "Product Category .Frame Kits" at bounding box center [366, 54] width 486 height 24
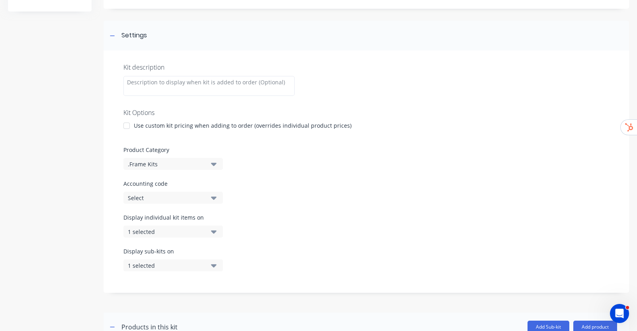
scroll to position [0, 0]
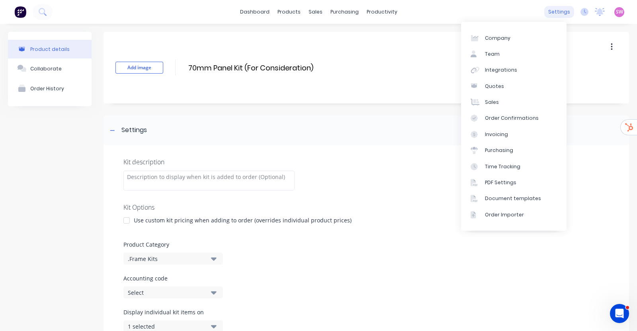
click at [556, 13] on div "settings" at bounding box center [559, 12] width 30 height 12
click at [524, 197] on div "Document templates" at bounding box center [513, 198] width 56 height 7
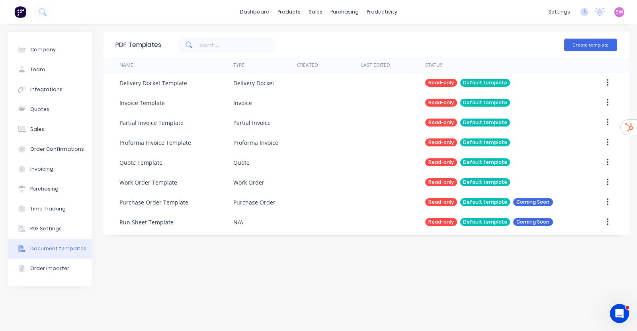
click at [21, 13] on img at bounding box center [20, 12] width 12 height 12
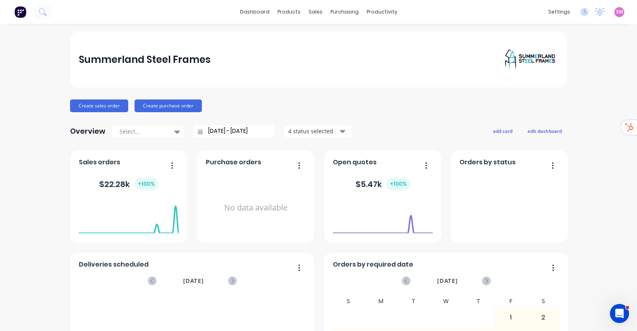
click at [616, 13] on span "SW" at bounding box center [619, 11] width 7 height 7
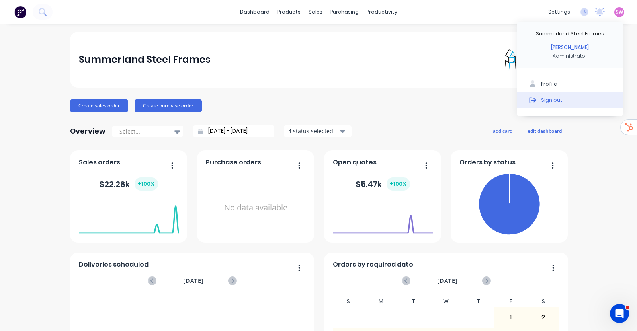
click at [541, 102] on div "Sign out" at bounding box center [551, 99] width 21 height 7
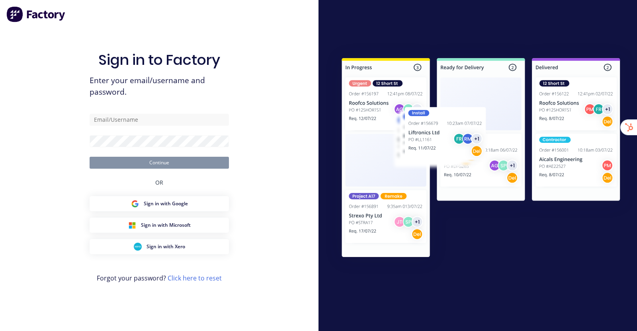
type input "[EMAIL_ADDRESS][DOMAIN_NAME]"
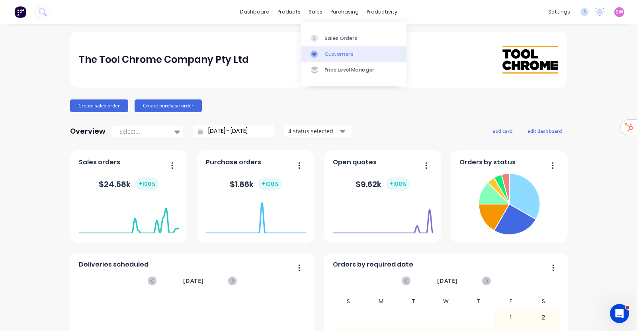
click at [334, 55] on div "Customers" at bounding box center [339, 54] width 29 height 7
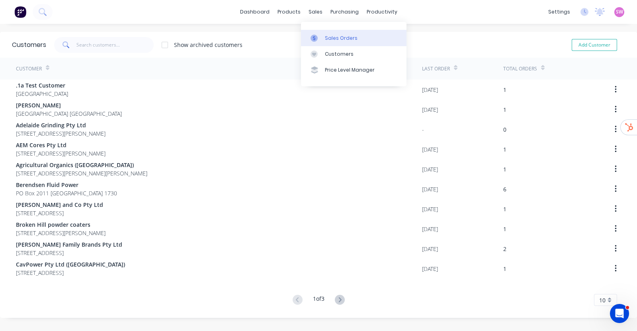
click at [330, 39] on div "Sales Orders" at bounding box center [341, 38] width 33 height 7
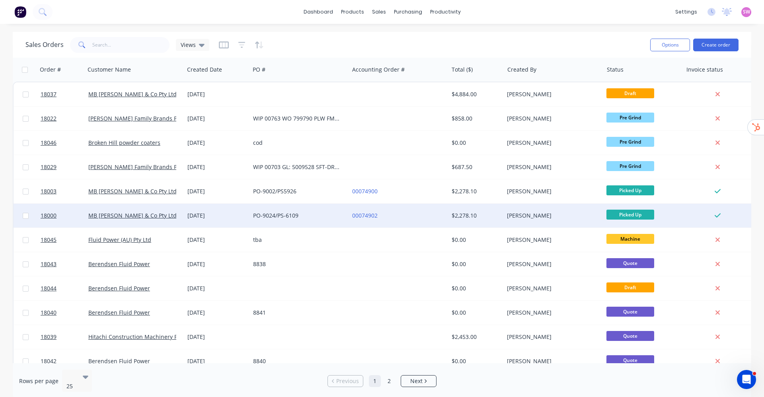
click at [236, 212] on div "[DATE]" at bounding box center [216, 216] width 59 height 8
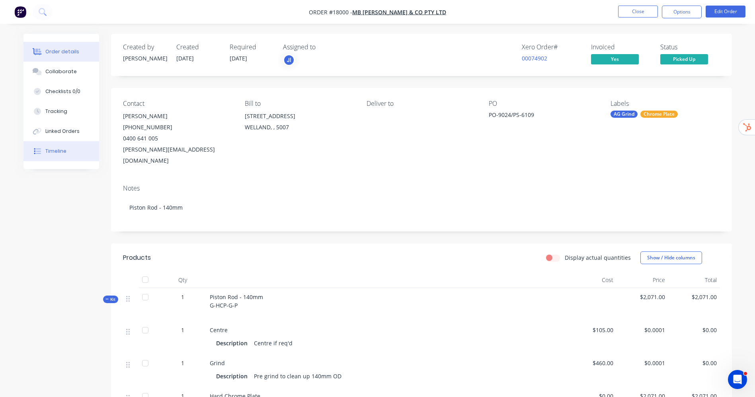
click at [68, 151] on button "Timeline" at bounding box center [61, 151] width 76 height 20
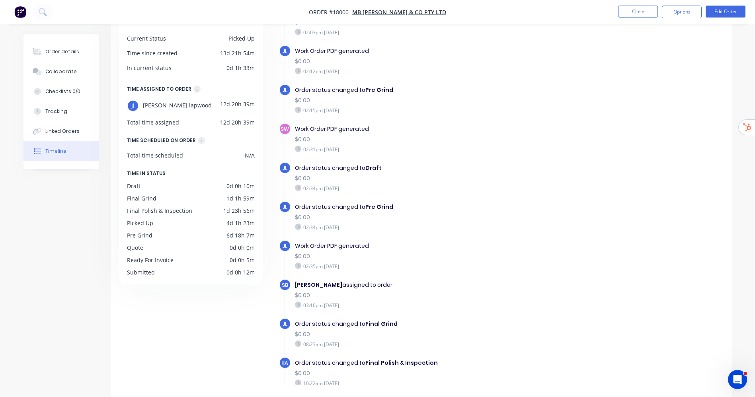
scroll to position [18, 0]
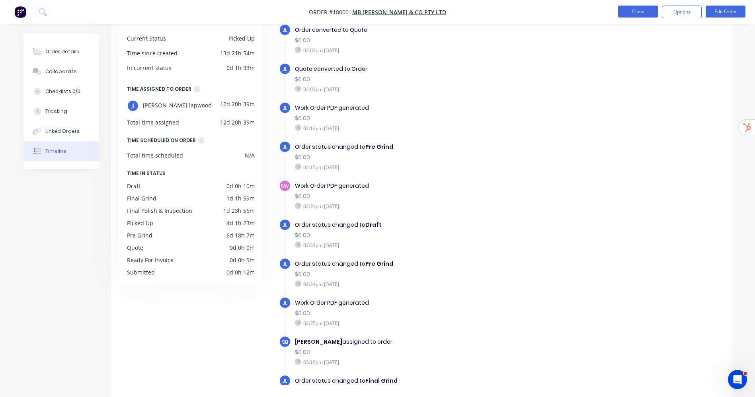
click at [630, 13] on button "Close" at bounding box center [638, 12] width 40 height 12
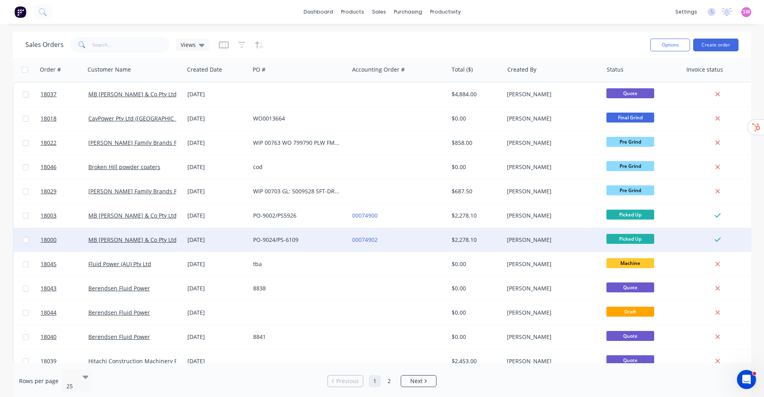
click at [441, 243] on div "00074902" at bounding box center [398, 240] width 93 height 8
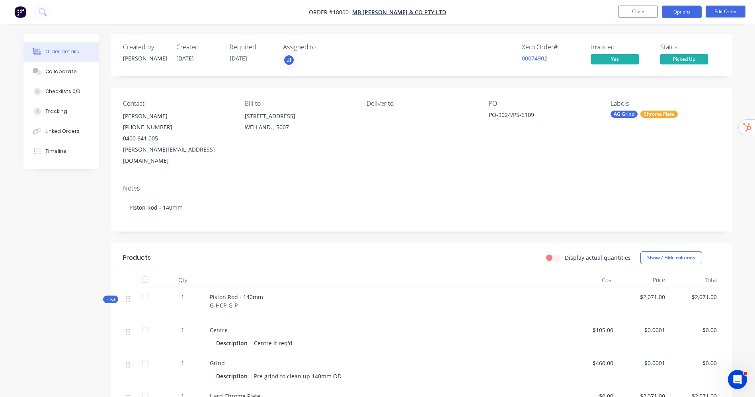
click at [636, 11] on button "Options" at bounding box center [682, 12] width 40 height 13
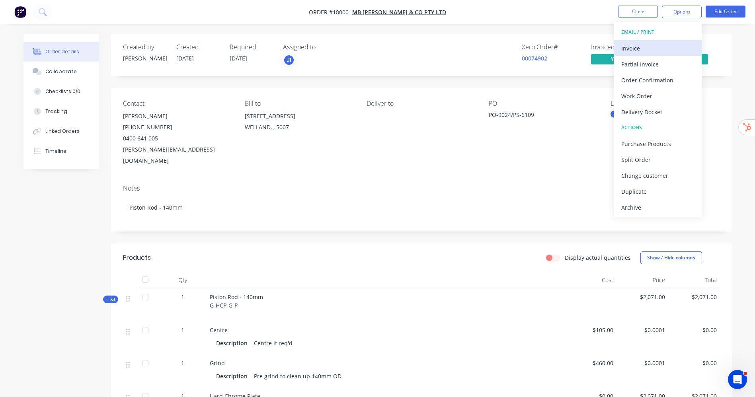
click at [636, 47] on div "Invoice" at bounding box center [657, 49] width 73 height 12
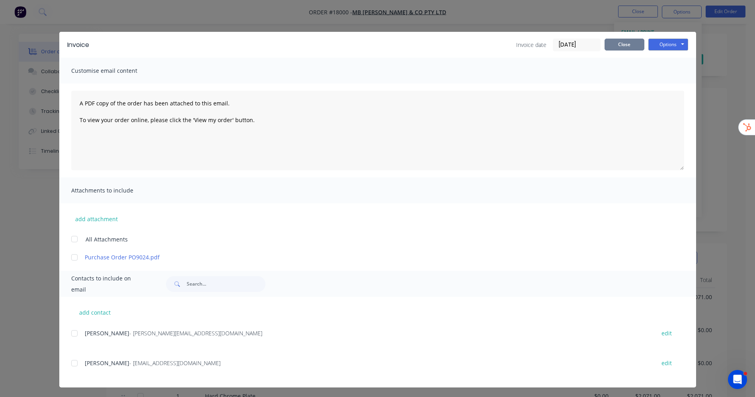
click at [622, 48] on button "Close" at bounding box center [625, 45] width 40 height 12
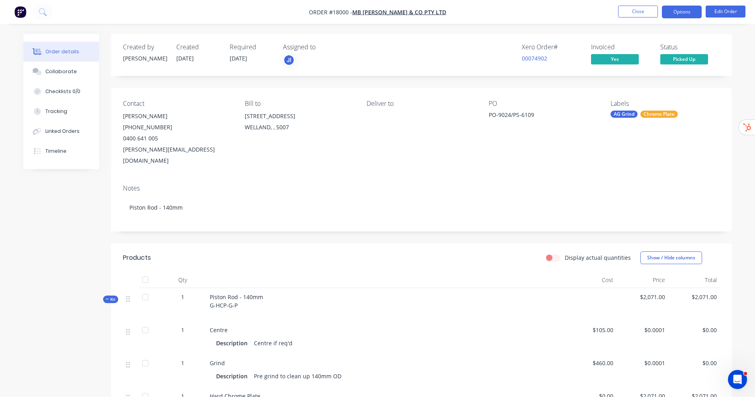
click at [636, 14] on button "Options" at bounding box center [682, 12] width 40 height 13
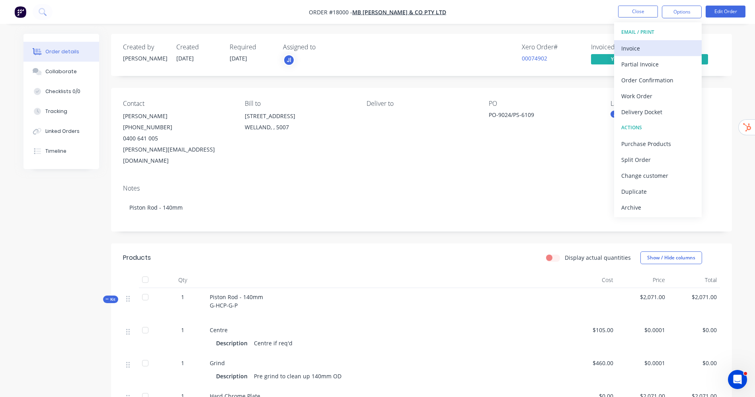
click at [636, 50] on div "Invoice" at bounding box center [657, 49] width 73 height 12
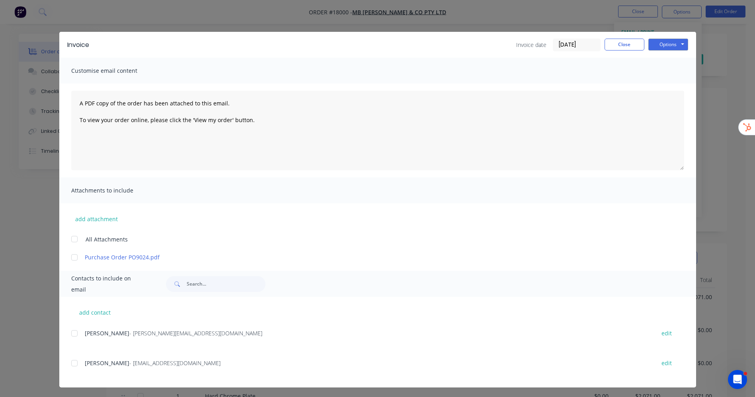
scroll to position [2, 0]
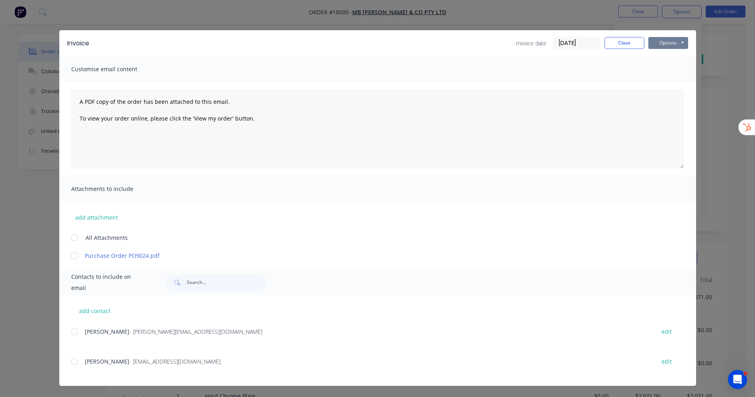
click at [636, 44] on button "Options" at bounding box center [668, 43] width 40 height 12
click at [620, 42] on button "Close" at bounding box center [625, 43] width 40 height 12
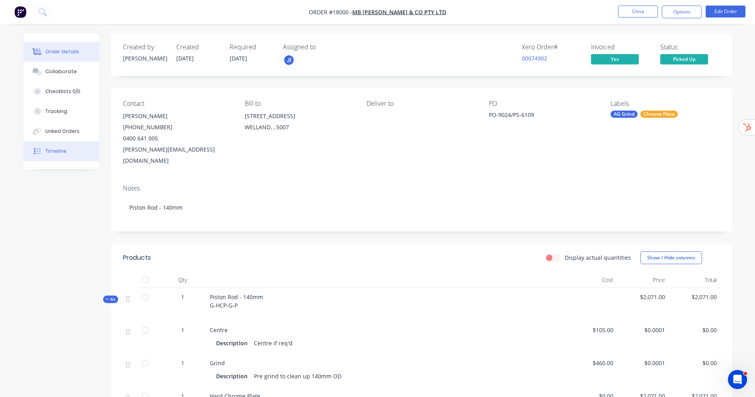
click at [72, 154] on button "Timeline" at bounding box center [61, 151] width 76 height 20
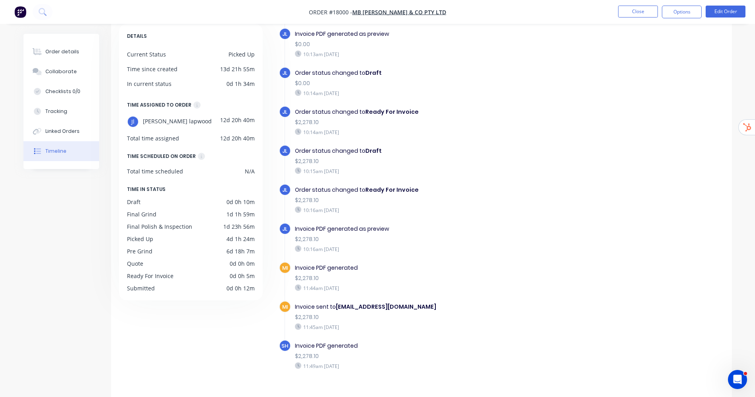
scroll to position [60, 0]
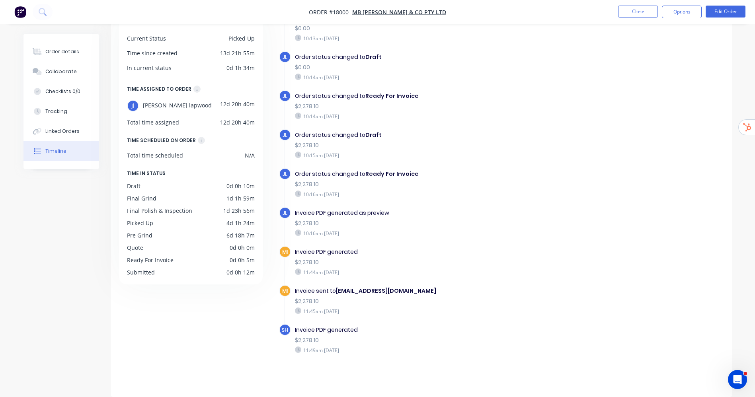
drag, startPoint x: 309, startPoint y: 351, endPoint x: 389, endPoint y: 351, distance: 80.4
click at [389, 351] on div "11:49am [DATE]" at bounding box center [432, 350] width 275 height 7
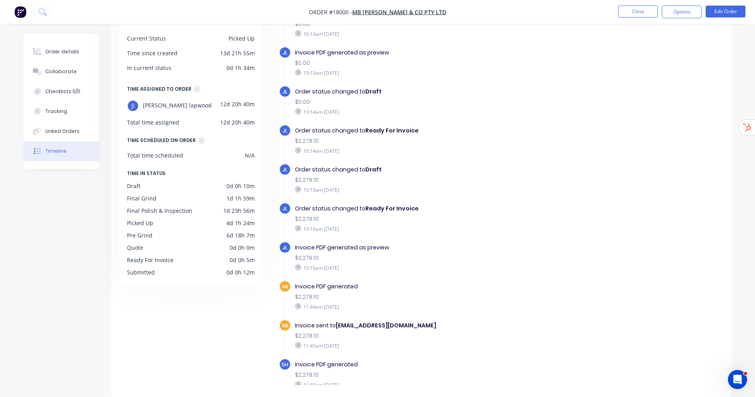
scroll to position [595, 0]
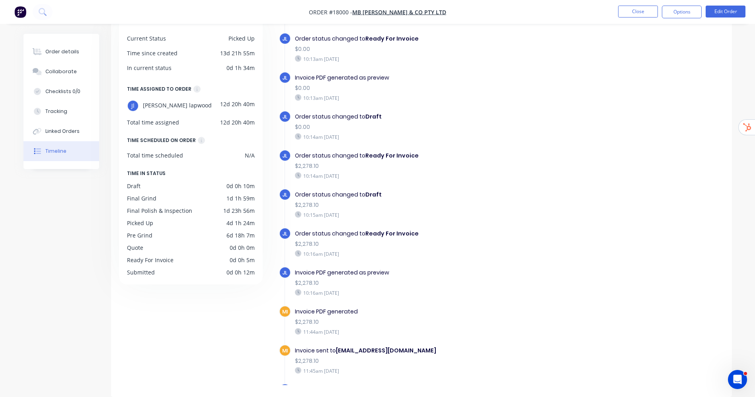
drag, startPoint x: 328, startPoint y: 291, endPoint x: 370, endPoint y: 288, distance: 42.3
click at [370, 288] on div "Invoice PDF generated as preview $2,278.10 10:16am [DATE]" at bounding box center [432, 283] width 283 height 32
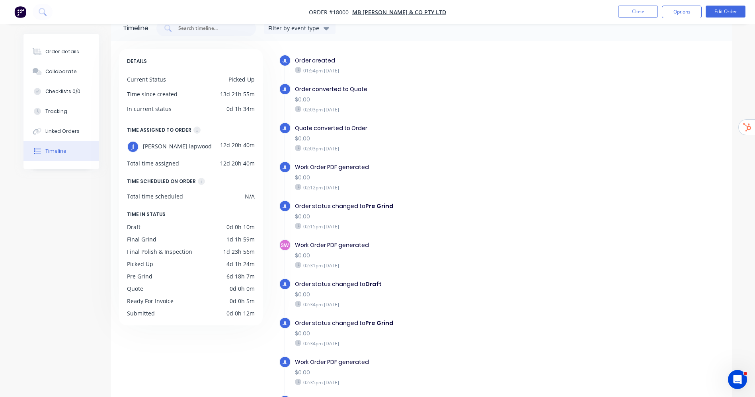
scroll to position [0, 0]
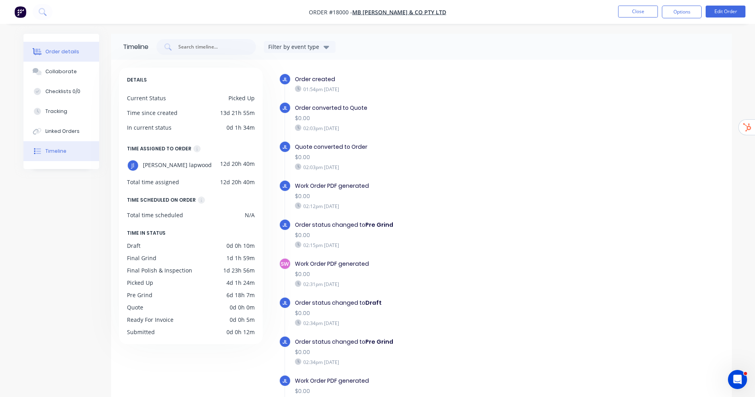
click at [67, 50] on div "Order details" at bounding box center [62, 51] width 34 height 7
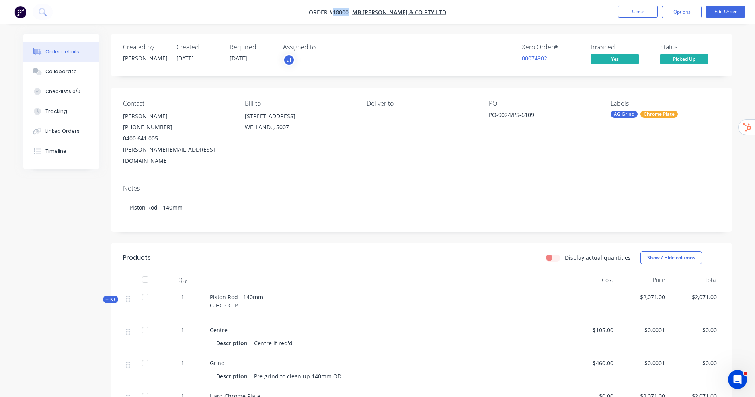
drag, startPoint x: 340, startPoint y: 10, endPoint x: 352, endPoint y: 14, distance: 12.4
click at [352, 14] on span "Order #18000 -" at bounding box center [330, 12] width 43 height 8
drag, startPoint x: 525, startPoint y: 45, endPoint x: 557, endPoint y: 43, distance: 32.3
click at [557, 43] on div "Xero Order #" at bounding box center [552, 47] width 60 height 8
drag, startPoint x: 522, startPoint y: 45, endPoint x: 558, endPoint y: 45, distance: 36.6
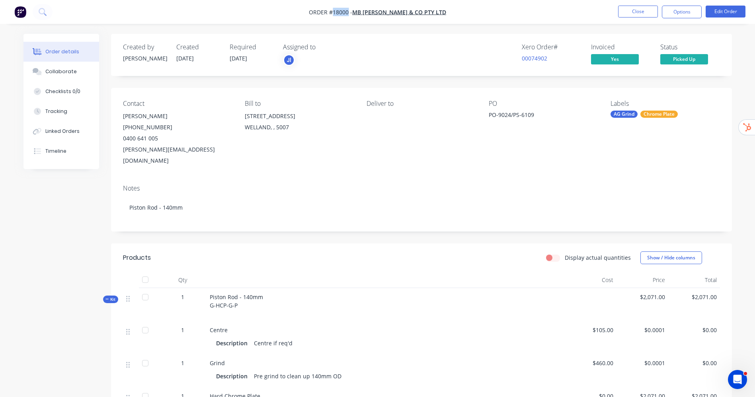
click at [558, 45] on div "Xero Order #" at bounding box center [552, 47] width 60 height 8
click at [634, 9] on button "Close" at bounding box center [638, 12] width 40 height 12
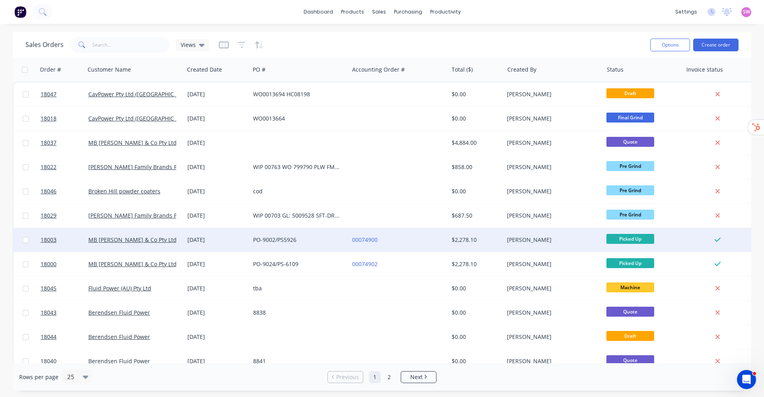
click at [322, 238] on div "PO-9002/PS5926" at bounding box center [297, 240] width 88 height 8
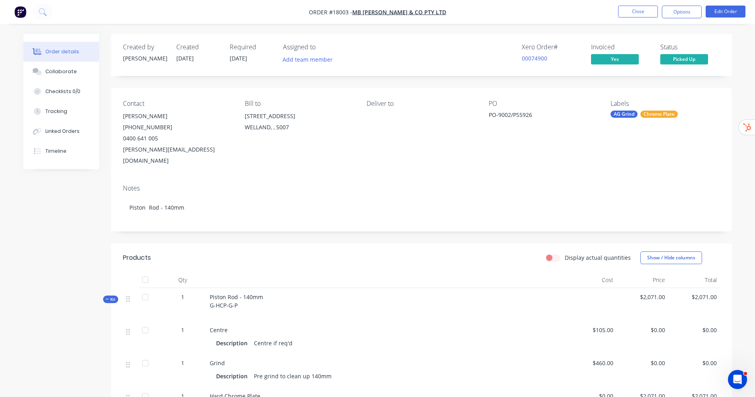
drag, startPoint x: 521, startPoint y: 44, endPoint x: 566, endPoint y: 42, distance: 45.0
click at [566, 42] on div "Created by Jarred Created 12/08/25 Required 26/08/25 Assigned to Add team membe…" at bounding box center [421, 55] width 621 height 42
click at [55, 153] on div "Timeline" at bounding box center [55, 151] width 21 height 7
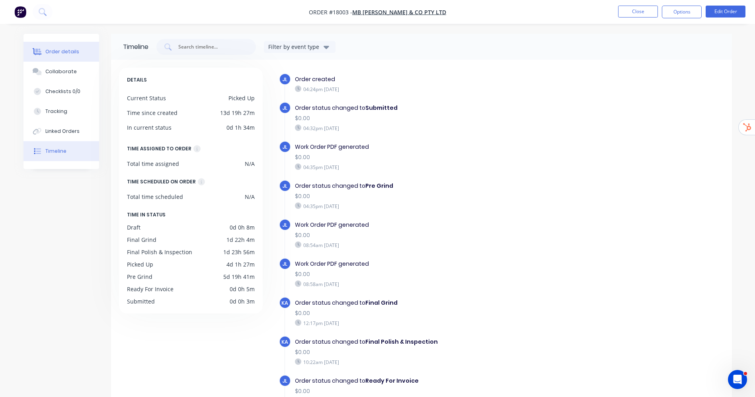
click at [70, 53] on div "Order details" at bounding box center [62, 51] width 34 height 7
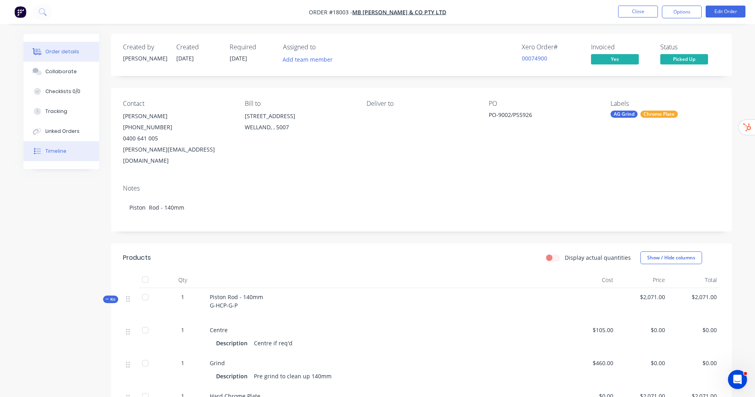
click at [45, 150] on div "Timeline" at bounding box center [55, 151] width 21 height 7
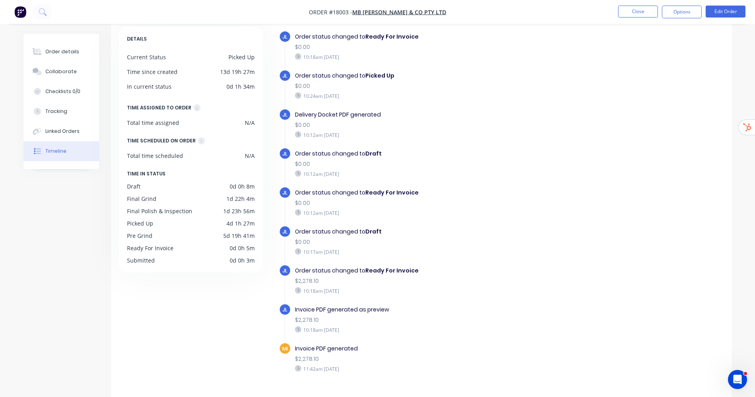
scroll to position [60, 0]
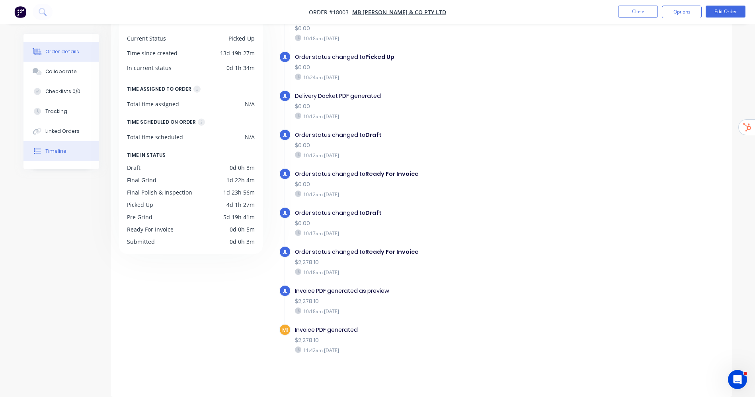
click at [61, 53] on div "Order details" at bounding box center [62, 51] width 34 height 7
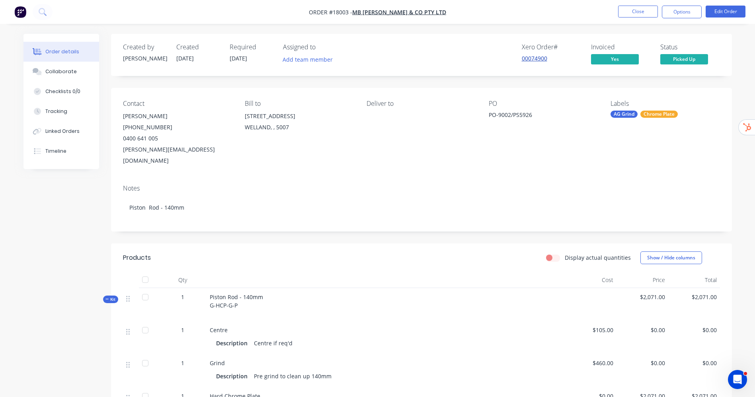
click at [532, 60] on link "00074900" at bounding box center [534, 59] width 25 height 8
click at [569, 11] on nav "Order #18003 - MB Butterfield & Co Pty Ltd Close Options Edit Order" at bounding box center [377, 12] width 755 height 24
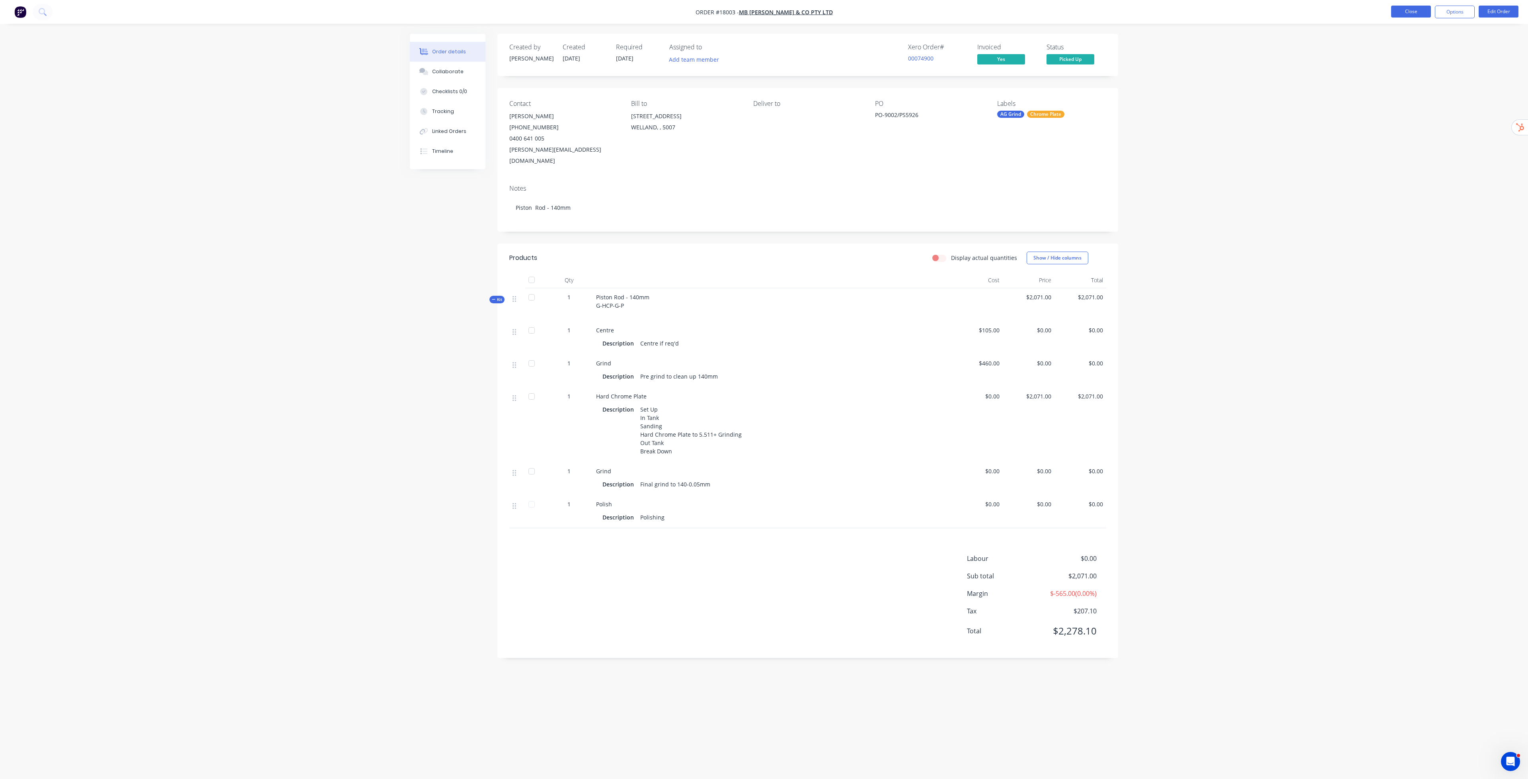
click at [764, 11] on button "Close" at bounding box center [1412, 12] width 40 height 12
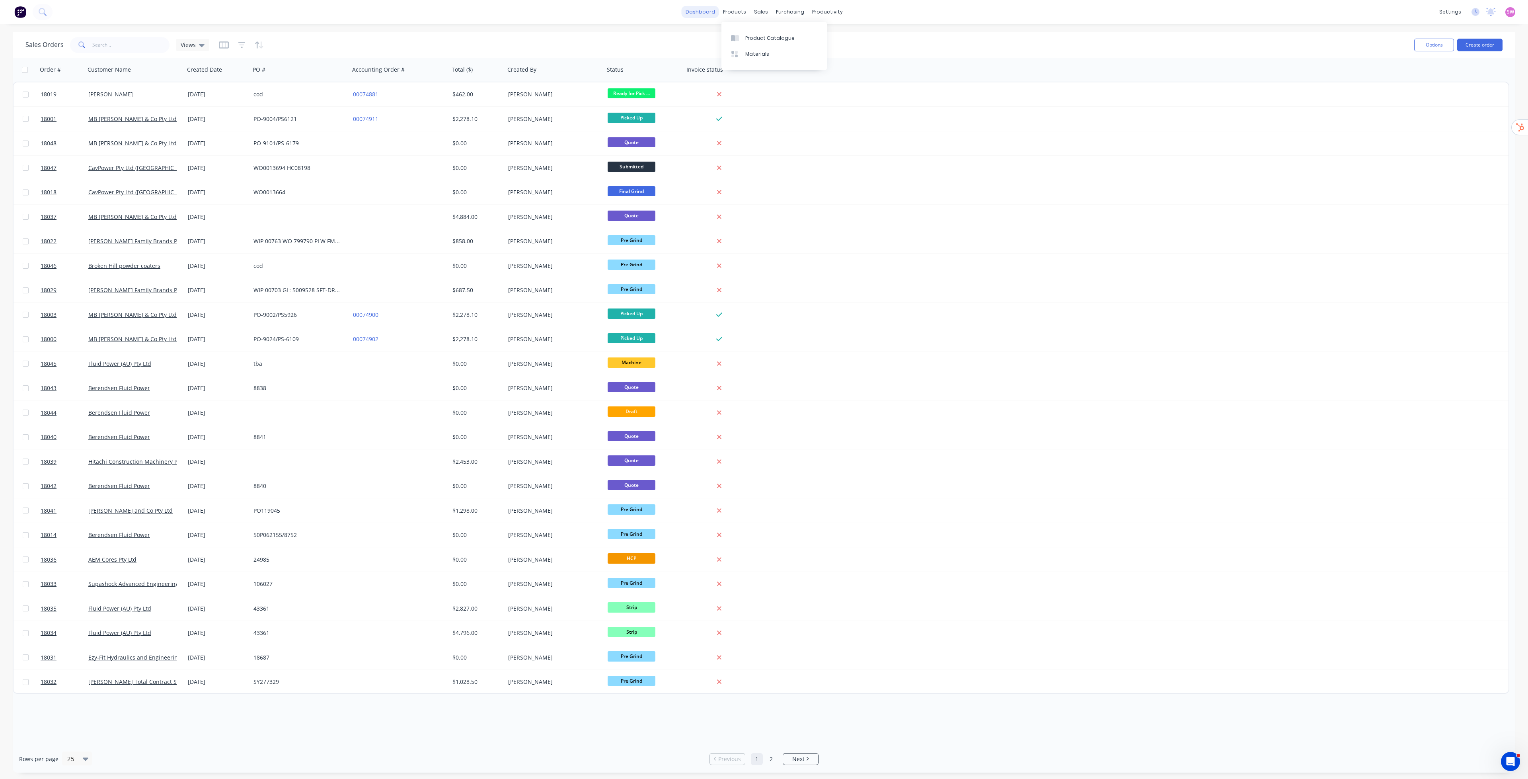
click at [701, 10] on link "dashboard" at bounding box center [700, 12] width 37 height 12
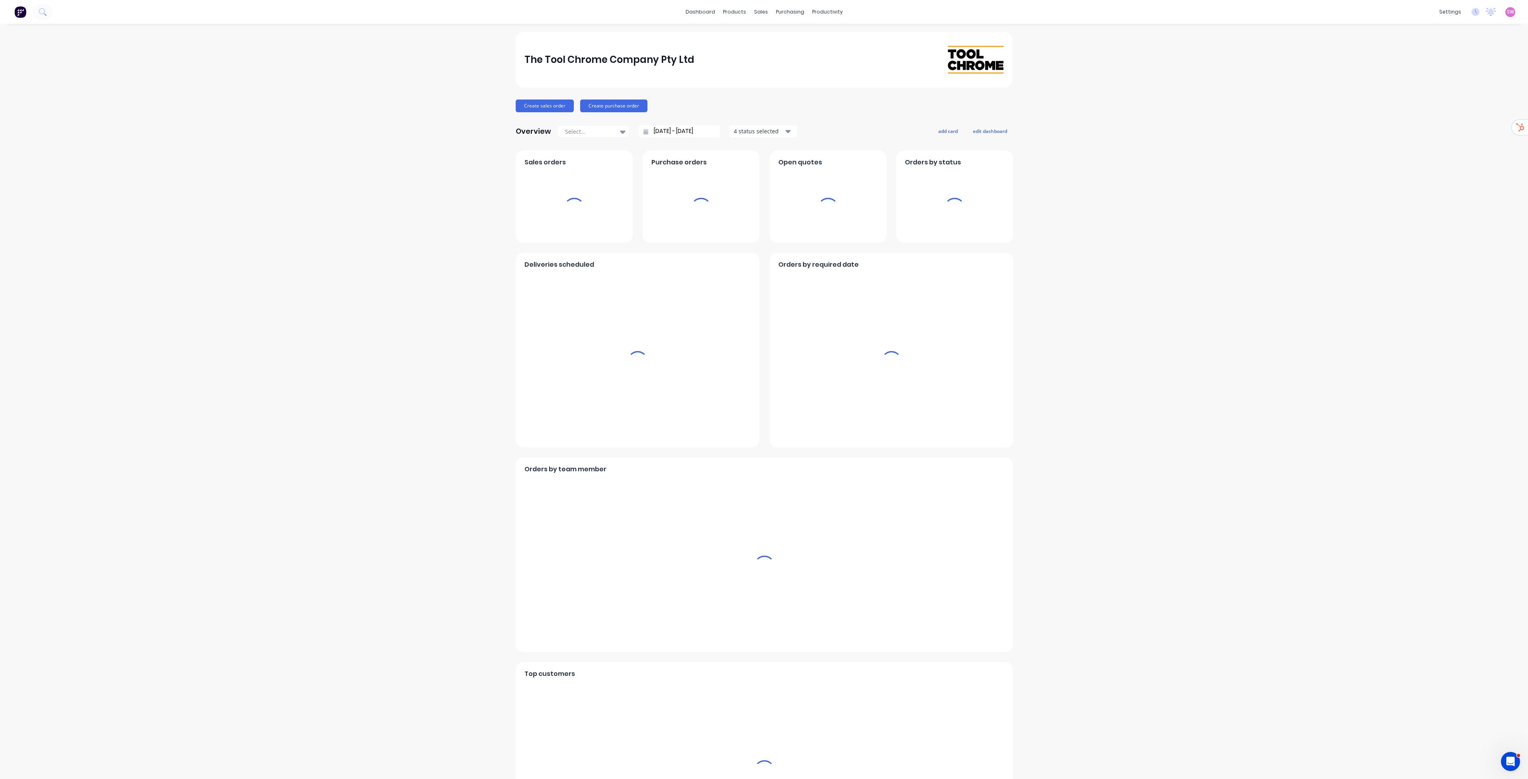
click at [764, 14] on div "settings No new notifications Mark all as read You have no notifications SW The…" at bounding box center [1482, 12] width 93 height 12
click at [764, 14] on span "SW" at bounding box center [1510, 11] width 7 height 7
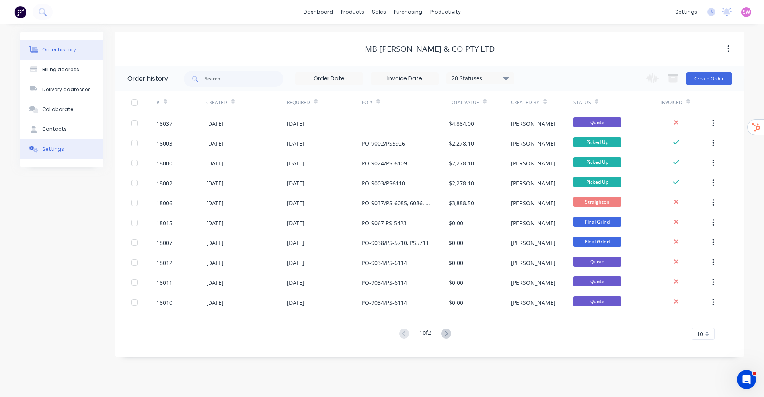
click at [64, 152] on button "Settings" at bounding box center [62, 149] width 84 height 20
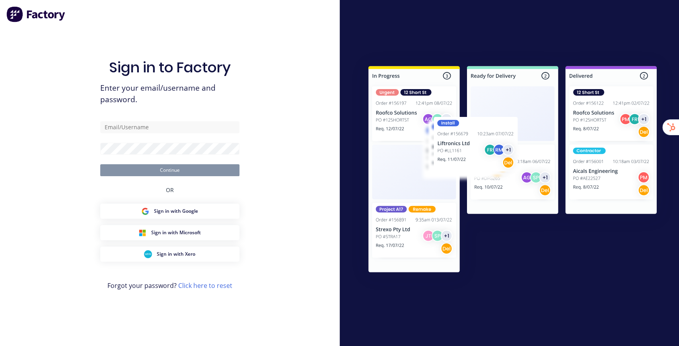
type input "[EMAIL_ADDRESS][DOMAIN_NAME]"
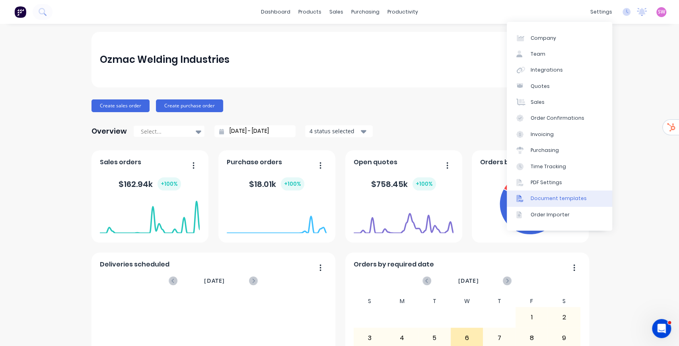
click at [572, 203] on link "Document templates" at bounding box center [559, 199] width 105 height 16
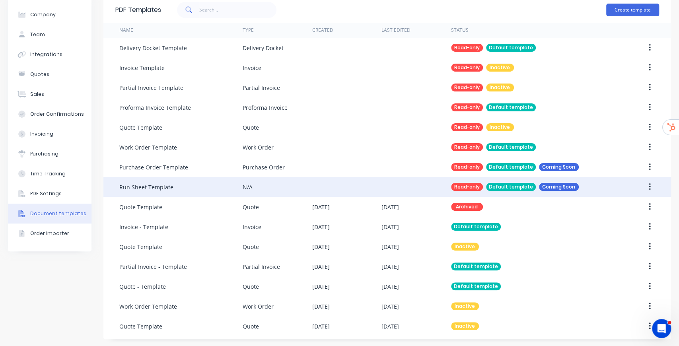
scroll to position [36, 0]
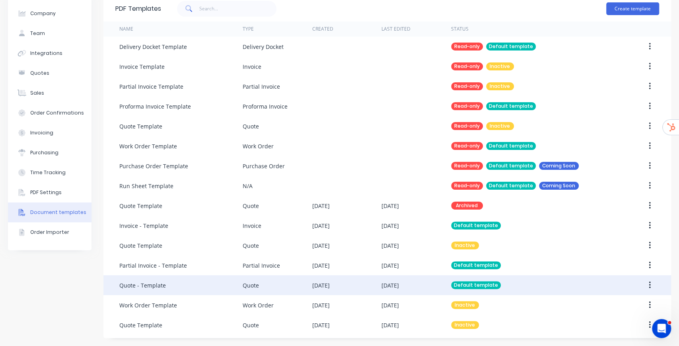
click at [438, 283] on div "[DATE]" at bounding box center [416, 285] width 69 height 20
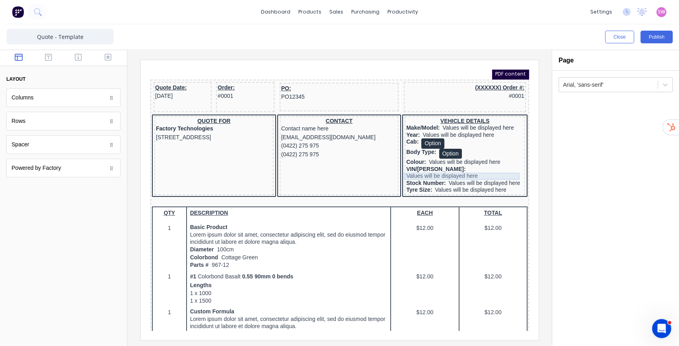
scroll to position [80, 0]
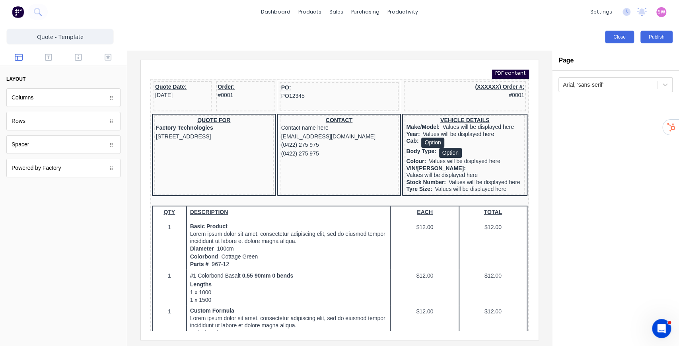
click at [614, 37] on button "Close" at bounding box center [619, 37] width 29 height 13
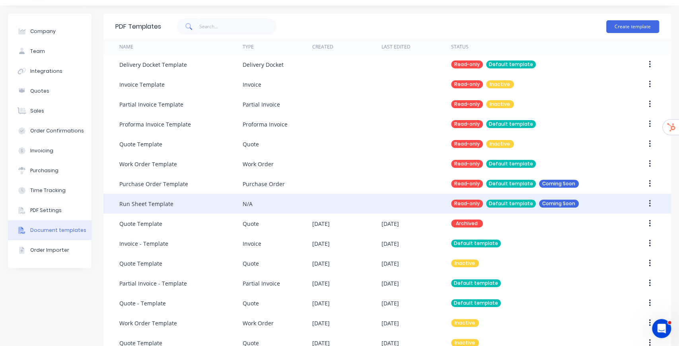
scroll to position [36, 0]
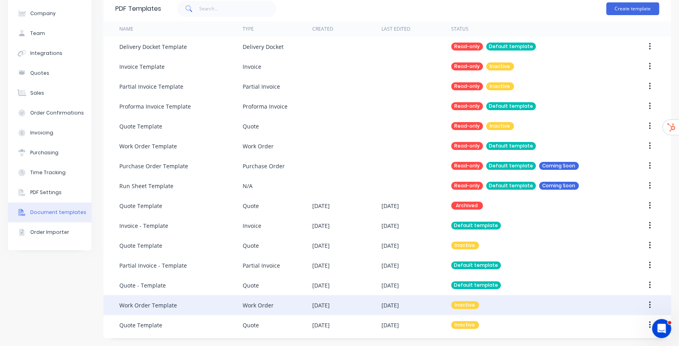
click at [382, 307] on div "[DATE]" at bounding box center [391, 305] width 18 height 8
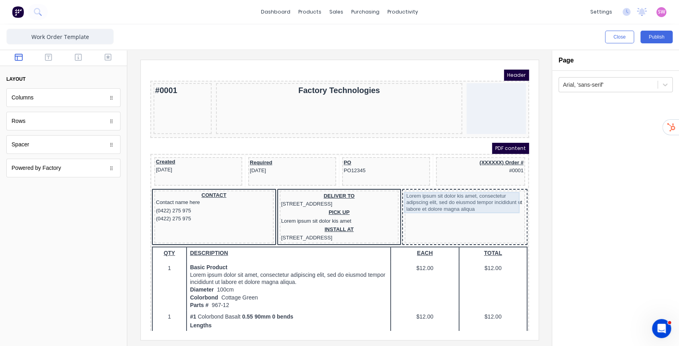
click at [465, 192] on div "Lorem ipsum sit dolor kis amet, consectetur adipscing elit, sed do eiusmod temp…" at bounding box center [454, 193] width 117 height 21
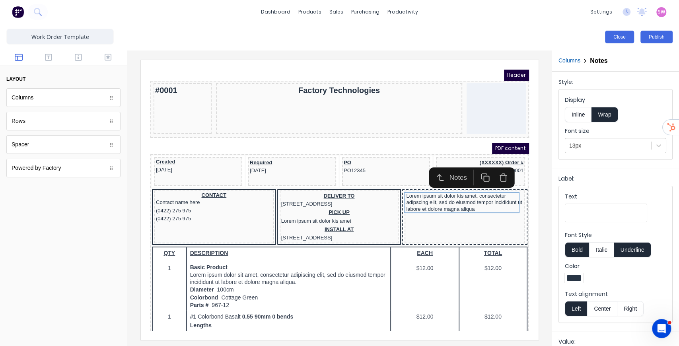
click at [624, 37] on button "Close" at bounding box center [619, 37] width 29 height 13
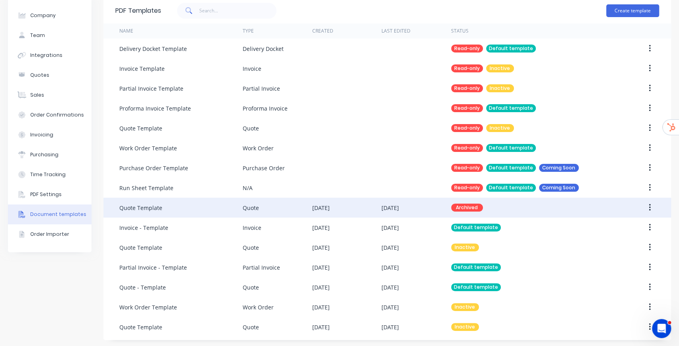
scroll to position [36, 0]
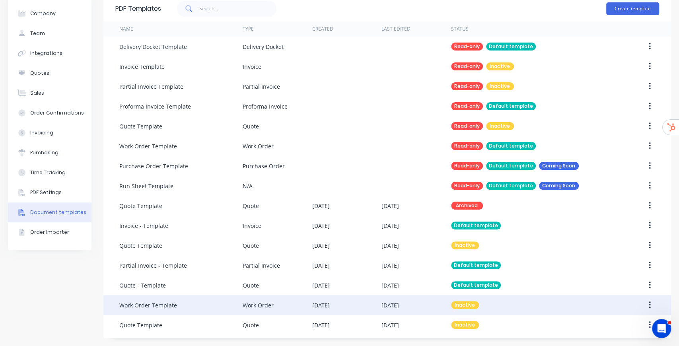
click at [386, 306] on div "25 Aug 2025" at bounding box center [391, 305] width 18 height 8
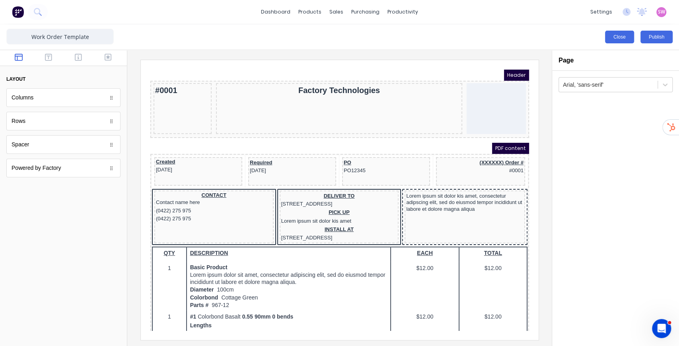
click at [622, 33] on button "Close" at bounding box center [619, 37] width 29 height 13
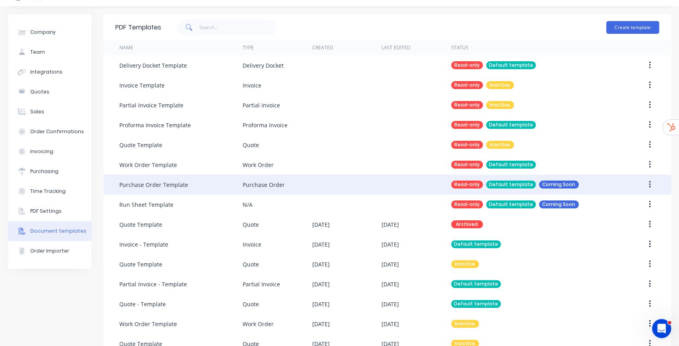
scroll to position [36, 0]
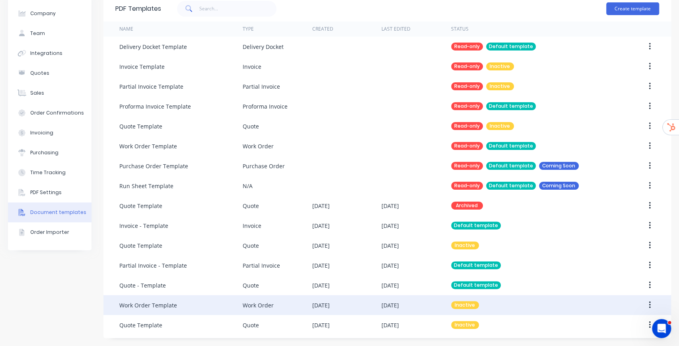
click at [494, 303] on div "Inactive" at bounding box center [532, 305] width 162 height 20
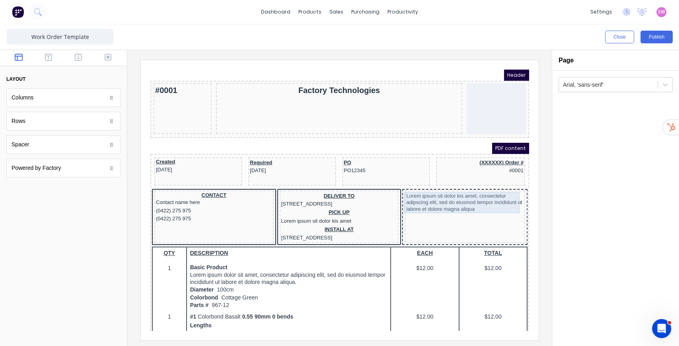
click at [441, 194] on div "Lorem ipsum sit dolor kis amet, consectetur adipscing elit, sed do eiusmod temp…" at bounding box center [454, 193] width 117 height 21
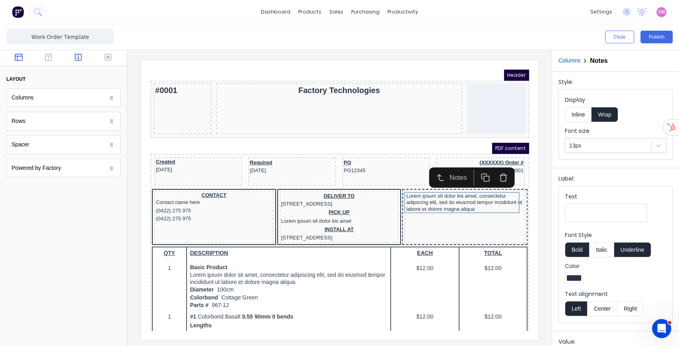
click at [80, 61] on icon "button" at bounding box center [78, 57] width 7 height 7
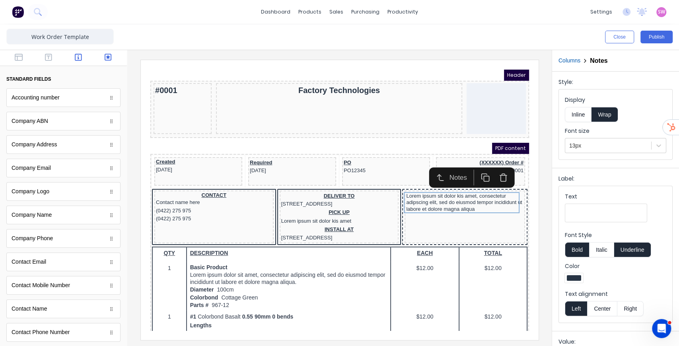
click at [107, 55] on icon "button" at bounding box center [108, 57] width 7 height 8
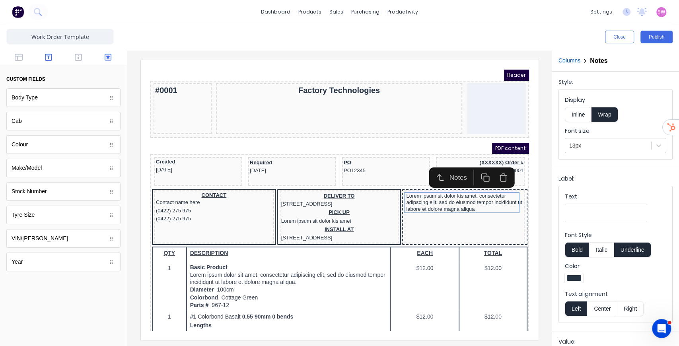
click at [56, 61] on button "button" at bounding box center [48, 58] width 25 height 10
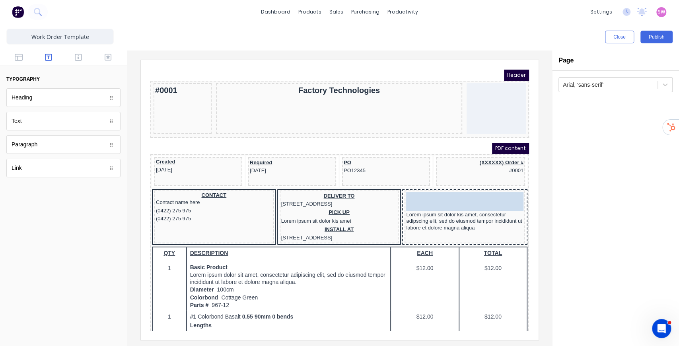
drag, startPoint x: 52, startPoint y: 125, endPoint x: 331, endPoint y: 128, distance: 279.4
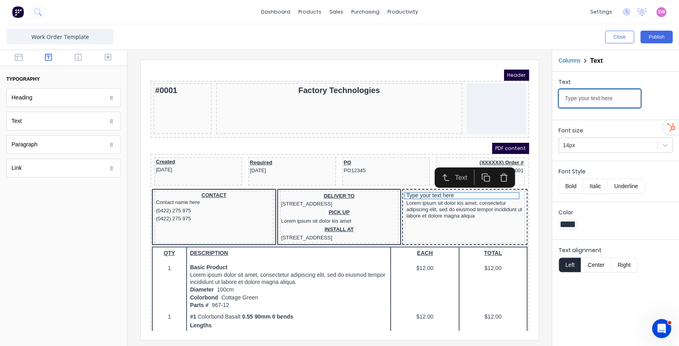
drag, startPoint x: 748, startPoint y: 160, endPoint x: 498, endPoint y: 89, distance: 259.4
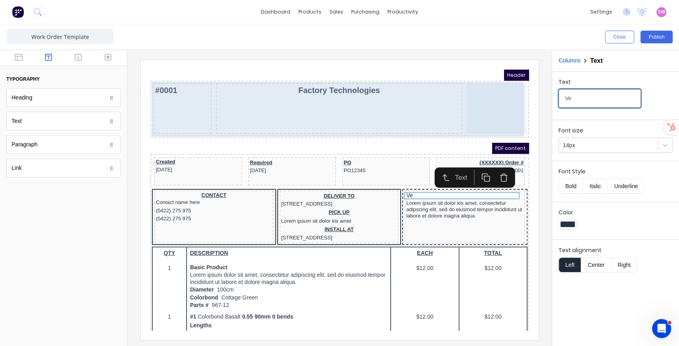
type input "V"
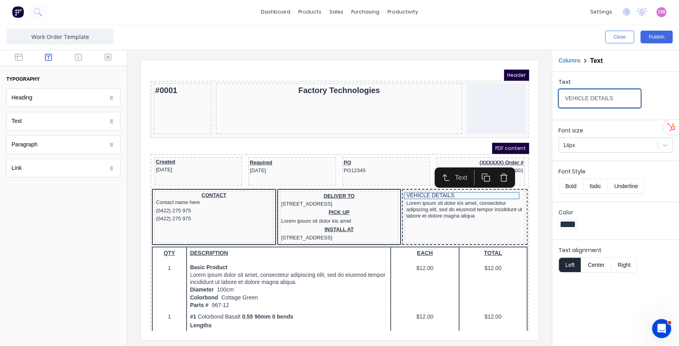
type input "VEHICLE DETAILS"
click at [630, 185] on button "Underline" at bounding box center [626, 186] width 37 height 15
click at [572, 188] on button "Bold" at bounding box center [571, 186] width 24 height 15
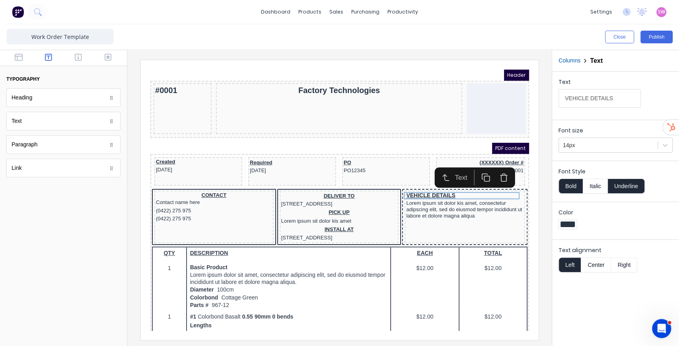
click at [599, 267] on button "Center" at bounding box center [596, 265] width 30 height 15
click at [114, 57] on button "button" at bounding box center [108, 58] width 25 height 10
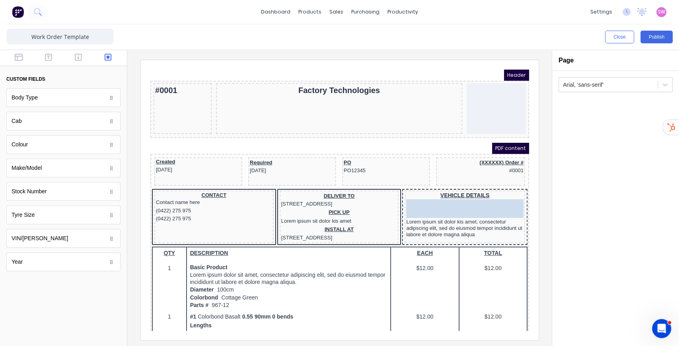
drag, startPoint x: 46, startPoint y: 172, endPoint x: 299, endPoint y: 137, distance: 254.8
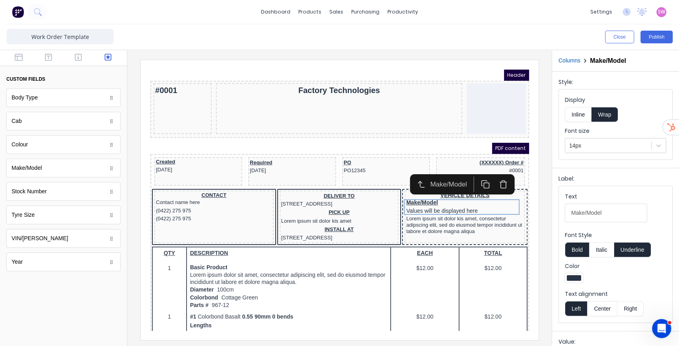
click at [580, 109] on button "Inline" at bounding box center [578, 114] width 27 height 15
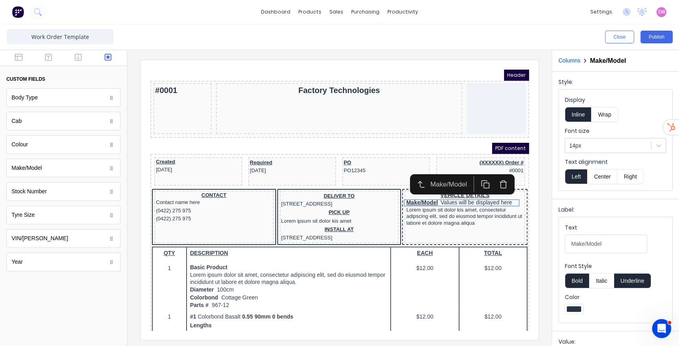
click at [630, 277] on button "Underline" at bounding box center [633, 280] width 37 height 15
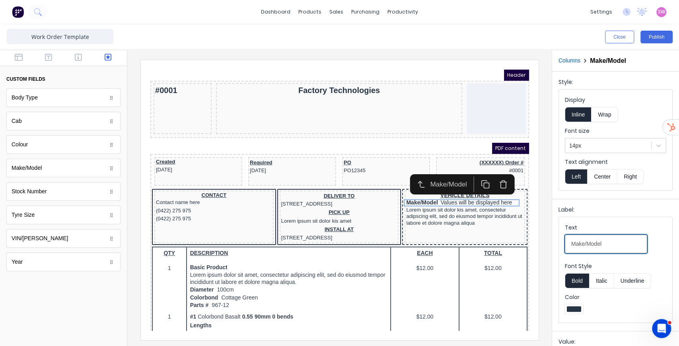
click at [618, 245] on input "Make/Model" at bounding box center [606, 244] width 82 height 19
type input "Make/Model:"
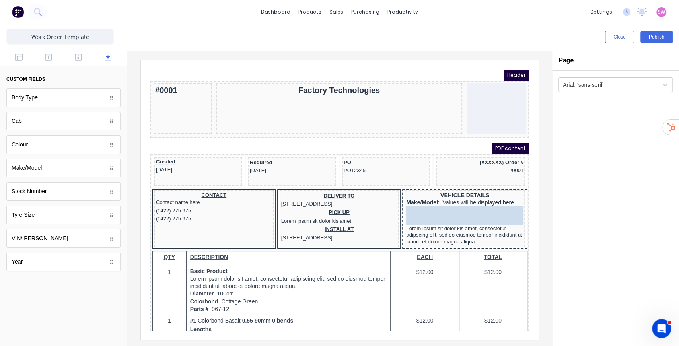
drag, startPoint x: 50, startPoint y: 260, endPoint x: 308, endPoint y: 135, distance: 287.1
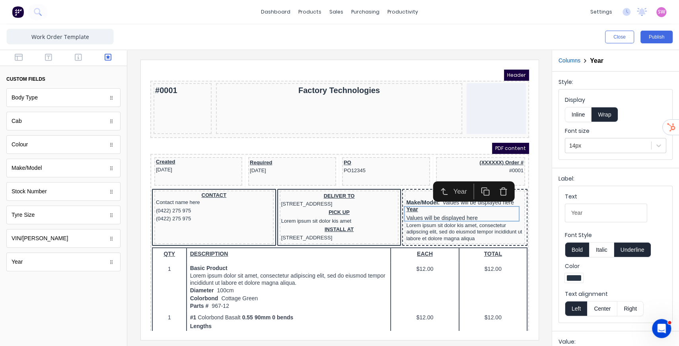
click at [580, 114] on button "Inline" at bounding box center [578, 114] width 27 height 15
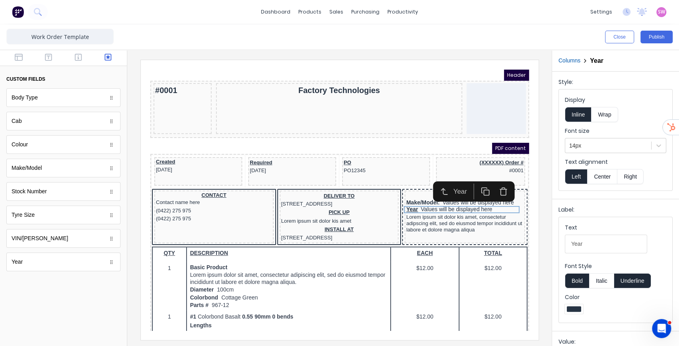
click at [635, 282] on button "Underline" at bounding box center [633, 280] width 37 height 15
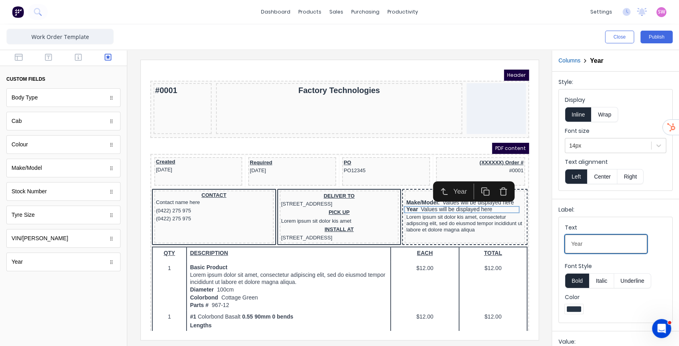
click at [602, 244] on input "Year" at bounding box center [606, 244] width 82 height 19
type input "Year:"
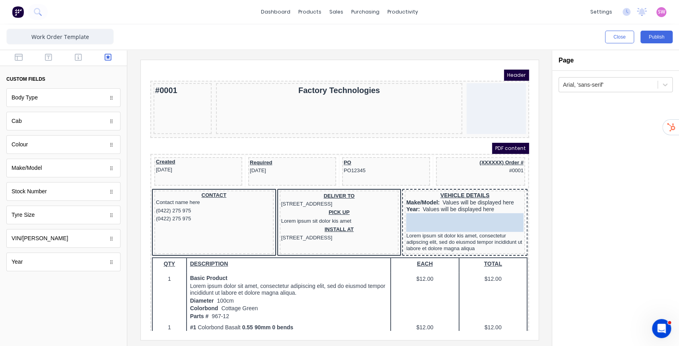
drag, startPoint x: 45, startPoint y: 123, endPoint x: 281, endPoint y: 147, distance: 237.6
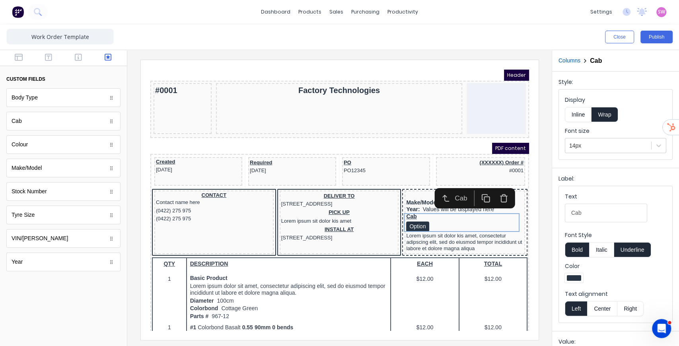
click at [634, 251] on button "Underline" at bounding box center [633, 249] width 37 height 15
click at [610, 210] on input "Cab" at bounding box center [606, 213] width 82 height 19
type input "Cab:"
click at [582, 119] on button "Inline" at bounding box center [578, 114] width 27 height 15
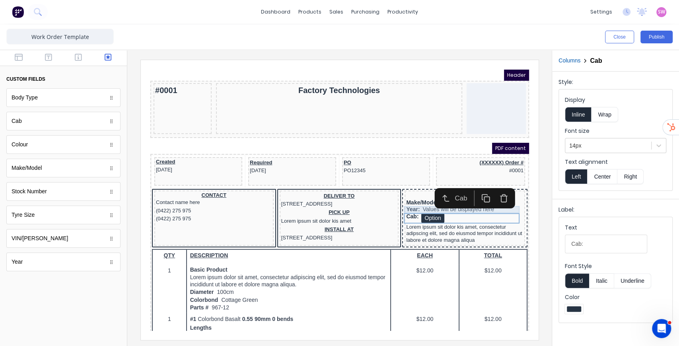
click at [409, 202] on div "Year: Values will be displayed here" at bounding box center [454, 200] width 117 height 7
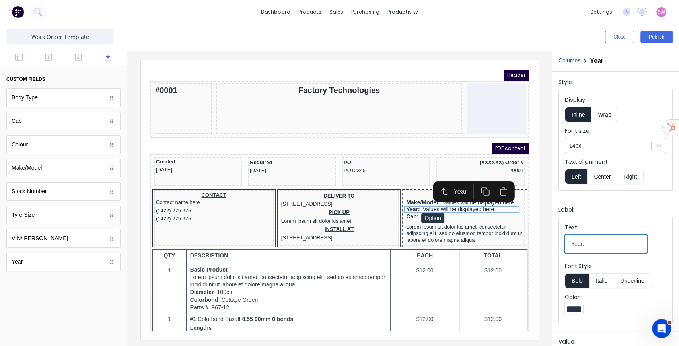
click at [608, 242] on input "Year:" at bounding box center [606, 244] width 82 height 19
type input "Year:"
click at [412, 192] on div "Make/Model: Values will be displayed here" at bounding box center [454, 193] width 117 height 7
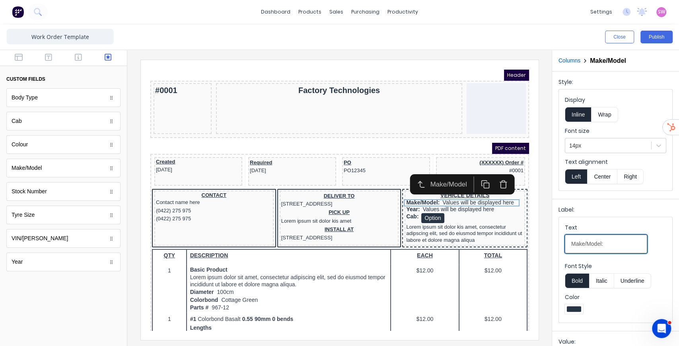
click at [619, 240] on input "Make/Model:" at bounding box center [606, 244] width 82 height 19
type input "Make/Model:"
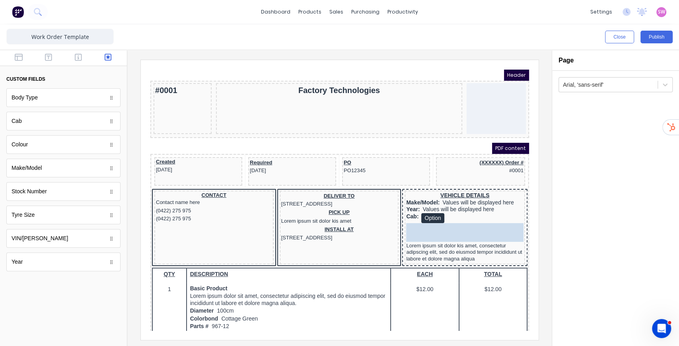
drag, startPoint x: 37, startPoint y: 101, endPoint x: 280, endPoint y: 162, distance: 250.8
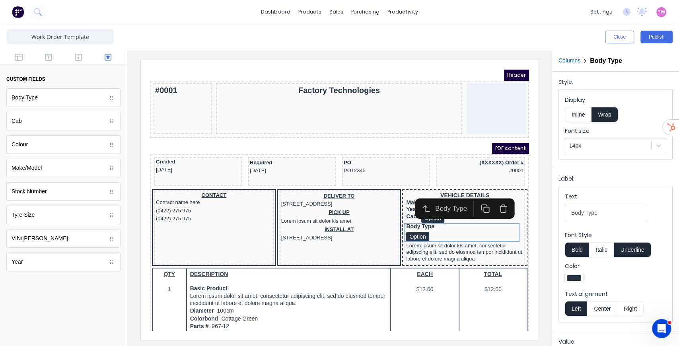
click at [637, 252] on button "Underline" at bounding box center [633, 249] width 37 height 15
click at [575, 112] on button "Inline" at bounding box center [578, 114] width 27 height 15
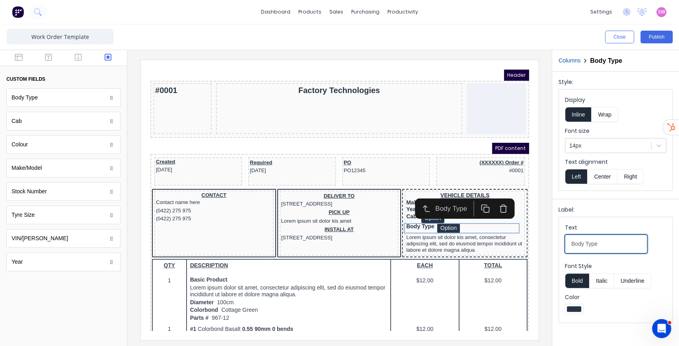
click at [615, 242] on Type-selectvrv9oaadd6xz2urvsat6n6sdnf6n4zt4ql1395q75s2xrnzln61yt13ye2ve-7c9d3f90-6ba1-4ffb-8f35-ba183aac2b78_object_label_text "Body Type" at bounding box center [606, 244] width 82 height 19
type Type-selectvrv9oaadd6xz2urvsat6n6sdnf6n4zt4ql1395q75s2xrnzln61yt13ye2ve-7c9d3f90-6ba1-4ffb-8f35-ba183aac2b78_object_label_text "Body Type:"
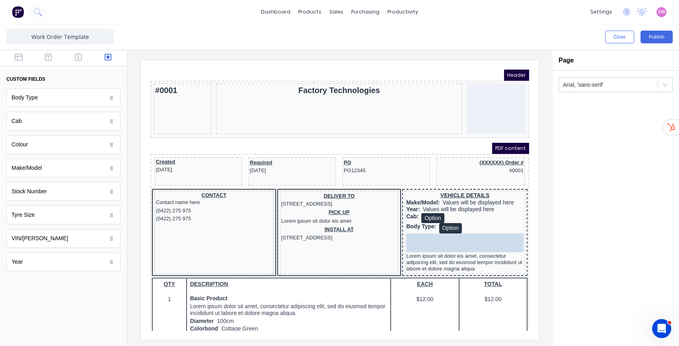
drag, startPoint x: 46, startPoint y: 146, endPoint x: 433, endPoint y: 235, distance: 397.2
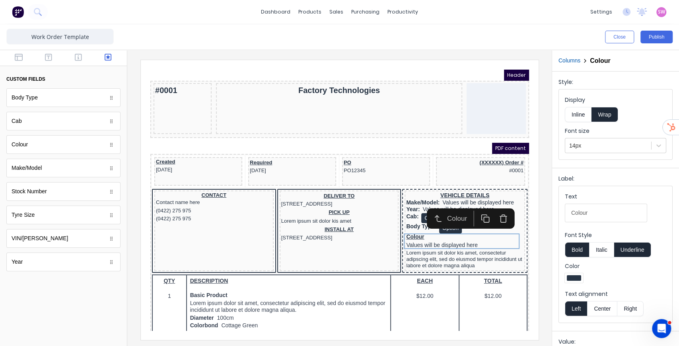
click at [638, 253] on button "Underline" at bounding box center [633, 249] width 37 height 15
click at [580, 111] on button "Inline" at bounding box center [578, 114] width 27 height 15
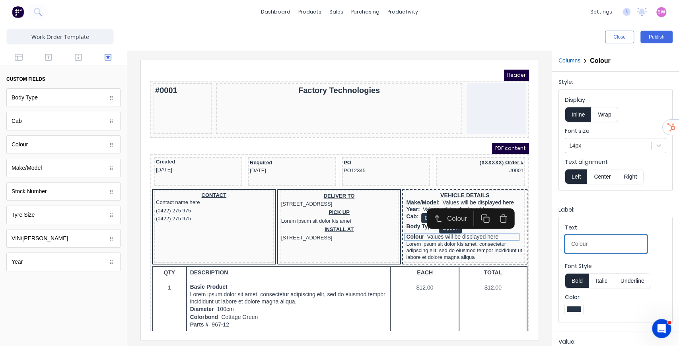
click at [594, 240] on input "Colour" at bounding box center [606, 244] width 82 height 19
type input "Colour:"
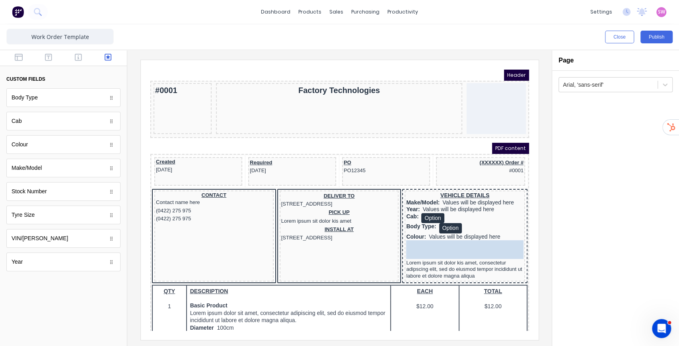
drag, startPoint x: 54, startPoint y: 236, endPoint x: 357, endPoint y: 166, distance: 311.3
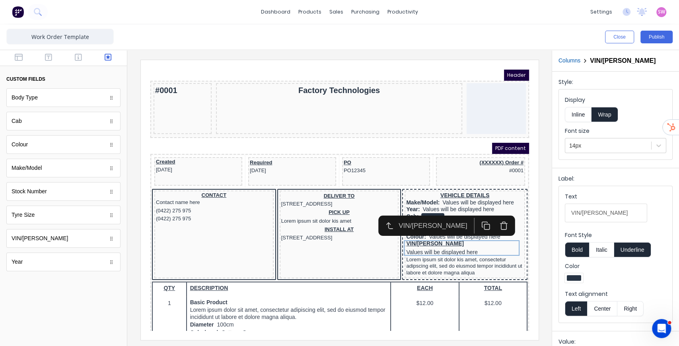
click at [578, 111] on button "Inline" at bounding box center [578, 114] width 27 height 15
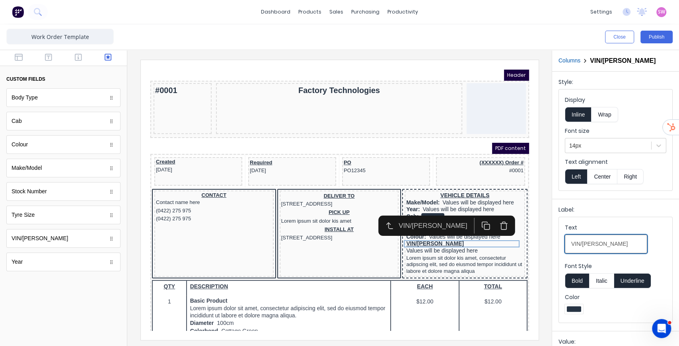
click at [611, 245] on input "VIN/Rego" at bounding box center [606, 244] width 82 height 19
type input "VIN/Rego:"
click at [635, 281] on button "Underline" at bounding box center [633, 280] width 37 height 15
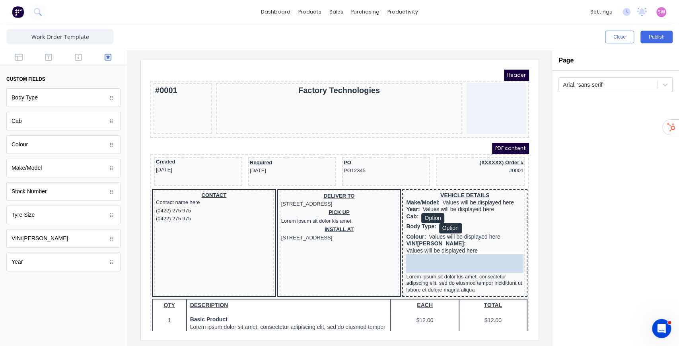
drag, startPoint x: 36, startPoint y: 190, endPoint x: 478, endPoint y: 246, distance: 446.2
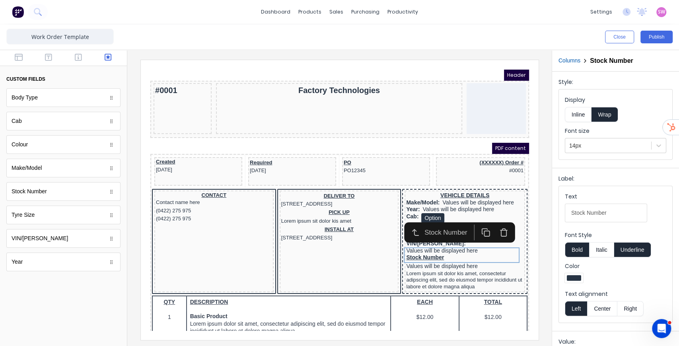
click at [637, 252] on button "Underline" at bounding box center [633, 249] width 37 height 15
click at [620, 218] on Number-text7efwarkn5p1p94j0h7wbrf0hyfiantx9jt5xnc9w3t9vox1693cuq4tw5rek-879f191d-a642-4b4b-87b0-4f43dc9fa6e5_object_label_text "Stock Number" at bounding box center [606, 213] width 82 height 19
type Number-text7efwarkn5p1p94j0h7wbrf0hyfiantx9jt5xnc9w3t9vox1693cuq4tw5rek-879f191d-a642-4b4b-87b0-4f43dc9fa6e5_object_label_text "Stock Number:"
click at [578, 119] on button "Inline" at bounding box center [578, 114] width 27 height 15
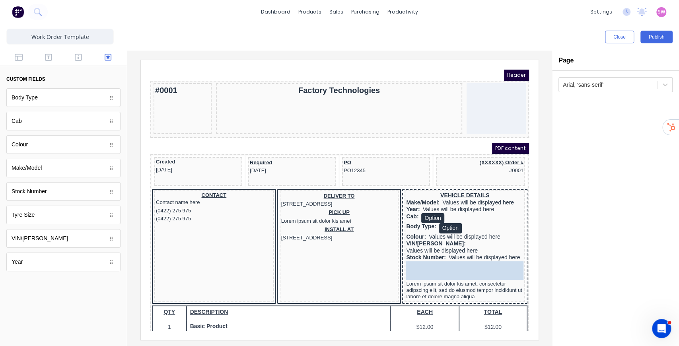
drag, startPoint x: 42, startPoint y: 217, endPoint x: 300, endPoint y: 187, distance: 259.6
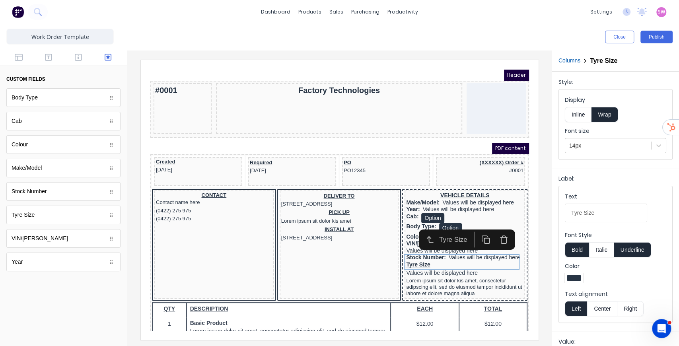
click at [586, 113] on button "Inline" at bounding box center [578, 114] width 27 height 15
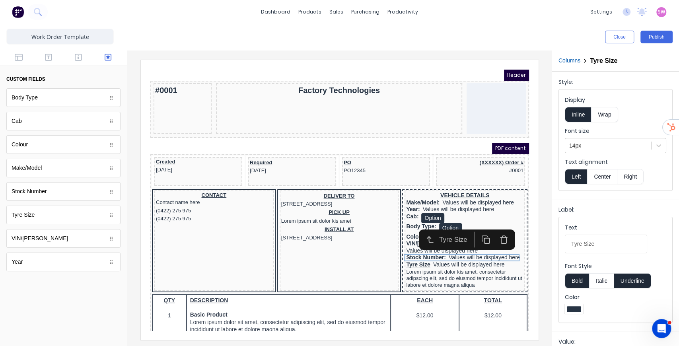
click at [638, 281] on button "Underline" at bounding box center [633, 280] width 37 height 15
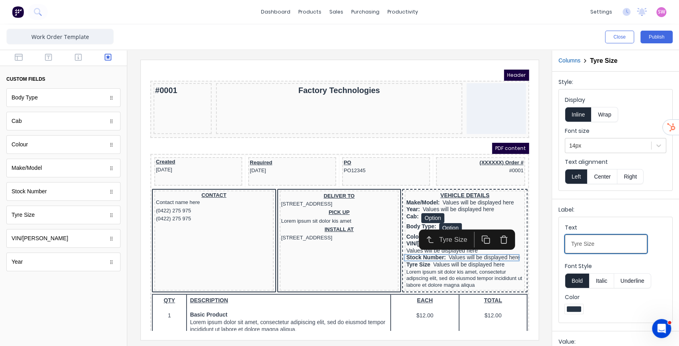
click at [618, 248] on Size-textiphht1oqfwt84fkw5j3jan31uwyzv67bt1cxsyrmxgbm1gxtlp3yl75zssol-ec2bbeda-d8c2-4b91-ac26-405329b2b4e3_object_label_text "Tyre Size" at bounding box center [606, 244] width 82 height 19
type Size-textiphht1oqfwt84fkw5j3jan31uwyzv67bt1cxsyrmxgbm1gxtlp3yl75zssol-ec2bbeda-d8c2-4b91-ac26-405329b2b4e3_object_label_text "Tyre Size:"
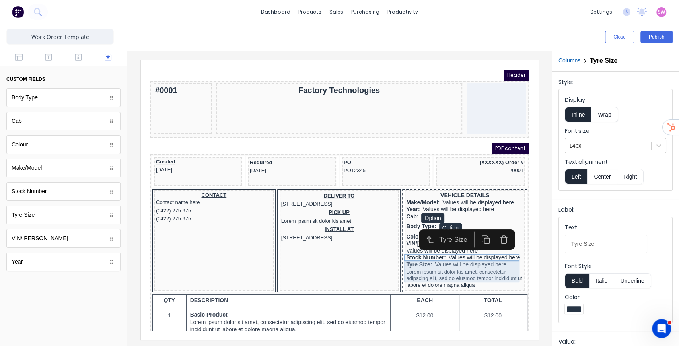
click at [453, 263] on div "Lorem ipsum sit dolor kis amet, consectetur adipscing elit, sed do eiusmod temp…" at bounding box center [454, 269] width 117 height 21
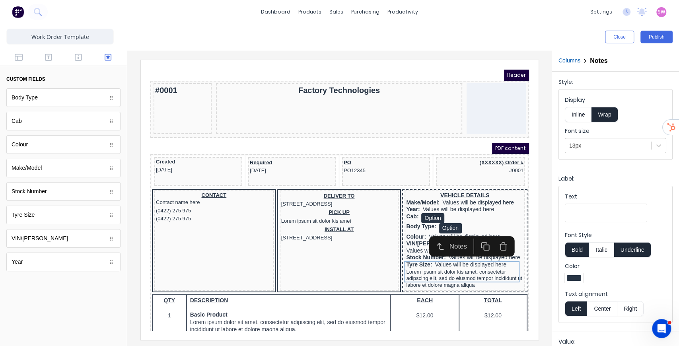
click at [495, 235] on icon "button" at bounding box center [494, 235] width 7 height 0
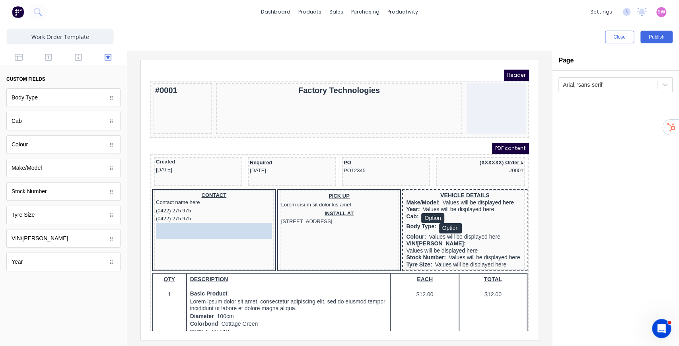
drag, startPoint x: 355, startPoint y: 195, endPoint x: 229, endPoint y: 228, distance: 130.1
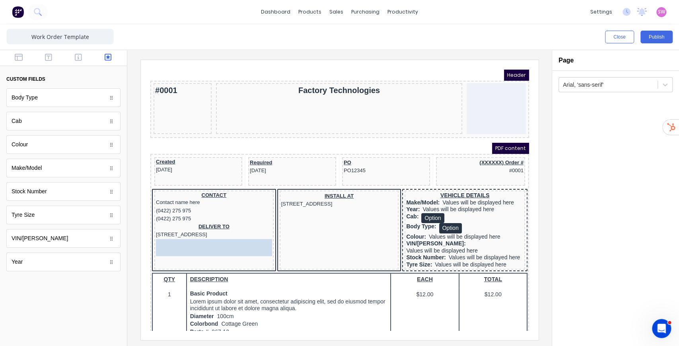
drag, startPoint x: 350, startPoint y: 194, endPoint x: 238, endPoint y: 246, distance: 123.9
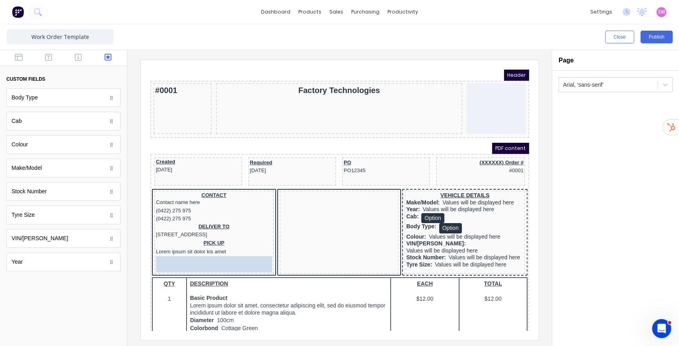
drag, startPoint x: 363, startPoint y: 191, endPoint x: 245, endPoint y: 265, distance: 139.4
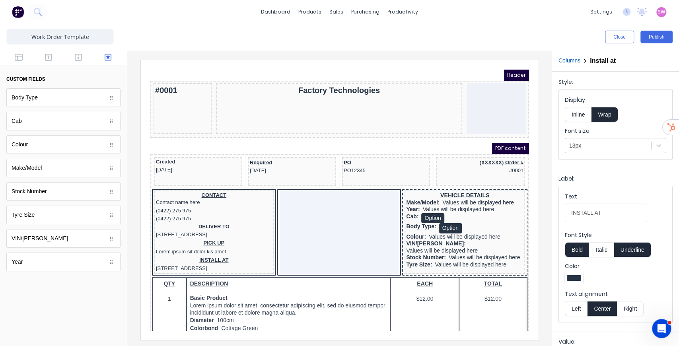
click at [328, 202] on div at bounding box center [329, 223] width 119 height 84
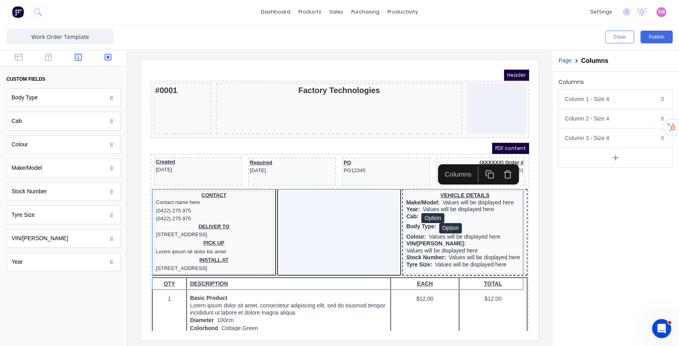
click at [74, 56] on button "button" at bounding box center [78, 58] width 25 height 10
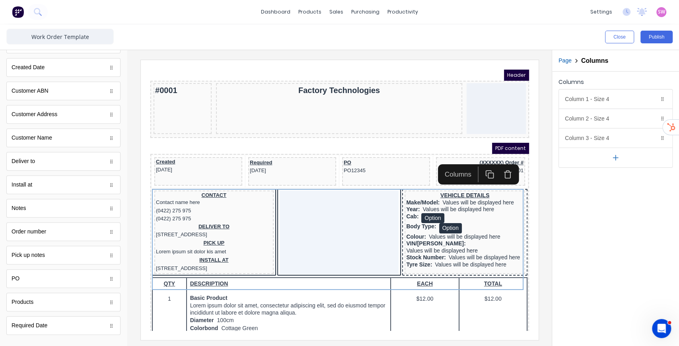
scroll to position [295, 0]
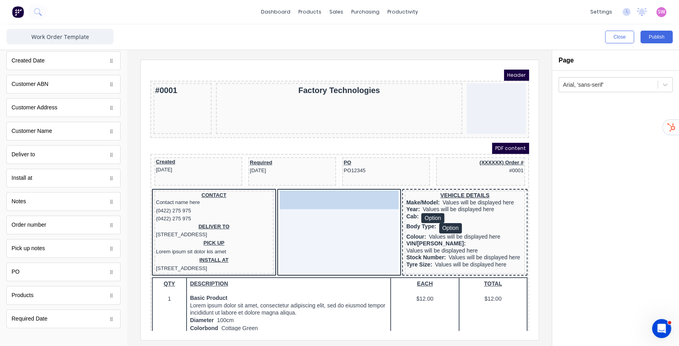
drag, startPoint x: 32, startPoint y: 198, endPoint x: 319, endPoint y: 221, distance: 287.9
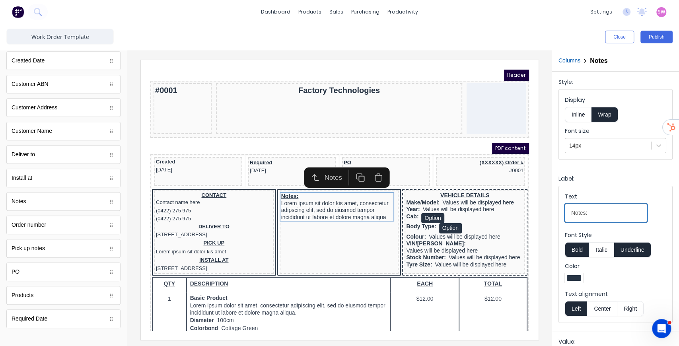
drag, startPoint x: 747, startPoint y: 273, endPoint x: 461, endPoint y: 189, distance: 298.5
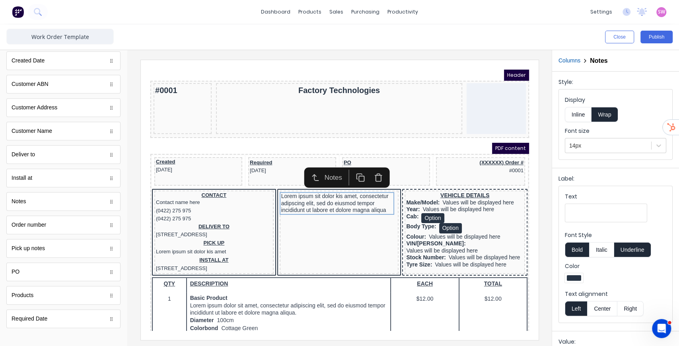
click at [576, 38] on div "Close Publish" at bounding box center [509, 37] width 327 height 13
click at [665, 39] on button "Publish" at bounding box center [657, 37] width 32 height 13
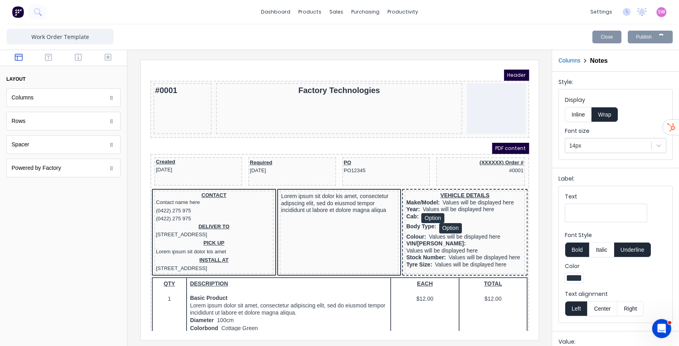
scroll to position [0, 0]
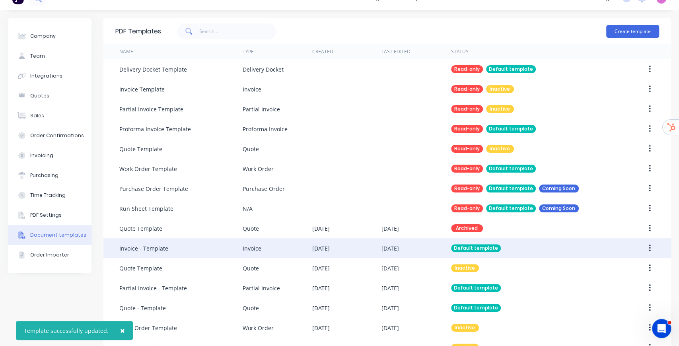
scroll to position [36, 0]
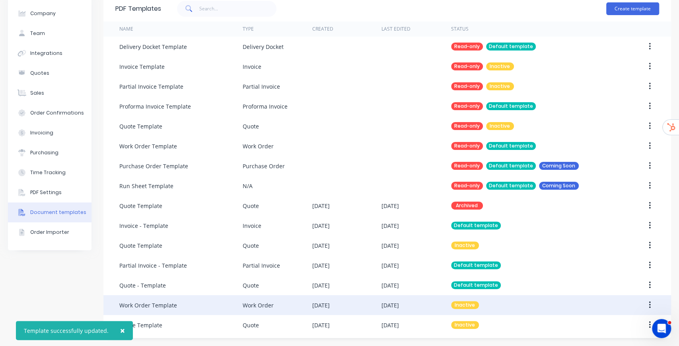
click at [649, 304] on icon "button" at bounding box center [650, 305] width 2 height 9
click at [605, 338] on div "Make default" at bounding box center [621, 342] width 61 height 12
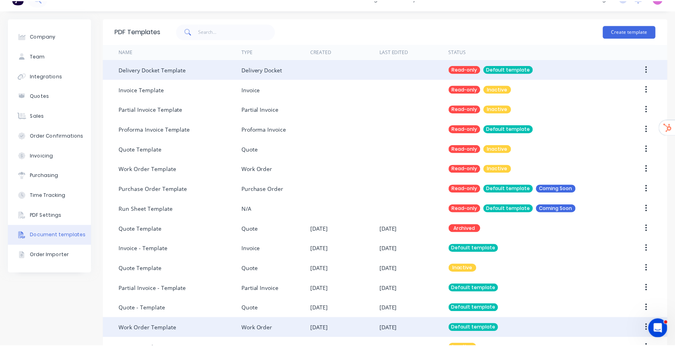
scroll to position [0, 0]
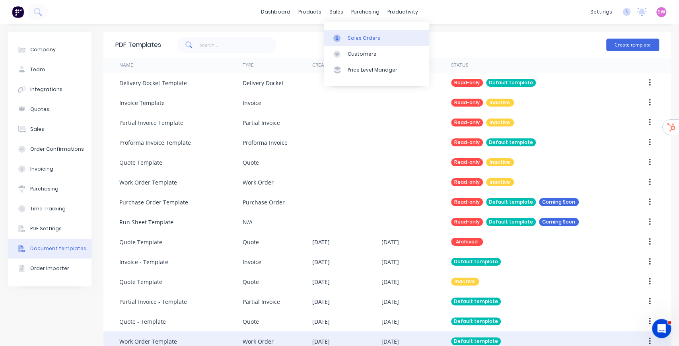
click at [352, 39] on div "Sales Orders" at bounding box center [364, 38] width 33 height 7
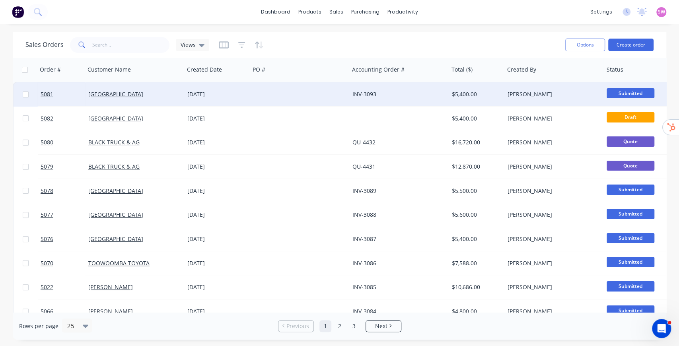
click at [412, 92] on div "INV-3093" at bounding box center [397, 94] width 88 height 8
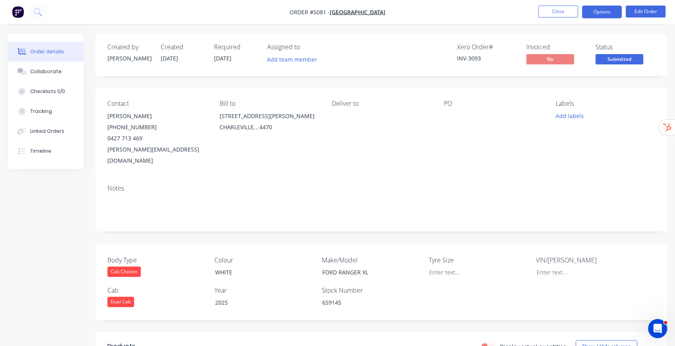
click at [609, 6] on button "Options" at bounding box center [602, 12] width 40 height 13
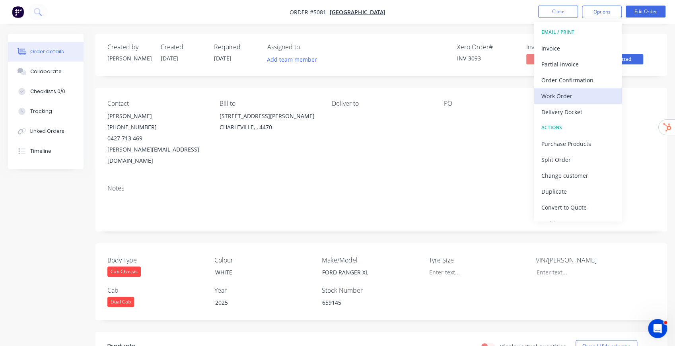
click at [573, 98] on div "Work Order" at bounding box center [578, 96] width 73 height 12
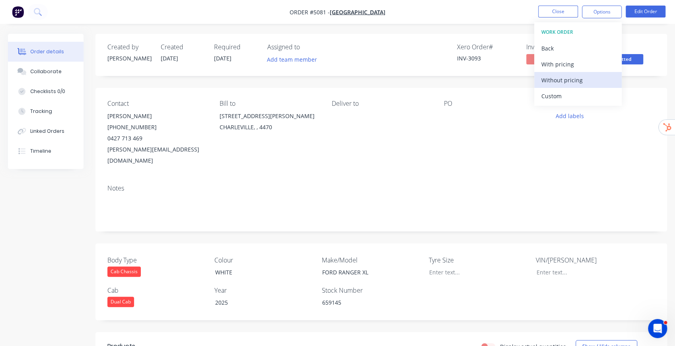
click at [578, 76] on div "Without pricing" at bounding box center [578, 80] width 73 height 12
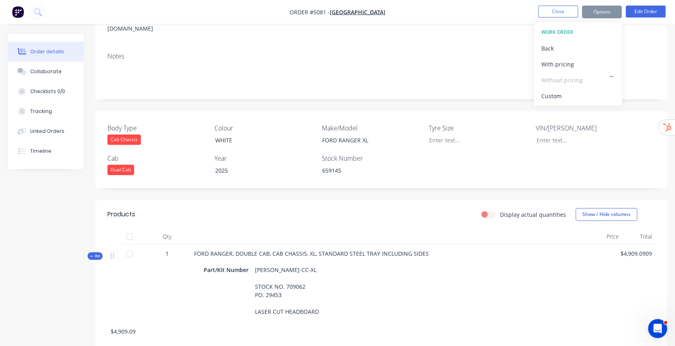
scroll to position [133, 0]
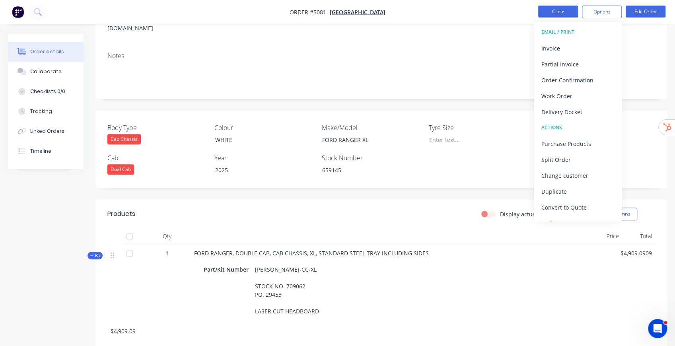
click at [565, 15] on button "Close" at bounding box center [559, 12] width 40 height 12
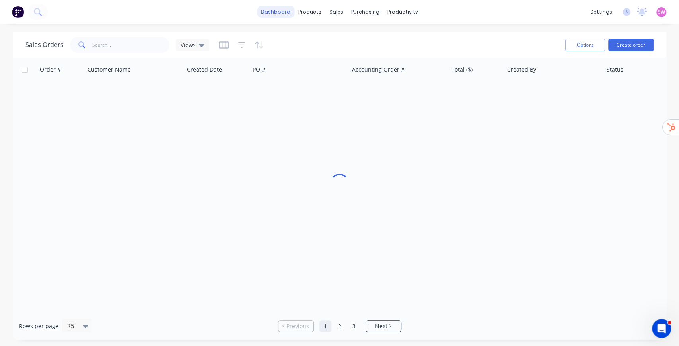
click at [282, 12] on link "dashboard" at bounding box center [275, 12] width 37 height 12
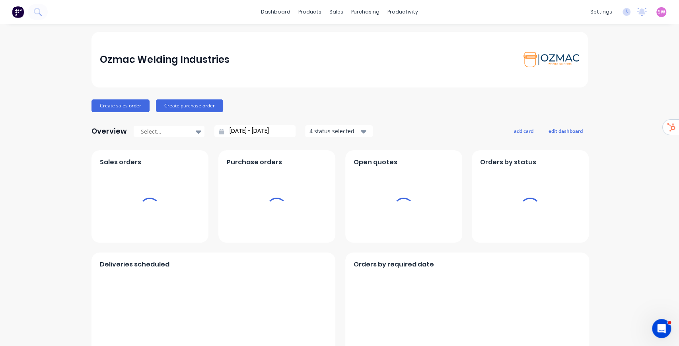
click at [659, 12] on span "SW" at bounding box center [661, 11] width 7 height 7
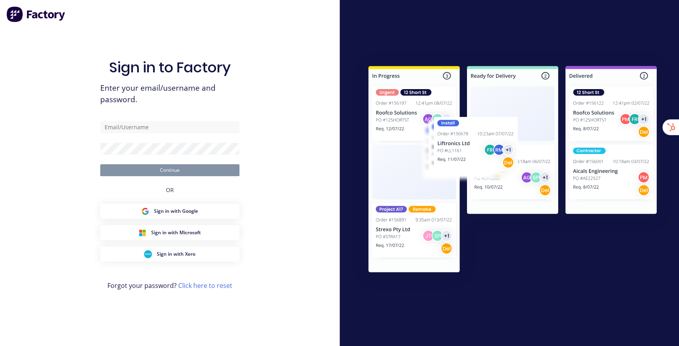
type input "[EMAIL_ADDRESS][DOMAIN_NAME]"
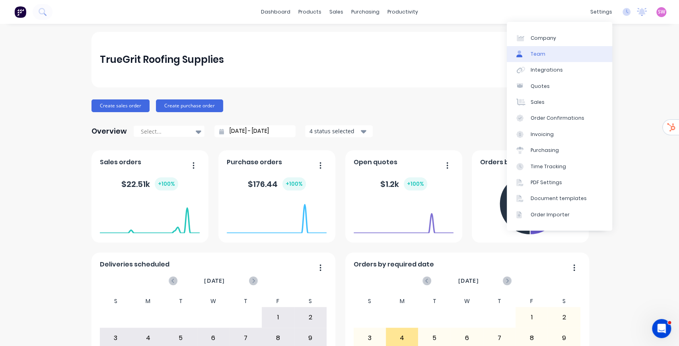
click at [560, 54] on link "Team" at bounding box center [559, 54] width 105 height 16
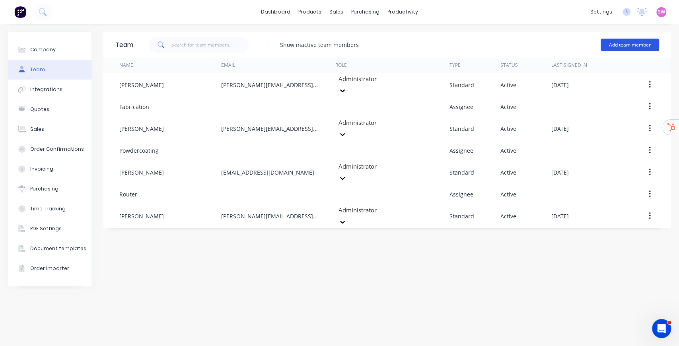
click at [626, 47] on button "Add team member" at bounding box center [630, 45] width 59 height 13
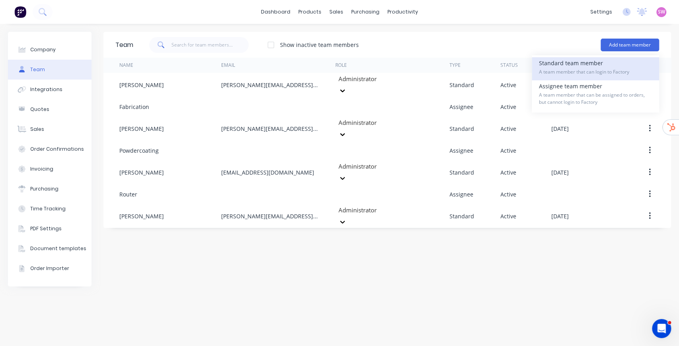
click at [580, 66] on div "Standard team member A team member that can login to Factory" at bounding box center [595, 68] width 113 height 23
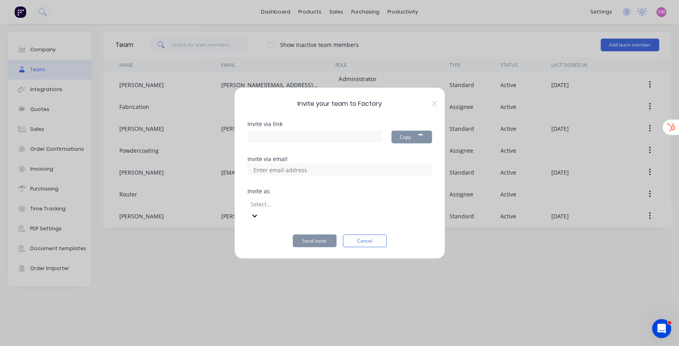
type input "https://app.factory.app/invite/B4VRGSYo"
click at [314, 173] on input at bounding box center [289, 170] width 80 height 12
type input "omar@factory.app"
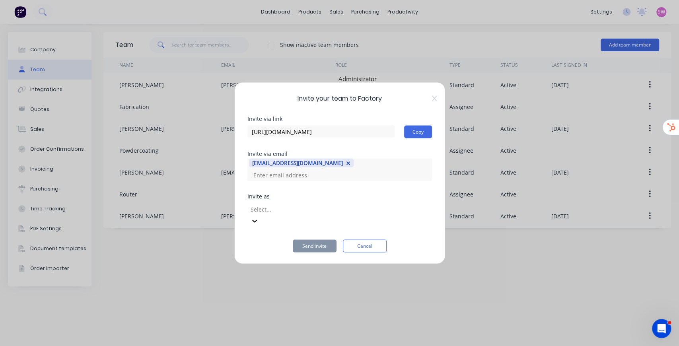
click at [328, 208] on div at bounding box center [307, 209] width 115 height 10
click at [347, 165] on icon "button" at bounding box center [349, 164] width 4 height 4
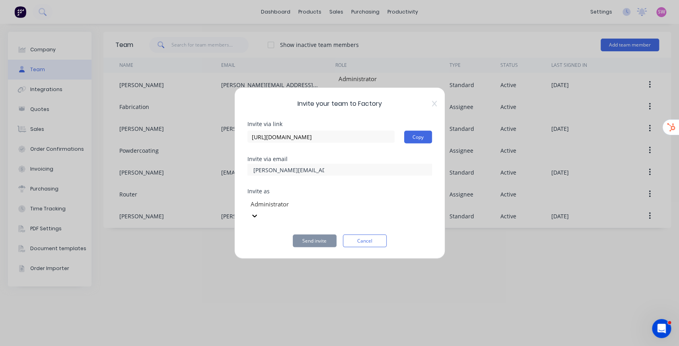
type input "omar+roofing@factory.app"
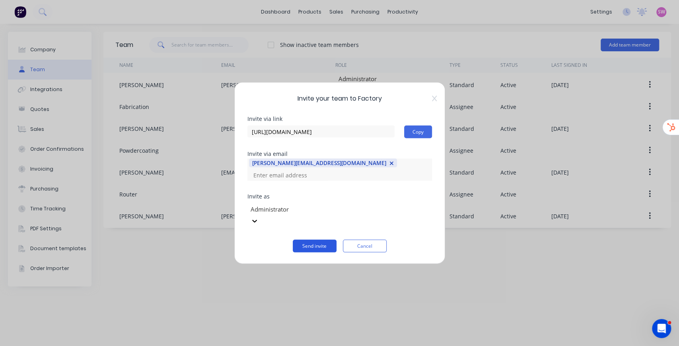
click at [323, 240] on button "Send invite" at bounding box center [315, 246] width 44 height 13
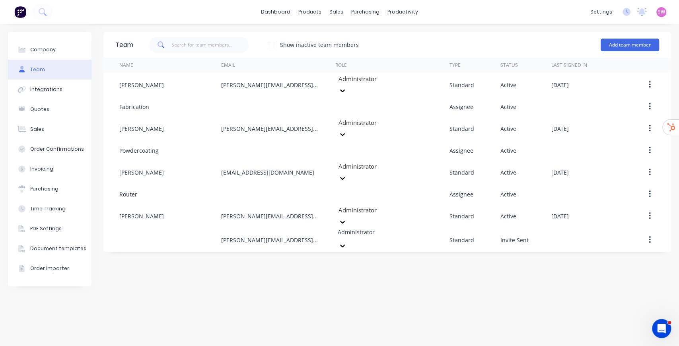
click at [16, 9] on img at bounding box center [20, 12] width 12 height 12
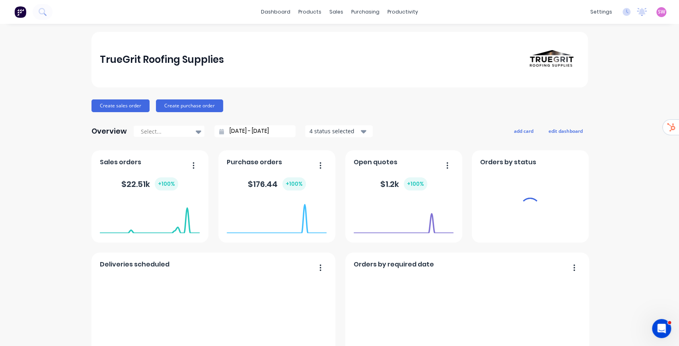
click at [658, 10] on span "SW" at bounding box center [661, 11] width 7 height 7
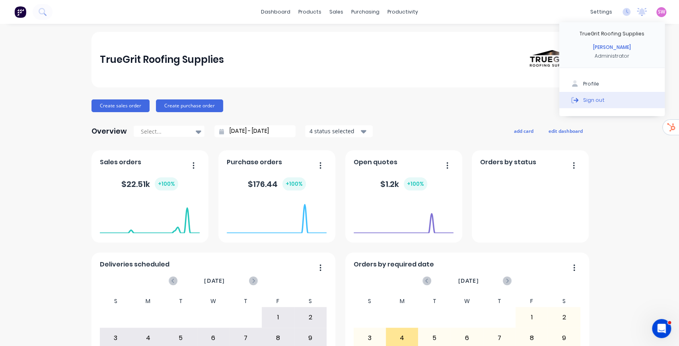
click at [591, 97] on div "Sign out" at bounding box center [594, 99] width 21 height 7
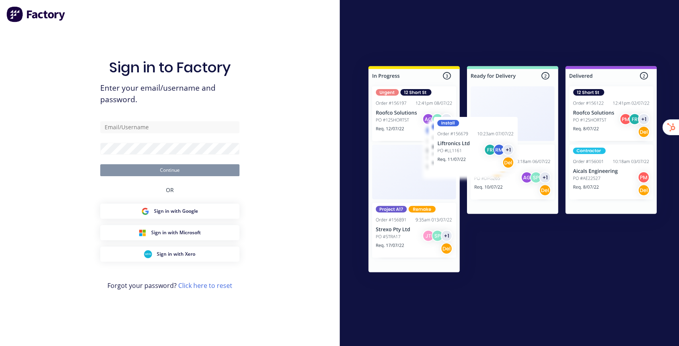
type input "[EMAIL_ADDRESS][DOMAIN_NAME]"
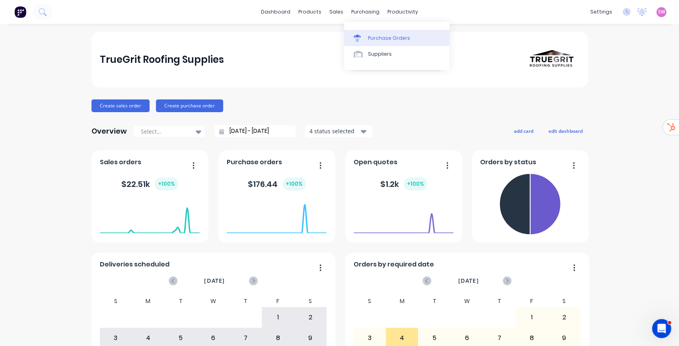
click at [369, 35] on div "Purchase Orders" at bounding box center [389, 38] width 42 height 7
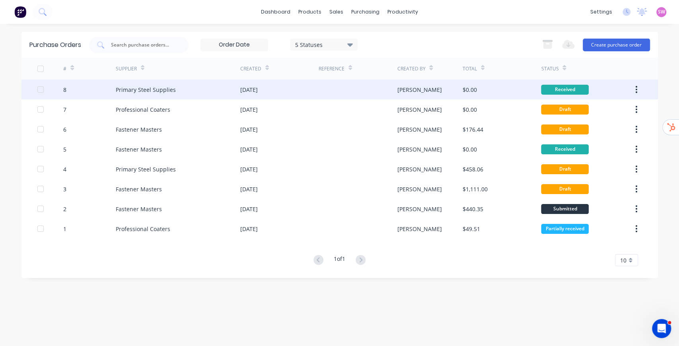
click at [364, 91] on div at bounding box center [358, 90] width 78 height 20
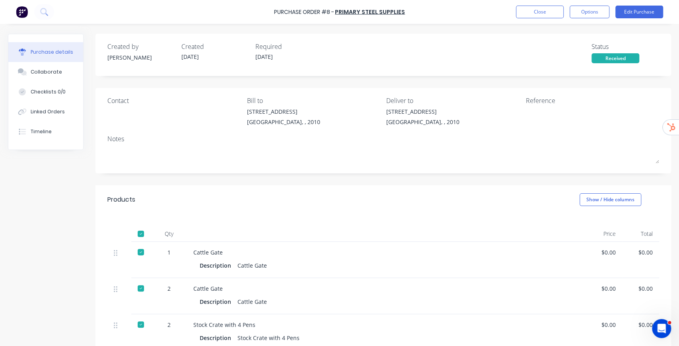
click at [543, 101] on div "Reference" at bounding box center [593, 101] width 134 height 10
click at [546, 15] on button "Close" at bounding box center [540, 12] width 48 height 13
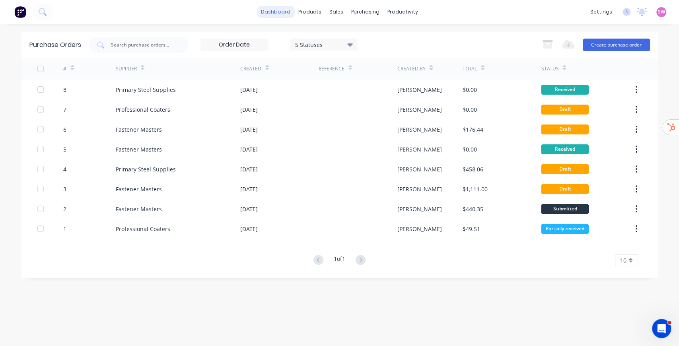
click at [281, 14] on link "dashboard" at bounding box center [275, 12] width 37 height 12
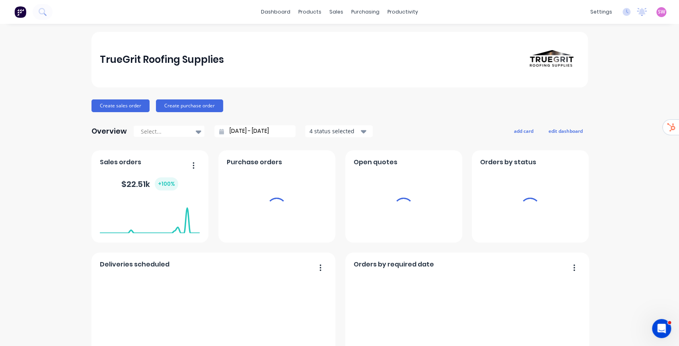
click at [659, 14] on span "SW" at bounding box center [661, 11] width 7 height 7
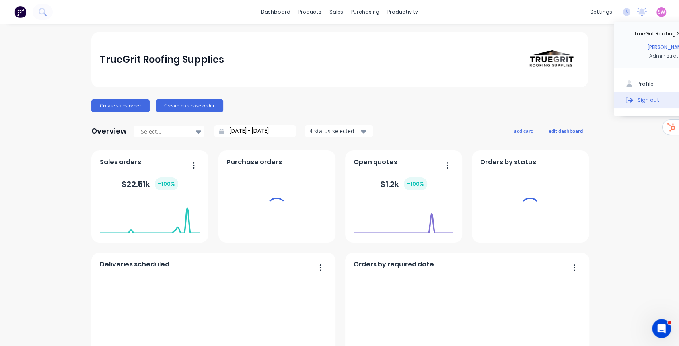
click at [646, 99] on div "Sign out" at bounding box center [648, 99] width 21 height 7
